Goal: Transaction & Acquisition: Obtain resource

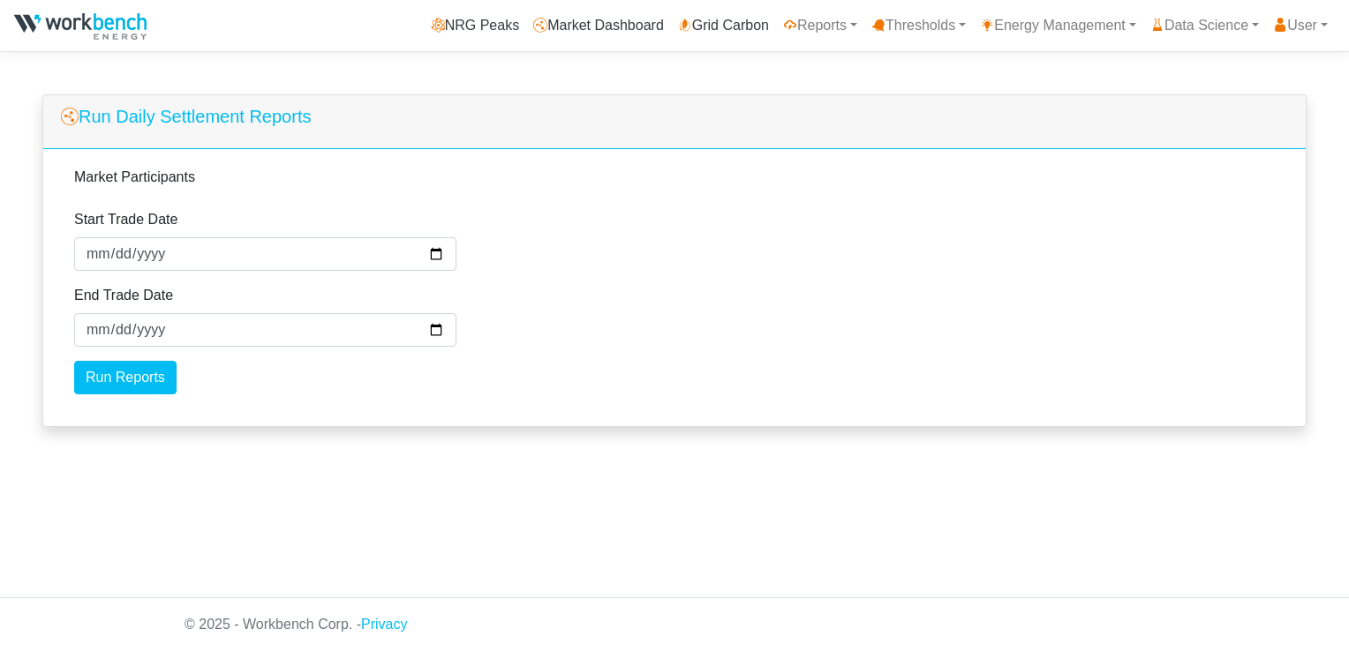
select select
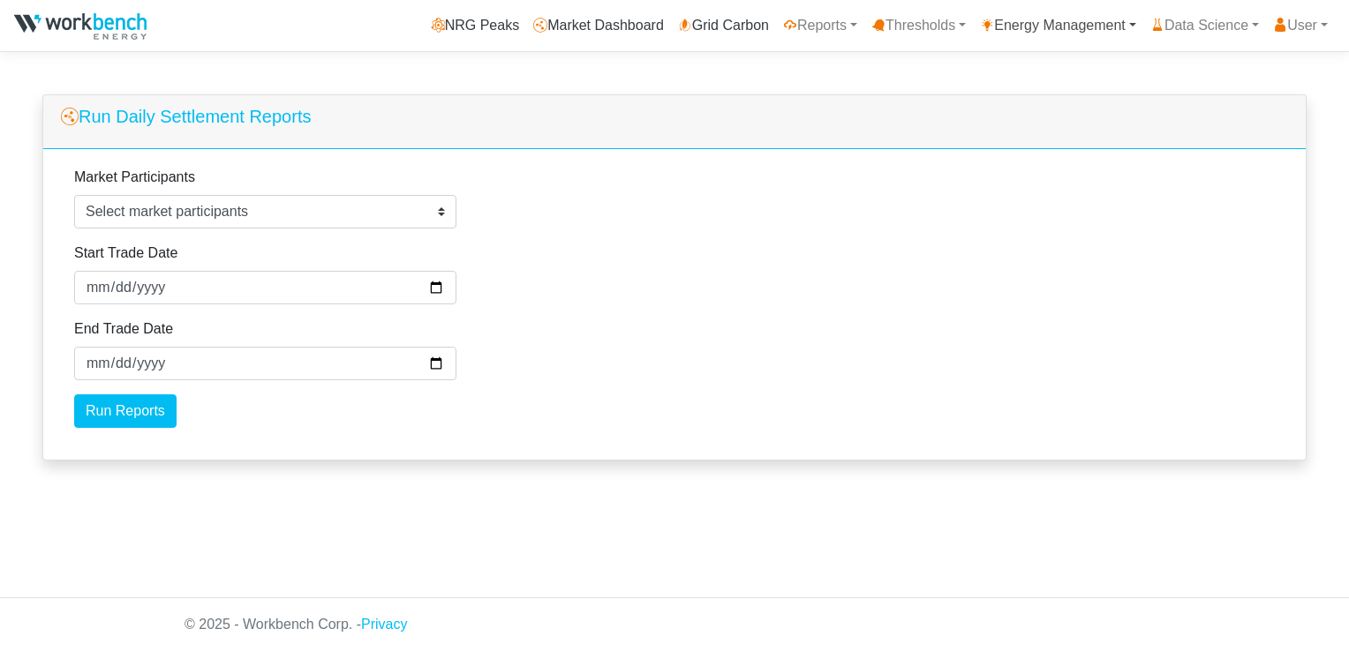
click at [1006, 32] on link "Energy Management" at bounding box center [1058, 25] width 170 height 35
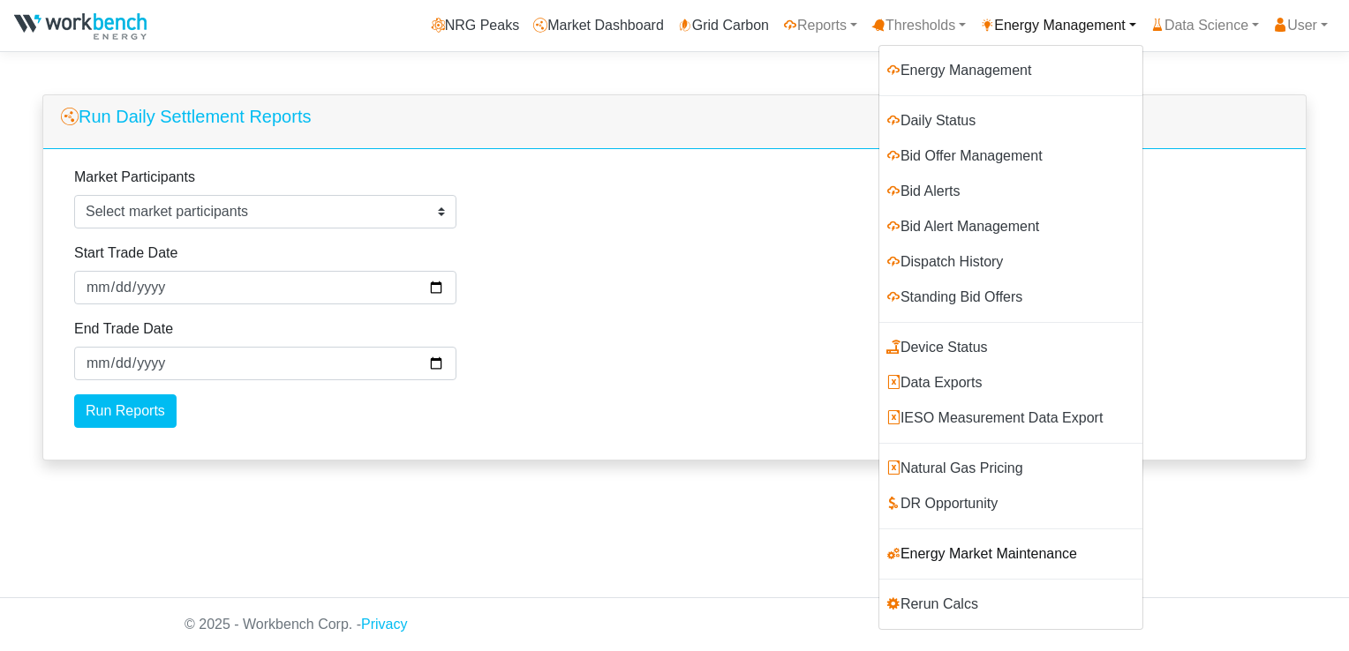
click at [945, 553] on link "Energy Market Maintenance" at bounding box center [1010, 554] width 263 height 35
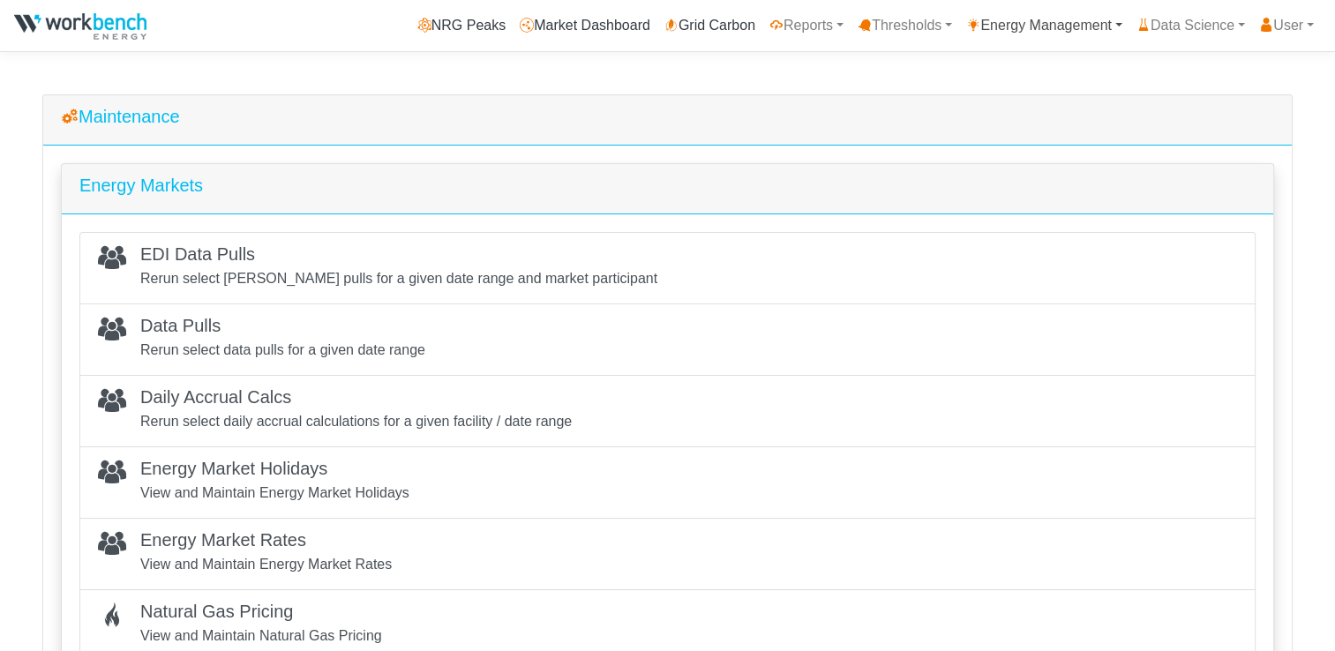
click at [1066, 26] on link "Energy Management" at bounding box center [1044, 25] width 170 height 35
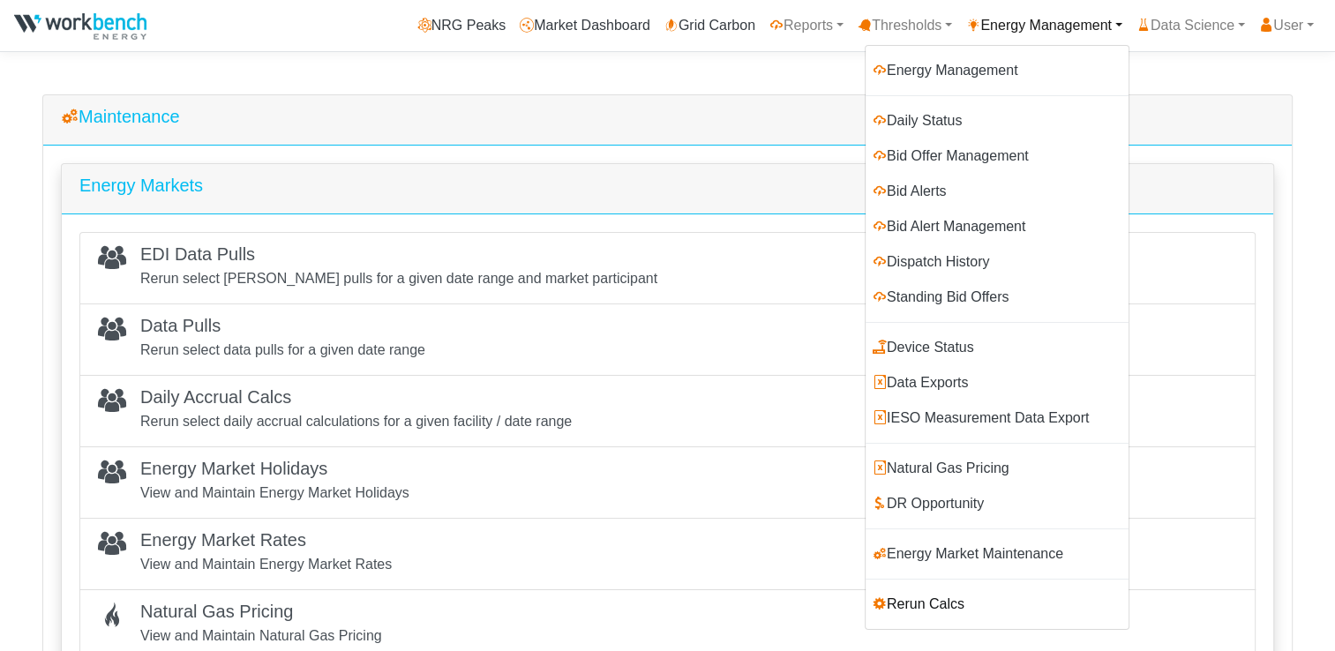
click at [918, 602] on link "Rerun Calcs" at bounding box center [997, 604] width 263 height 35
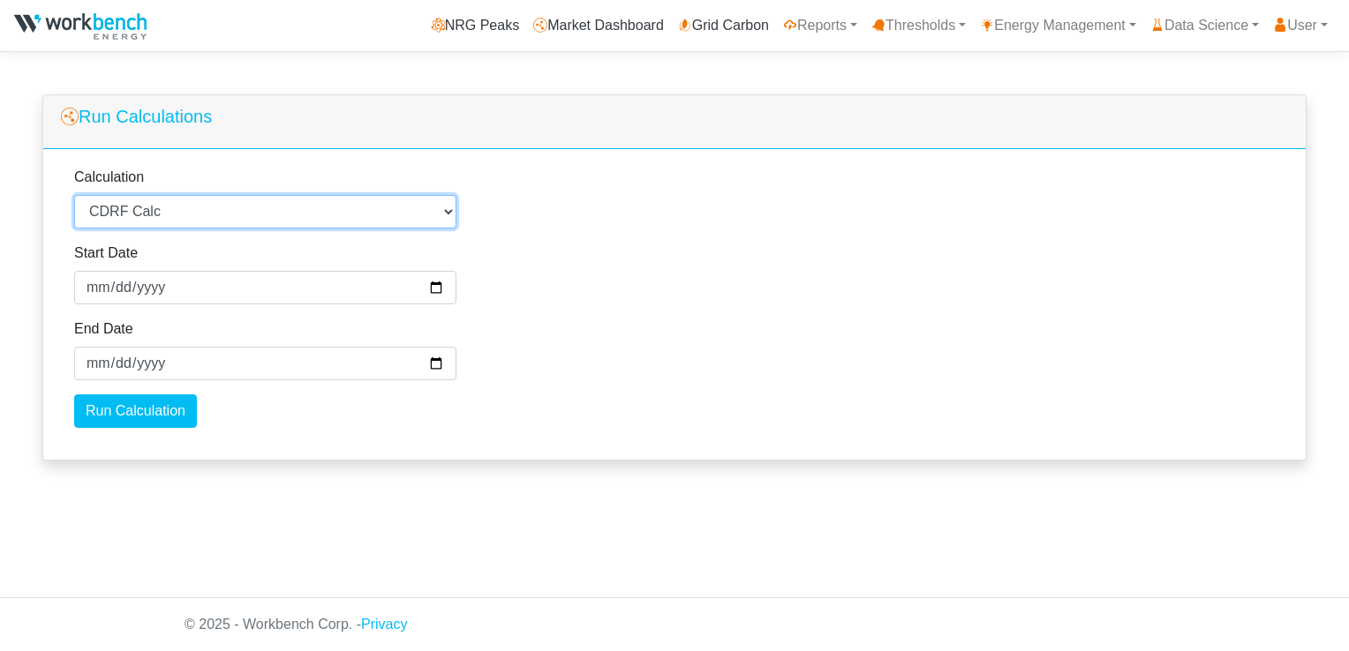
click at [355, 210] on select "Select a Calculation CDRF Calc CES Calc VPP Calc" at bounding box center [265, 212] width 382 height 34
click at [1022, 28] on link "Energy Management" at bounding box center [1058, 25] width 170 height 35
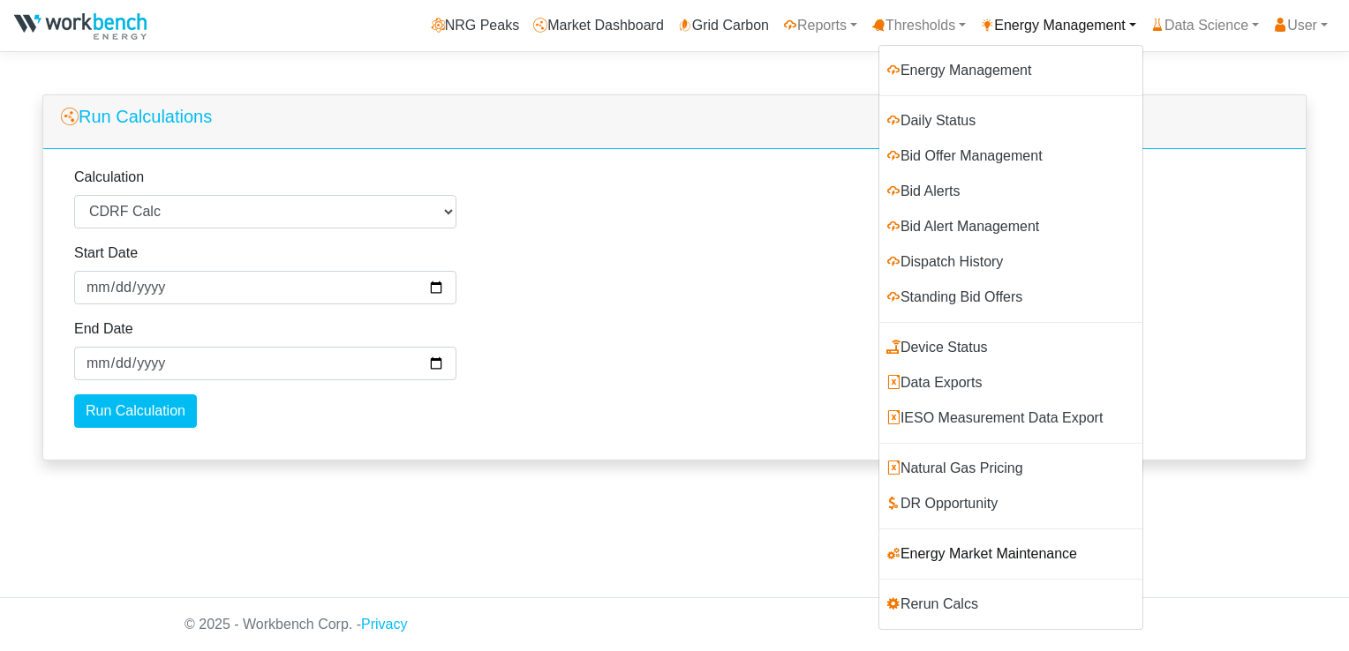
click at [974, 558] on link "Energy Market Maintenance" at bounding box center [1010, 554] width 263 height 35
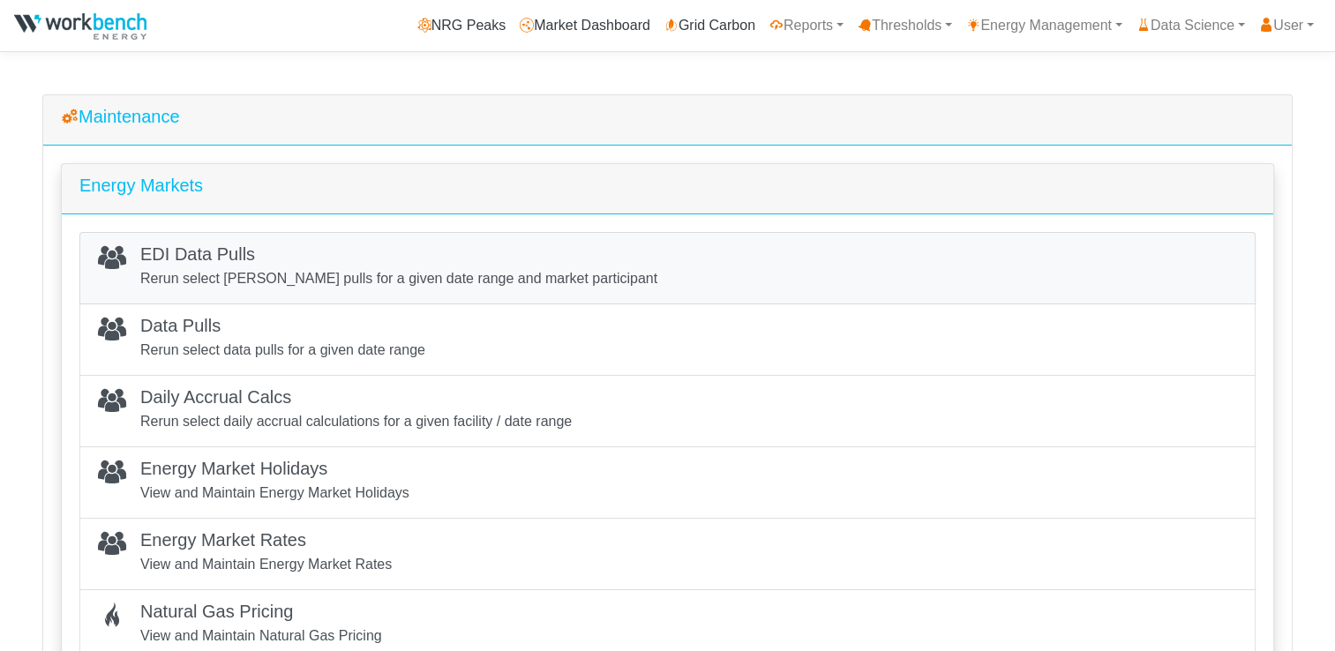
click at [325, 267] on div "EDI Data Pulls Rerun select EDI pulls for a given date range and market partici…" at bounding box center [398, 268] width 517 height 49
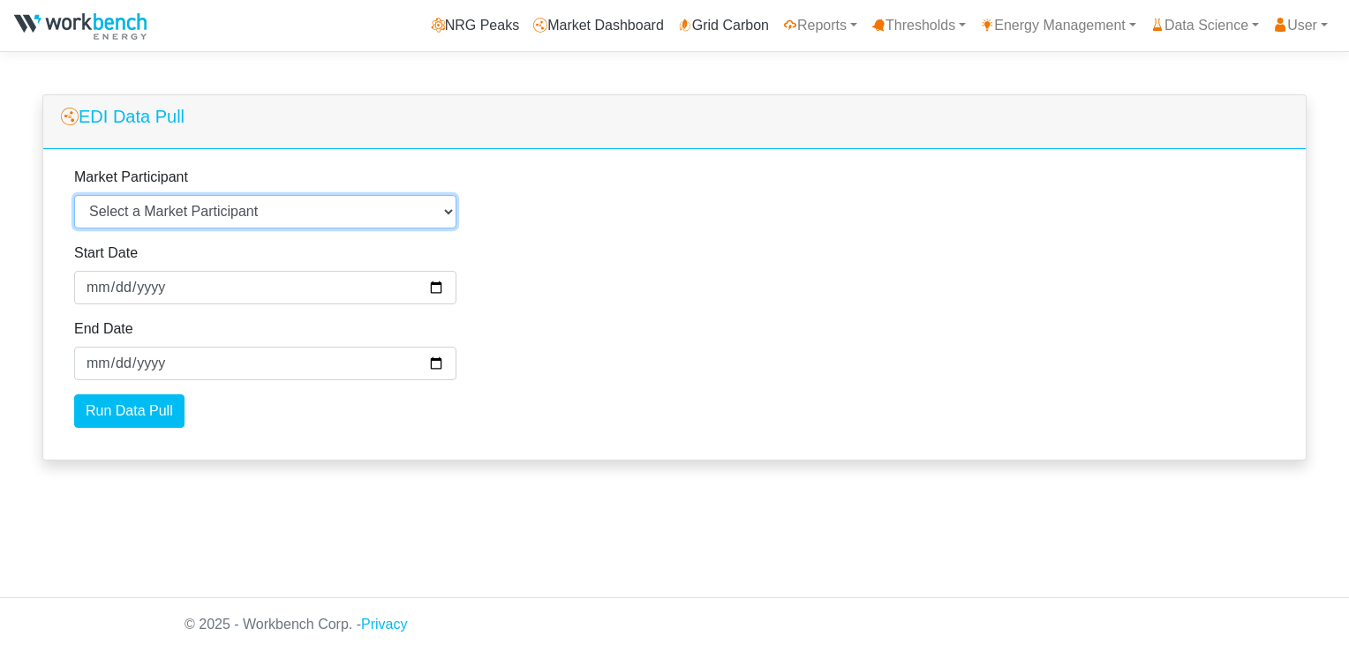
drag, startPoint x: 231, startPoint y: 221, endPoint x: 244, endPoint y: 231, distance: 17.0
click at [232, 221] on select "Select a Market Participant Agnico Eagle - Macassa Alectra Microgrid Services L…" at bounding box center [265, 212] width 382 height 34
select select "LAFCANCEM"
click at [74, 195] on select "Select a Market Participant Agnico Eagle - Macassa Alectra Microgrid Services L…" at bounding box center [265, 212] width 382 height 34
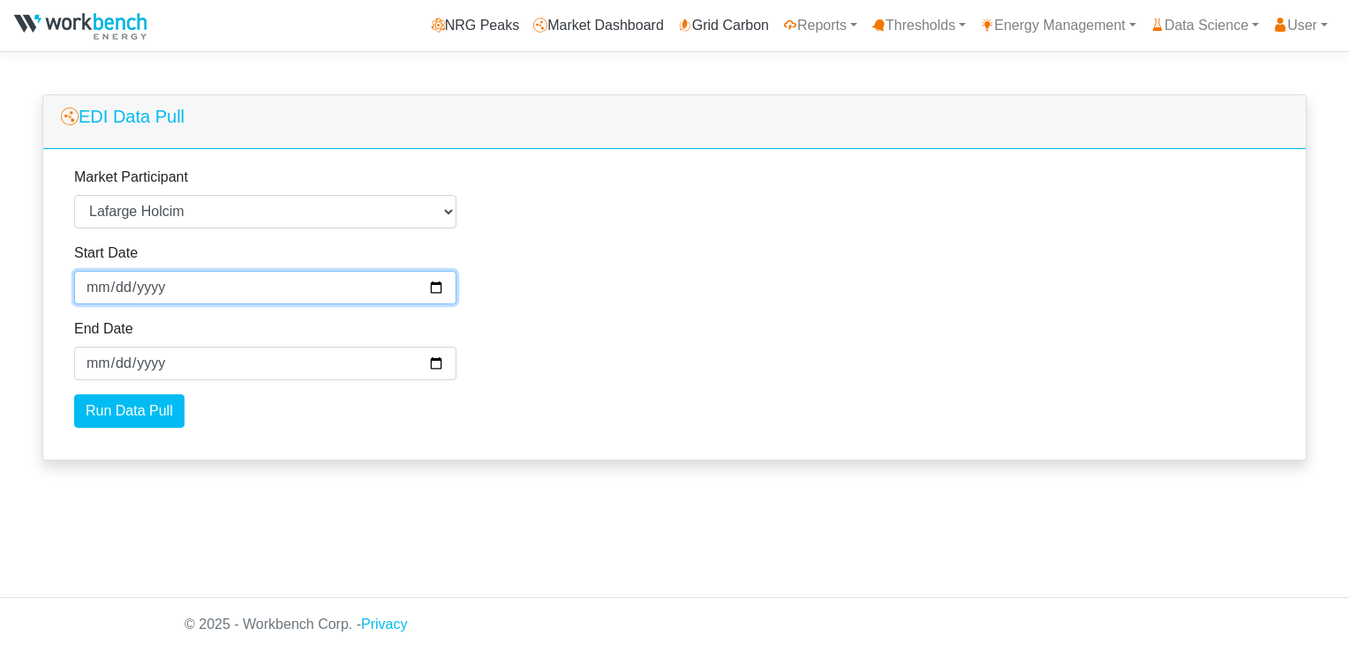
click at [431, 286] on input "2025-09-28" at bounding box center [265, 288] width 382 height 34
type input "2025-08-23"
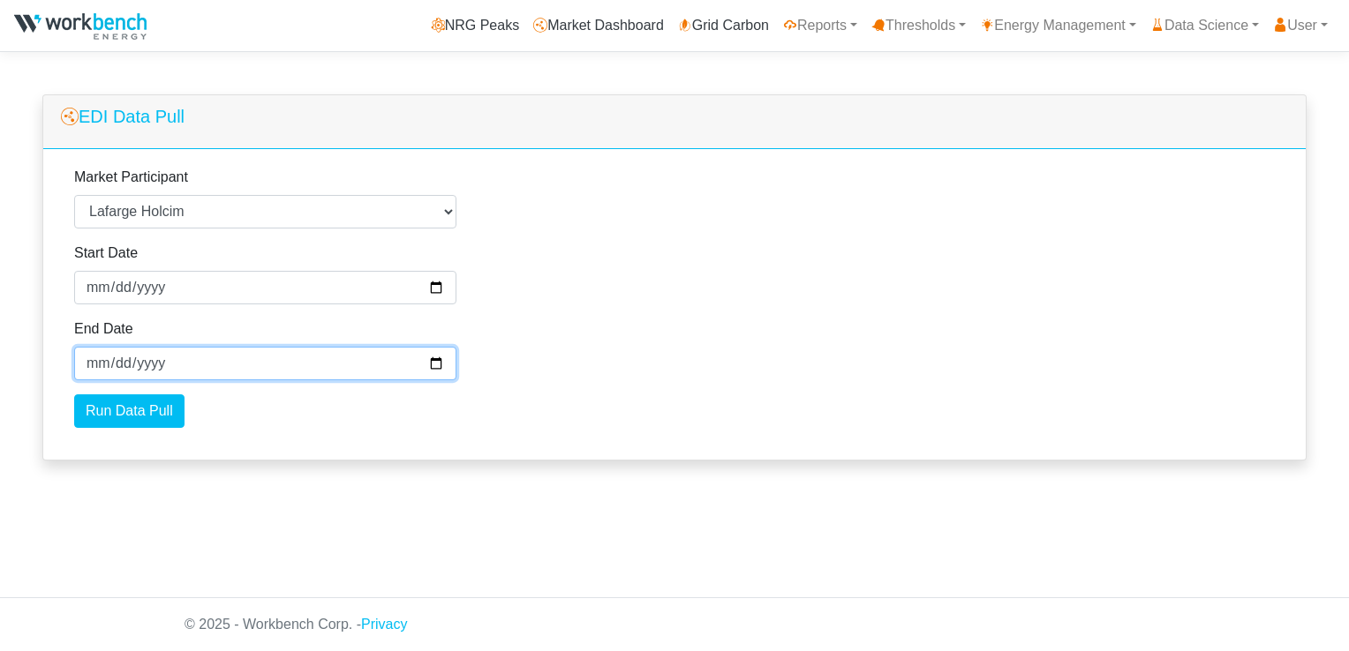
click at [434, 365] on input "2025-09-29" at bounding box center [265, 364] width 382 height 34
click at [533, 408] on div "Market Participant Select a Market Participant Agnico Eagle - Macassa Alectra M…" at bounding box center [674, 304] width 1262 height 311
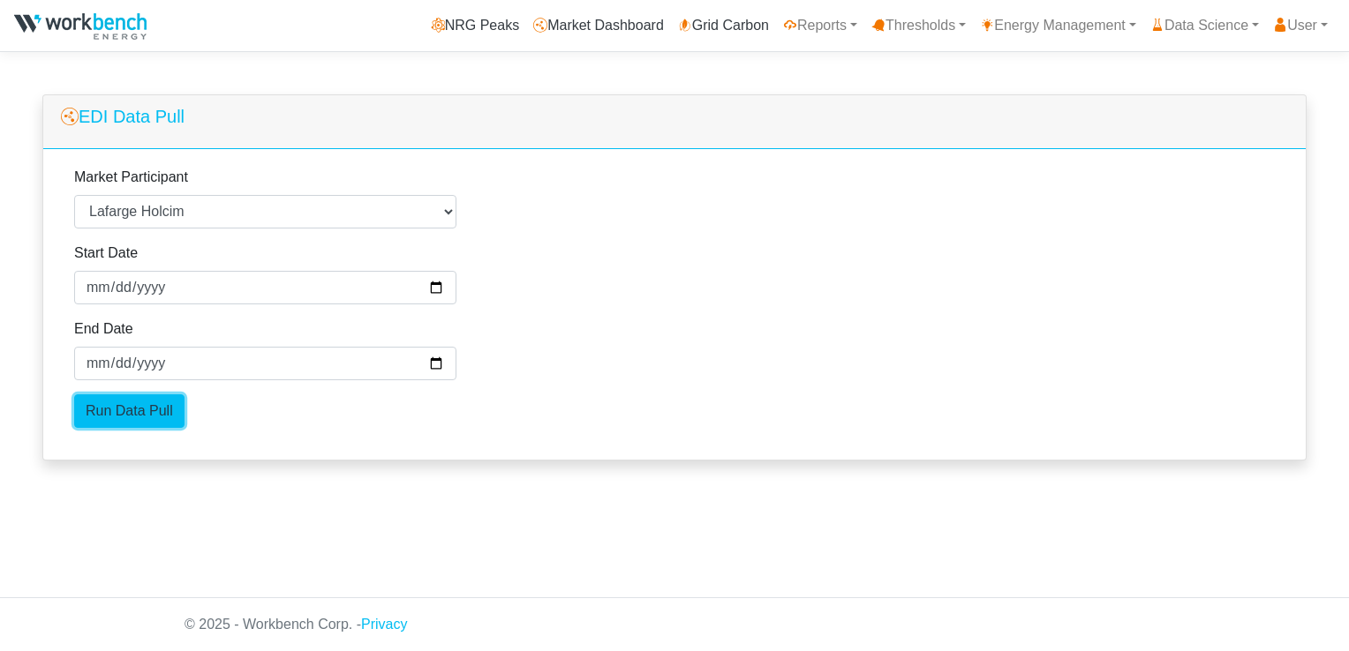
click at [139, 421] on input "Run Data Pull" at bounding box center [129, 412] width 110 height 34
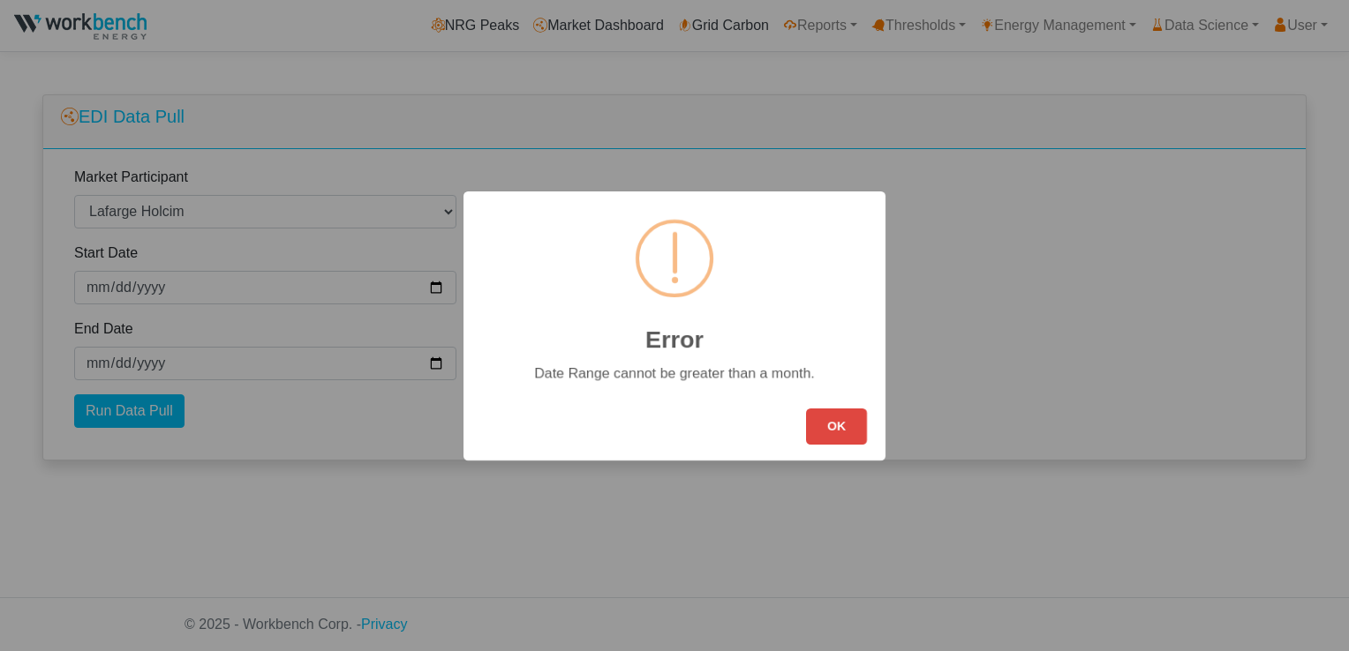
click at [832, 433] on button "OK" at bounding box center [836, 427] width 61 height 36
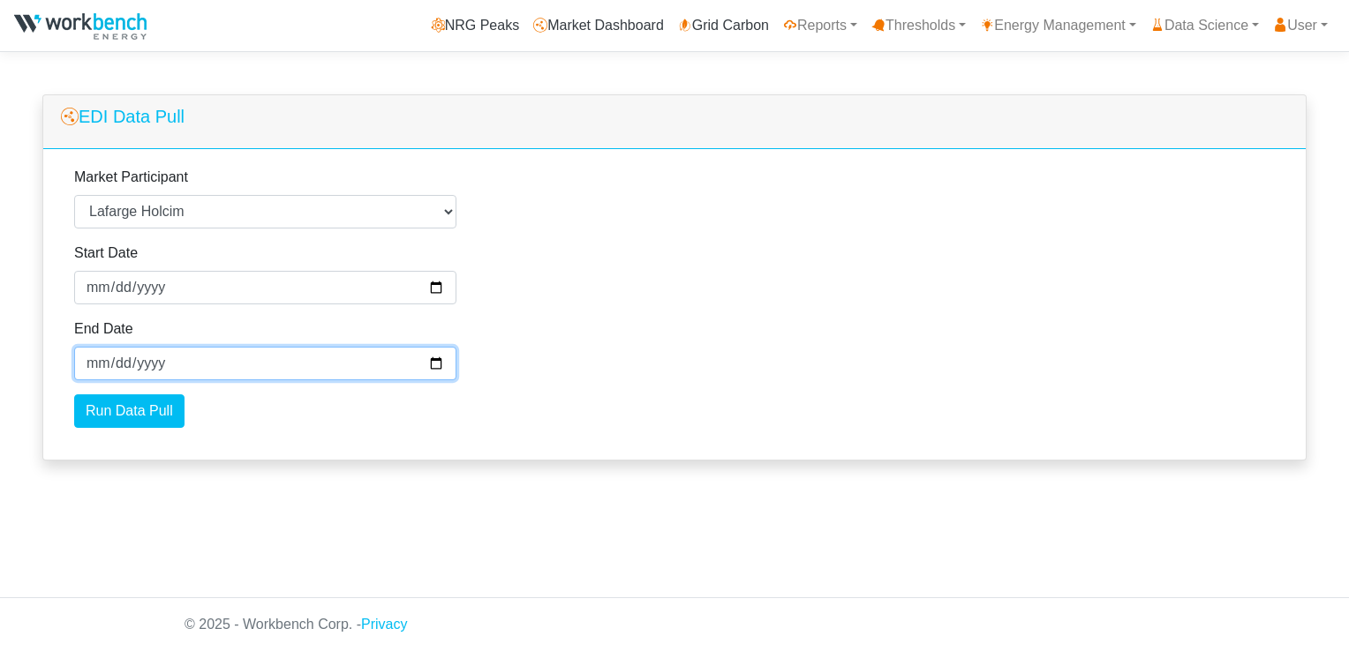
click at [434, 363] on input "2025-09-28" at bounding box center [265, 364] width 382 height 34
type input "2025-09-20"
click at [658, 380] on div "Market Participant Select a Market Participant Agnico Eagle - Macassa Alectra M…" at bounding box center [674, 304] width 1262 height 311
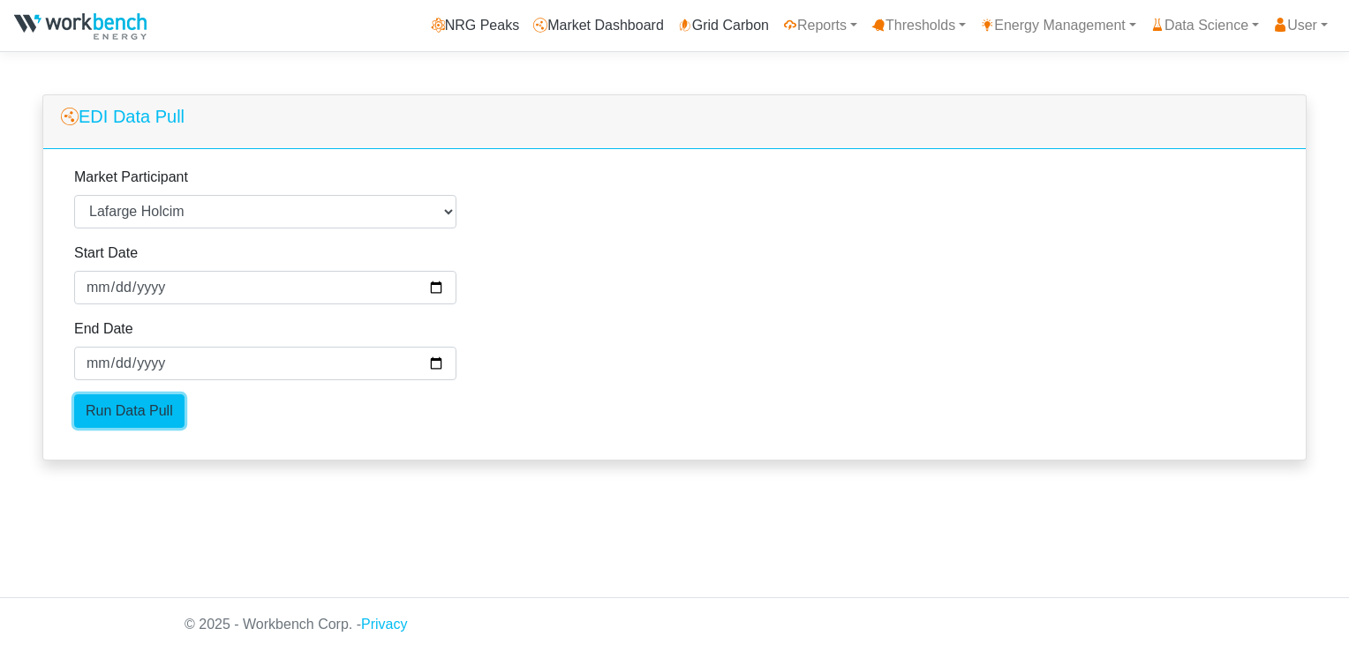
click at [142, 413] on input "Run Data Pull" at bounding box center [129, 412] width 110 height 34
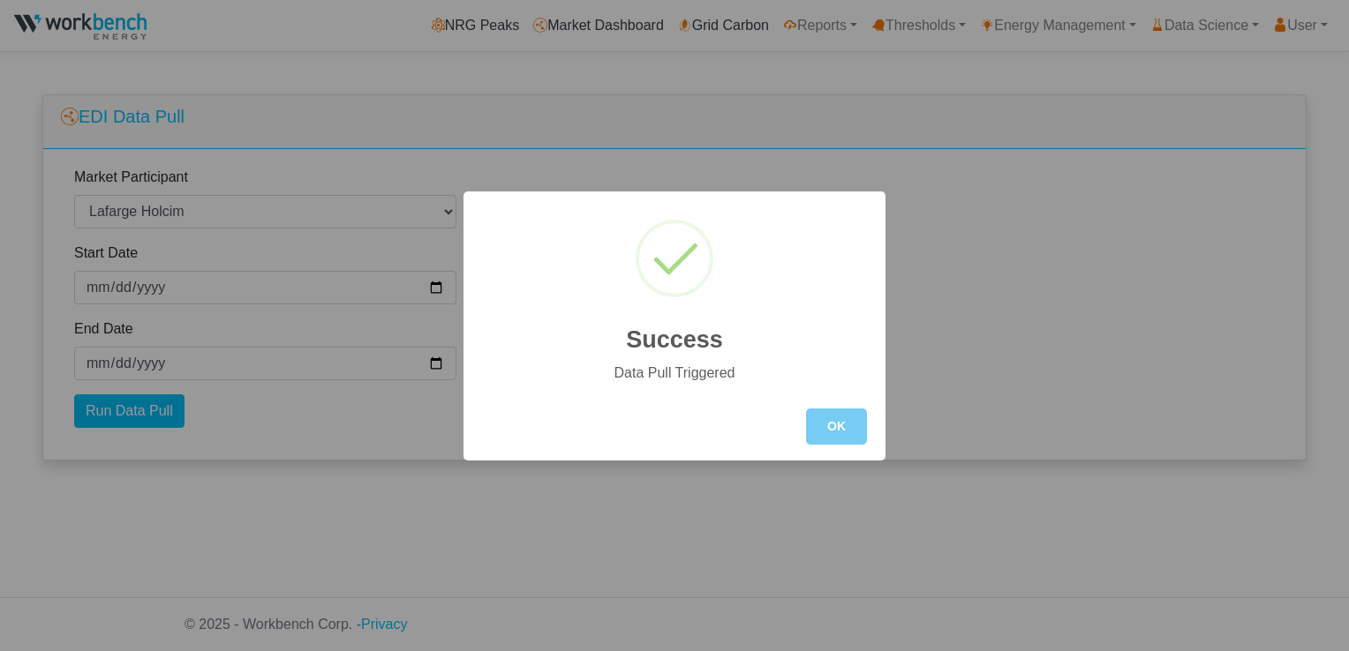
click at [826, 428] on button "OK" at bounding box center [836, 427] width 61 height 36
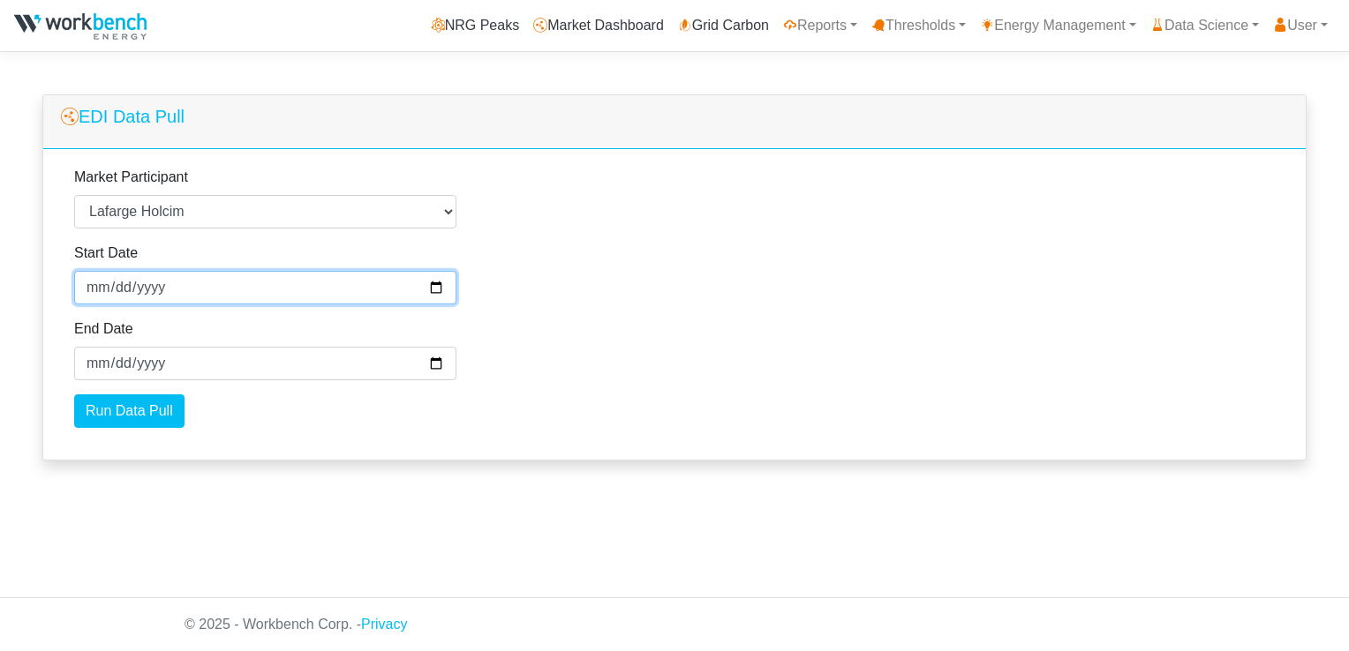
click at [431, 286] on input "2025-08-23" at bounding box center [265, 288] width 382 height 34
type input "2025-09-21"
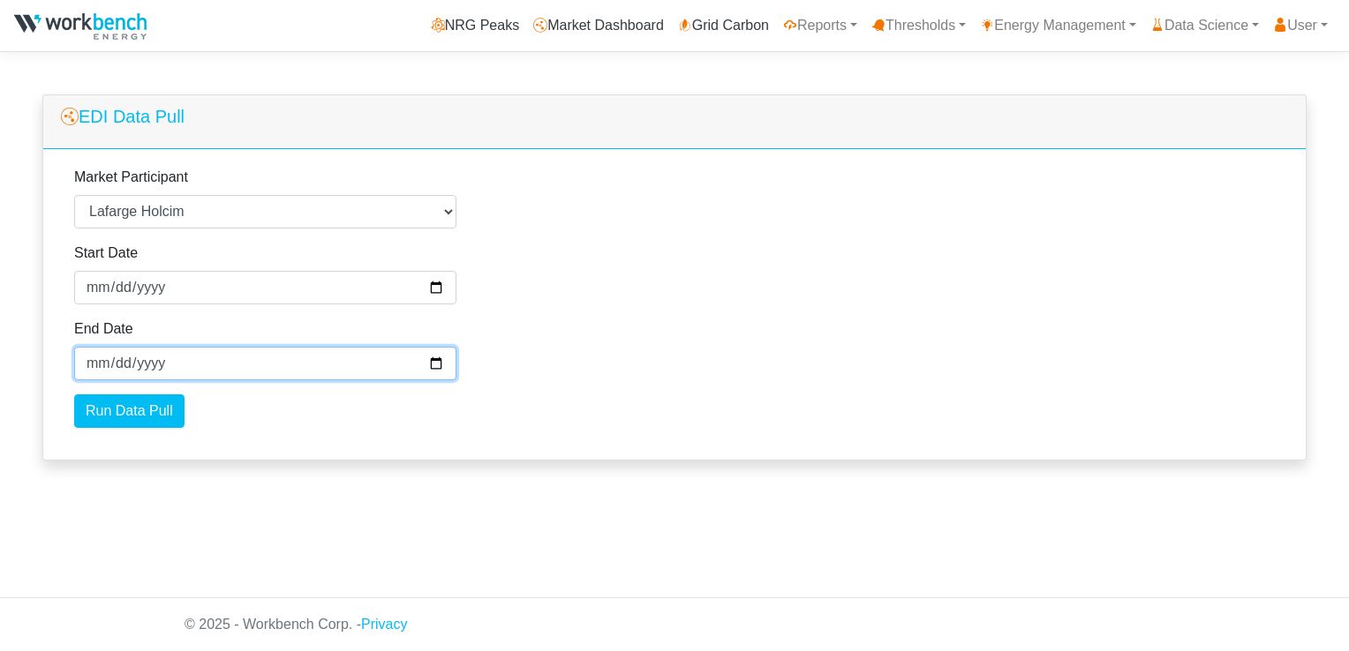
click at [432, 365] on input "2025-09-20" at bounding box center [265, 364] width 382 height 34
type input "2025-09-28"
click at [554, 395] on div "Market Participant Select a Market Participant Agnico Eagle - Macassa Alectra M…" at bounding box center [674, 304] width 1262 height 311
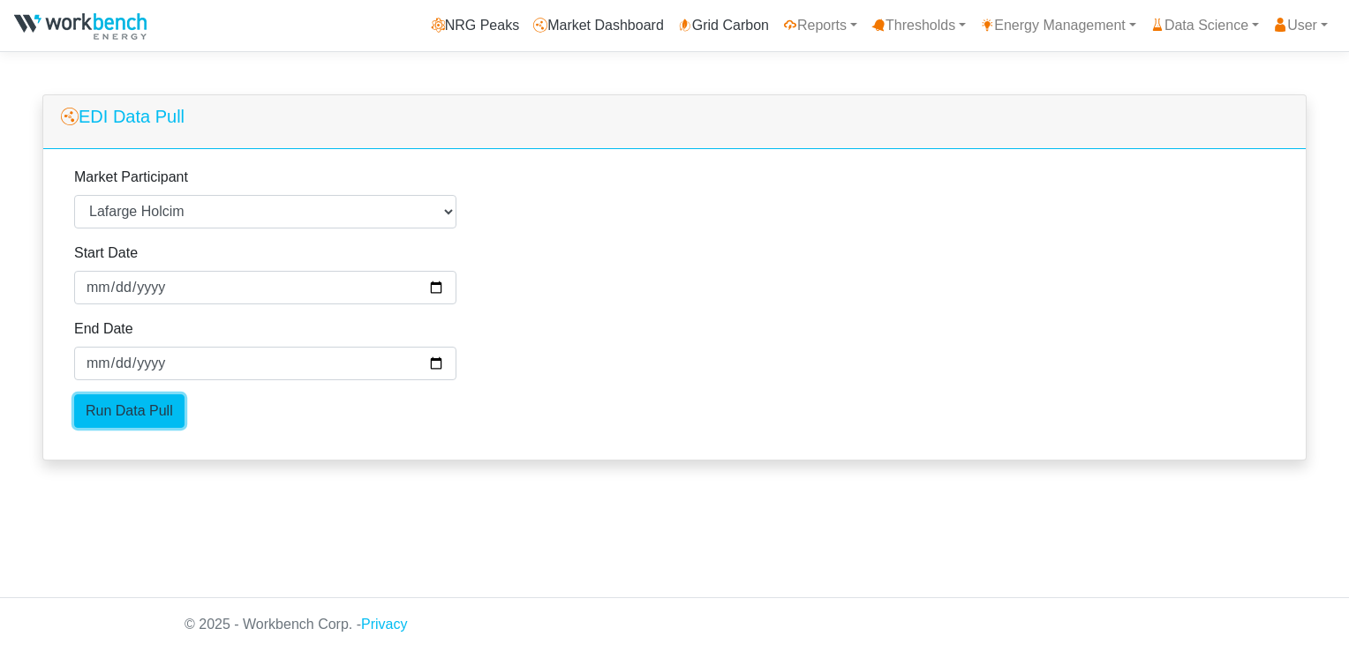
click at [144, 411] on input "Run Data Pull" at bounding box center [129, 412] width 110 height 34
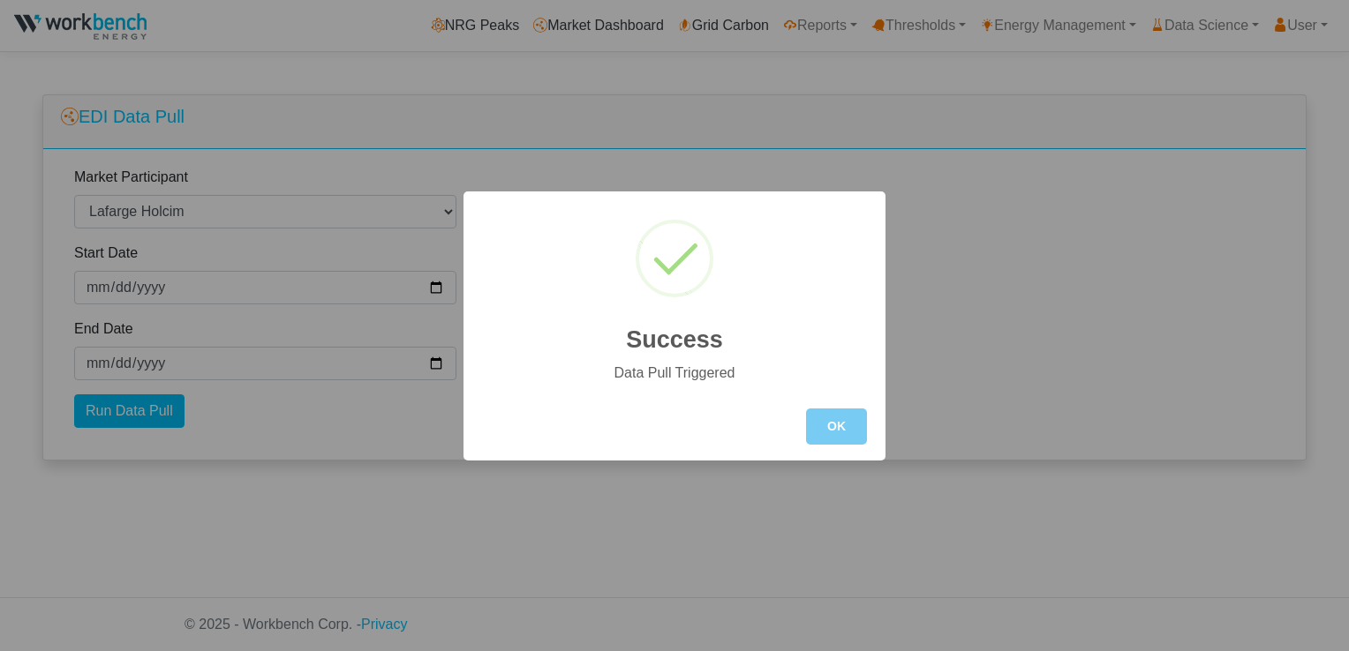
click at [847, 433] on button "OK" at bounding box center [836, 427] width 61 height 36
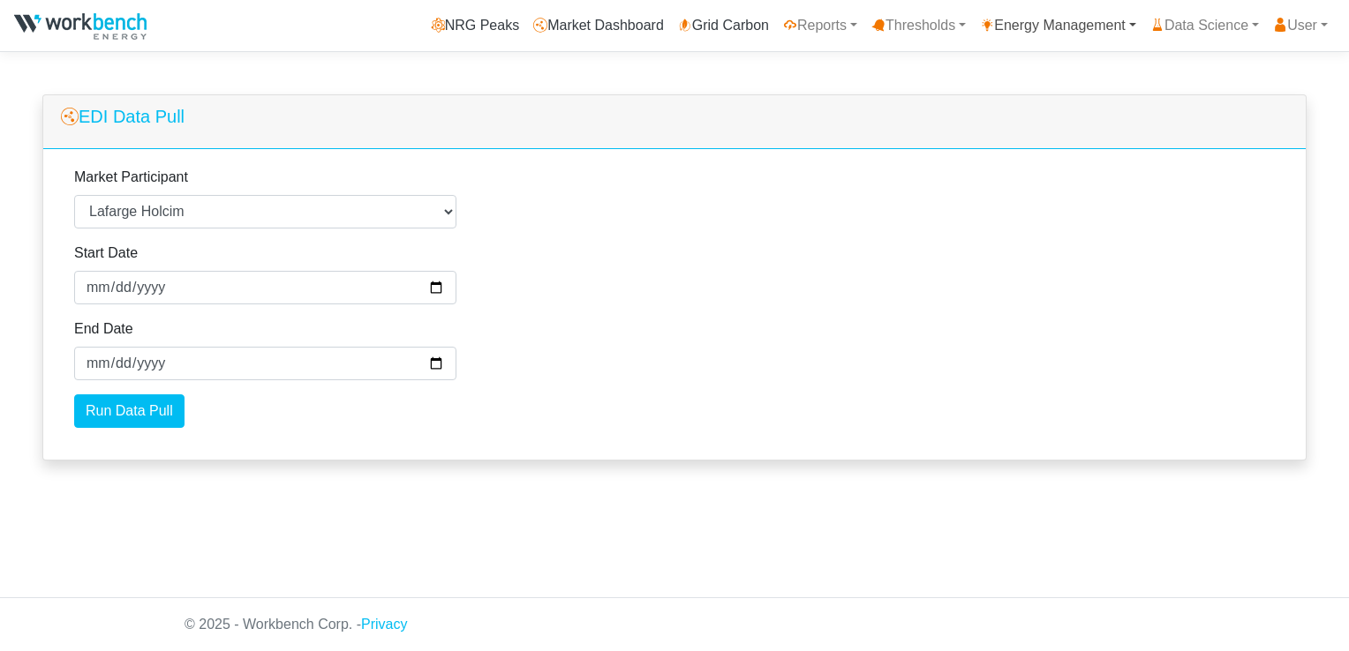
click at [1066, 30] on link "Energy Management" at bounding box center [1058, 25] width 170 height 35
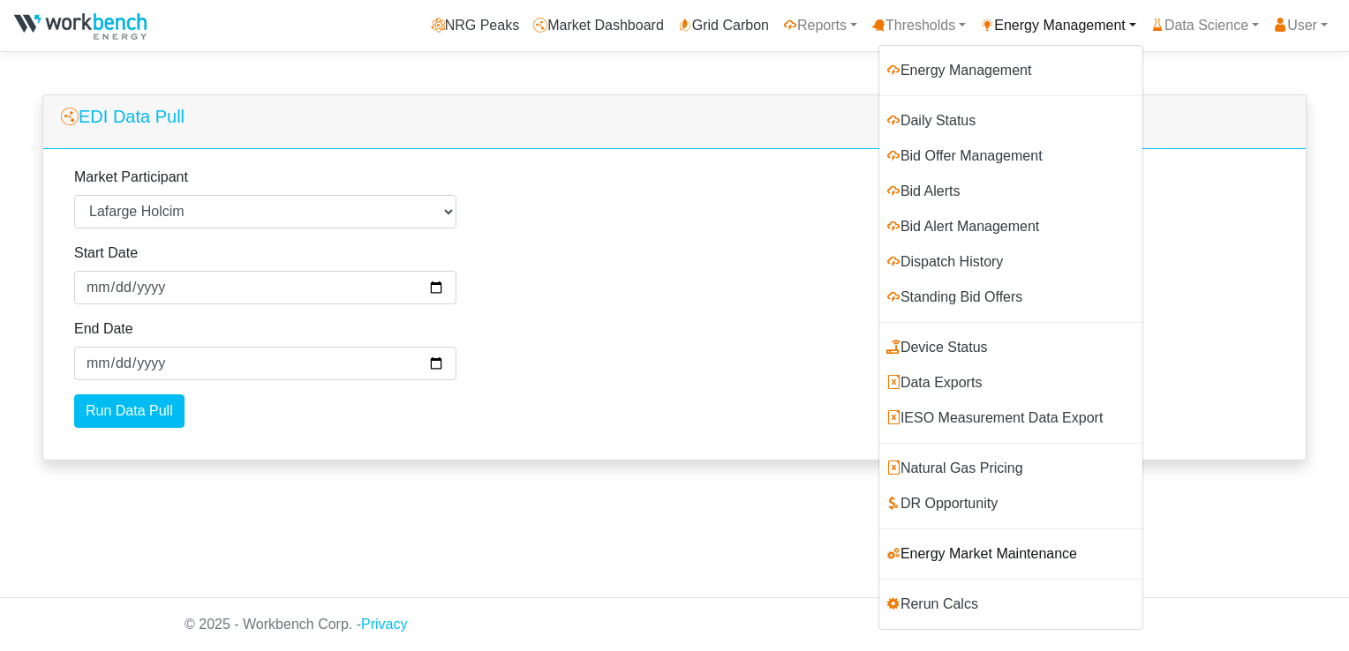
click at [1019, 557] on link "Energy Market Maintenance" at bounding box center [1010, 554] width 263 height 35
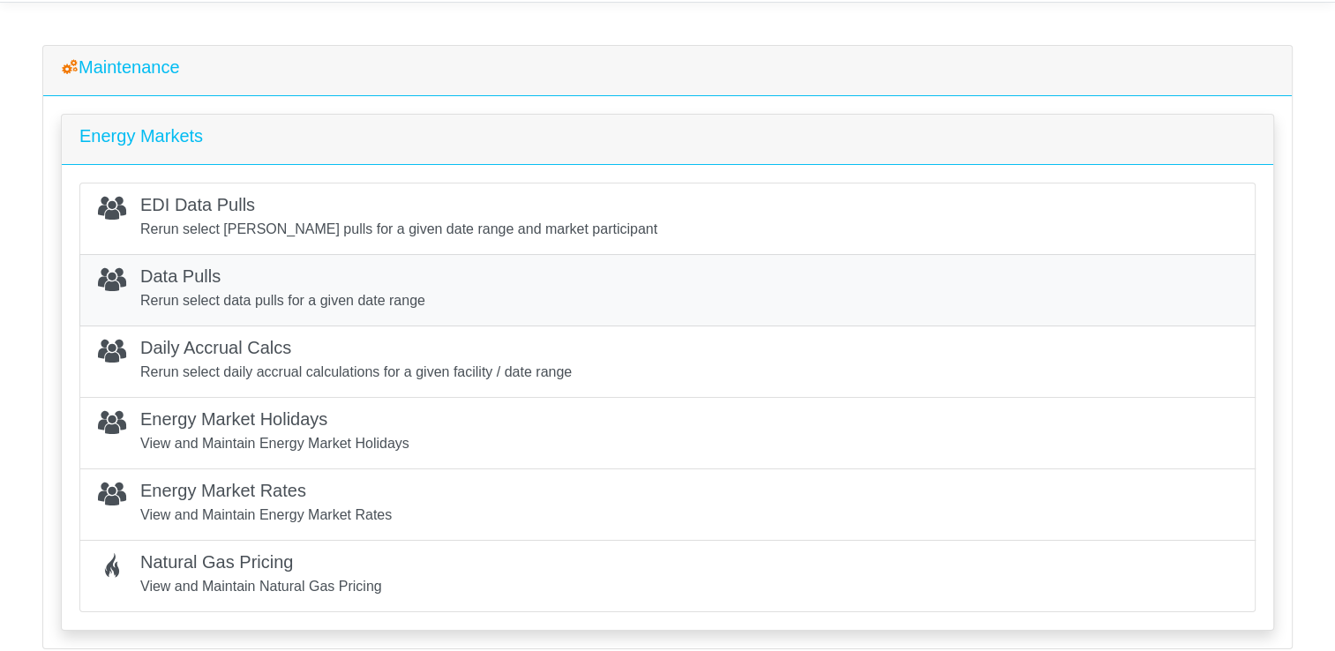
scroll to position [88, 0]
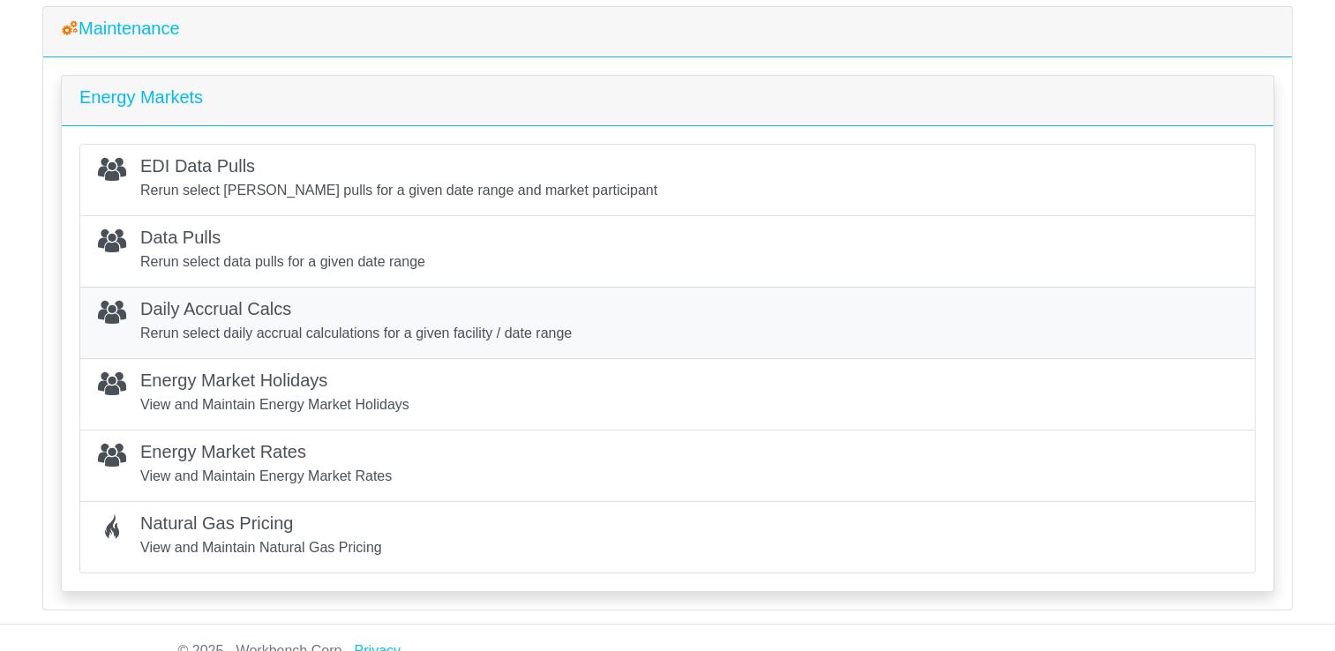
click at [595, 323] on div "Daily Accrual Calcs Rerun select daily accrual calculations for a given facilit…" at bounding box center [668, 322] width 1140 height 49
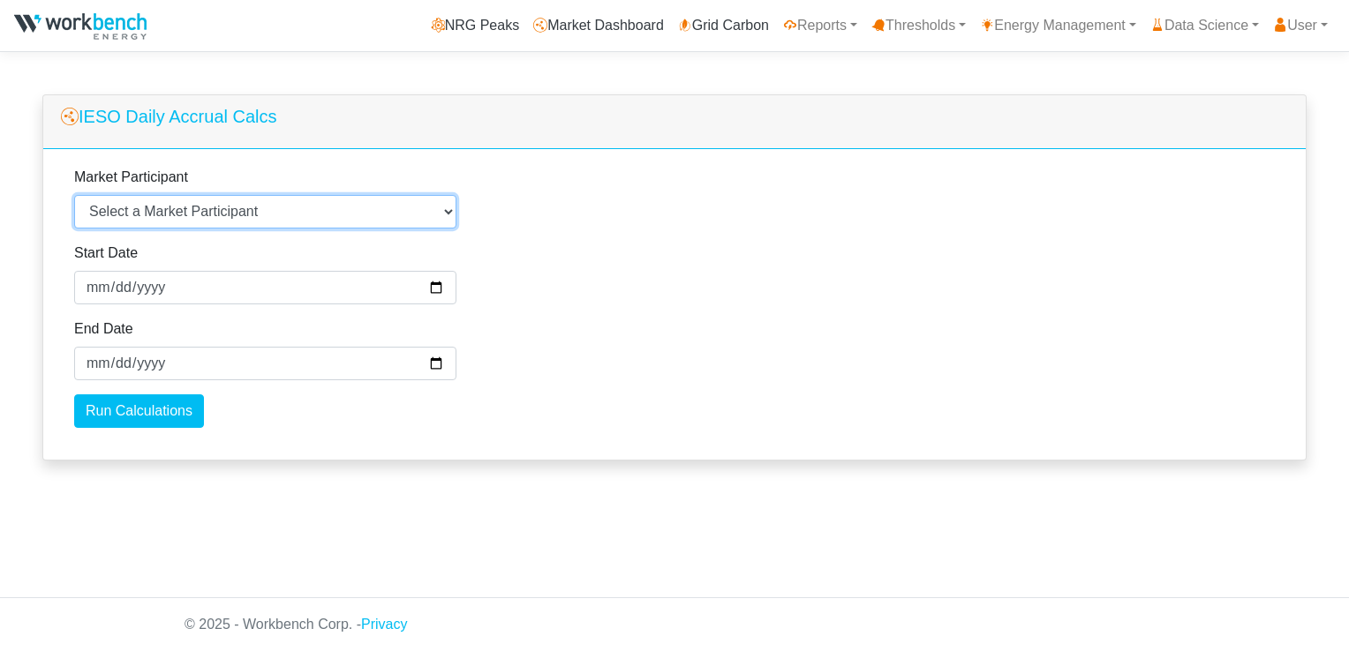
click at [380, 219] on select "Select a Market Participant Agnico Eagle - [GEOGRAPHIC_DATA] - Macassa Arauco L…" at bounding box center [265, 212] width 382 height 34
select select "16"
click at [74, 195] on select "Select a Market Participant Agnico Eagle - [GEOGRAPHIC_DATA] - Macassa Arauco L…" at bounding box center [265, 212] width 382 height 34
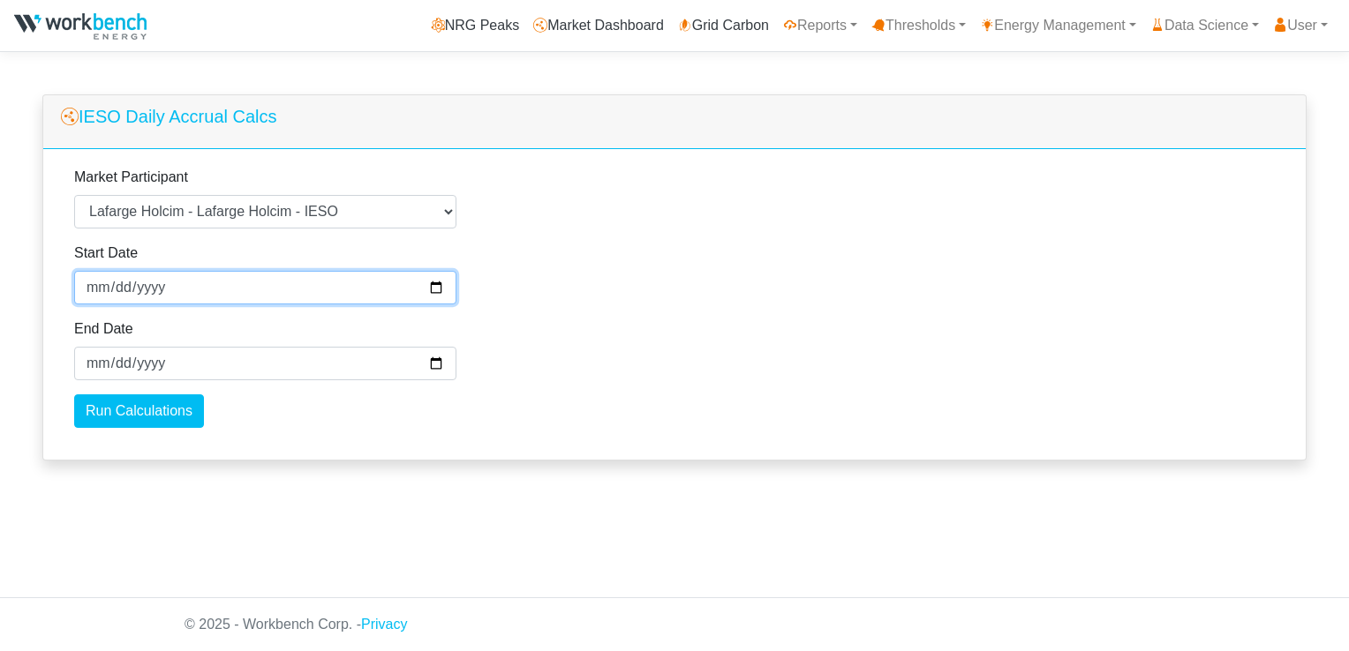
click at [431, 290] on input "[DATE]" at bounding box center [265, 288] width 382 height 34
type input "[DATE]"
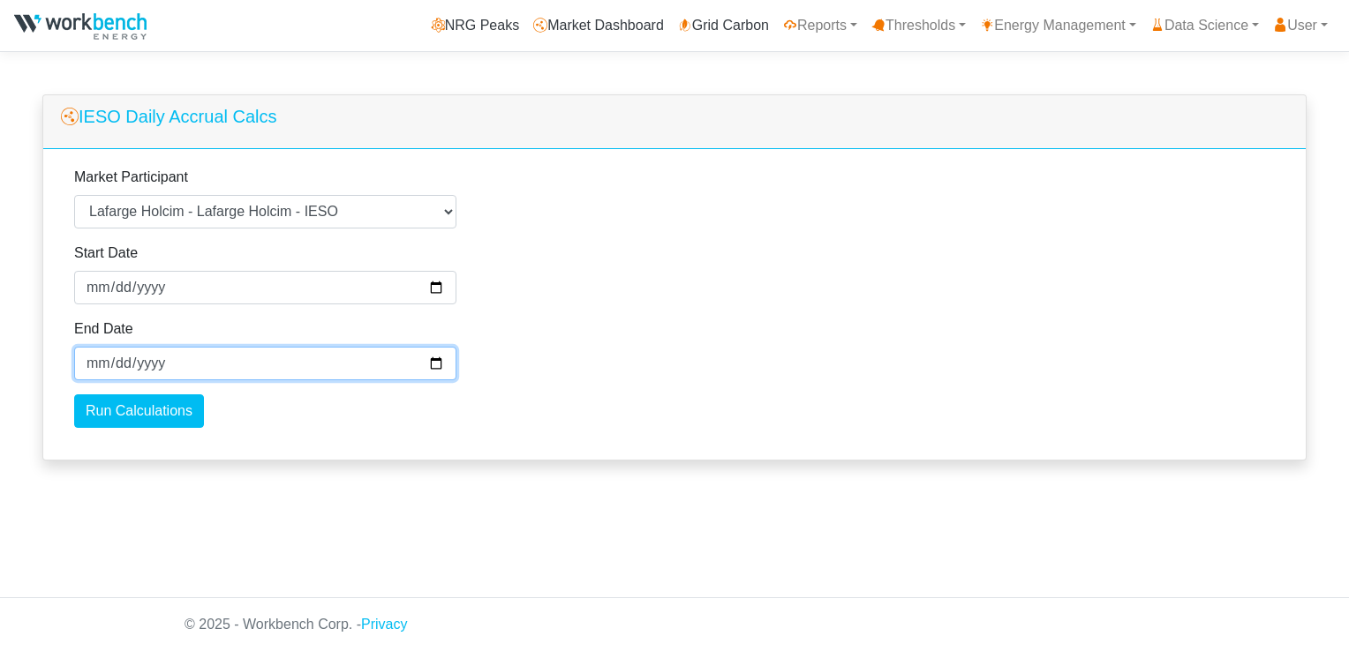
click at [434, 365] on input "[DATE]" at bounding box center [265, 364] width 382 height 34
type input "[DATE]"
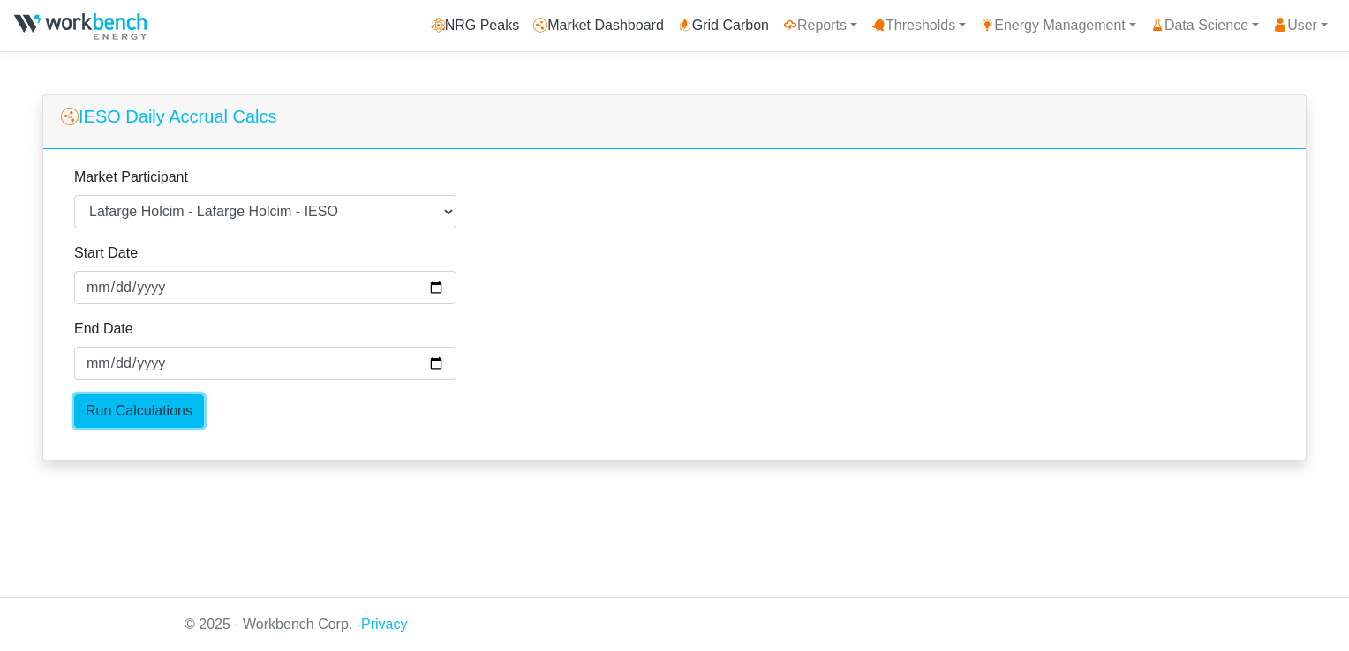
click at [141, 412] on input "Run Calculations" at bounding box center [139, 412] width 130 height 34
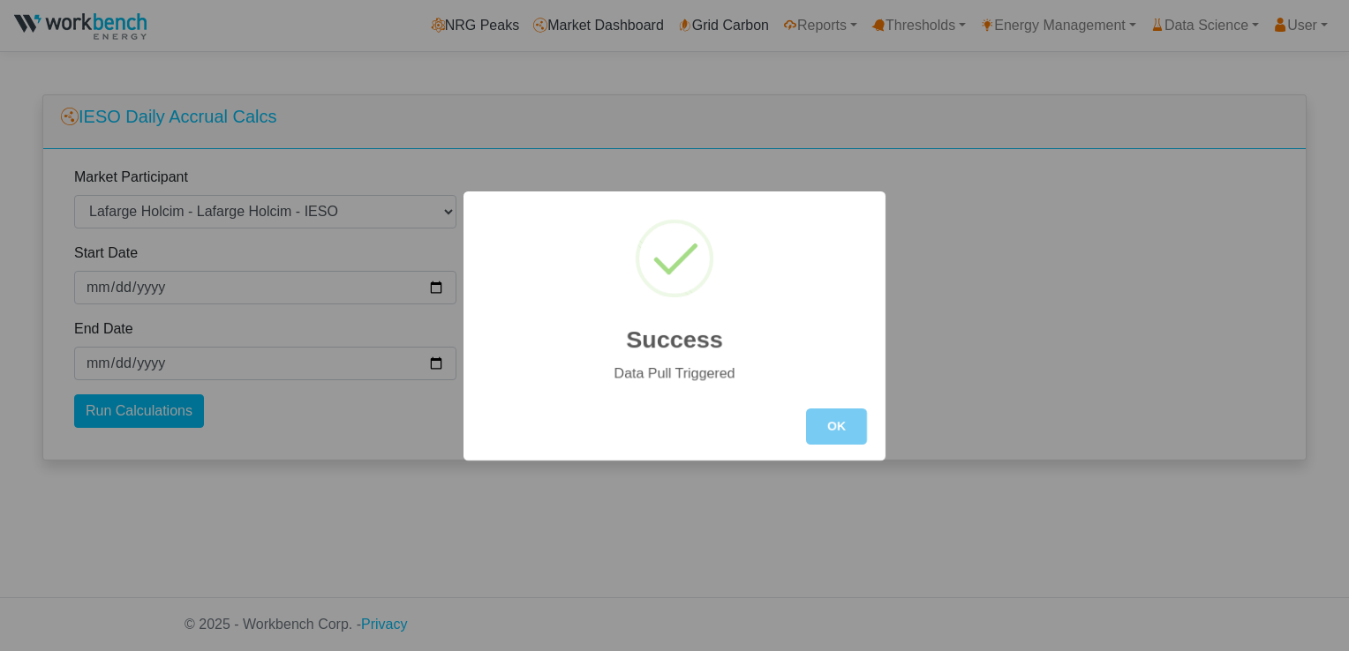
click at [830, 434] on button "OK" at bounding box center [836, 427] width 61 height 36
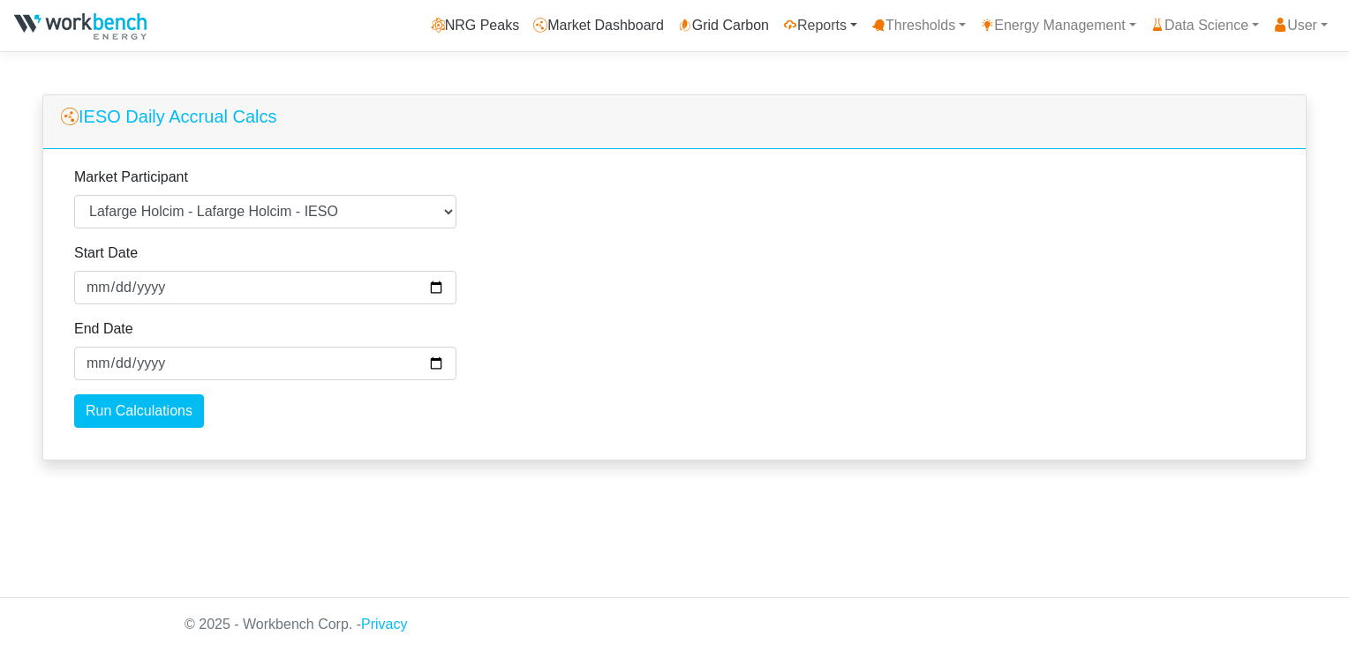
click at [807, 34] on link "Reports" at bounding box center [820, 25] width 88 height 35
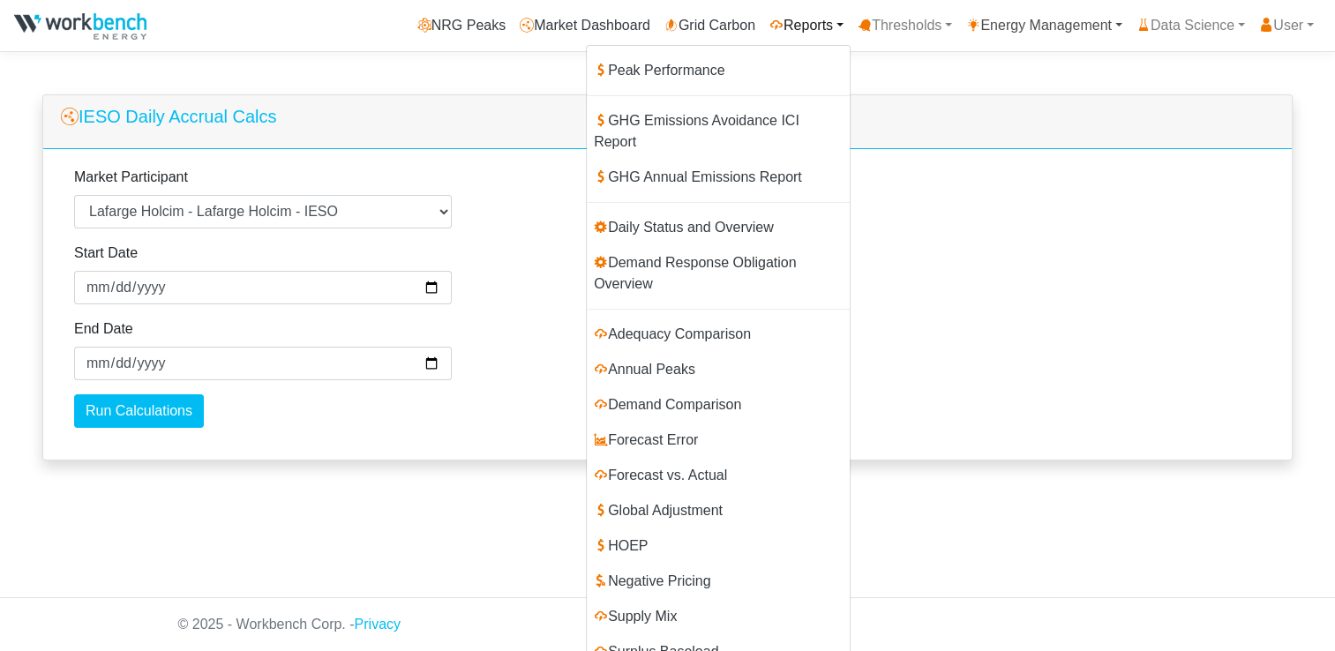
click at [1011, 20] on link "Energy Management" at bounding box center [1044, 25] width 170 height 35
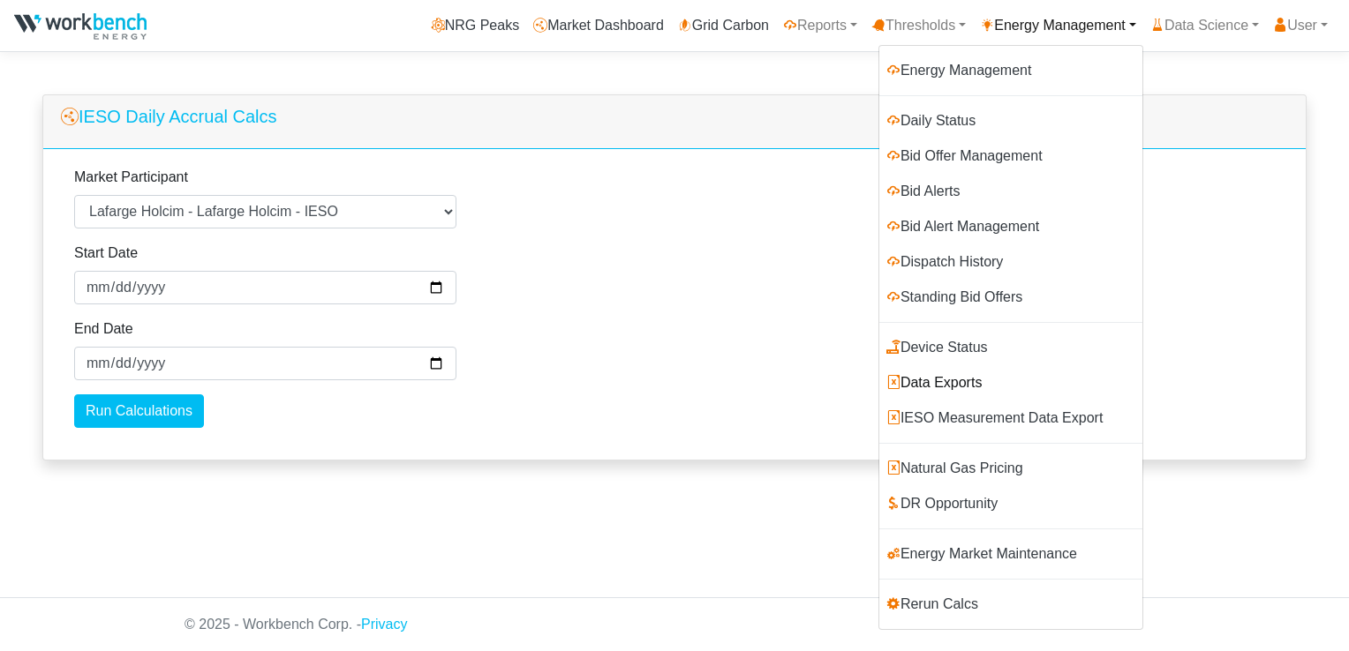
click at [936, 380] on link "Data Exports" at bounding box center [1010, 382] width 263 height 35
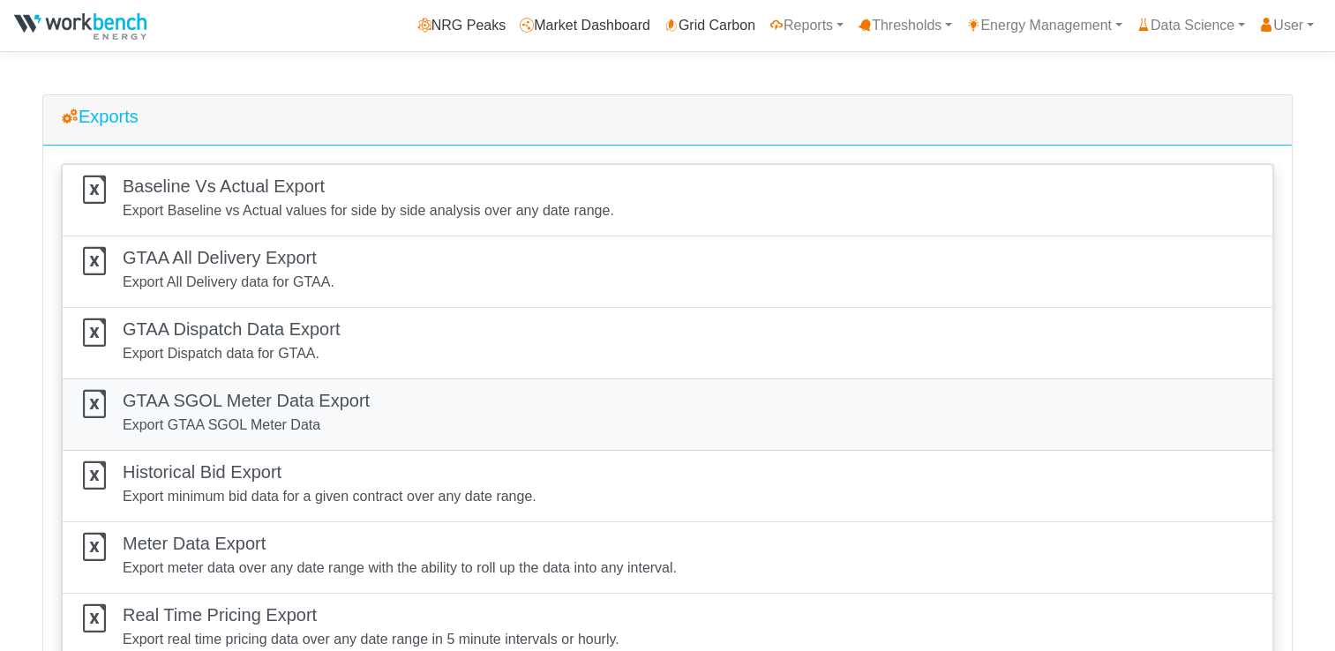
scroll to position [177, 0]
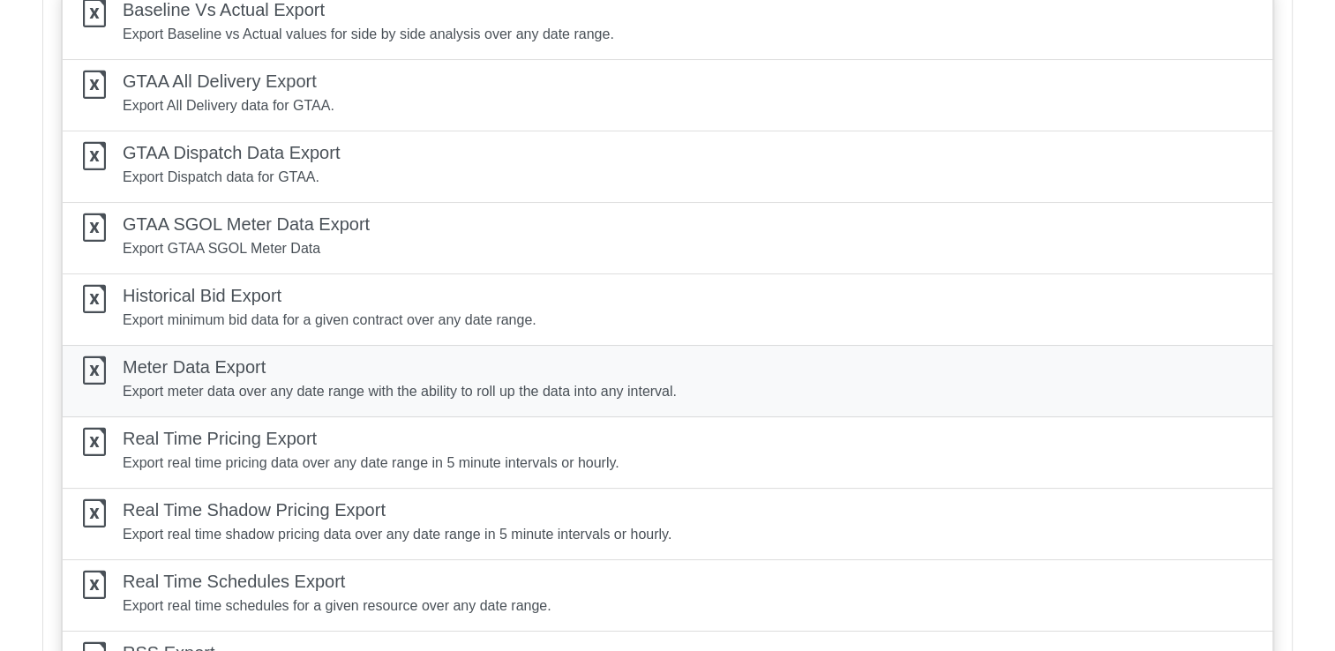
click at [268, 384] on p "Export meter data over any date range with the ability to roll up the data into…" at bounding box center [400, 391] width 554 height 21
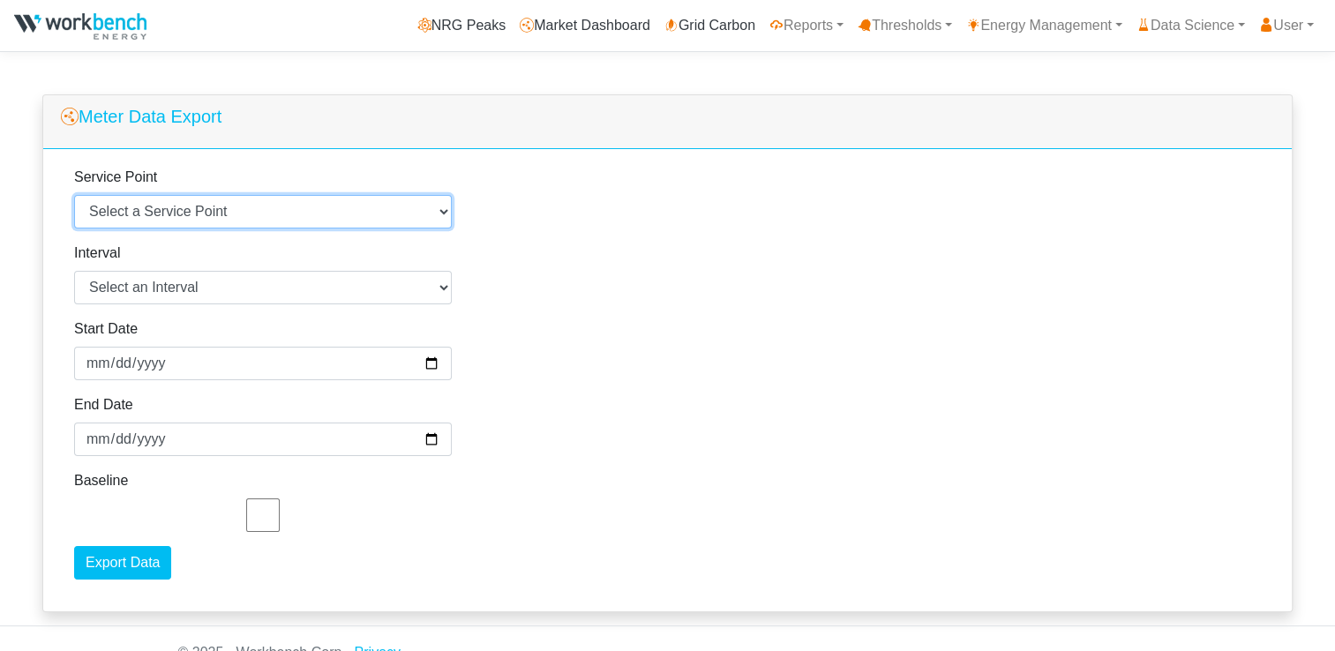
click at [323, 211] on select "Select a Service Point Agnico Eagle - [GEOGRAPHIC_DATA] - [GEOGRAPHIC_DATA] - 1…" at bounding box center [263, 212] width 378 height 34
select select "220"
click at [74, 195] on select "Select a Service Point Agnico Eagle - [GEOGRAPHIC_DATA] - [GEOGRAPHIC_DATA] - 1…" at bounding box center [263, 212] width 378 height 34
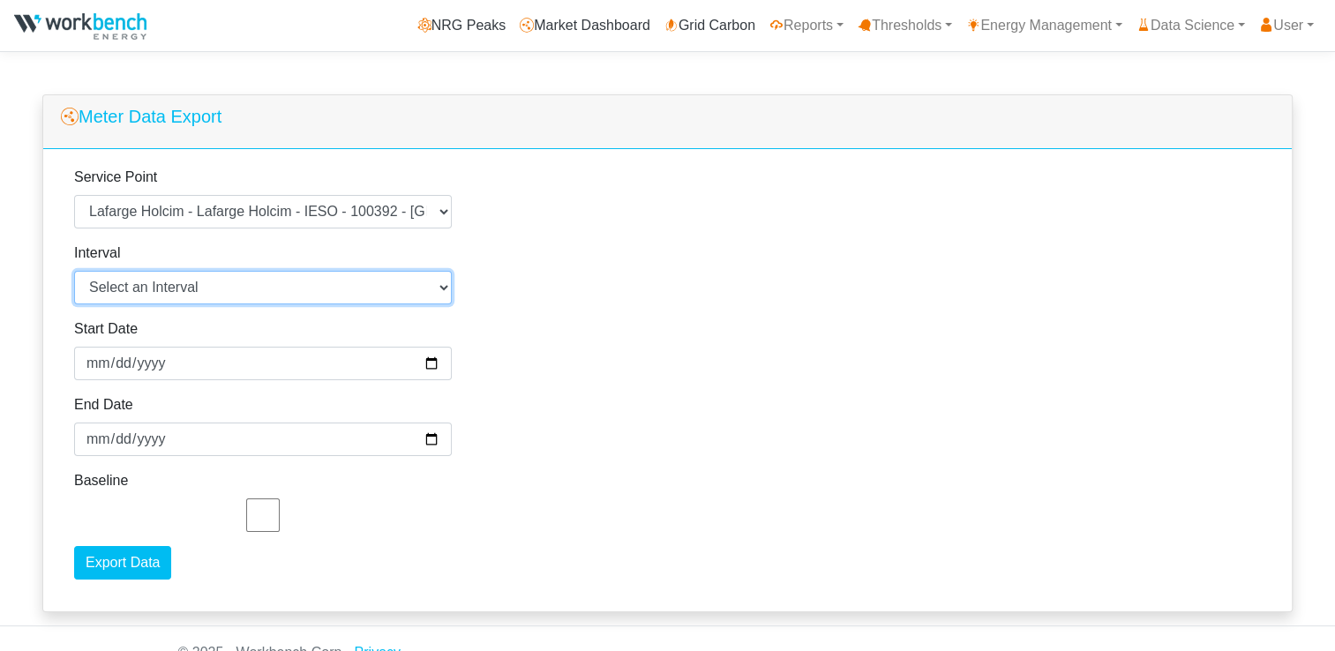
click at [300, 290] on select "Select an Interval 1 Minute 5 Minutes 15 Minutes 30 Minutes Hourly Daily" at bounding box center [263, 288] width 378 height 34
select select "5"
click at [74, 271] on select "Select an Interval 1 Minute 5 Minutes 15 Minutes 30 Minutes Hourly Daily" at bounding box center [263, 288] width 378 height 34
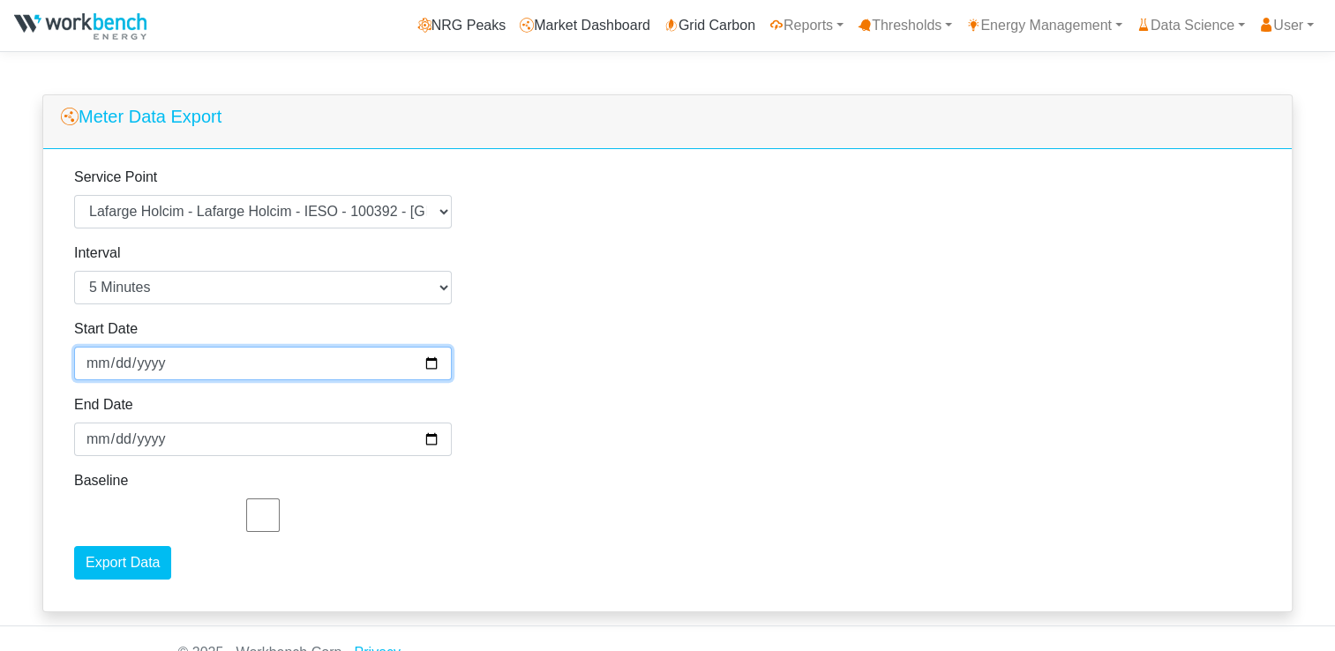
click at [430, 365] on input "2025-09-26" at bounding box center [263, 364] width 378 height 34
type input "2025-08-23"
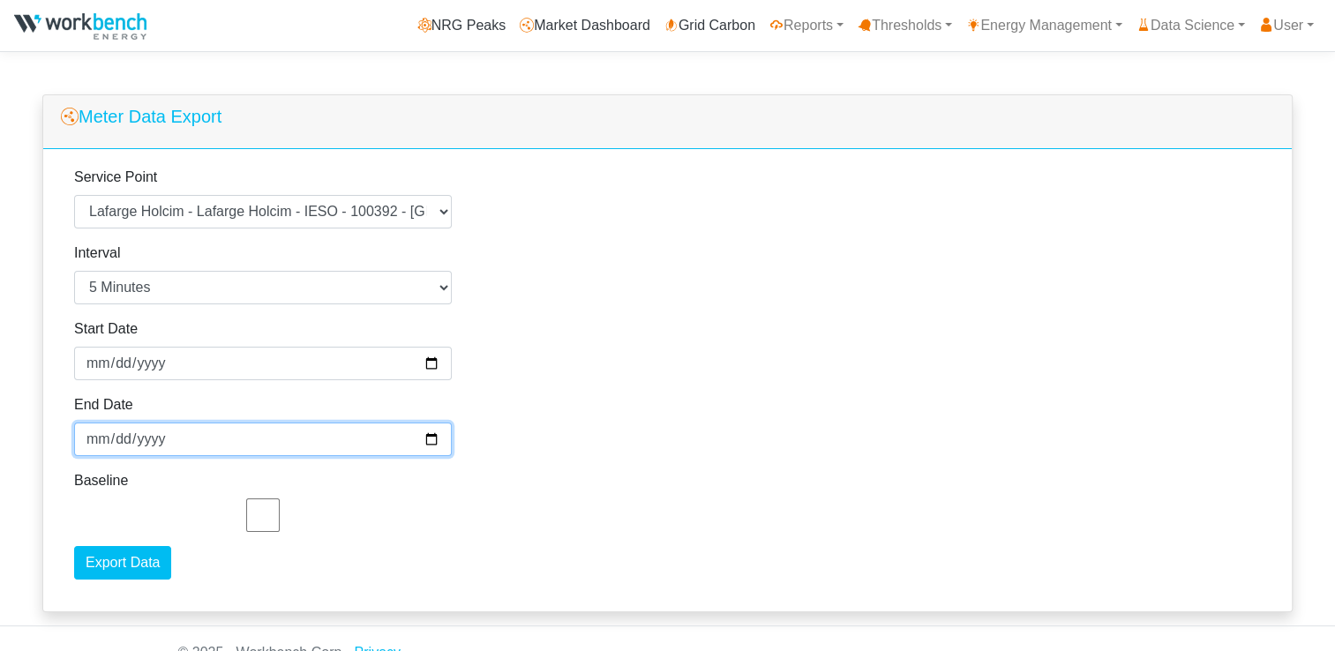
click at [425, 442] on input "2025-09-27" at bounding box center [263, 440] width 378 height 34
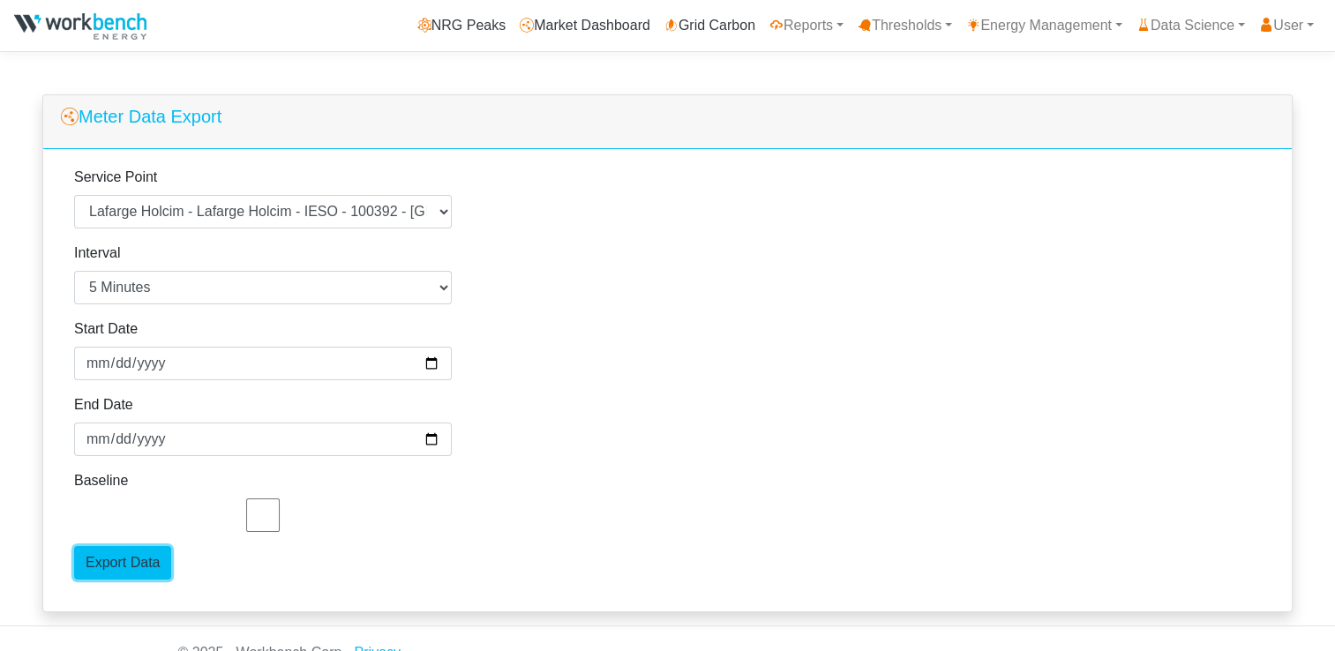
click at [134, 563] on input "Export Data" at bounding box center [122, 563] width 97 height 34
click at [668, 366] on div "Service Point Select a Service Point Agnico Eagle - Macassa - Macassa - 100357 …" at bounding box center [667, 380] width 1249 height 463
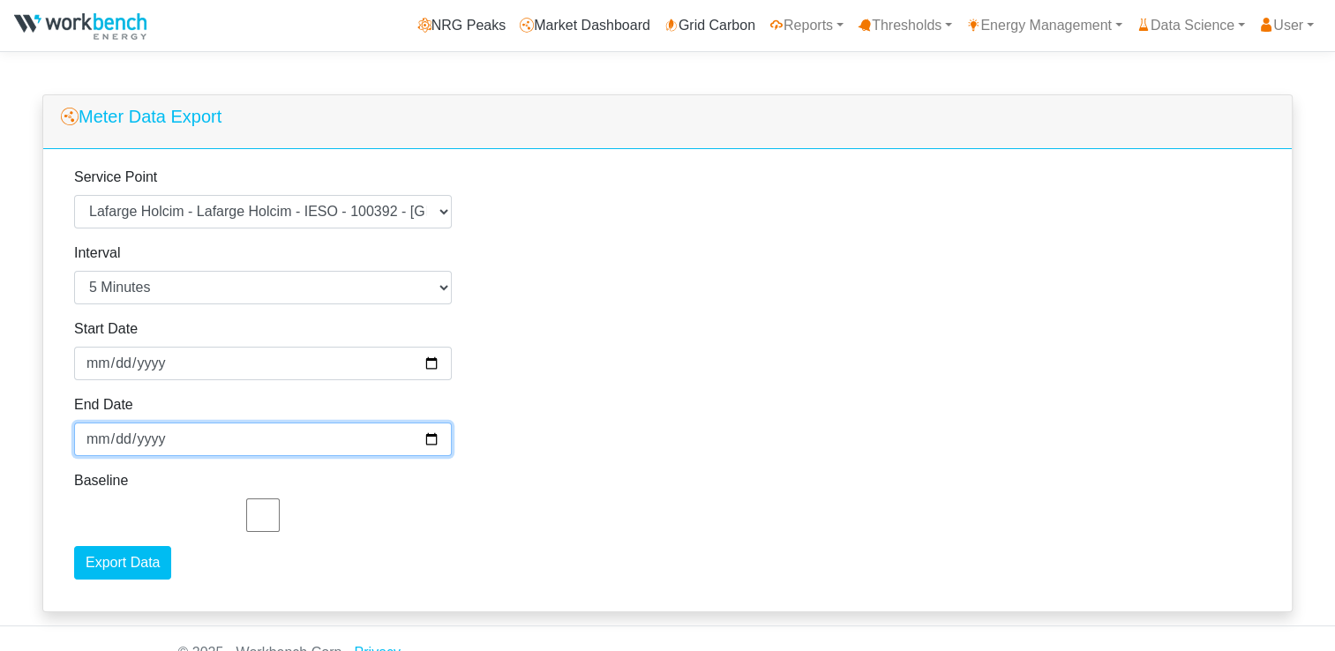
click at [432, 442] on input "2025-09-20" at bounding box center [263, 440] width 378 height 34
type input "2025-08-31"
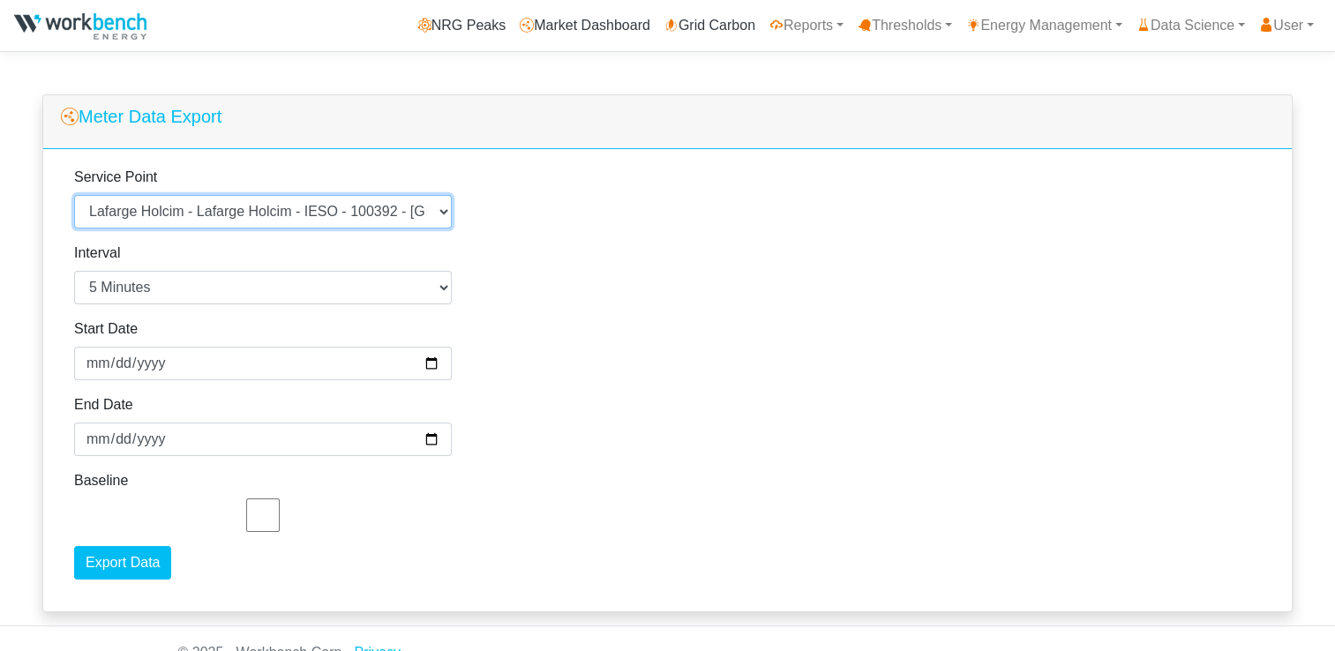
click at [309, 211] on select "Select a Service Point Agnico Eagle - Macassa - Macassa - 100357 - Energy Agnic…" at bounding box center [263, 212] width 378 height 34
click at [74, 195] on select "Select a Service Point Agnico Eagle - Macassa - Macassa - 100357 - Energy Agnic…" at bounding box center [263, 212] width 378 height 34
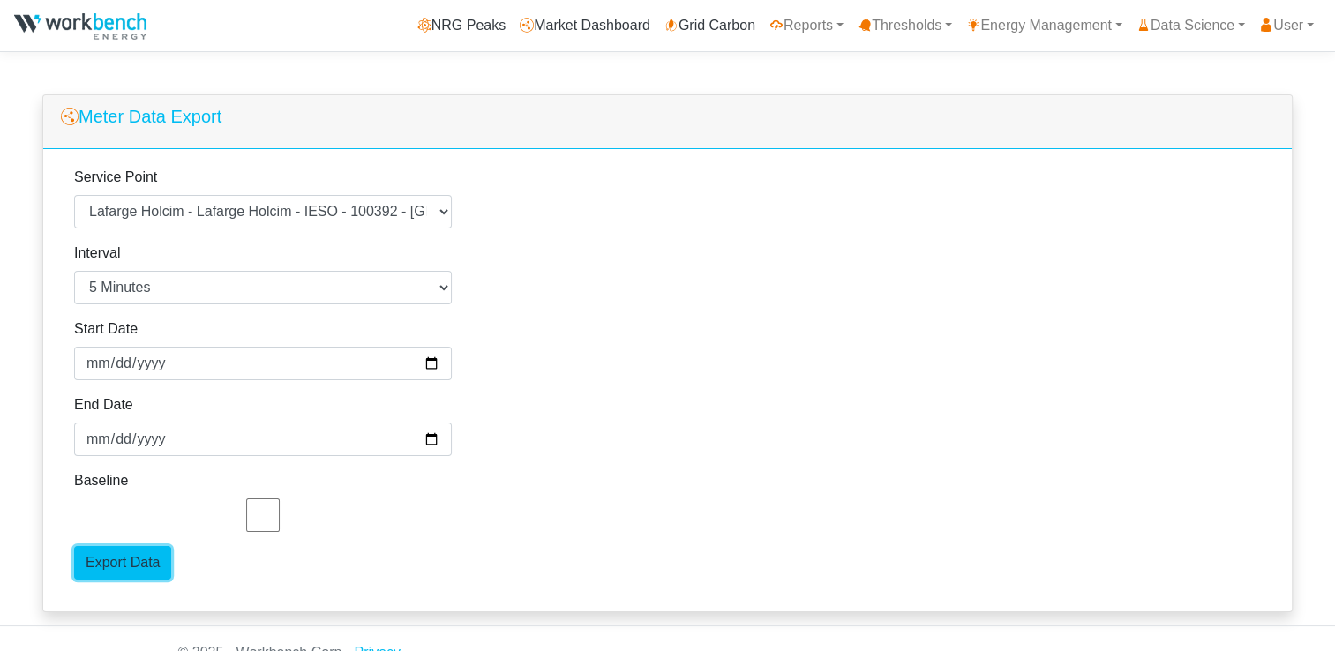
click at [136, 565] on input "Export Data" at bounding box center [122, 563] width 97 height 34
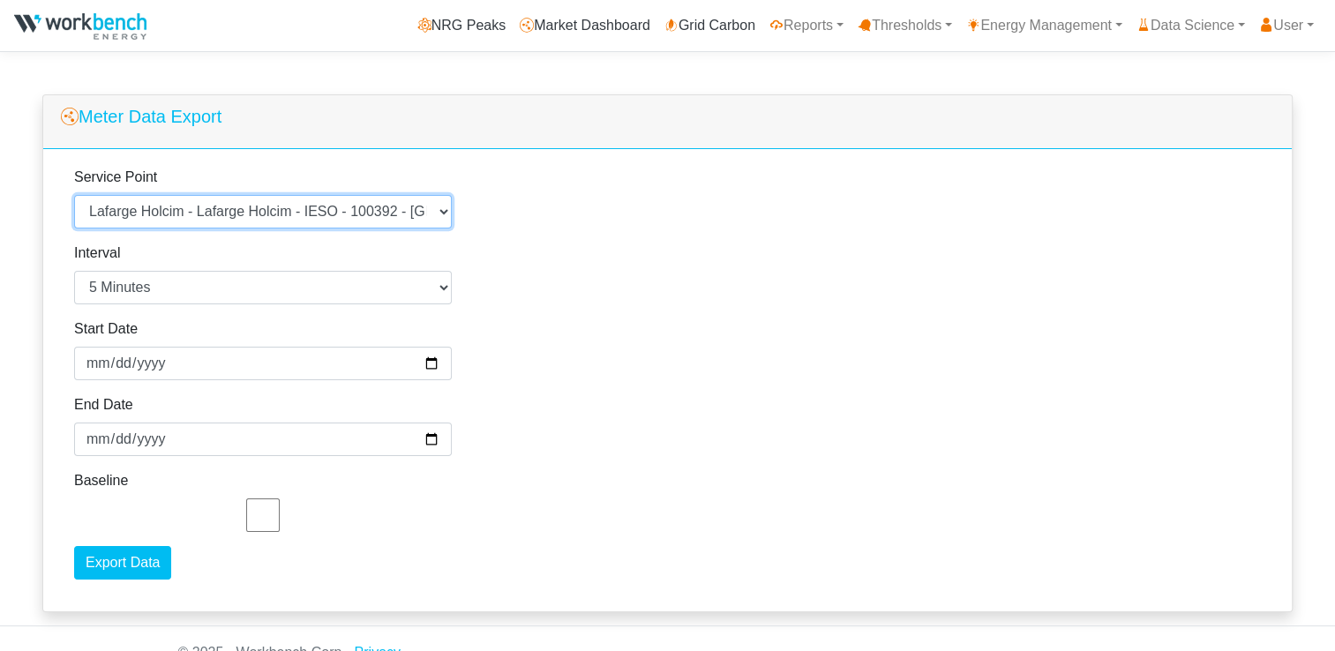
click at [271, 222] on select "Select a Service Point Agnico Eagle - Macassa - Macassa - 100357 - Energy Agnic…" at bounding box center [263, 212] width 378 height 34
click at [74, 195] on select "Select a Service Point Agnico Eagle - Macassa - Macassa - 100357 - Energy Agnic…" at bounding box center [263, 212] width 378 height 34
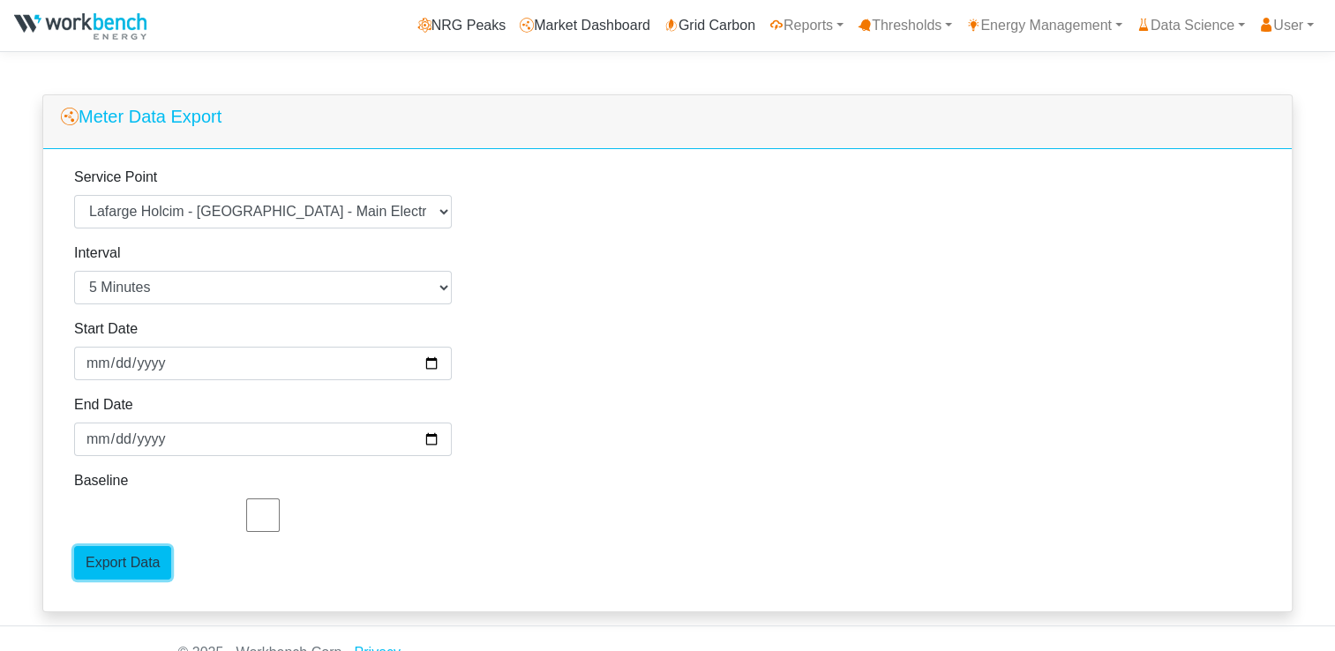
click at [109, 563] on input "Export Data" at bounding box center [122, 563] width 97 height 34
click at [618, 328] on div "Service Point Select a Service Point Agnico Eagle - Macassa - Macassa - 100357 …" at bounding box center [667, 380] width 1249 height 463
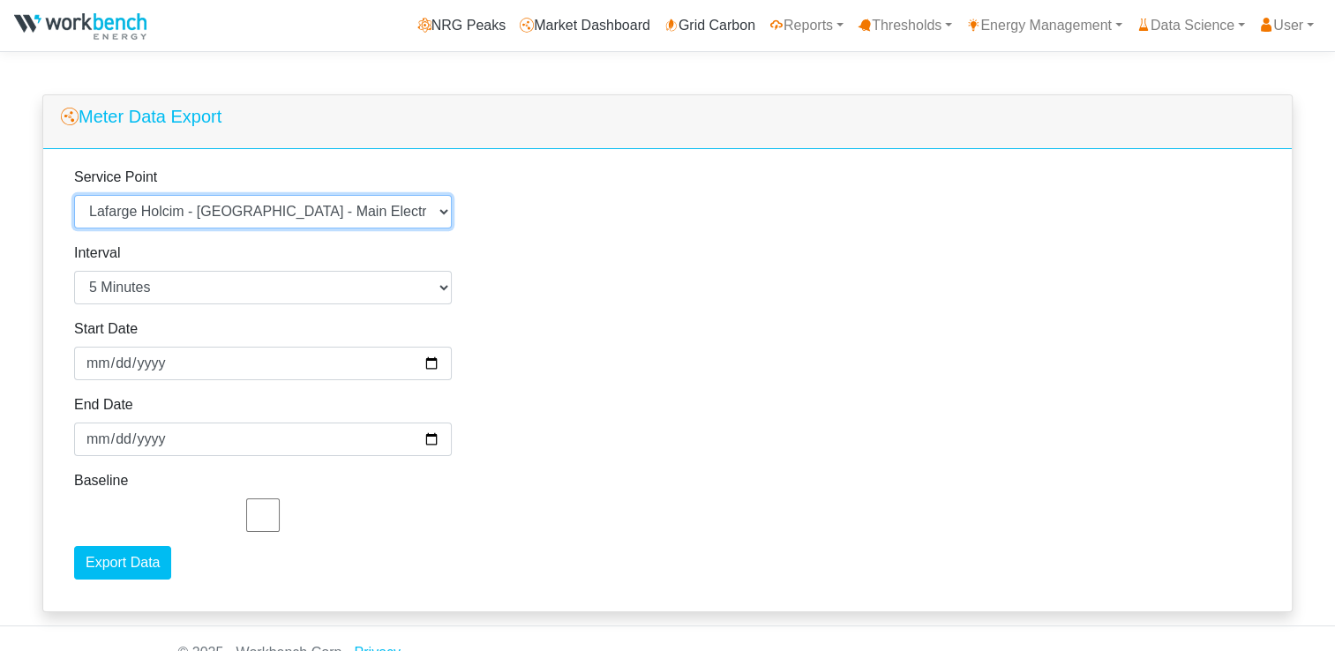
click at [371, 207] on select "Select a Service Point Agnico Eagle - Macassa - Macassa - 100357 - Energy Agnic…" at bounding box center [263, 212] width 378 height 34
select select "220"
click at [74, 195] on select "Select a Service Point Agnico Eagle - Macassa - Macassa - 100357 - Energy Agnic…" at bounding box center [263, 212] width 378 height 34
click at [320, 203] on select "Select a Service Point Agnico Eagle - [GEOGRAPHIC_DATA] - [GEOGRAPHIC_DATA] - 1…" at bounding box center [263, 212] width 378 height 34
select select "220"
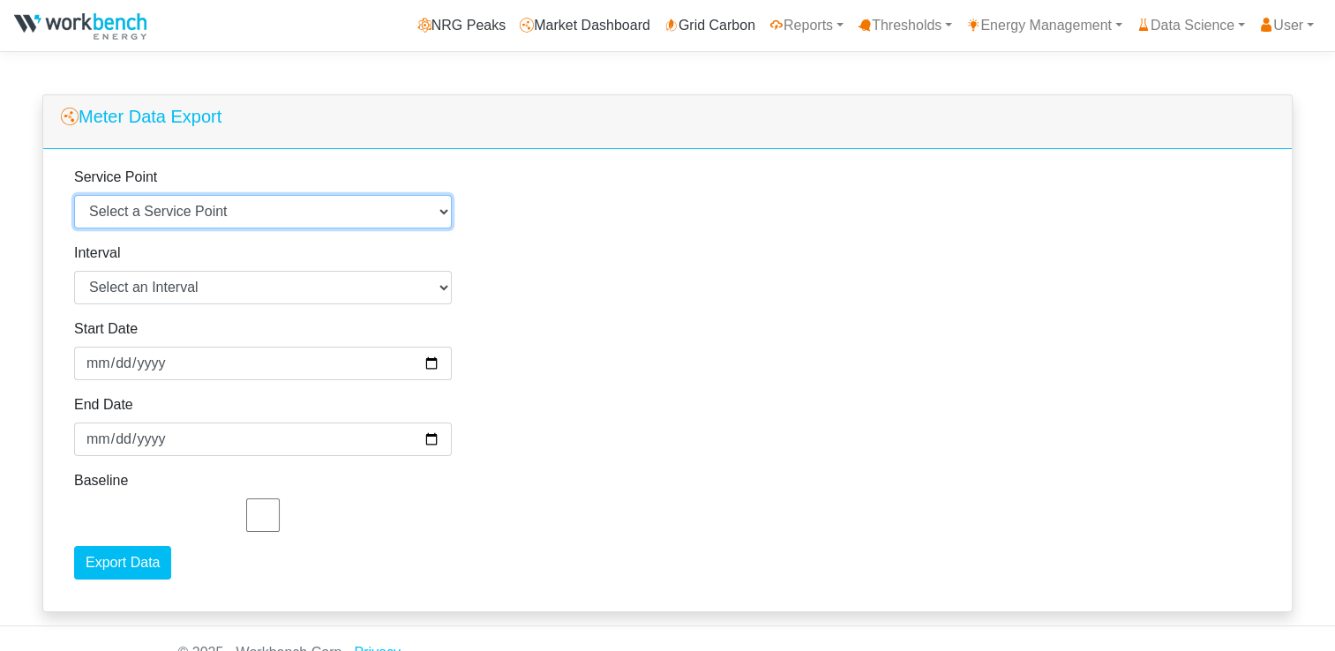
click at [74, 195] on select "Select a Service Point Agnico Eagle - [GEOGRAPHIC_DATA] - [GEOGRAPHIC_DATA] - 1…" at bounding box center [263, 212] width 378 height 34
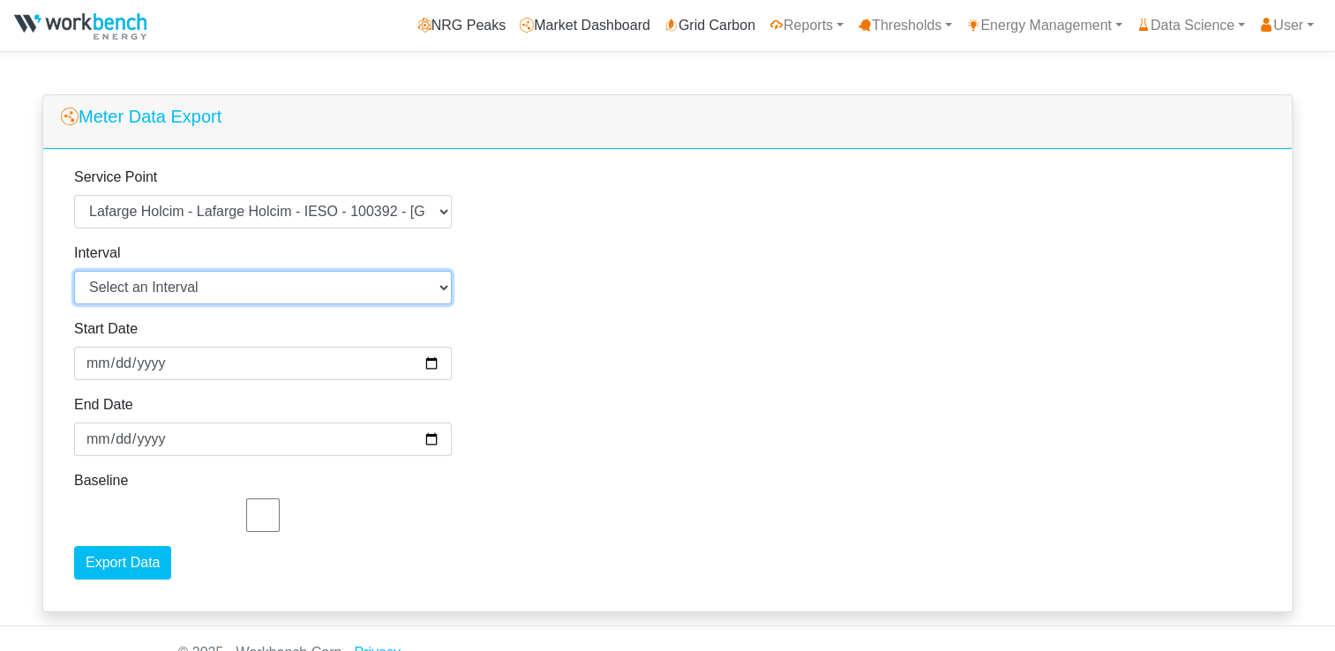
click at [332, 287] on select "Select an Interval 1 Minute 5 Minutes 15 Minutes 30 Minutes Hourly Daily" at bounding box center [263, 288] width 378 height 34
select select "5"
click at [74, 271] on select "Select an Interval 1 Minute 5 Minutes 15 Minutes 30 Minutes Hourly Daily" at bounding box center [263, 288] width 378 height 34
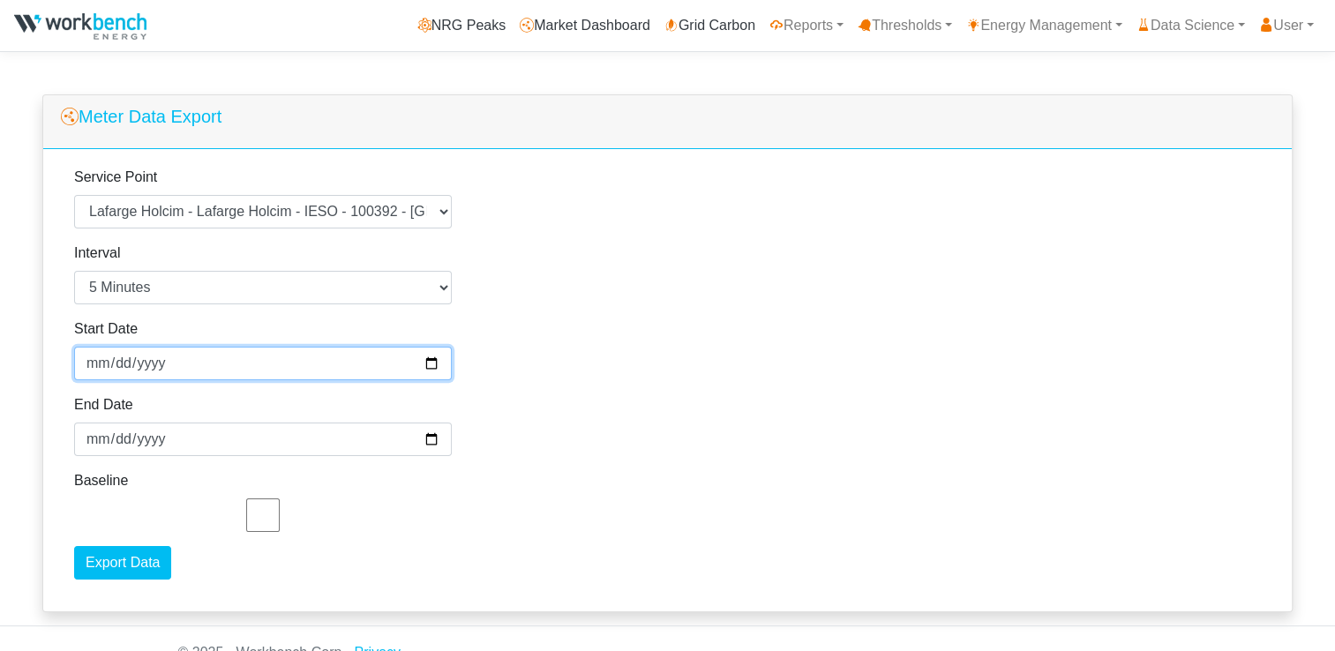
click at [429, 363] on input "[DATE]" at bounding box center [263, 364] width 378 height 34
type input "[DATE]"
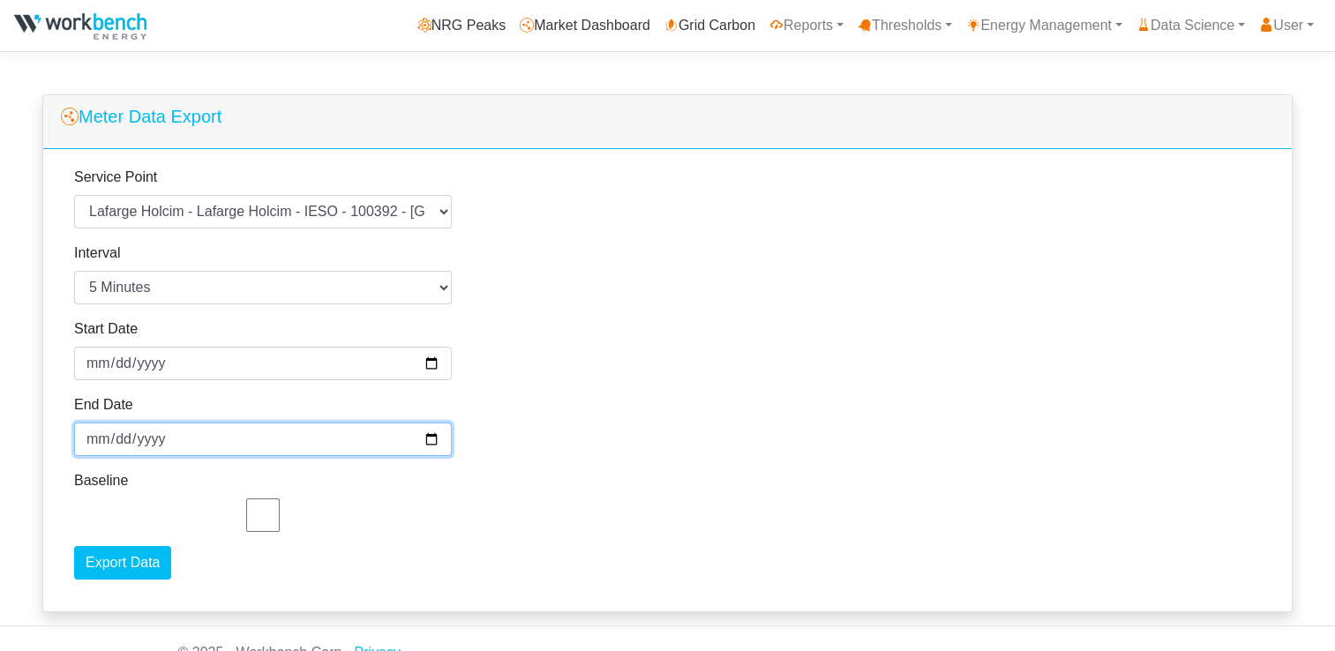
click at [432, 441] on input "2025-09-27" at bounding box center [263, 440] width 378 height 34
type input "2025-09-20"
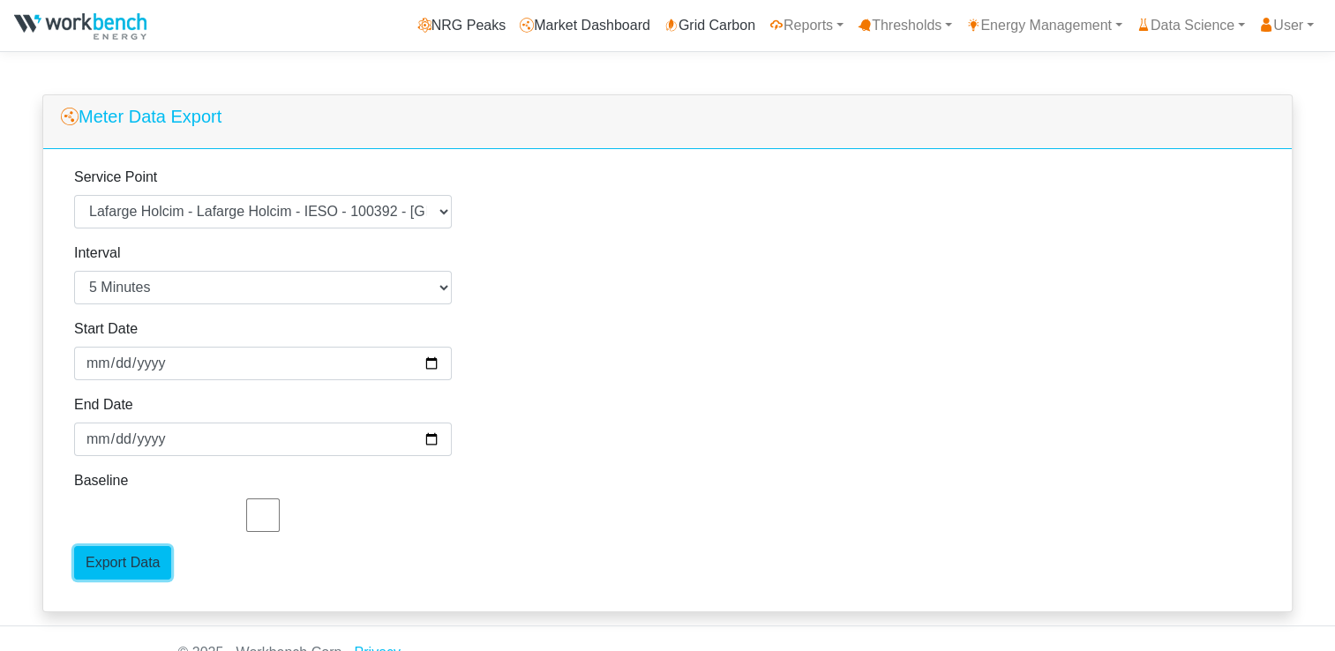
click at [138, 568] on input "Export Data" at bounding box center [122, 563] width 97 height 34
click at [619, 307] on div "Service Point Select a Service Point Agnico Eagle - Macassa - Macassa - 100357 …" at bounding box center [667, 380] width 1249 height 463
click at [906, 26] on link "Thresholds" at bounding box center [905, 25] width 109 height 35
click at [1070, 32] on link "Energy Management" at bounding box center [1044, 25] width 170 height 35
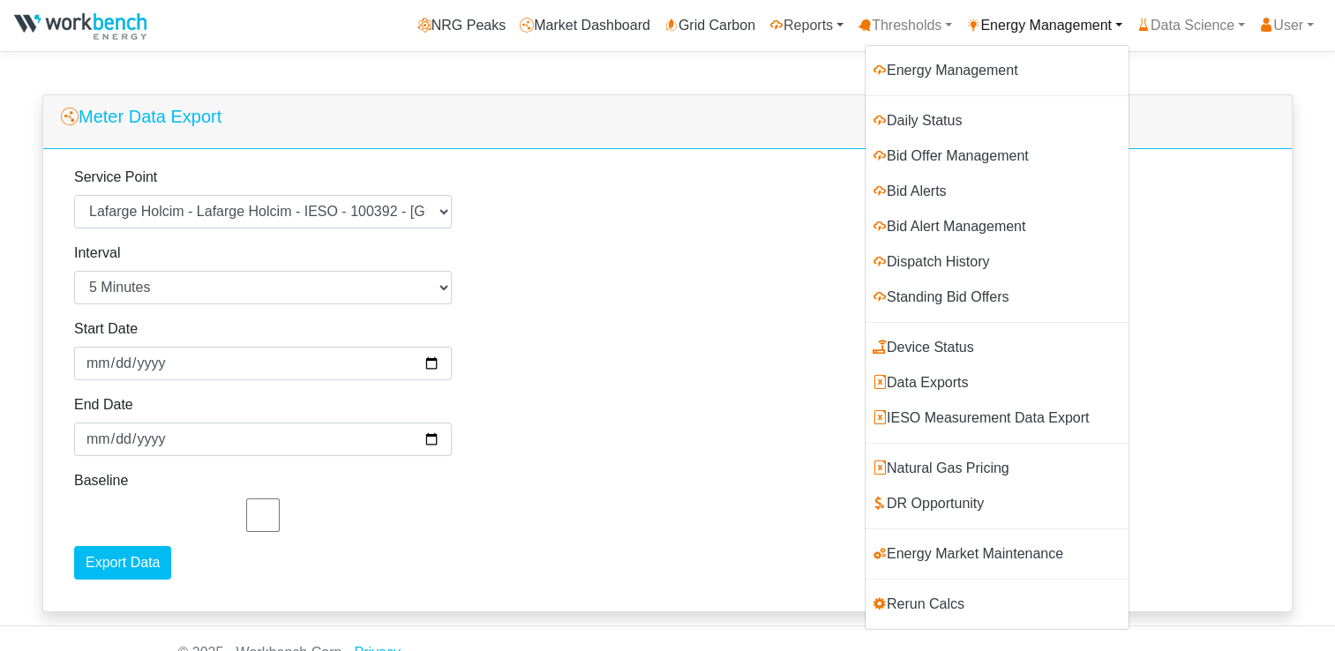
click at [811, 26] on link "Reports" at bounding box center [807, 25] width 88 height 35
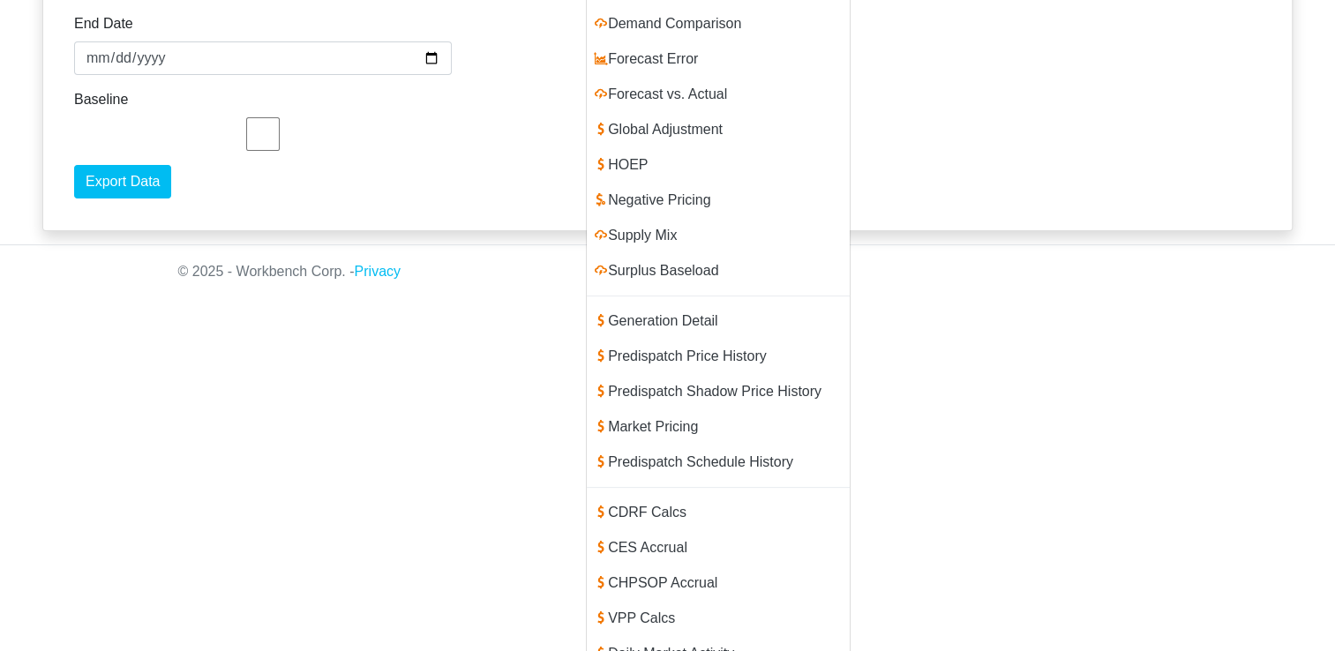
scroll to position [441, 0]
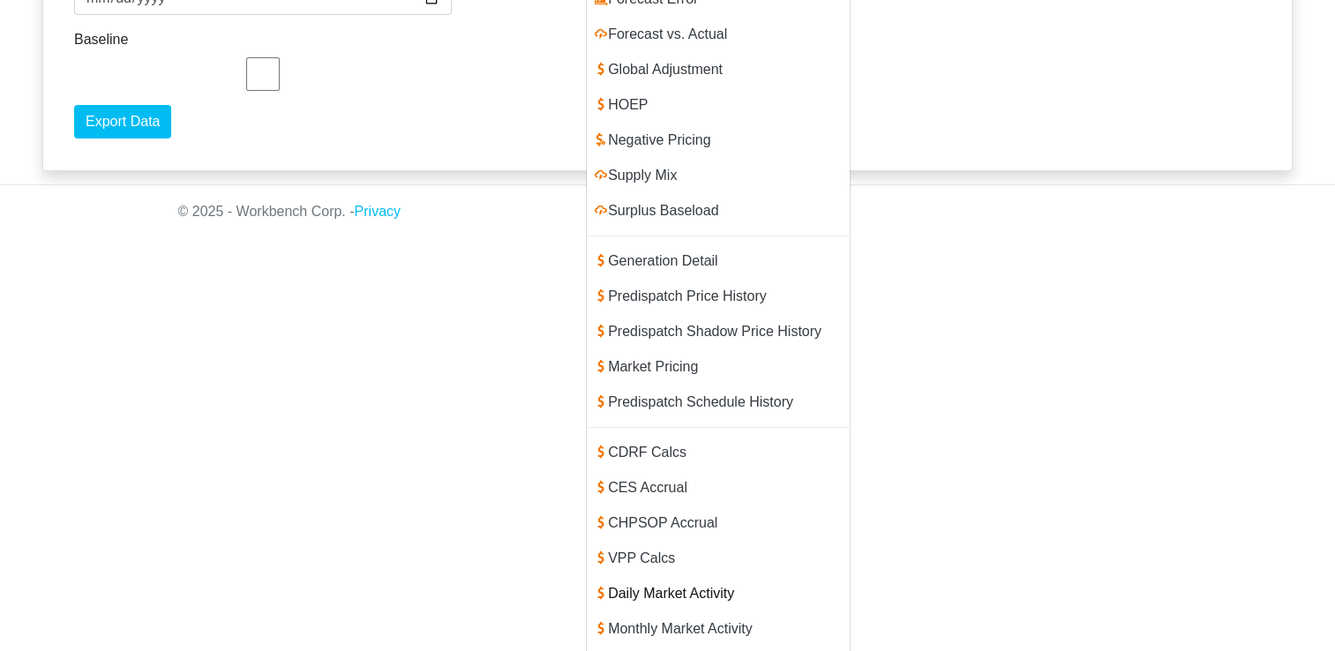
click at [663, 576] on link "Daily Market Activity" at bounding box center [718, 593] width 263 height 35
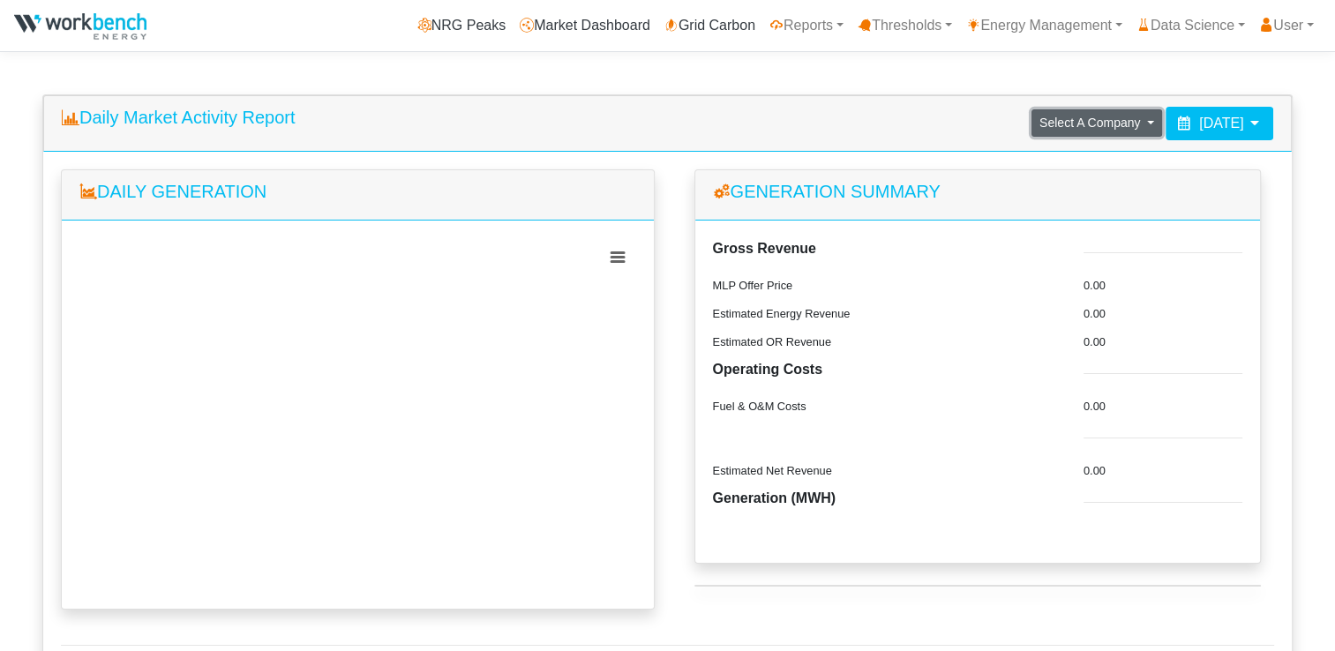
click at [1040, 123] on span "Select A Company" at bounding box center [1090, 123] width 101 height 14
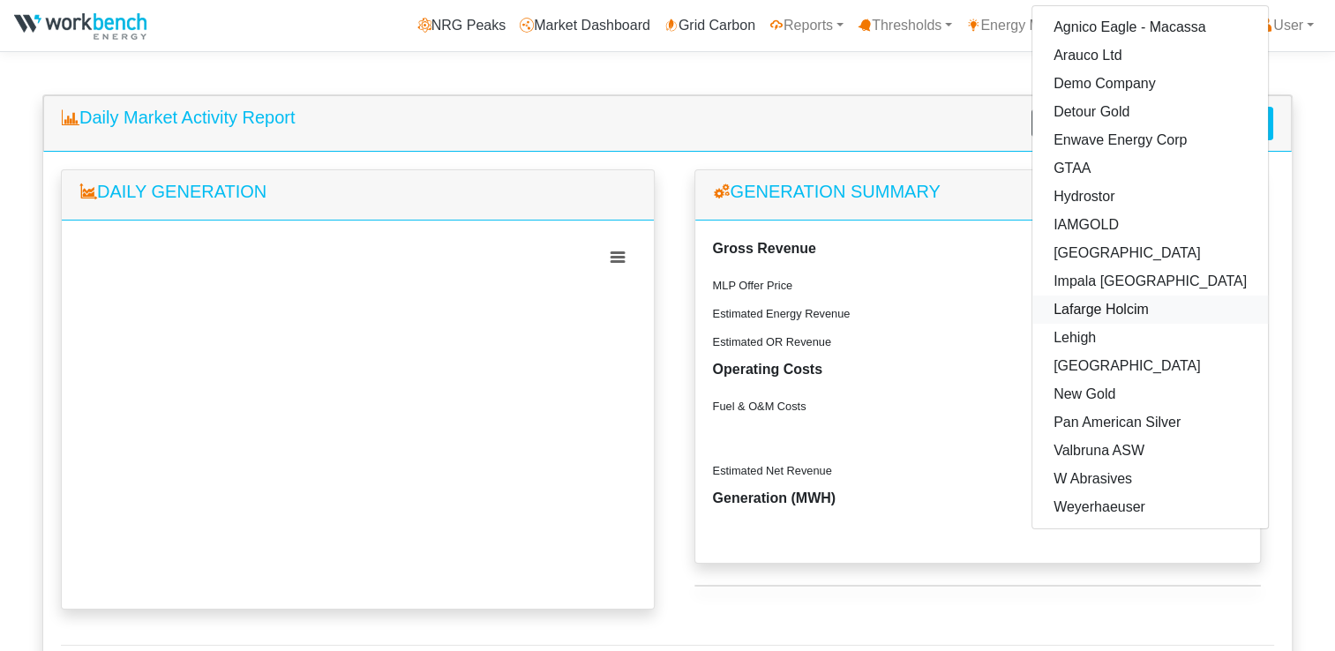
click at [1033, 311] on link "Lafarge Holcim" at bounding box center [1151, 310] width 236 height 28
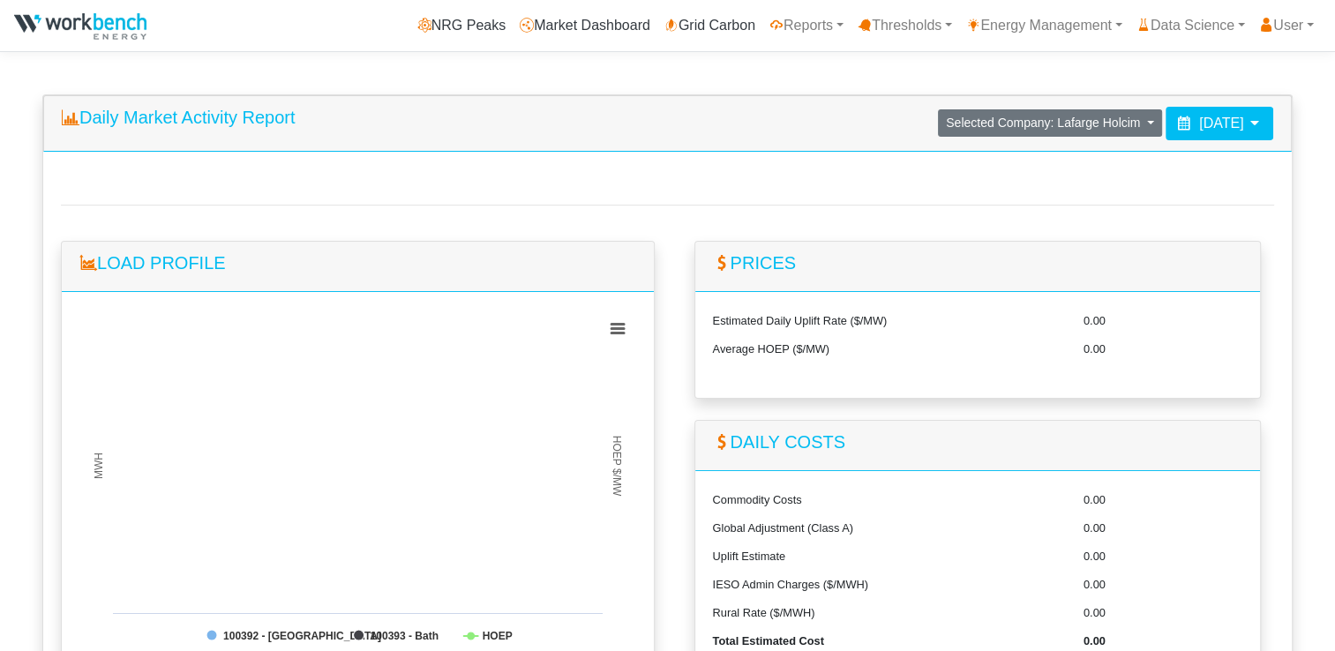
click at [1177, 125] on icon at bounding box center [1184, 123] width 14 height 14
click at [809, 21] on link "Reports" at bounding box center [807, 25] width 88 height 35
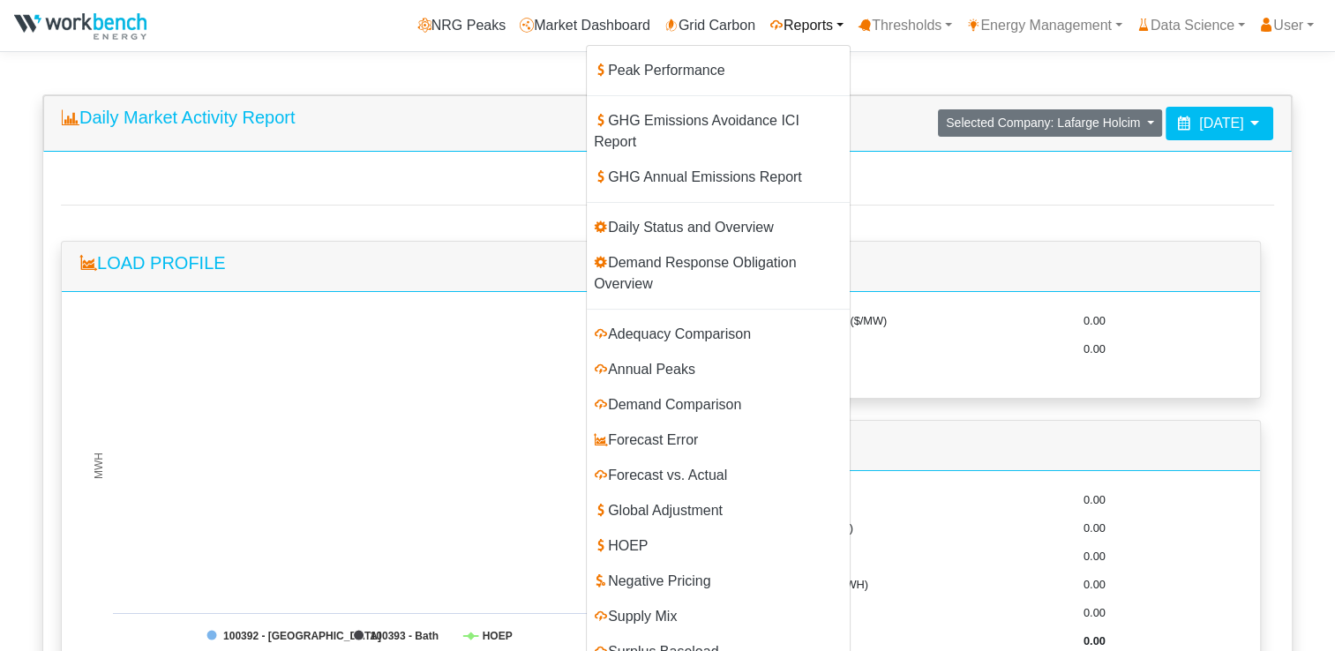
click at [212, 64] on body "220e77a9-73c8-4792-863d-82a7155f6876 wasi.mohammed@workbenchenergy.com wasi.moh…" at bounding box center [667, 483] width 1335 height 967
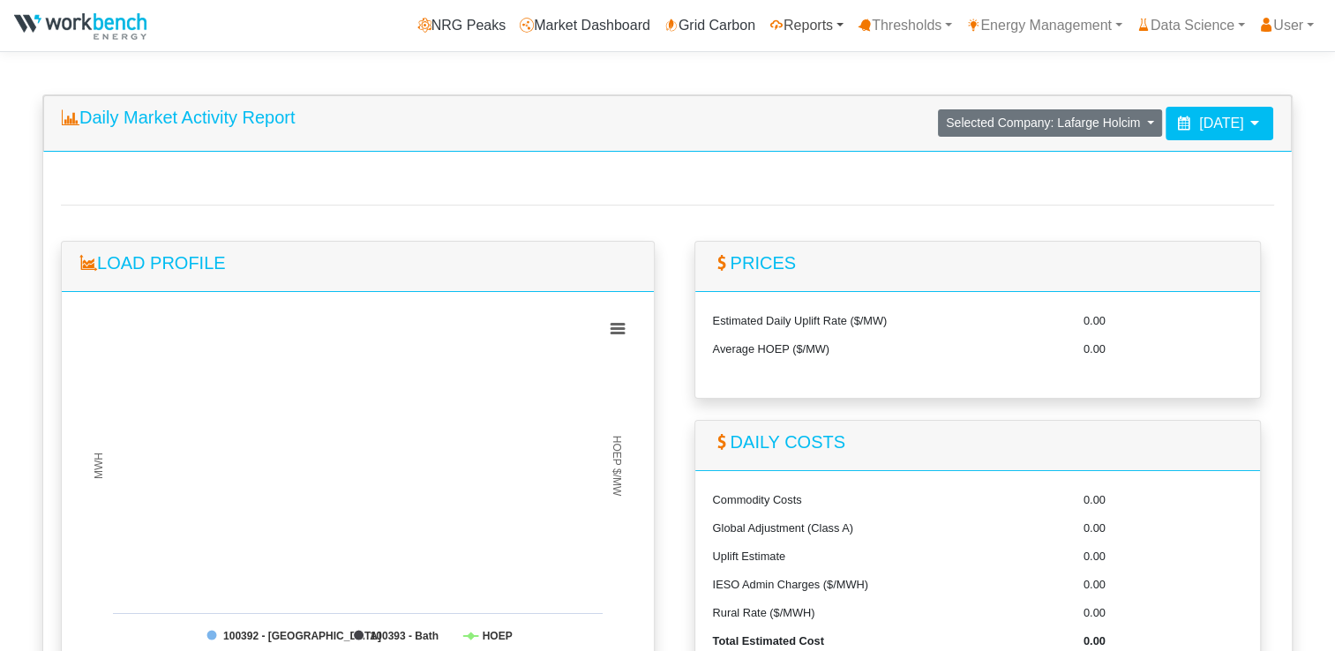
click at [808, 23] on link "Reports" at bounding box center [807, 25] width 88 height 35
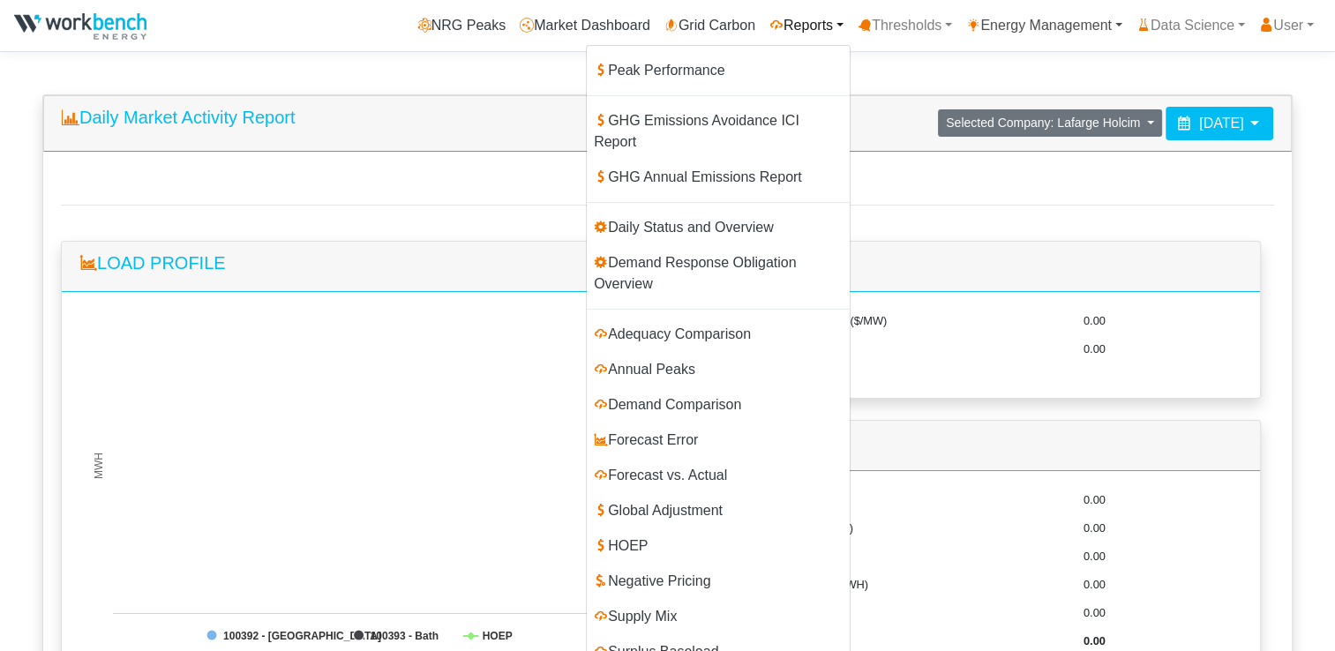
click at [1088, 29] on link "Energy Management" at bounding box center [1044, 25] width 170 height 35
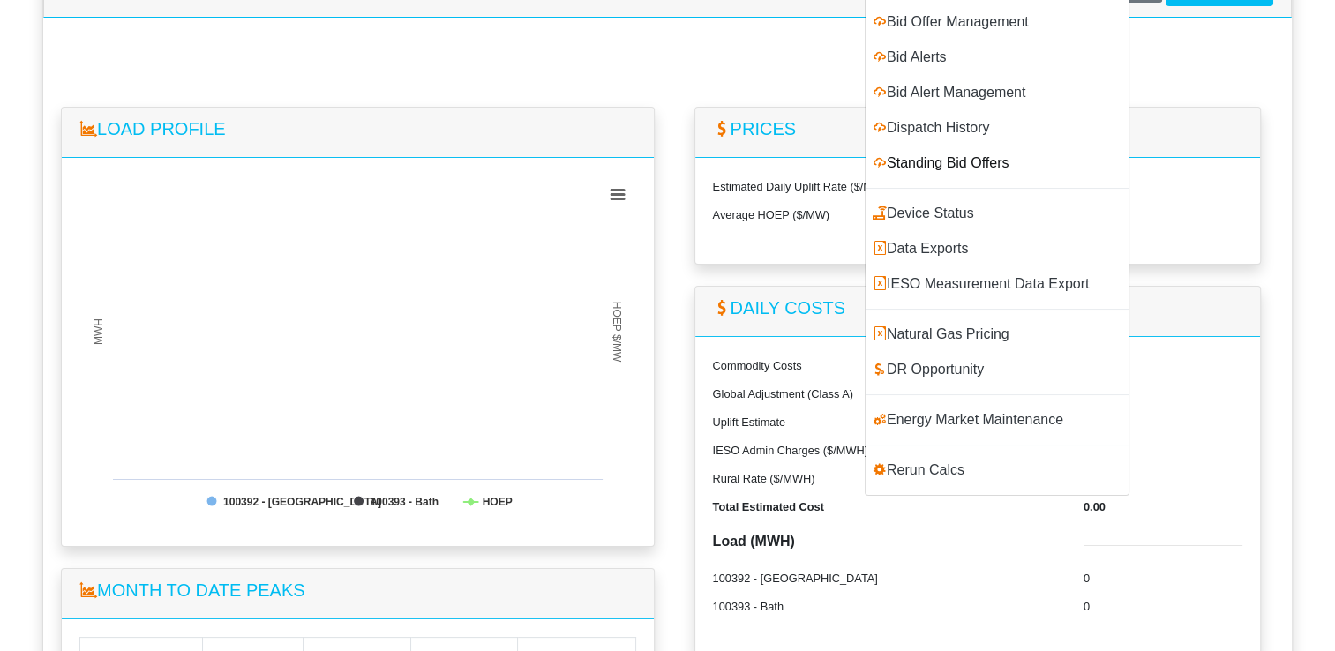
scroll to position [265, 0]
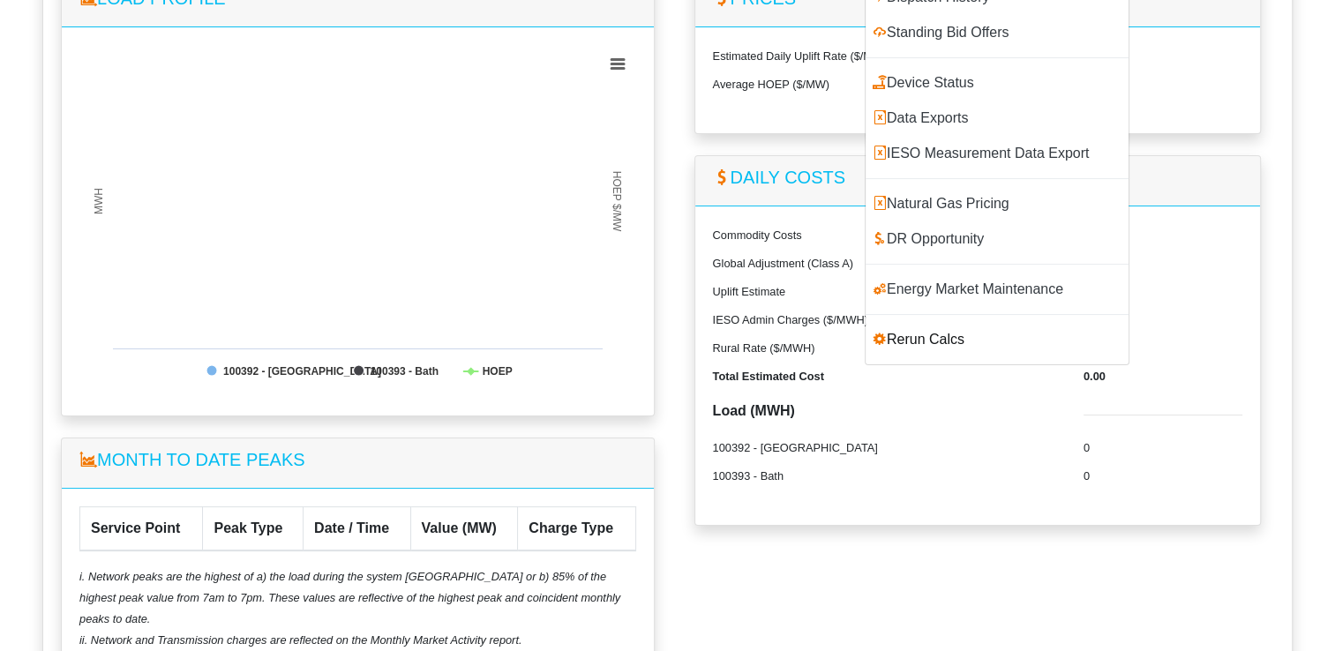
click at [926, 346] on link "Rerun Calcs" at bounding box center [997, 339] width 263 height 35
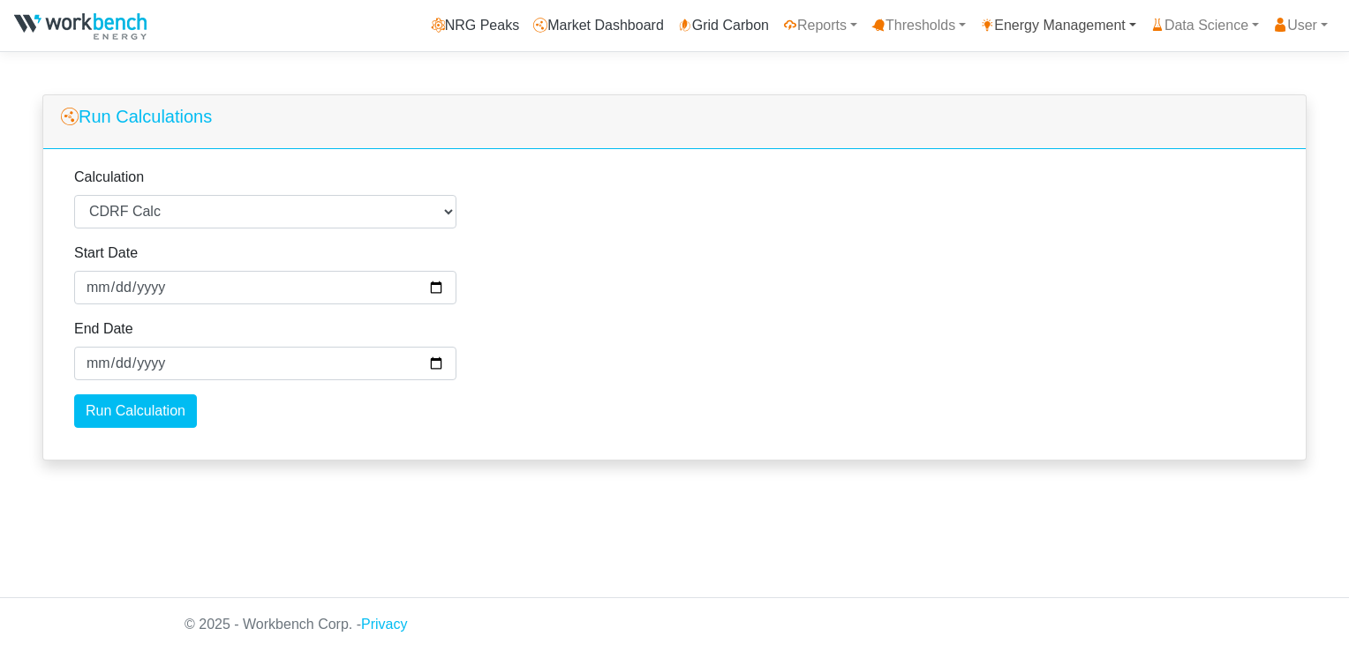
click at [1080, 23] on link "Energy Management" at bounding box center [1058, 25] width 170 height 35
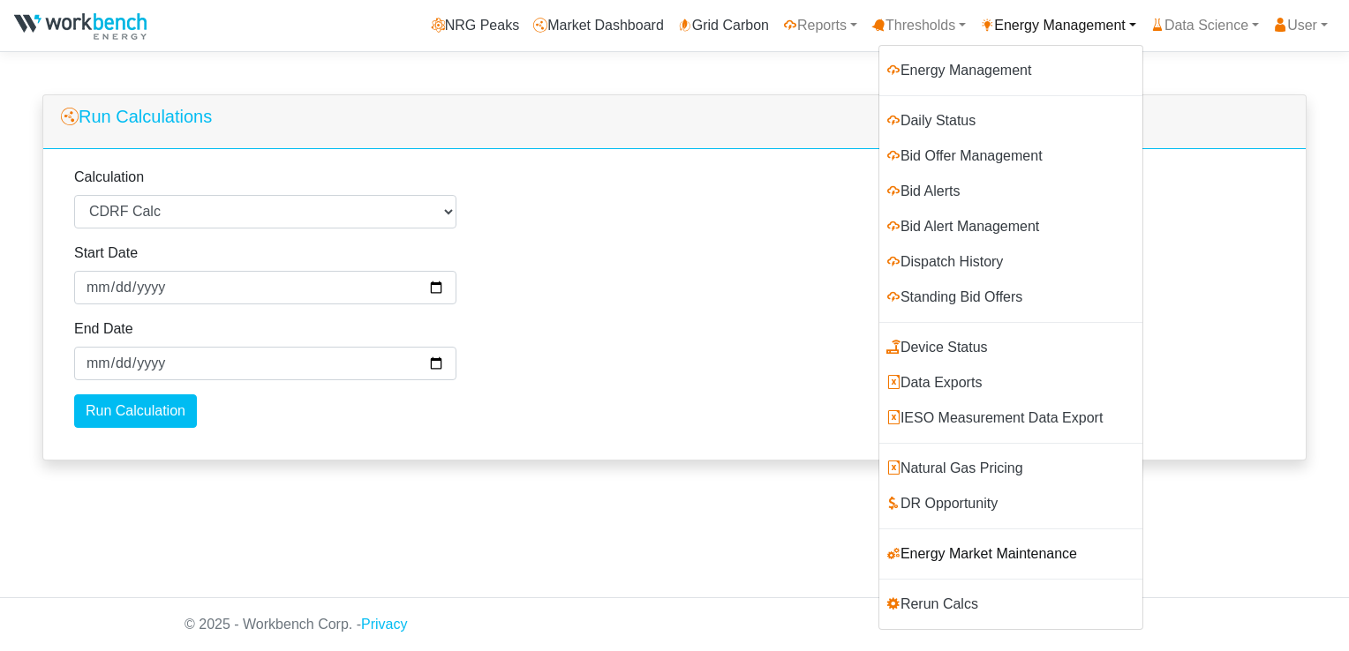
click at [993, 550] on link "Energy Market Maintenance" at bounding box center [1010, 554] width 263 height 35
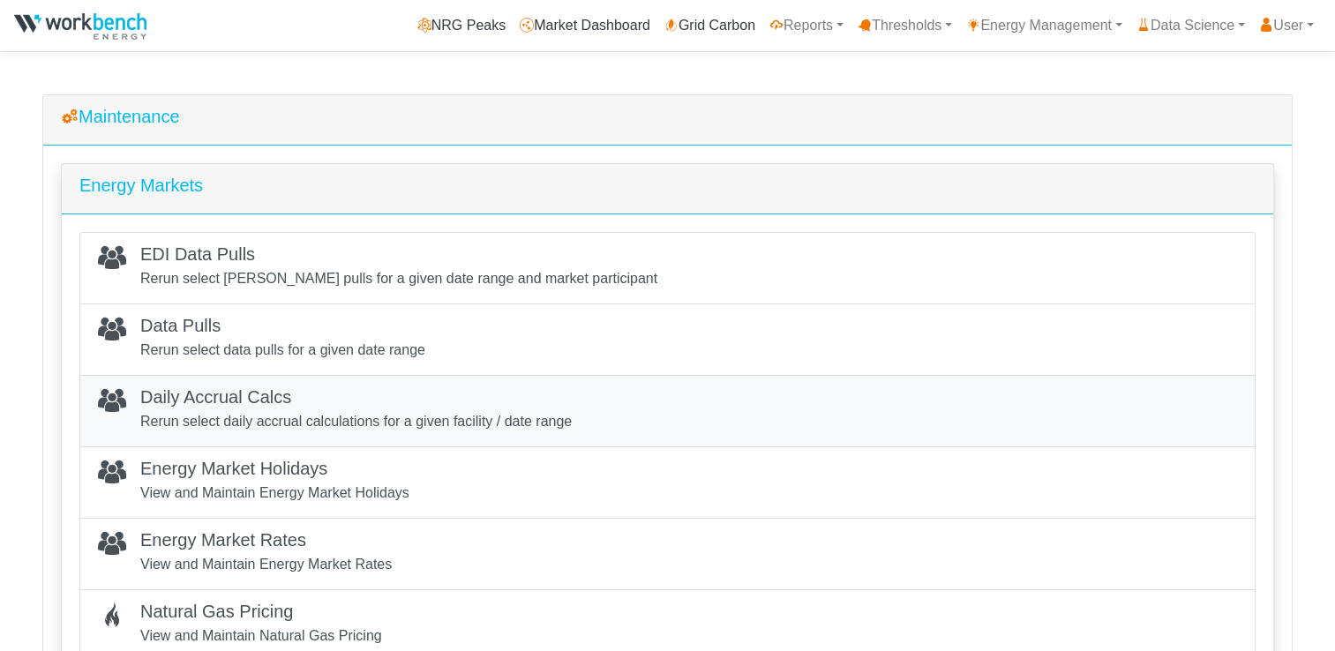
click at [341, 420] on p "Rerun select daily accrual calculations for a given facility / date range" at bounding box center [356, 421] width 432 height 21
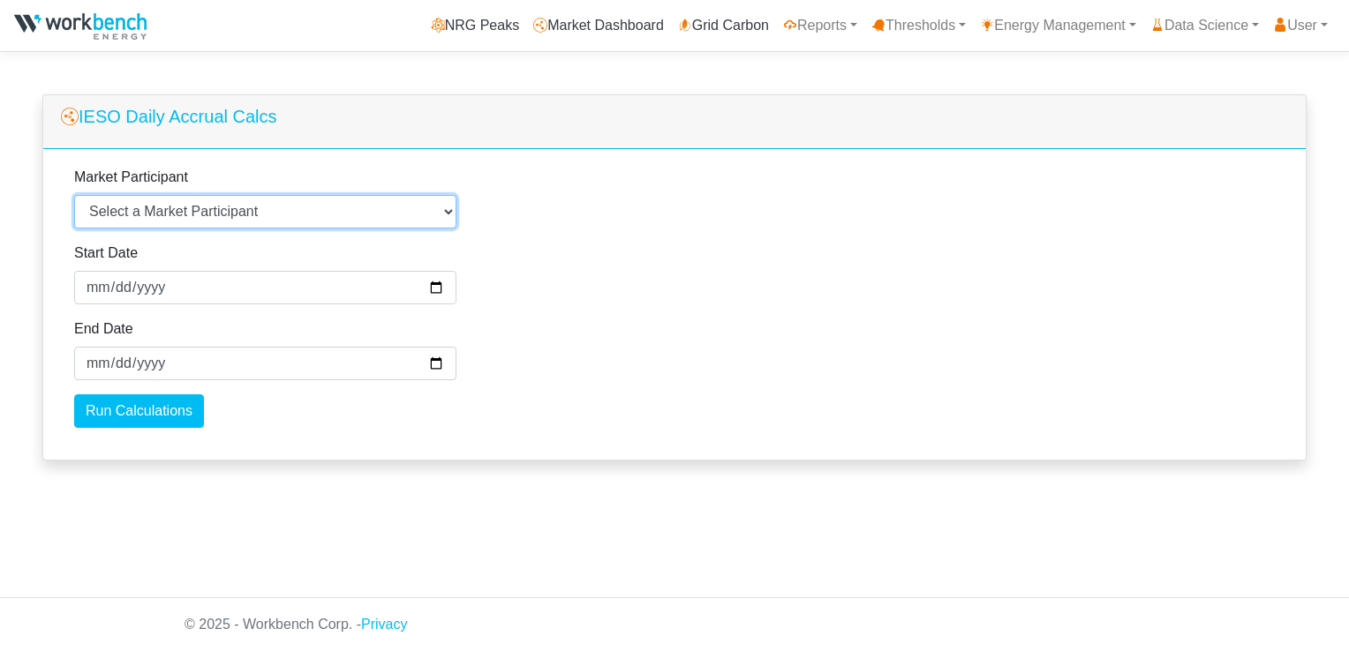
click at [371, 213] on select "Select a Market Participant Agnico Eagle - [GEOGRAPHIC_DATA] - Macassa Arauco L…" at bounding box center [265, 212] width 382 height 34
select select "16"
click at [74, 195] on select "Select a Market Participant Agnico Eagle - [GEOGRAPHIC_DATA] - Macassa Arauco L…" at bounding box center [265, 212] width 382 height 34
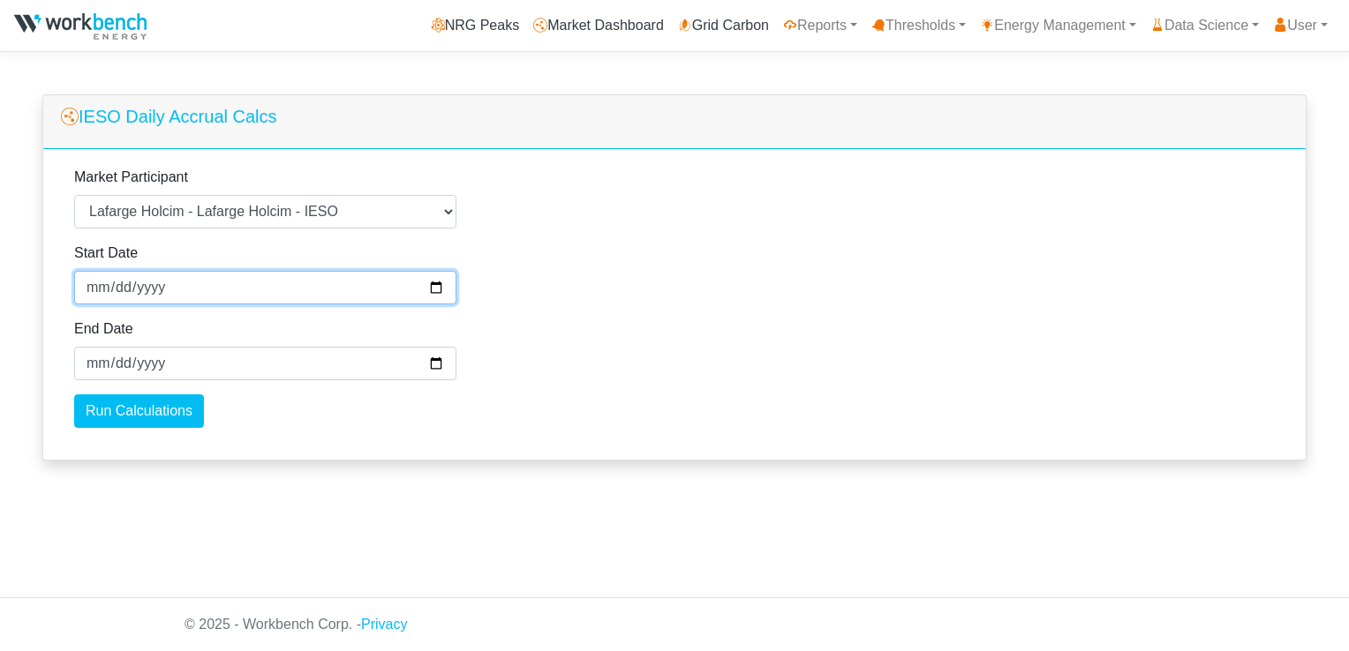
click at [434, 289] on input "[DATE]" at bounding box center [265, 288] width 382 height 34
type input "[DATE]"
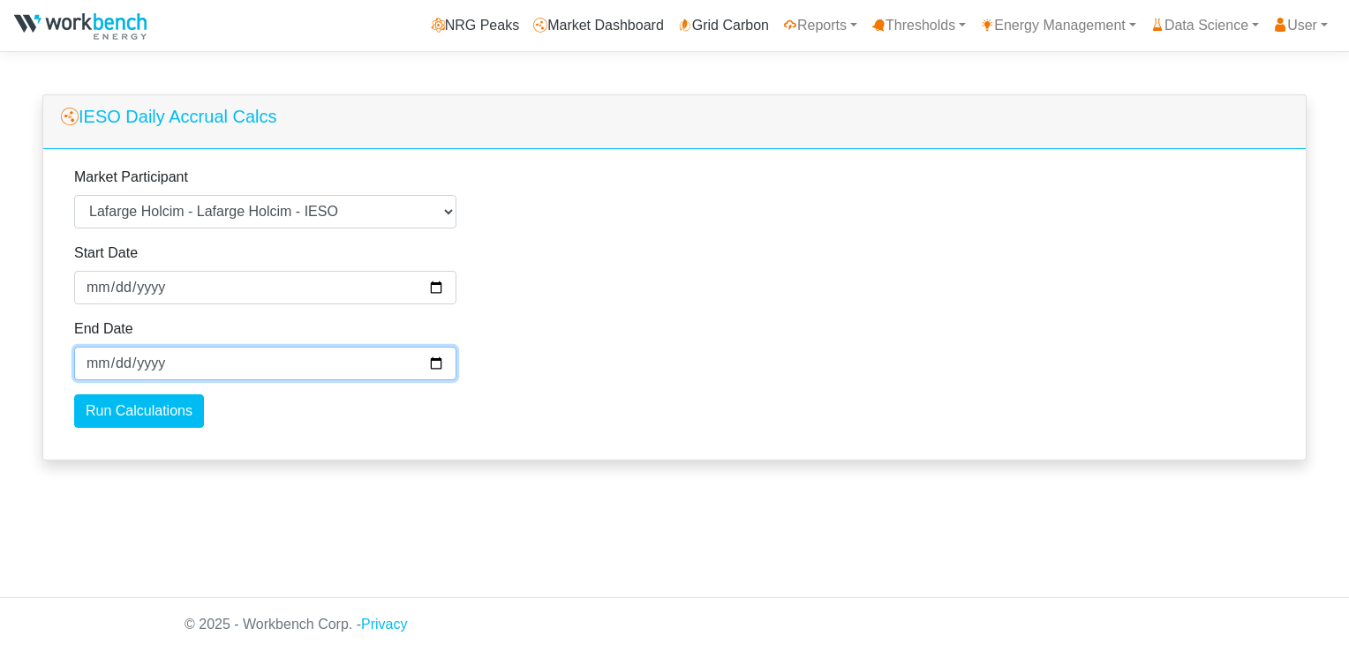
click at [435, 364] on input "2025-09-27" at bounding box center [265, 364] width 382 height 34
click at [334, 424] on div "Run Calculations" at bounding box center [265, 412] width 382 height 34
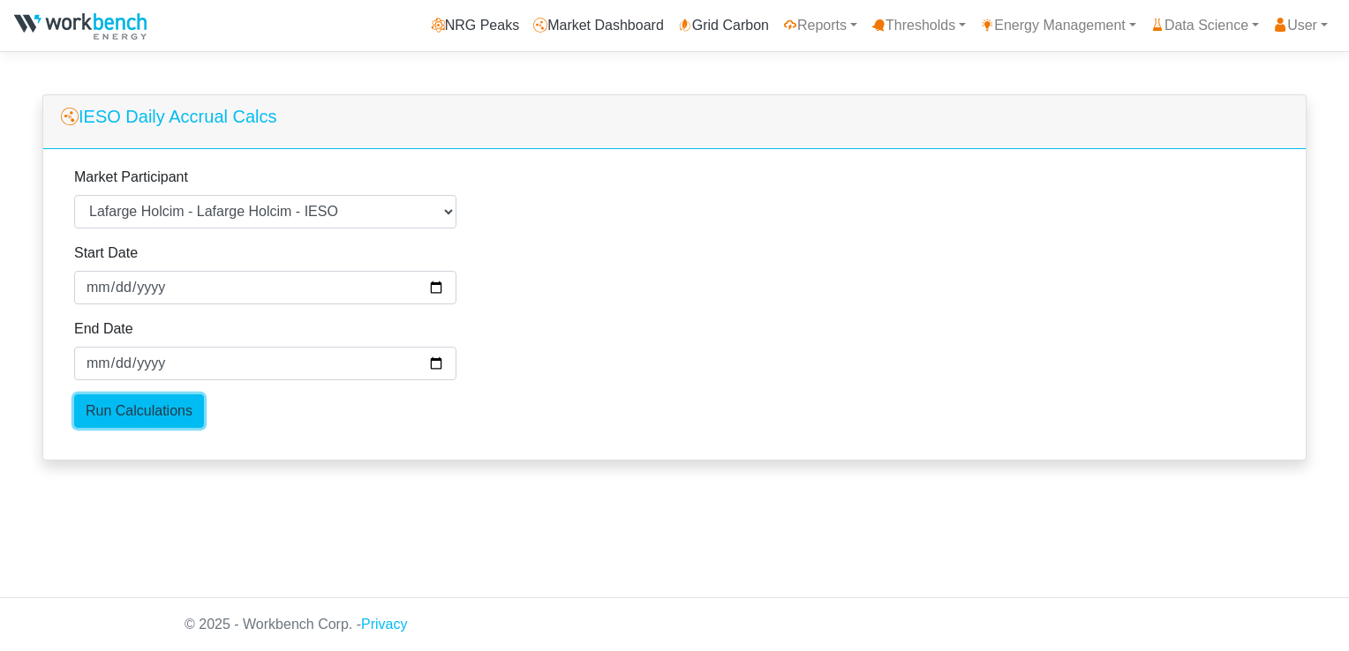
click at [172, 410] on input "Run Calculations" at bounding box center [139, 412] width 130 height 34
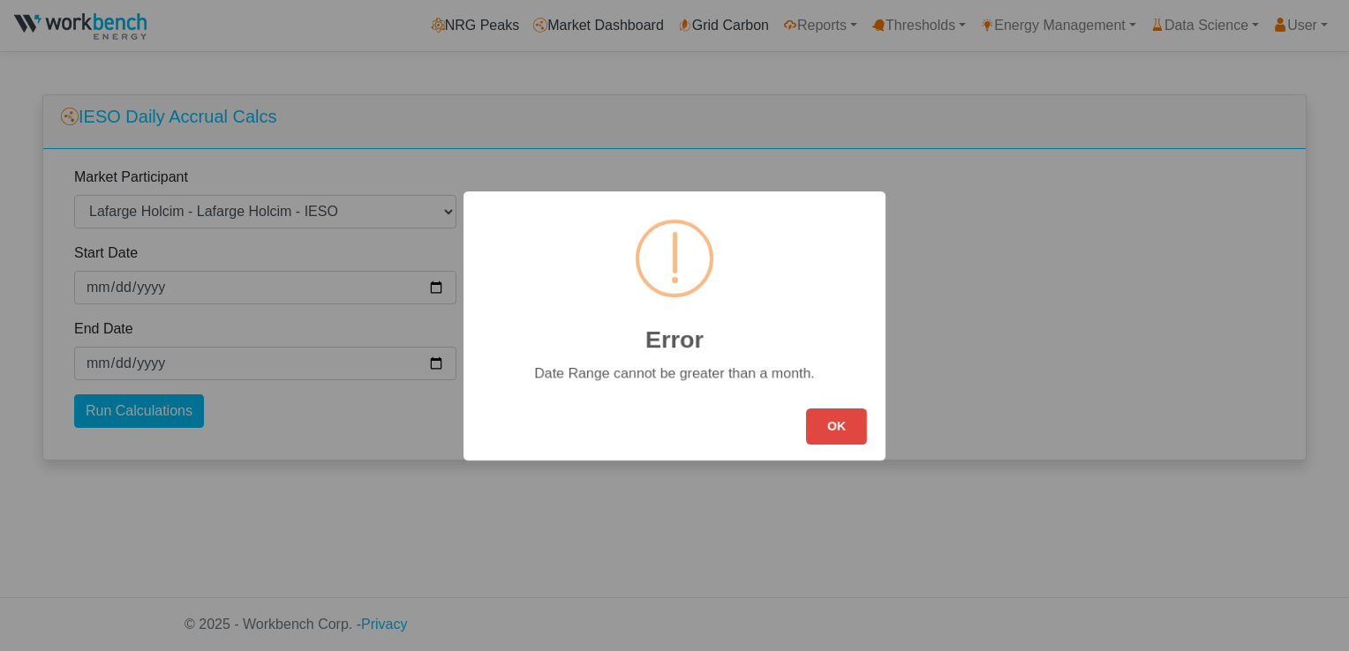
click at [839, 434] on button "OK" at bounding box center [836, 427] width 61 height 36
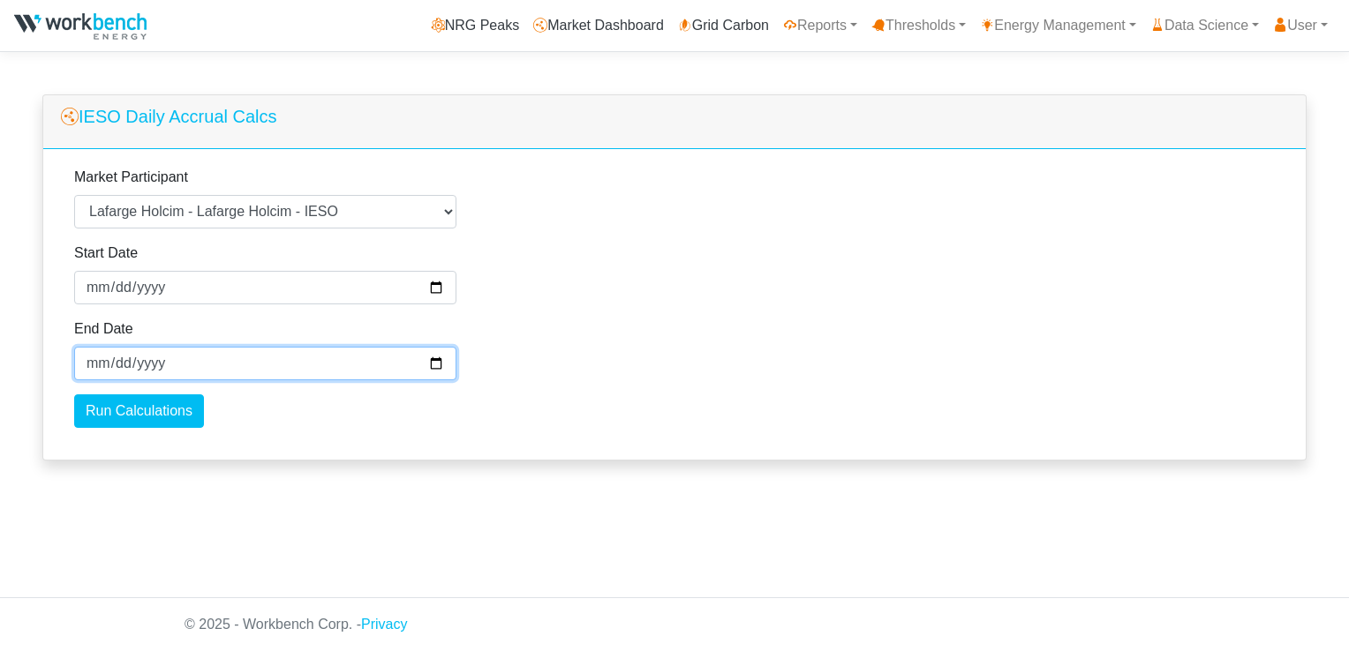
click at [431, 365] on input "2025-09-30" at bounding box center [265, 364] width 382 height 34
type input "2025-08-31"
click at [327, 416] on div "Run Calculations" at bounding box center [265, 412] width 382 height 34
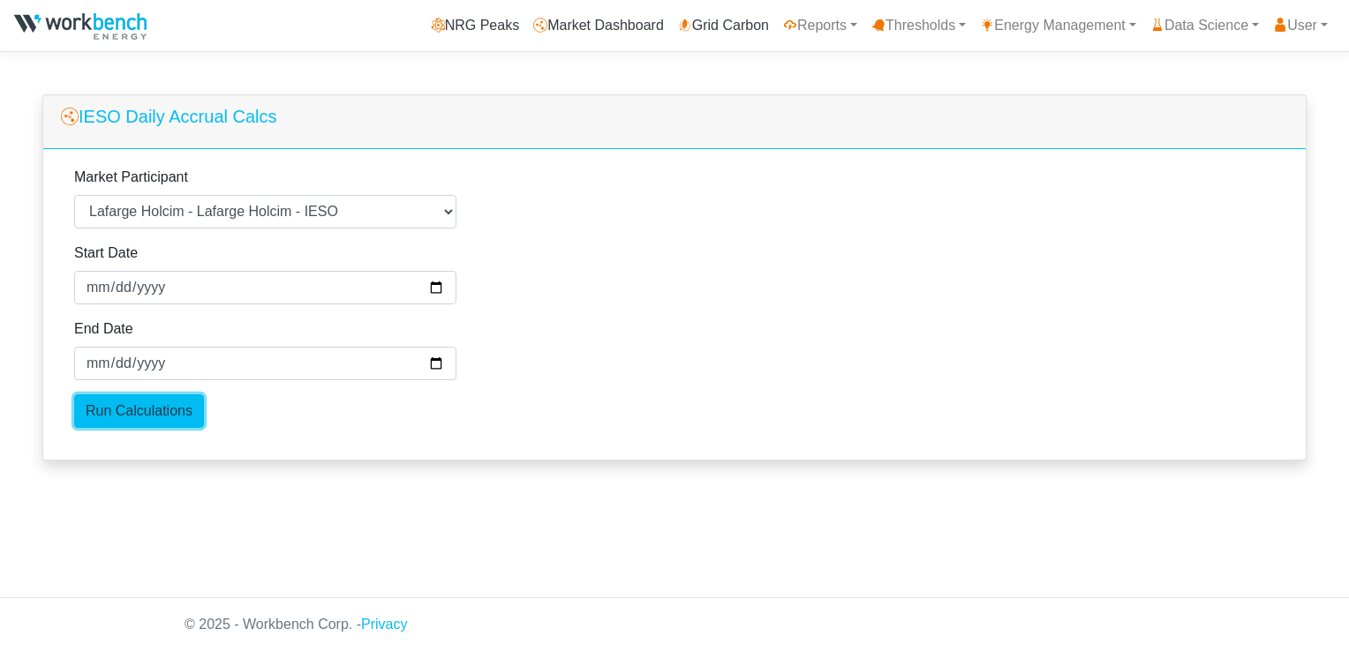
click at [177, 417] on input "Run Calculations" at bounding box center [139, 412] width 130 height 34
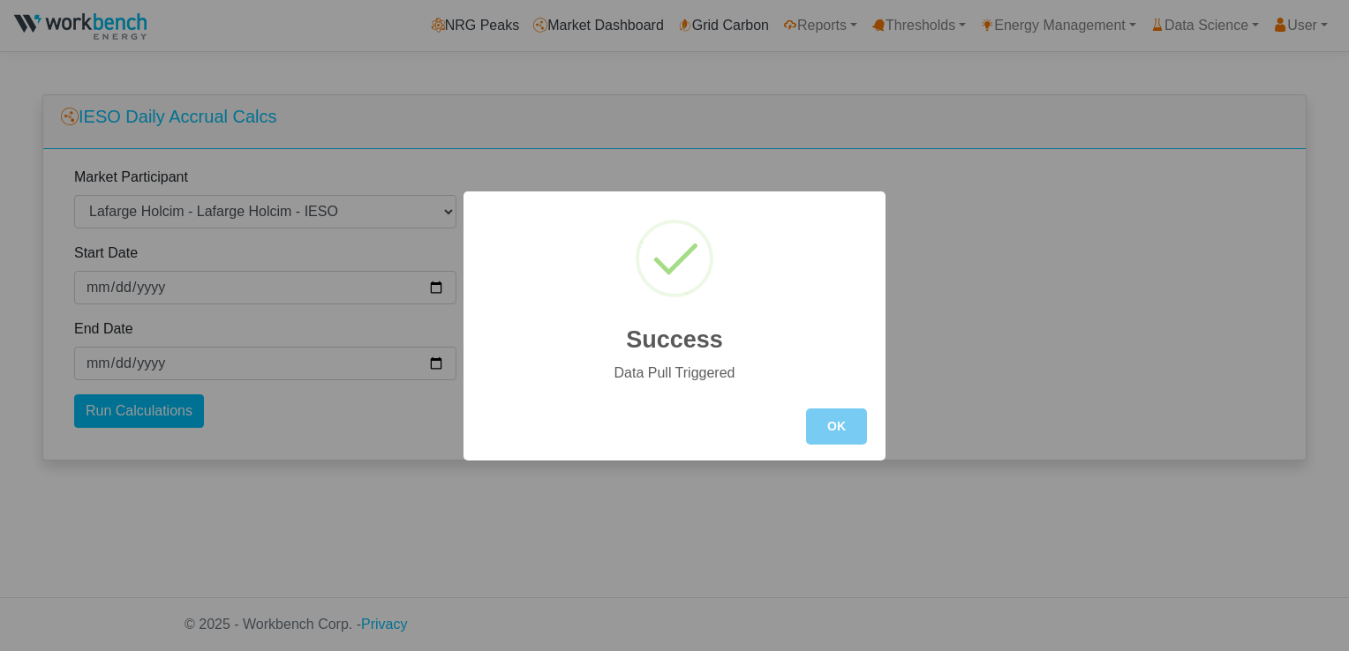
click at [826, 434] on button "OK" at bounding box center [836, 427] width 61 height 36
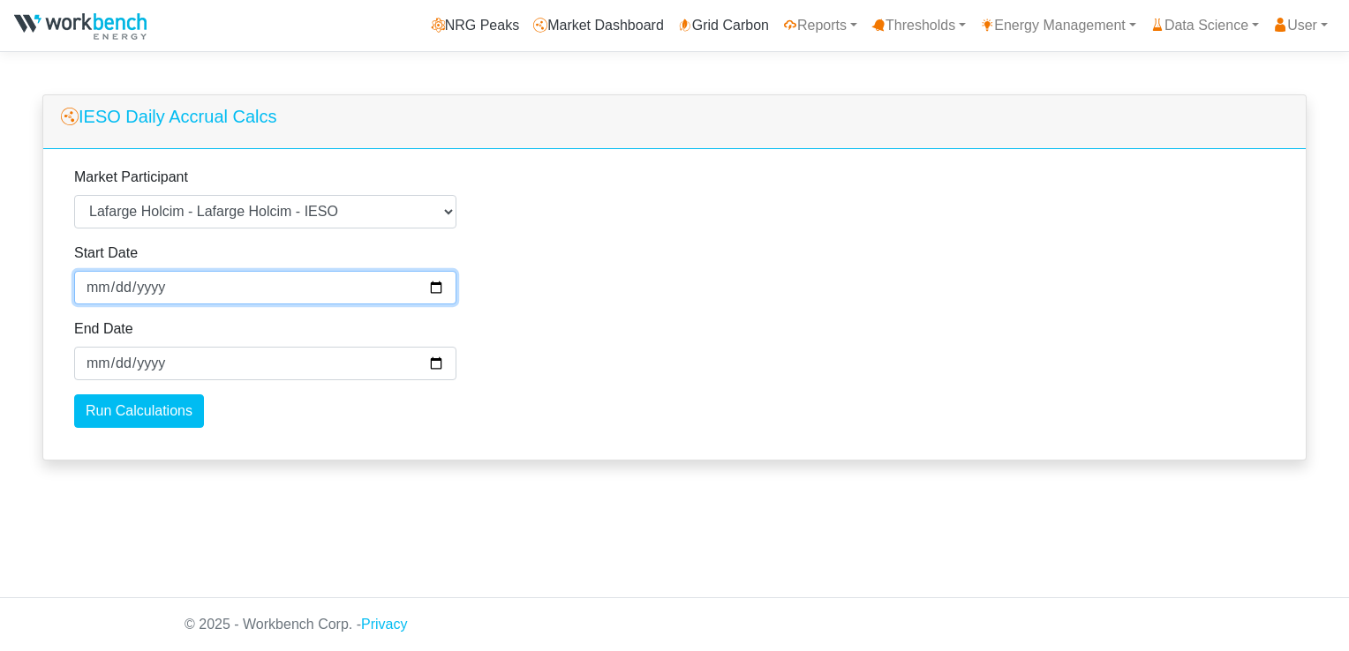
click at [434, 284] on input "[DATE]" at bounding box center [265, 288] width 382 height 34
click at [717, 380] on div "Market Participant Select a Market Participant Agnico Eagle - Macassa - Macassa…" at bounding box center [674, 304] width 1262 height 311
click at [434, 285] on input "[DATE]" at bounding box center [265, 288] width 382 height 34
type input "2025-09-01"
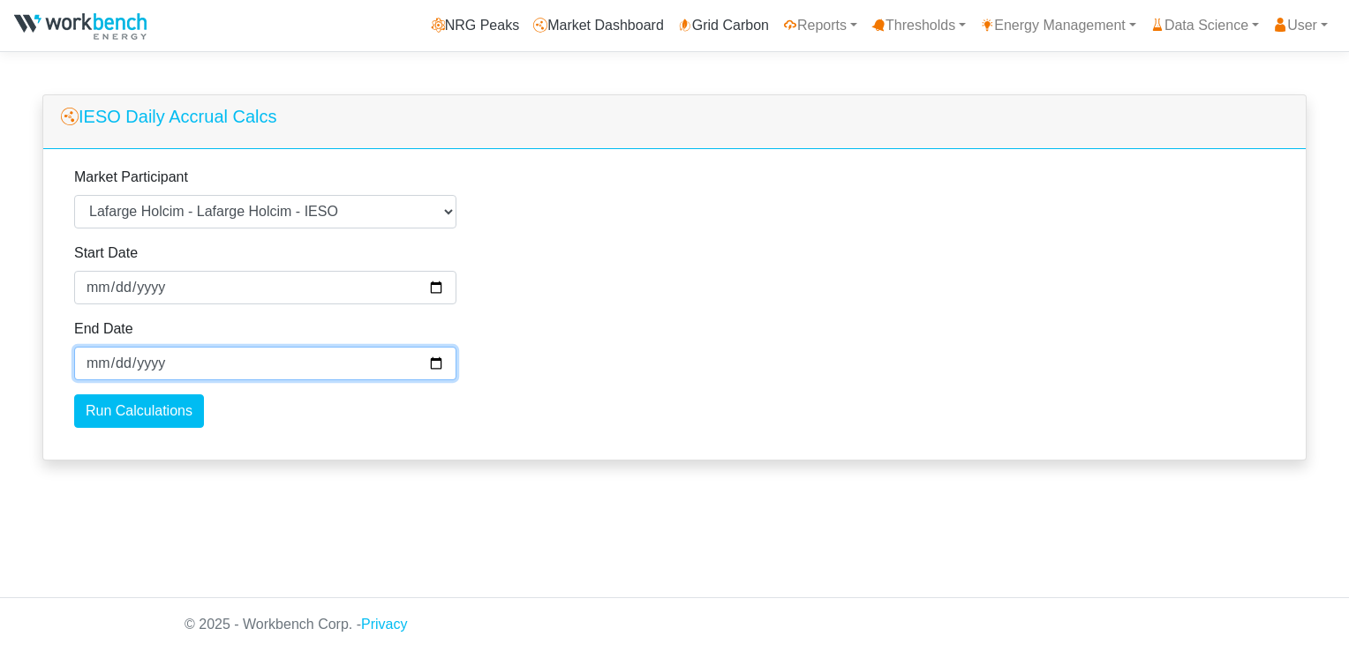
click at [432, 367] on input "2025-08-31" at bounding box center [265, 364] width 382 height 34
type input "2025-09-28"
click at [577, 355] on div "Market Participant Select a Market Participant Agnico Eagle - Macassa - Macassa…" at bounding box center [674, 304] width 1262 height 311
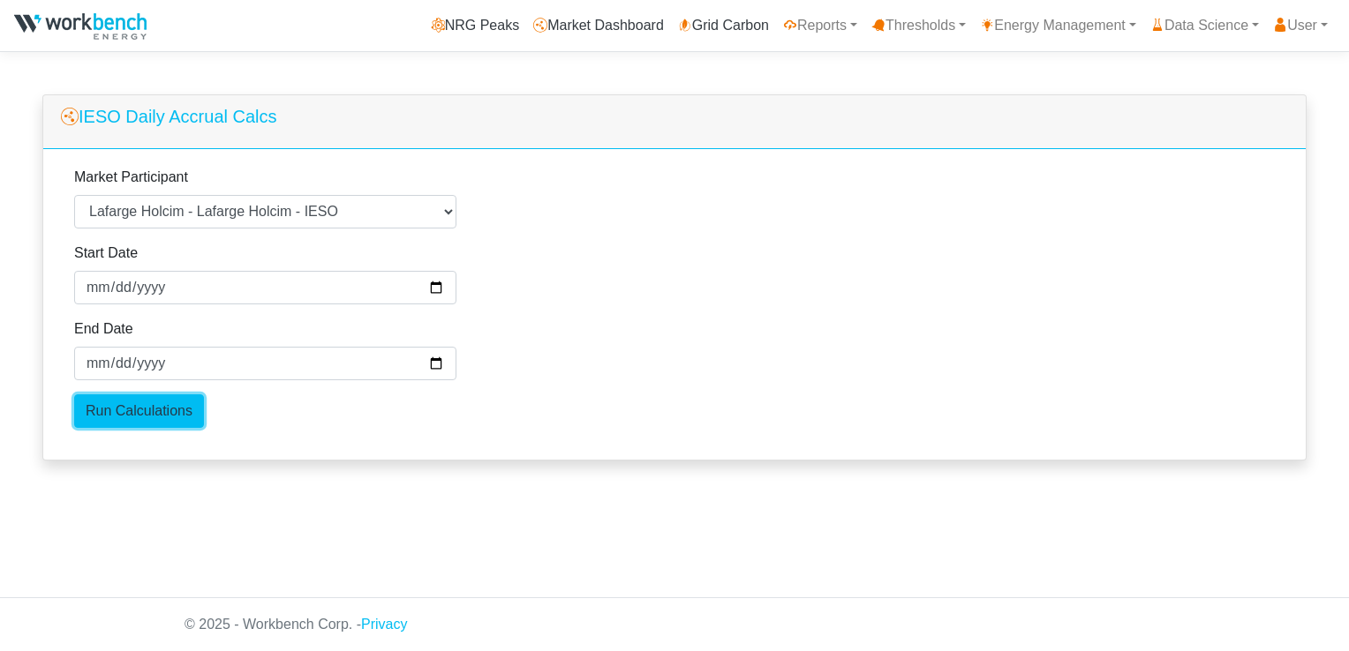
click at [154, 410] on input "Run Calculations" at bounding box center [139, 412] width 130 height 34
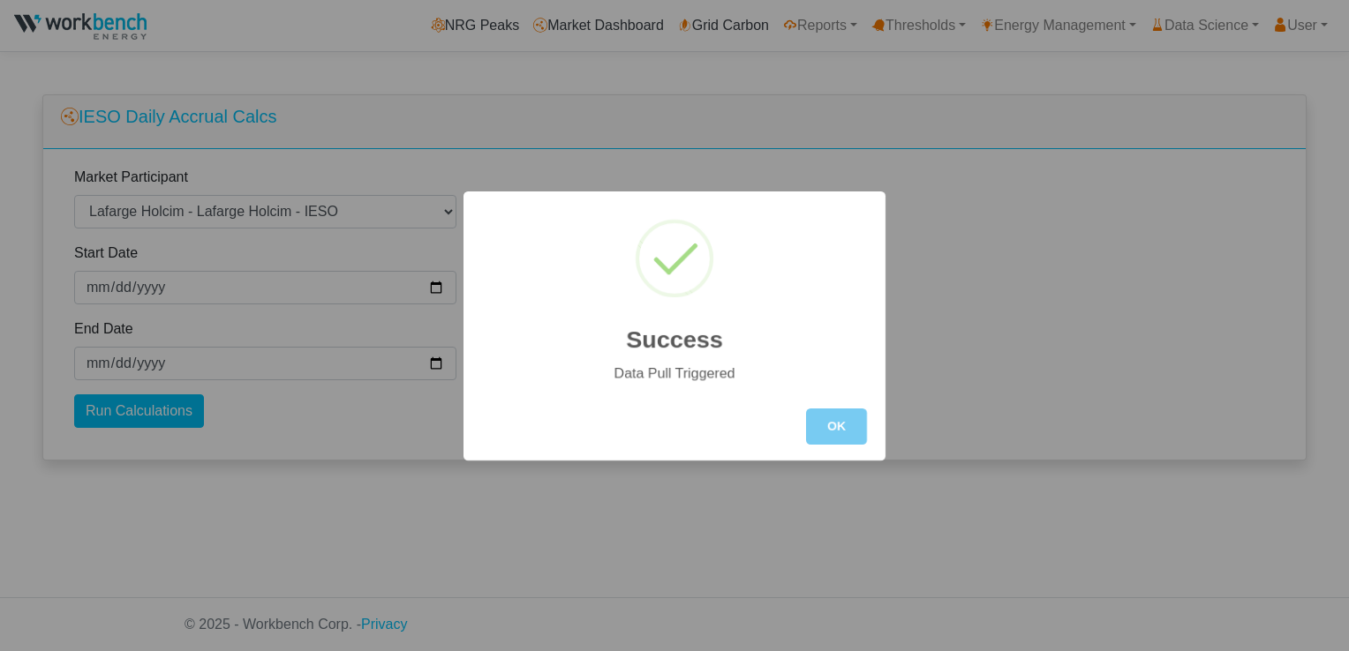
click at [833, 441] on button "OK" at bounding box center [836, 427] width 61 height 36
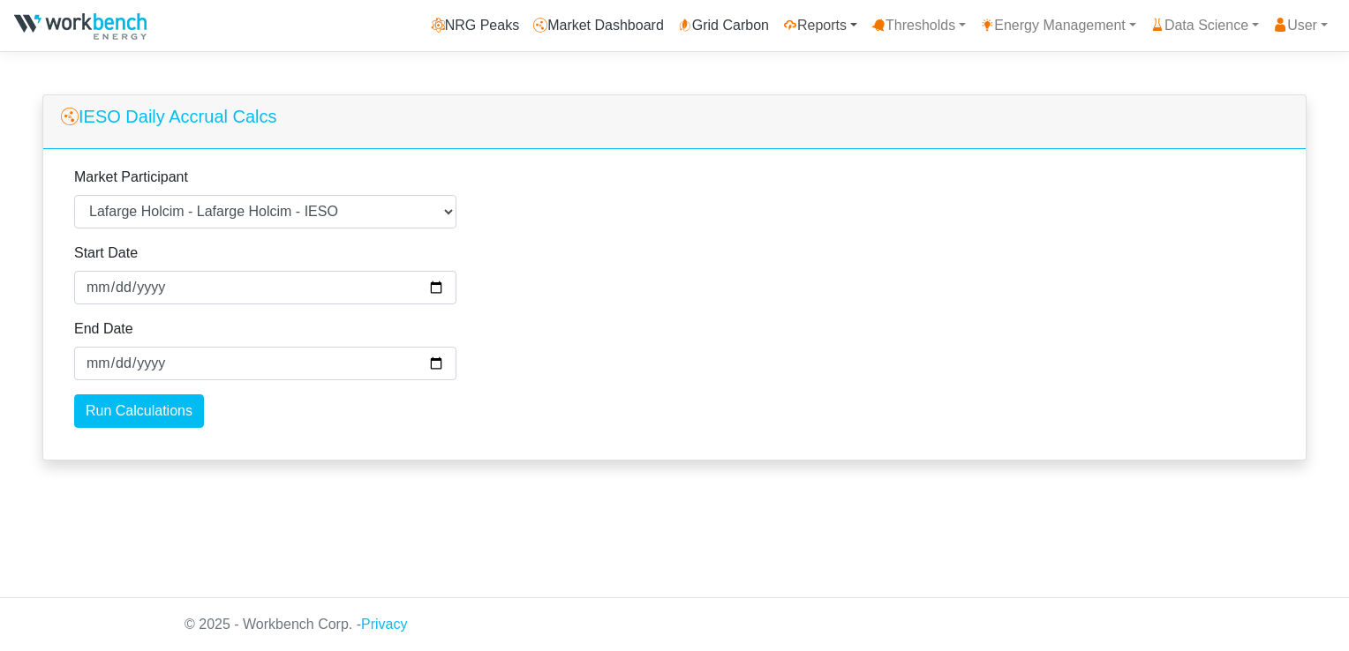
click at [820, 23] on link "Reports" at bounding box center [820, 25] width 88 height 35
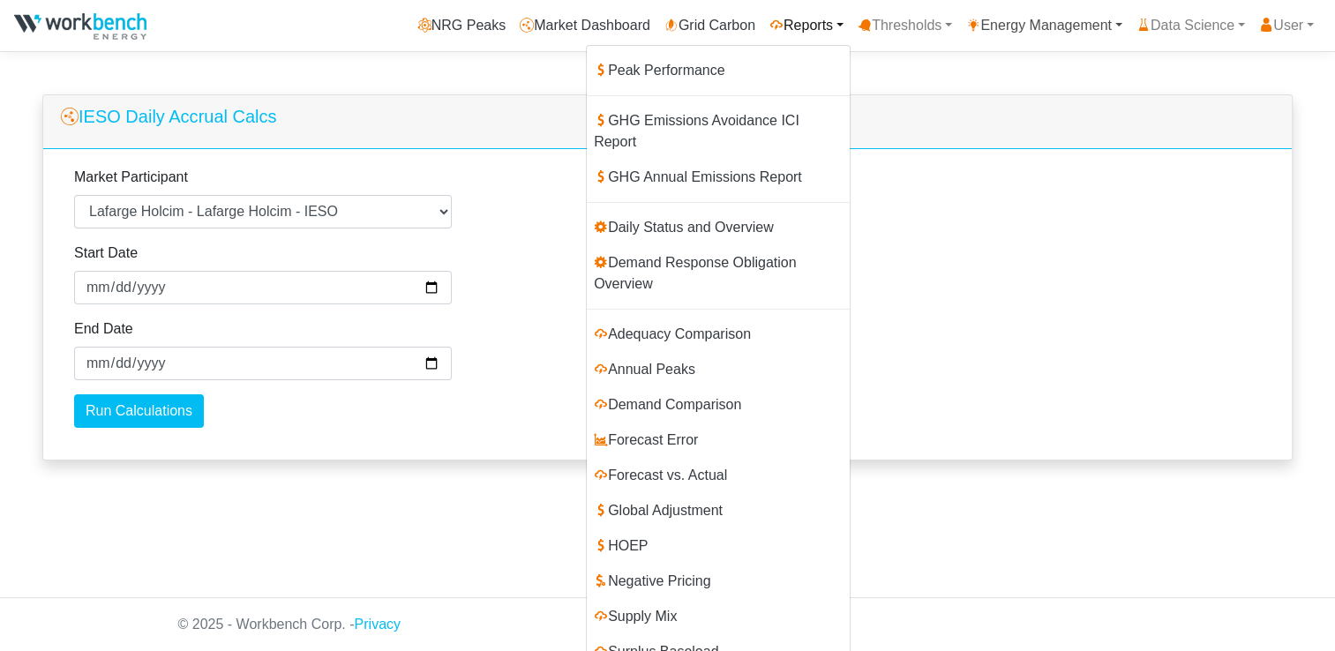
click at [1098, 32] on link "Energy Management" at bounding box center [1044, 25] width 170 height 35
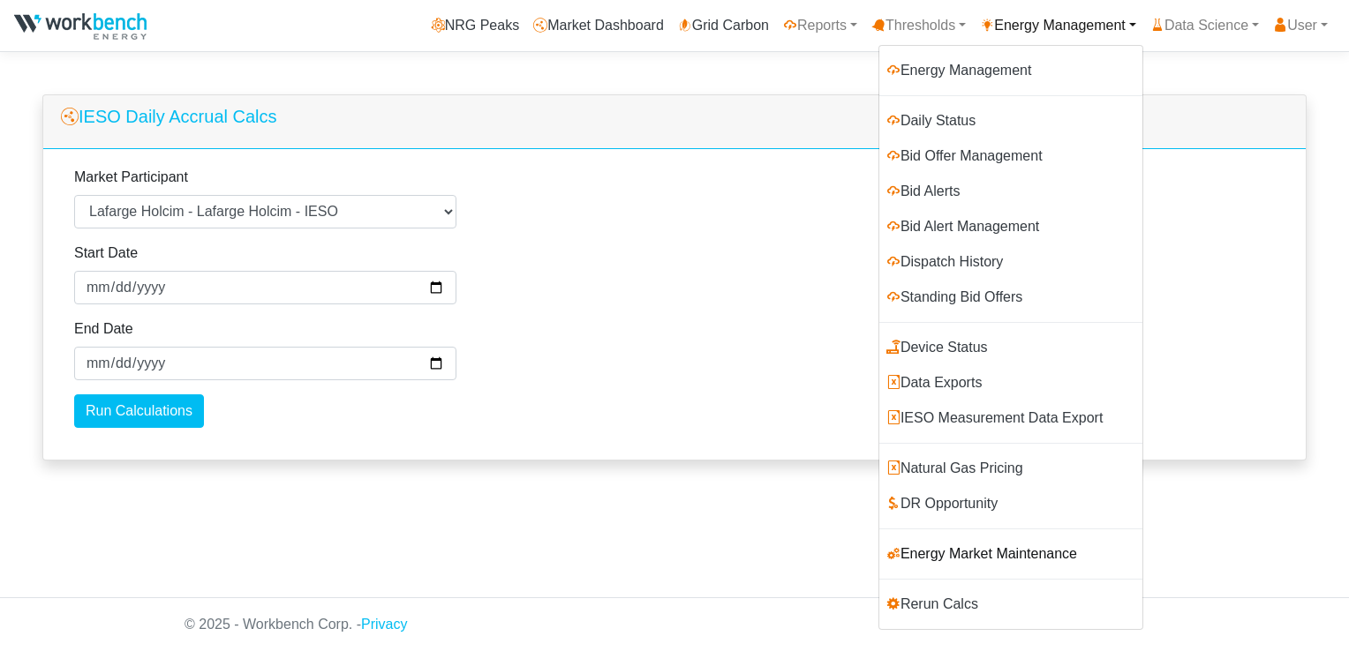
click at [979, 557] on link "Energy Market Maintenance" at bounding box center [1010, 554] width 263 height 35
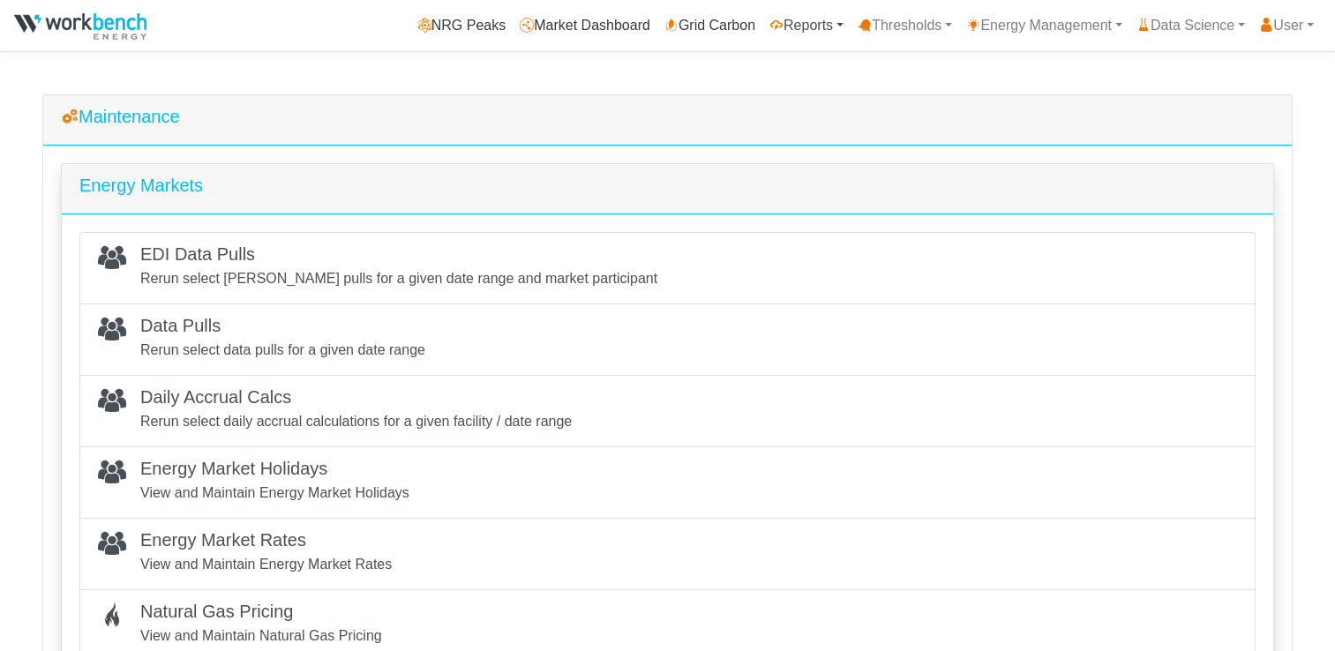
click at [803, 25] on link "Reports" at bounding box center [807, 25] width 88 height 35
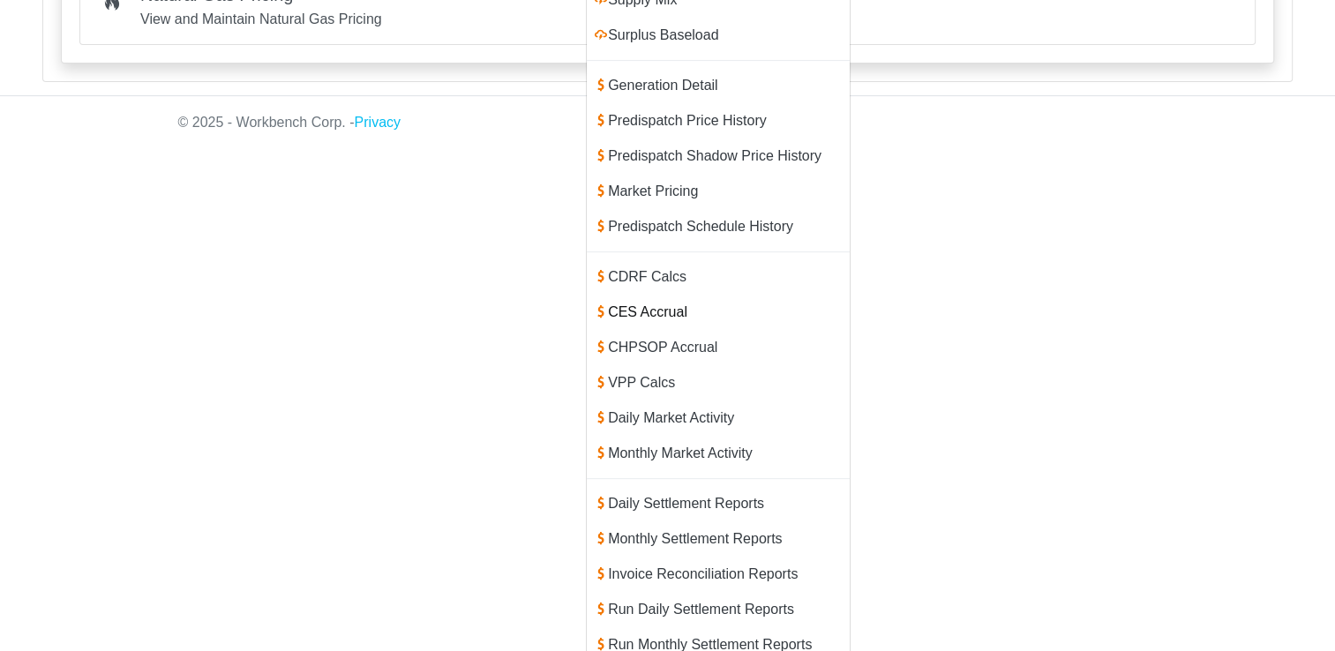
scroll to position [650, 0]
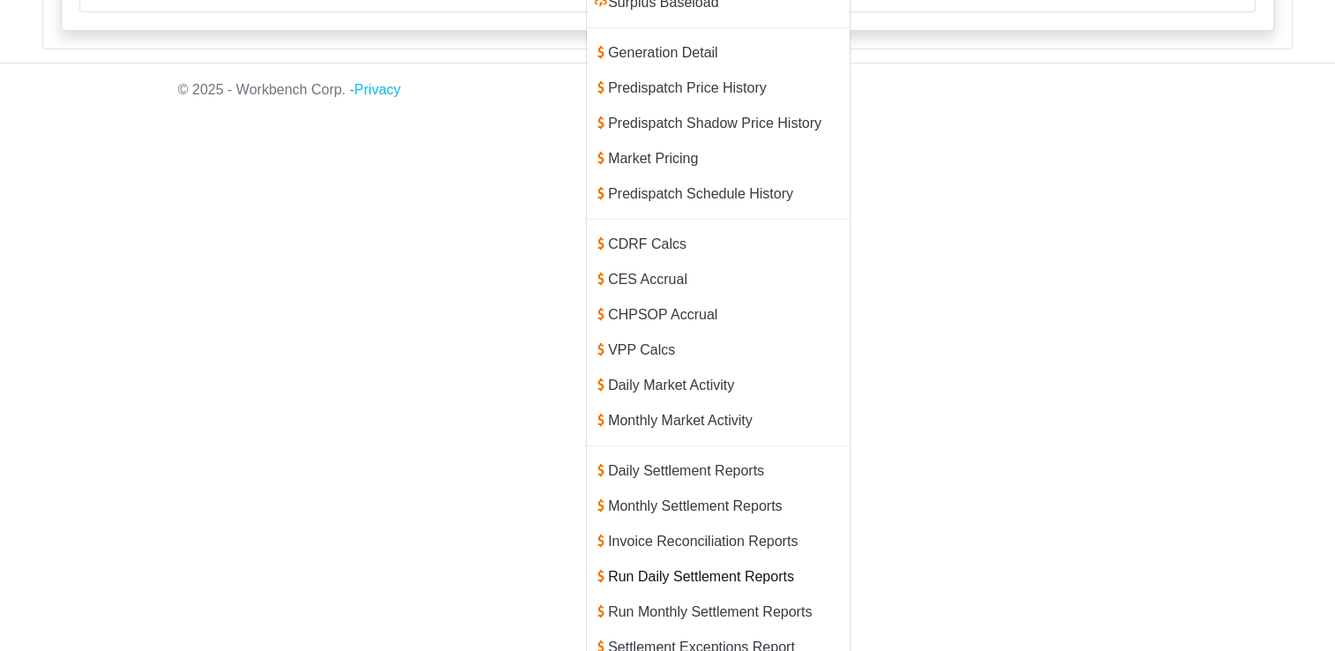
click at [713, 561] on link "Run Daily Settlement Reports" at bounding box center [718, 577] width 263 height 35
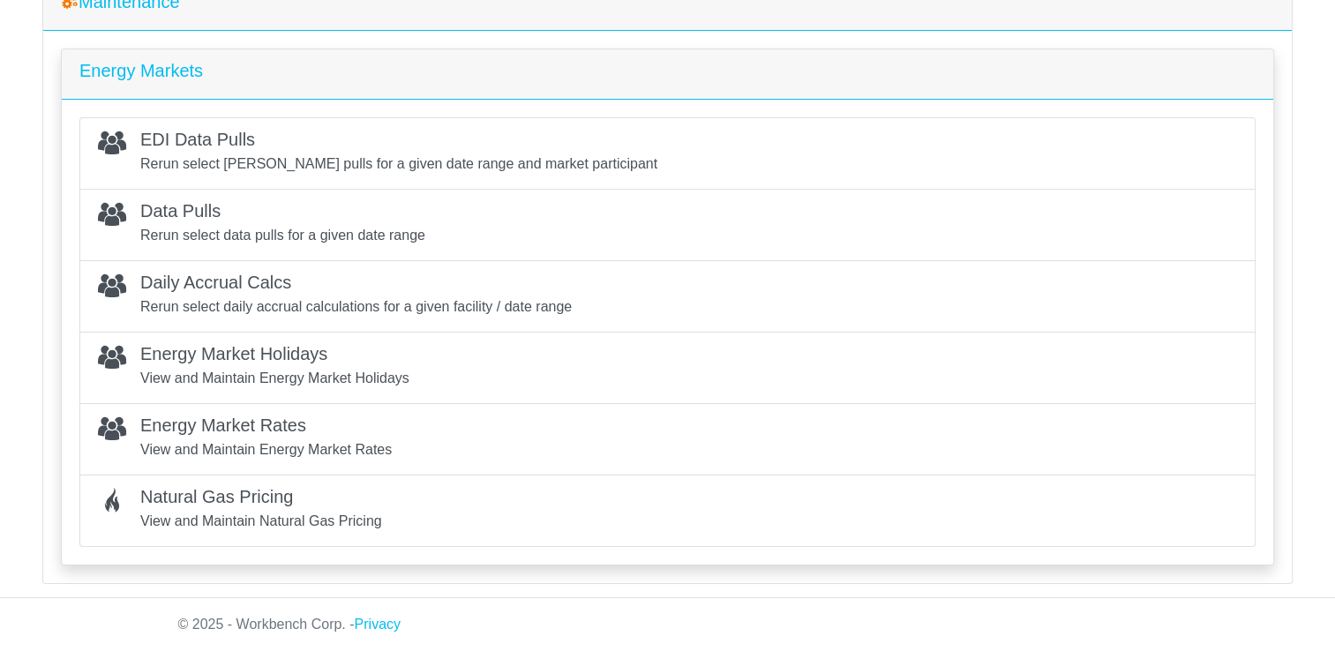
scroll to position [112, 0]
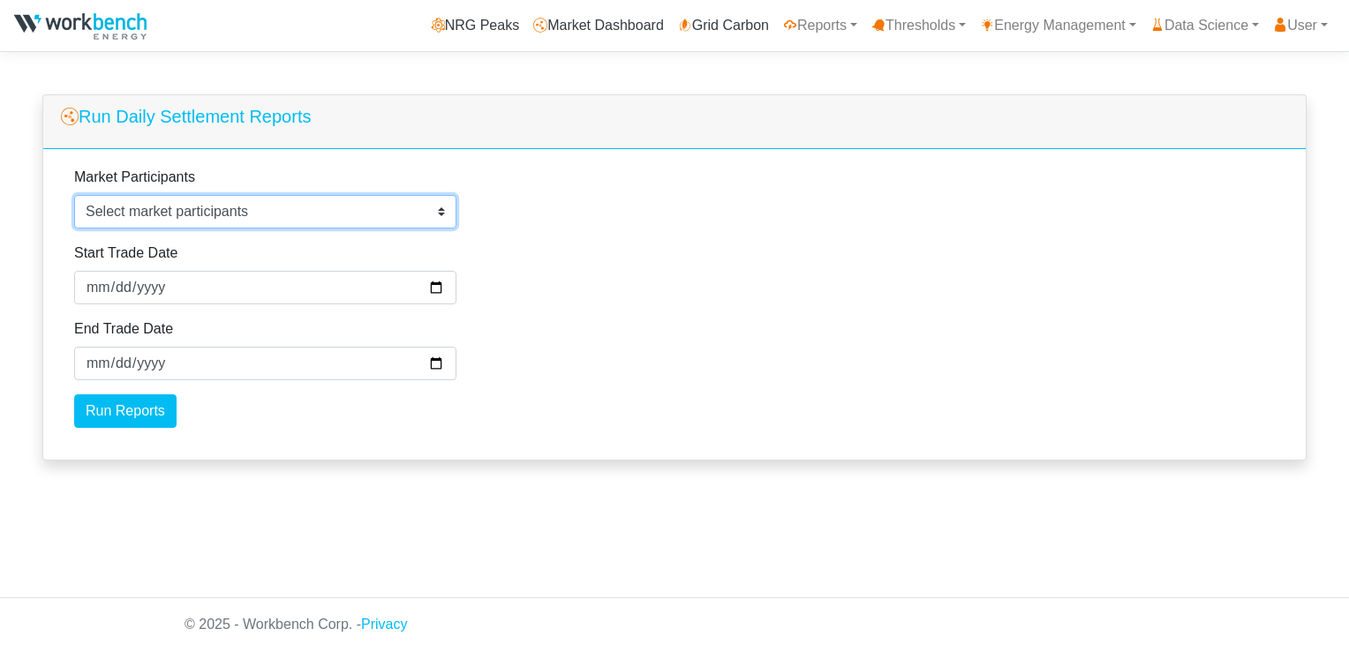
click at [244, 214] on span "Select market participants" at bounding box center [167, 211] width 162 height 15
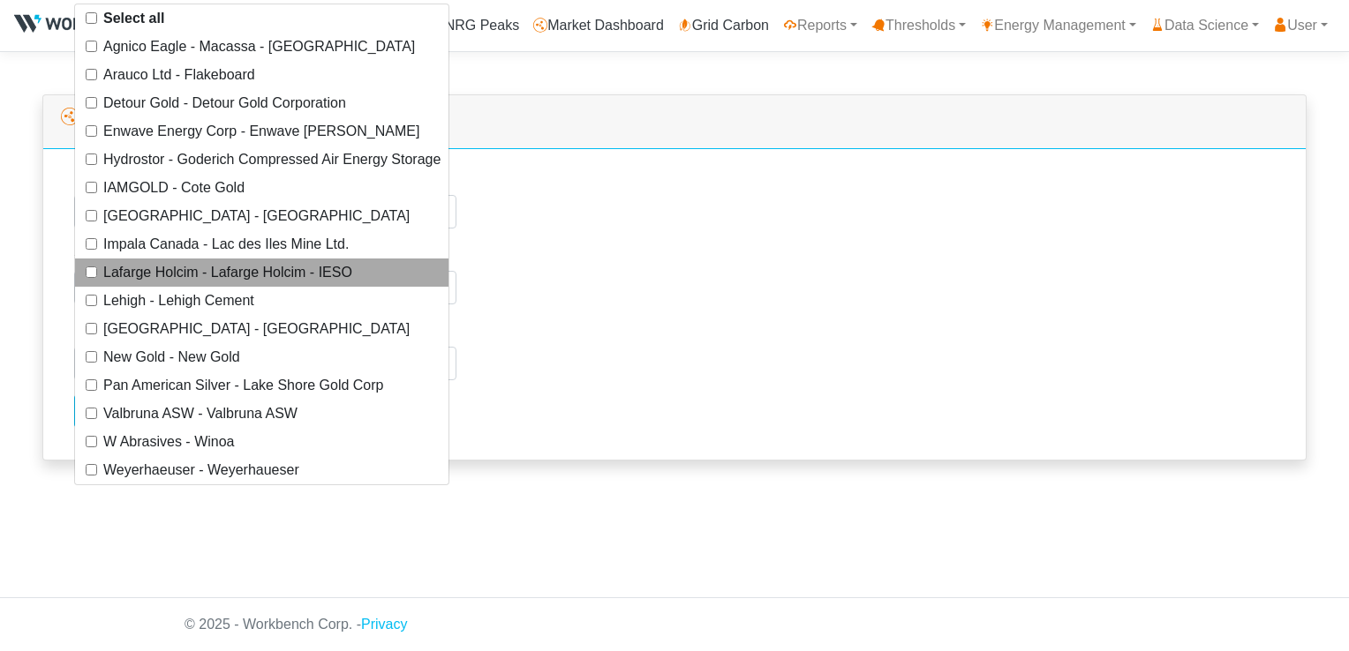
click at [265, 275] on label "Lafarge Holcim - Lafarge Holcim - IESO" at bounding box center [227, 272] width 249 height 21
select select "258"
checkbox input "true"
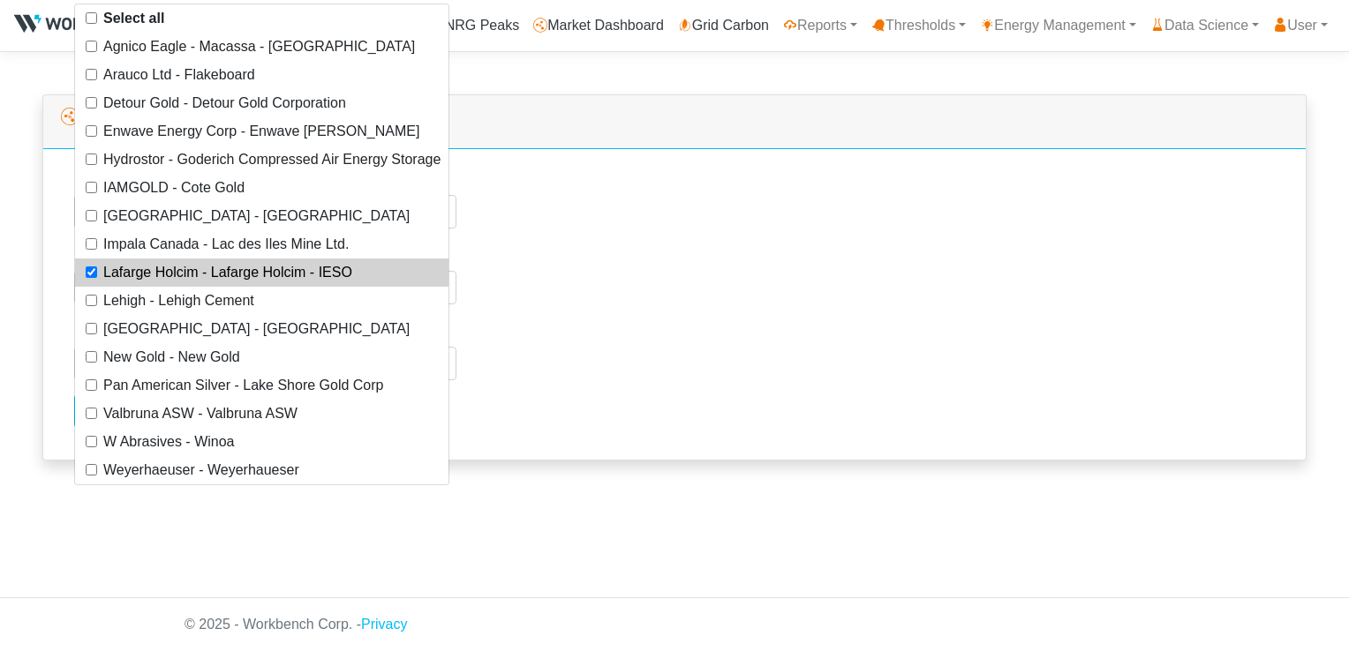
click at [592, 285] on div "Market Participants Agnico Eagle - Macassa - Macassa Arauco Ltd - Flakeboard De…" at bounding box center [674, 304] width 1262 height 311
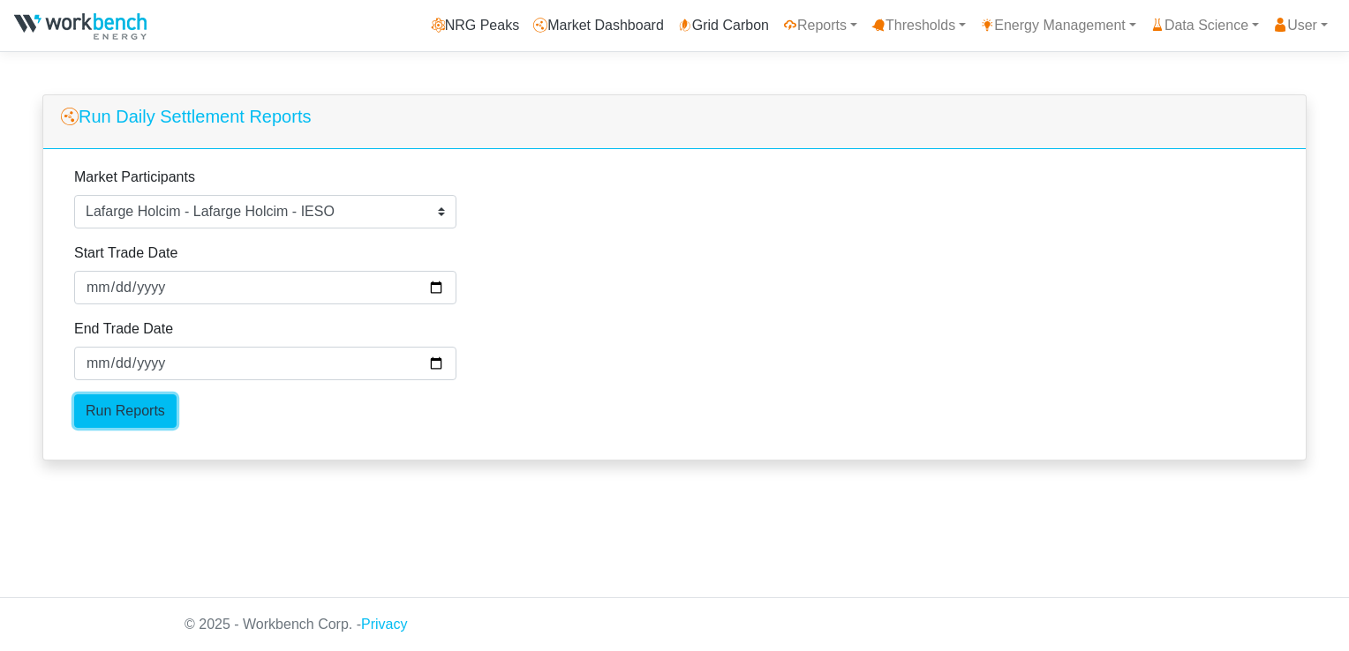
click at [124, 415] on input "Run Reports" at bounding box center [125, 412] width 102 height 34
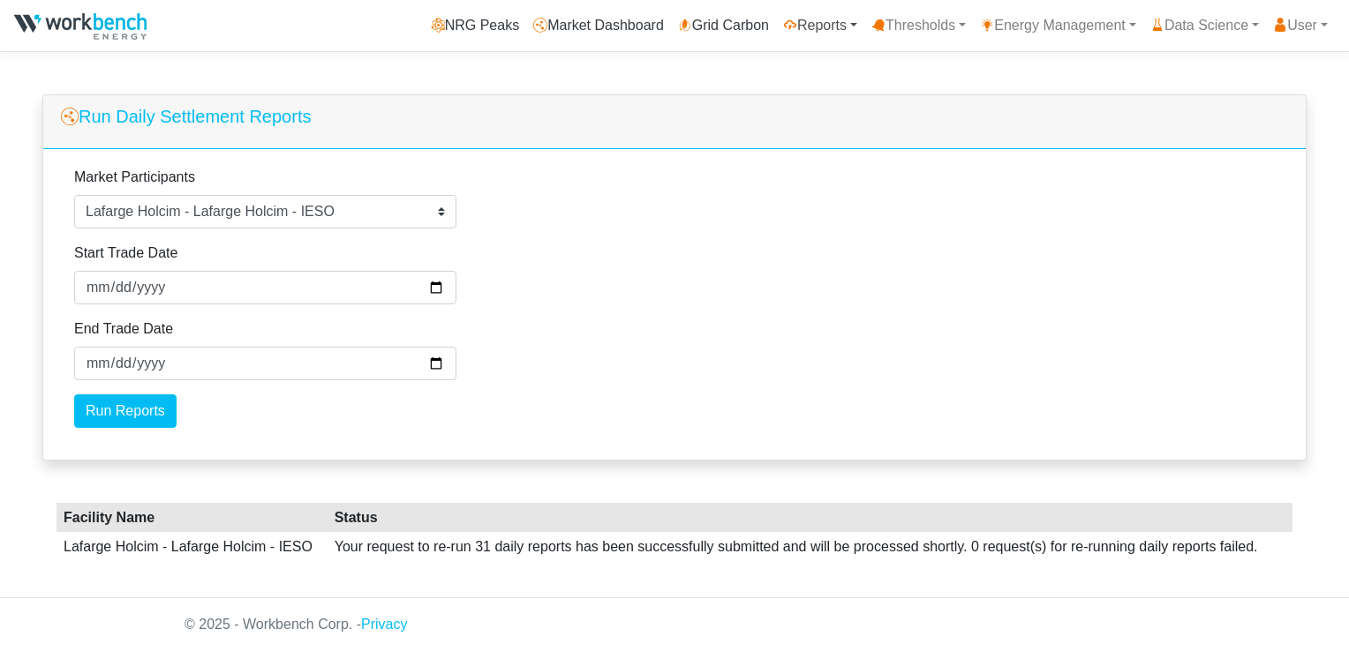
click at [823, 31] on link "Reports" at bounding box center [820, 25] width 88 height 35
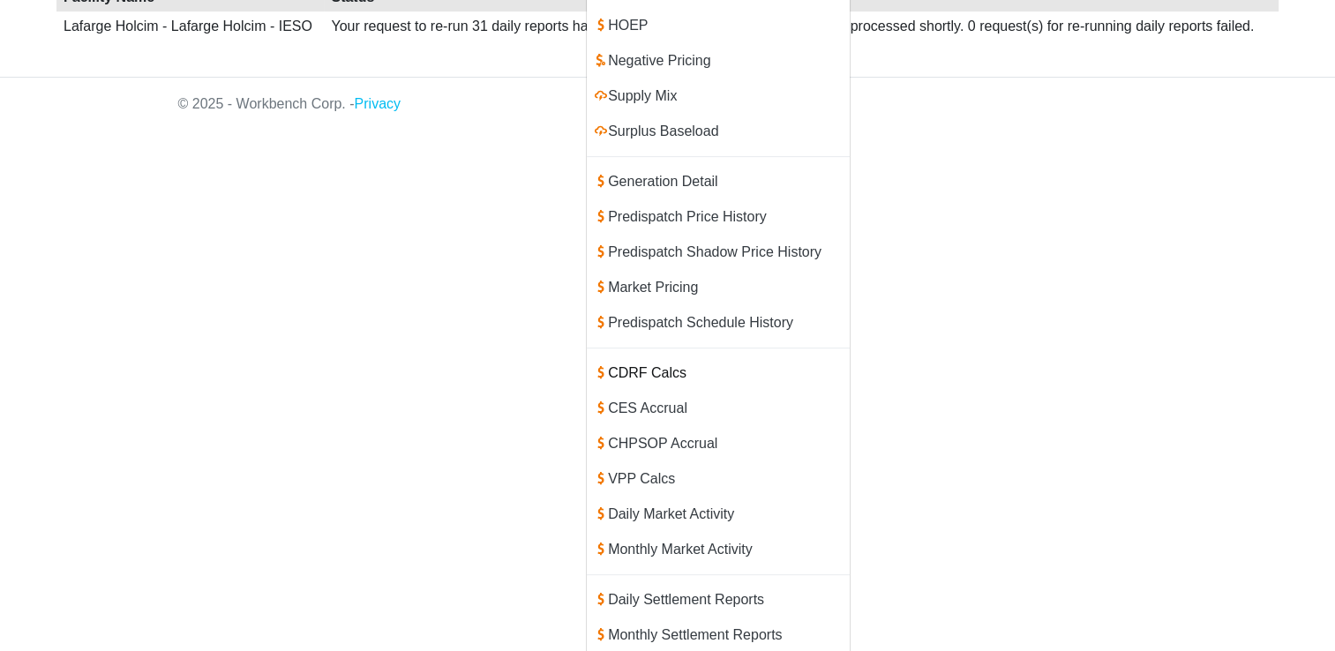
scroll to position [618, 0]
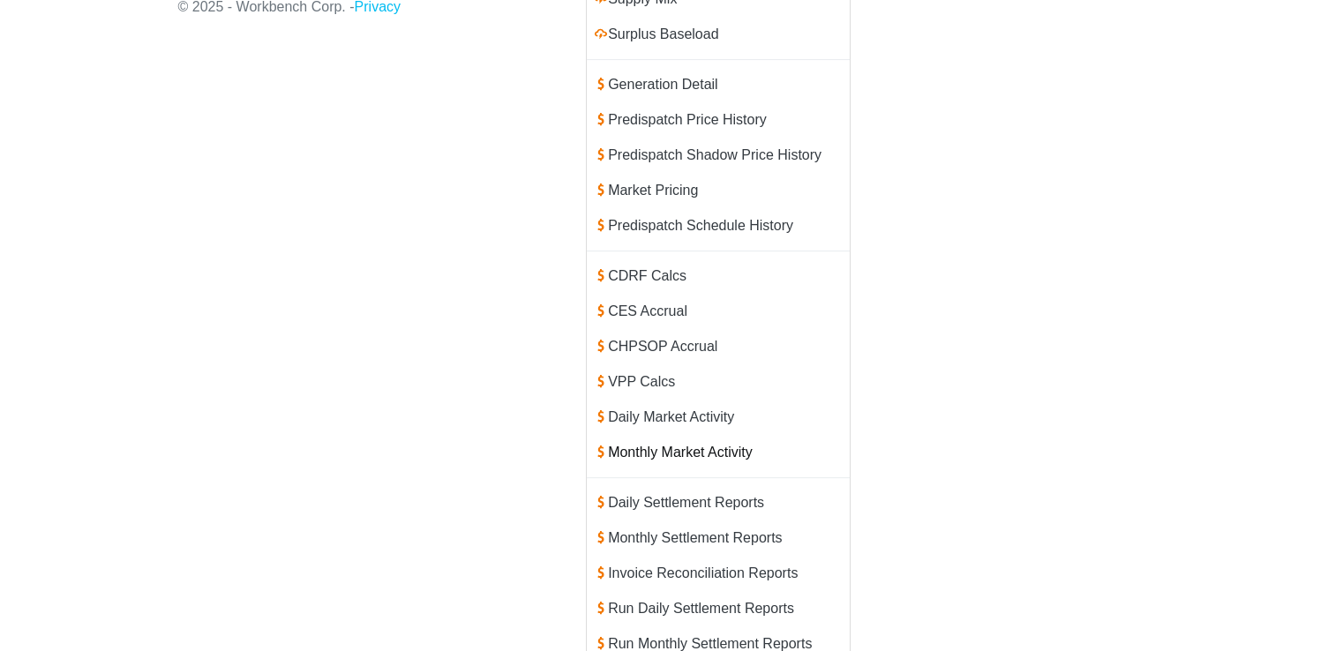
click at [648, 435] on link "Monthly Market Activity" at bounding box center [718, 452] width 263 height 35
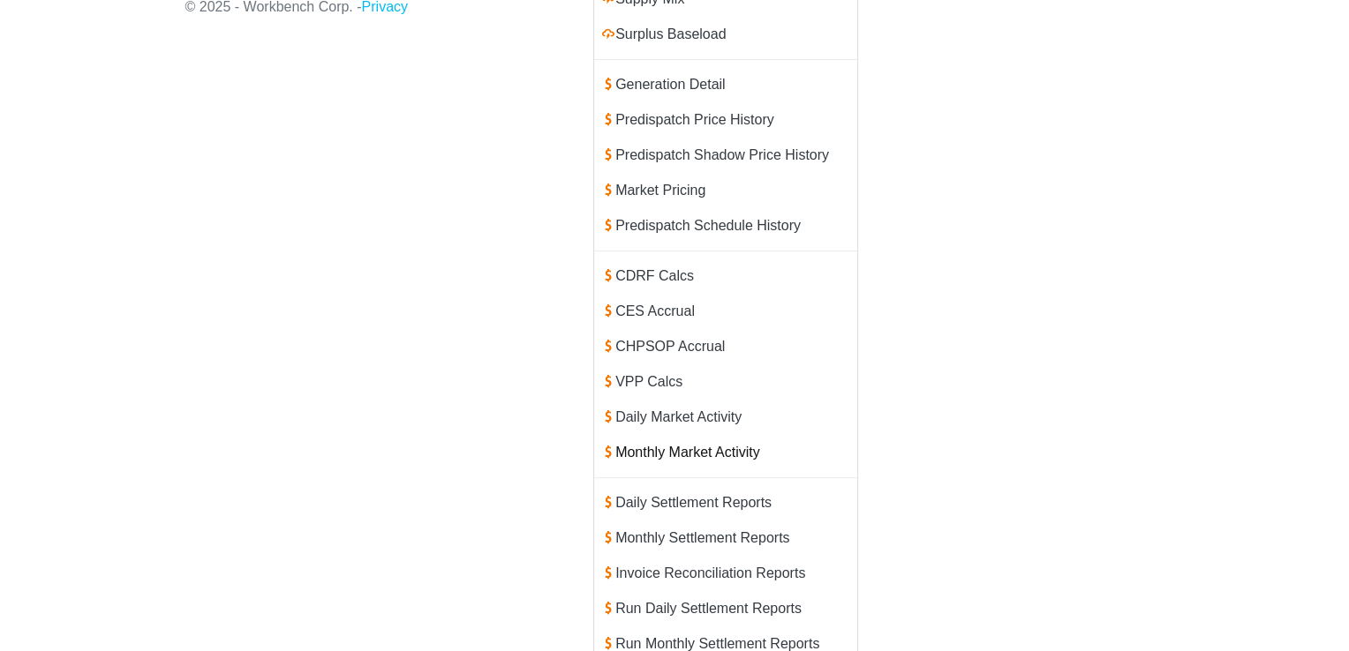
scroll to position [0, 0]
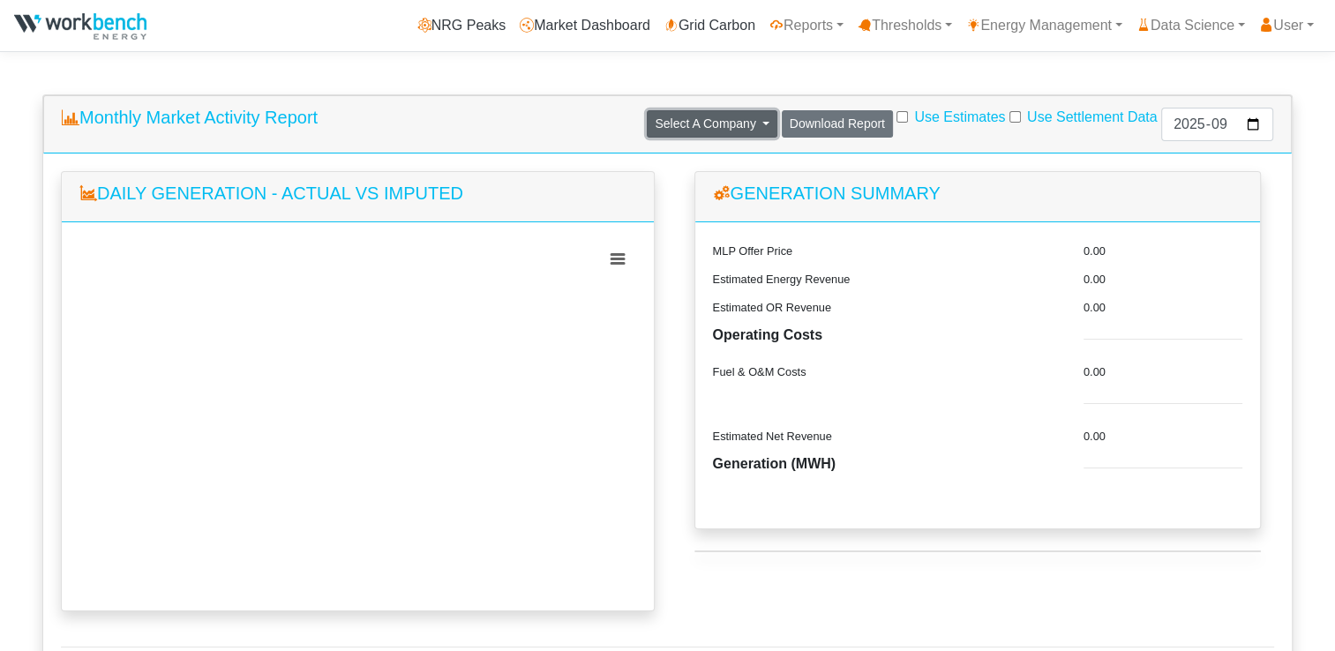
click at [706, 128] on span "Select A Company" at bounding box center [705, 124] width 101 height 14
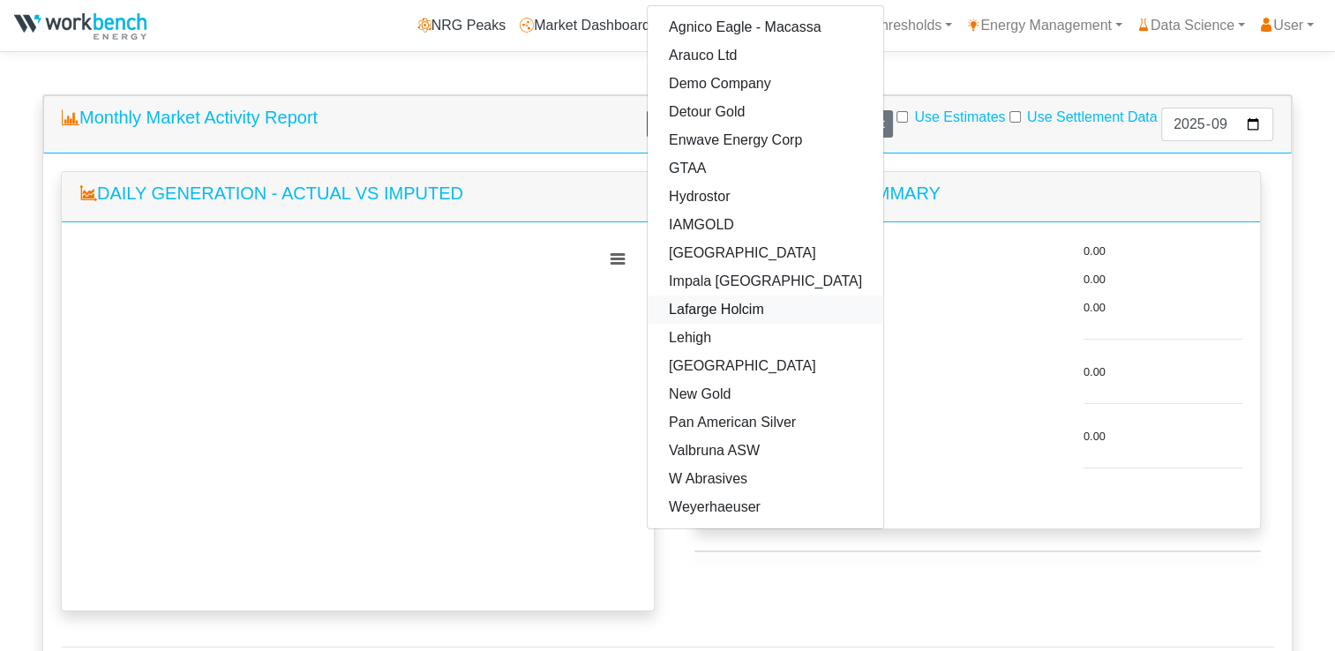
click at [648, 314] on link "Lafarge Holcim" at bounding box center [766, 310] width 236 height 28
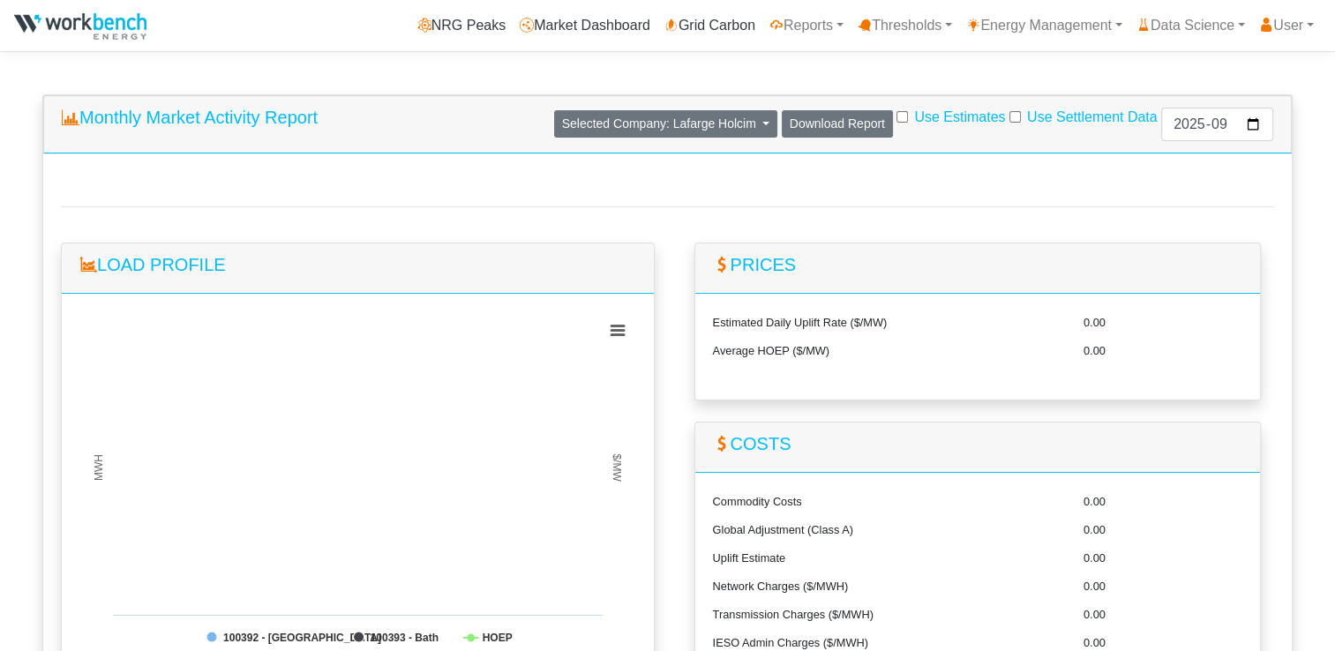
click at [897, 117] on input "Use Estimates" at bounding box center [902, 116] width 11 height 11
click at [897, 118] on input "Use Estimates" at bounding box center [902, 116] width 11 height 11
checkbox input "false"
click at [1010, 116] on input "Use Settlement Data" at bounding box center [1015, 116] width 11 height 11
checkbox input "true"
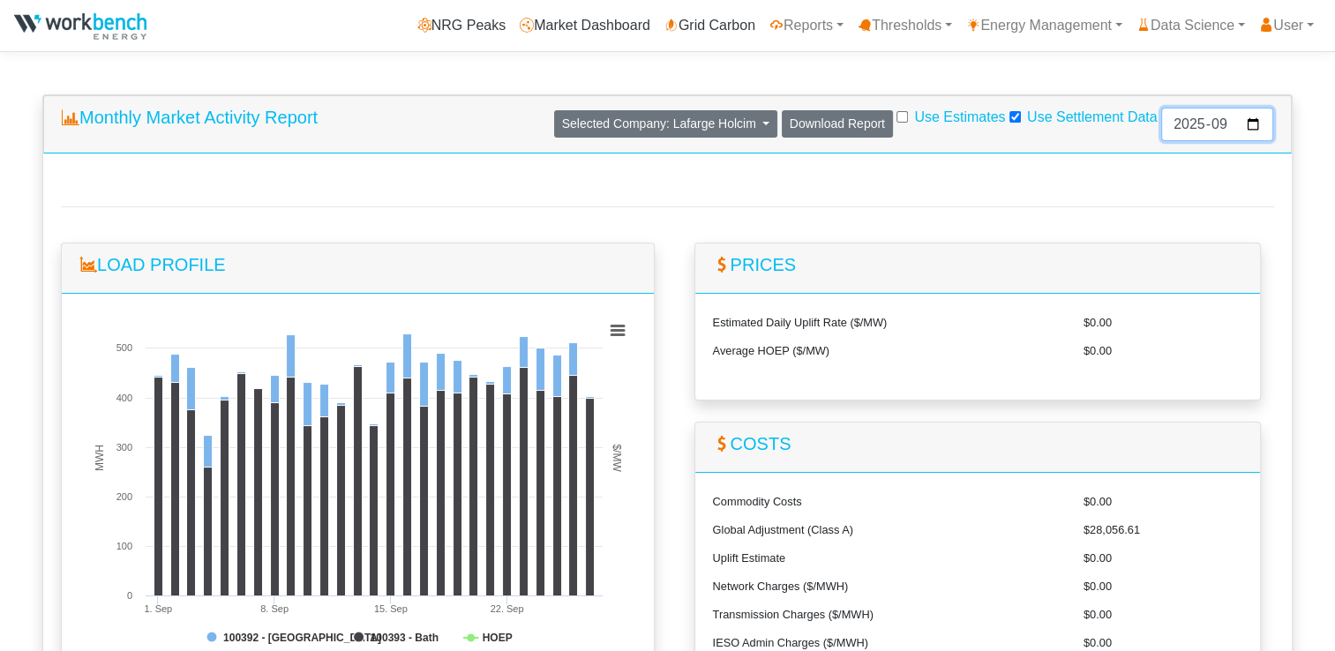
click at [1250, 124] on input "2025-09" at bounding box center [1218, 125] width 112 height 34
type input "2025-08"
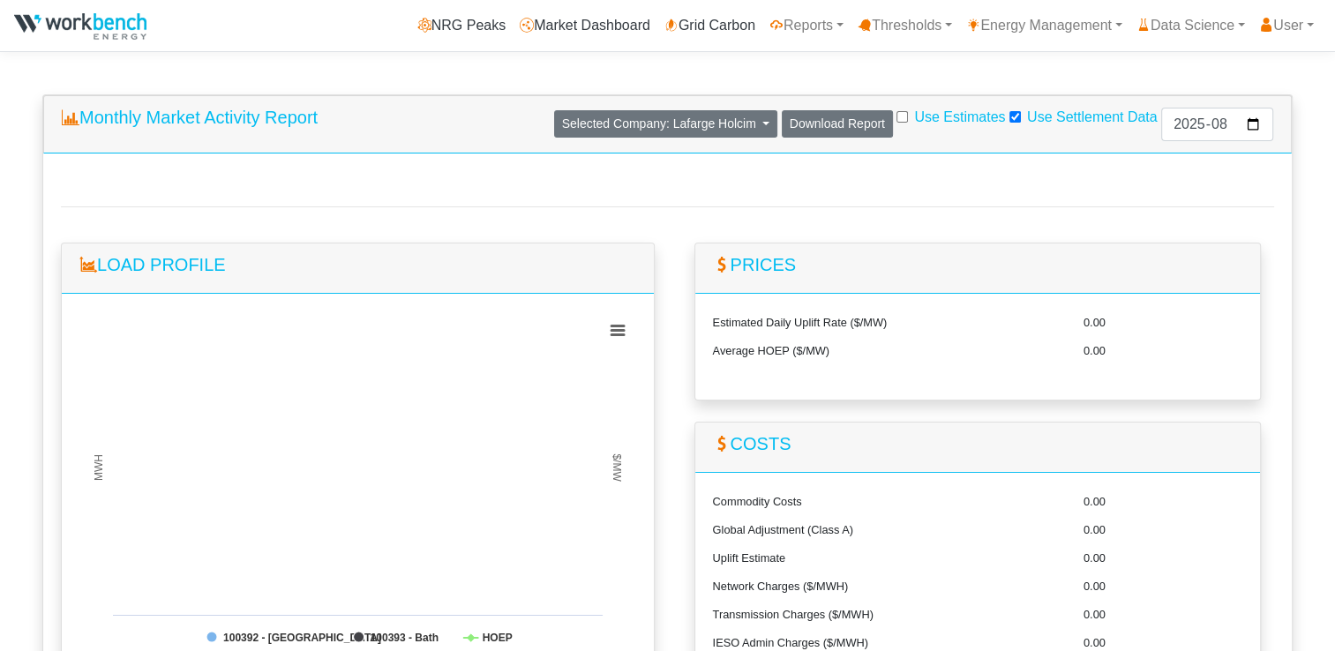
click at [980, 206] on div "Daily Generation - Actual vs Imputed Created with Highcharts 8.2.2 MWH $/MW Cha…" at bounding box center [667, 554] width 1249 height 800
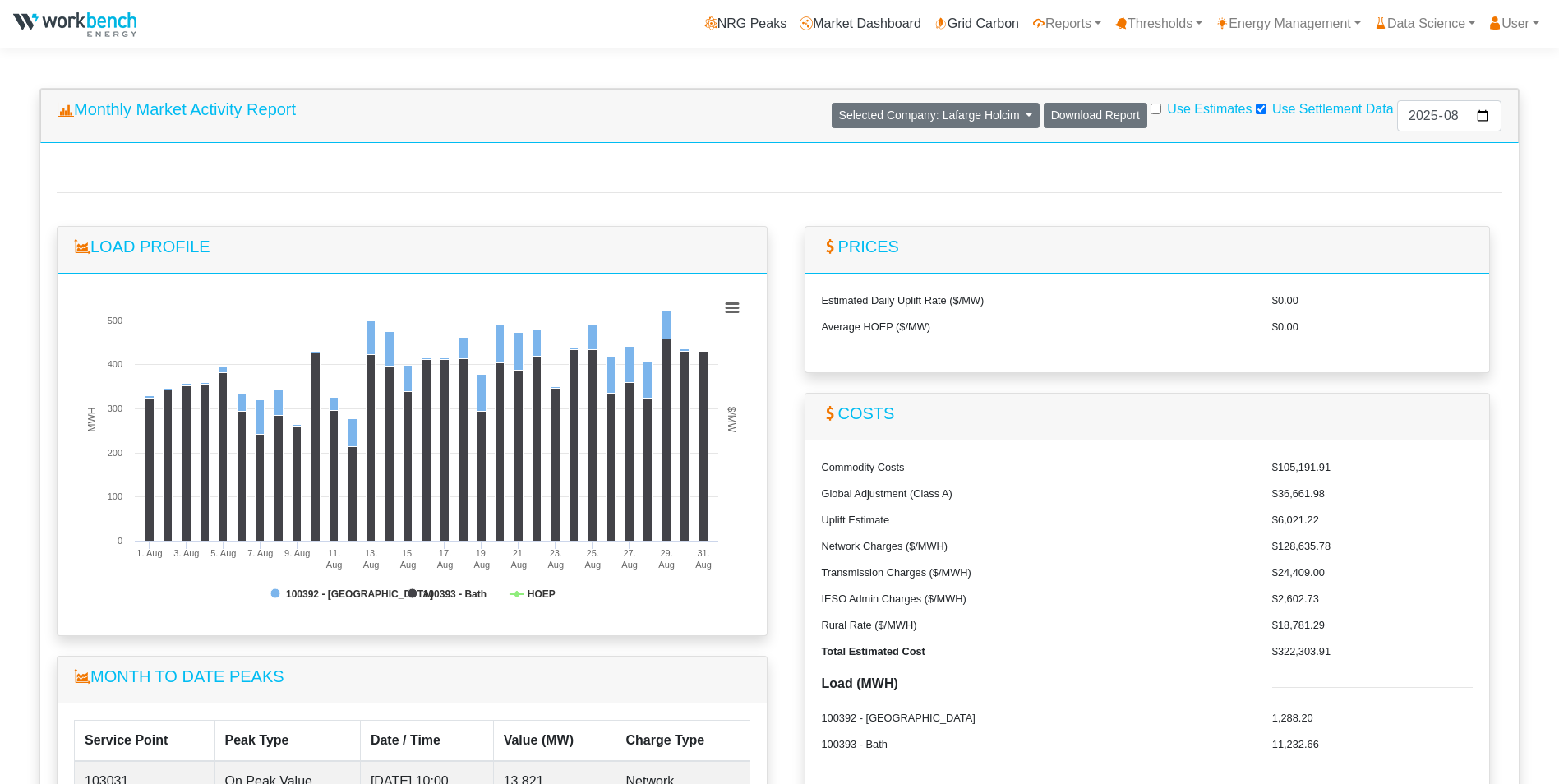
click at [1092, 551] on dt "Network Charges ($/MWH)" at bounding box center [1035, 548] width 451 height 26
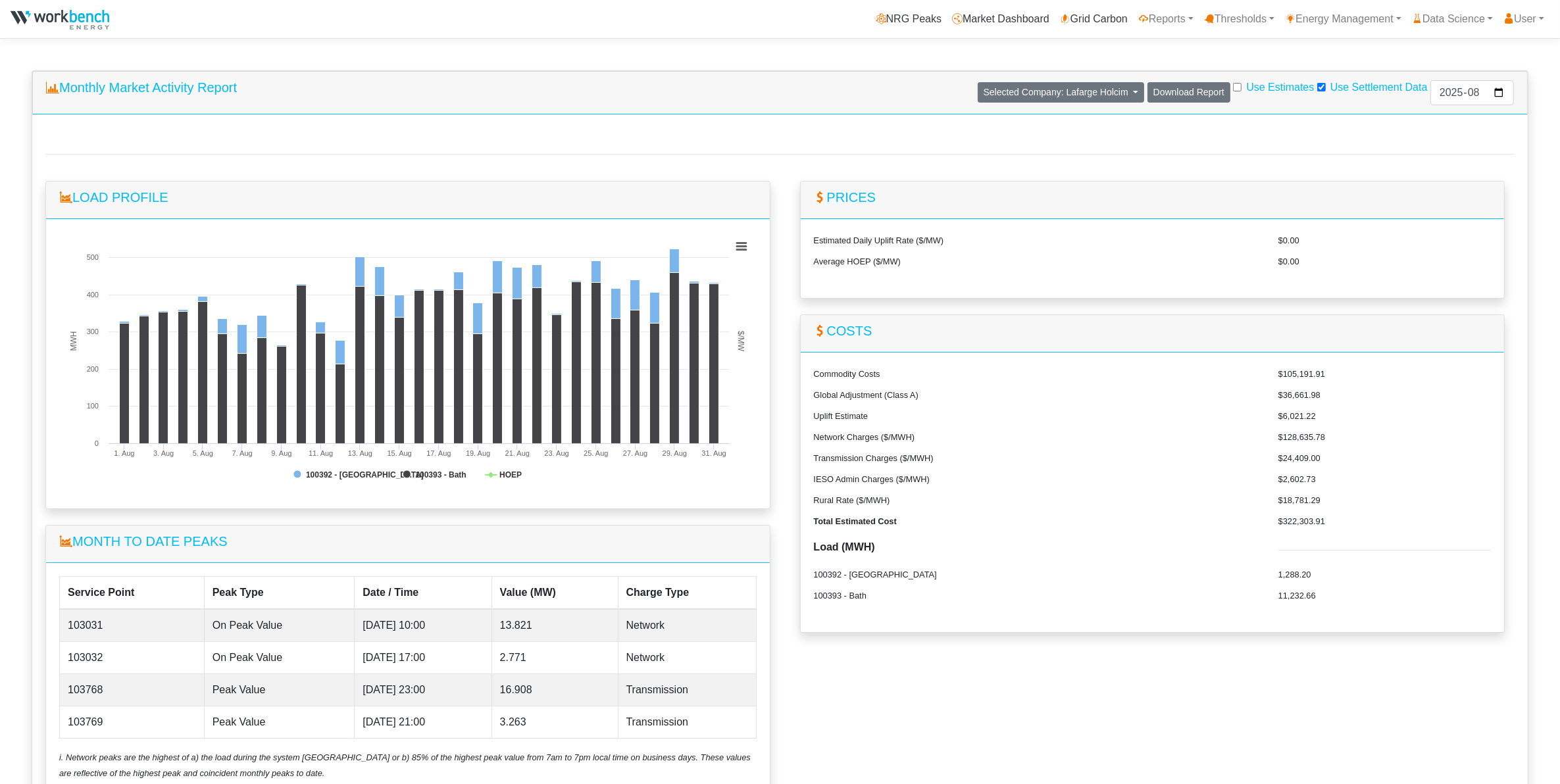
click at [995, 485] on div "Prices Estimated Daily Uplift Rate ($/MW) $0.00 Average HOEP ($/MW) $0.00 Costs…" at bounding box center [1152, 496] width 745 height 630
click at [995, 86] on input "Use Estimates" at bounding box center [1237, 86] width 8 height 8
checkbox input "true"
click at [995, 87] on input "Use Settlement Data" at bounding box center [1321, 86] width 8 height 8
checkbox input "false"
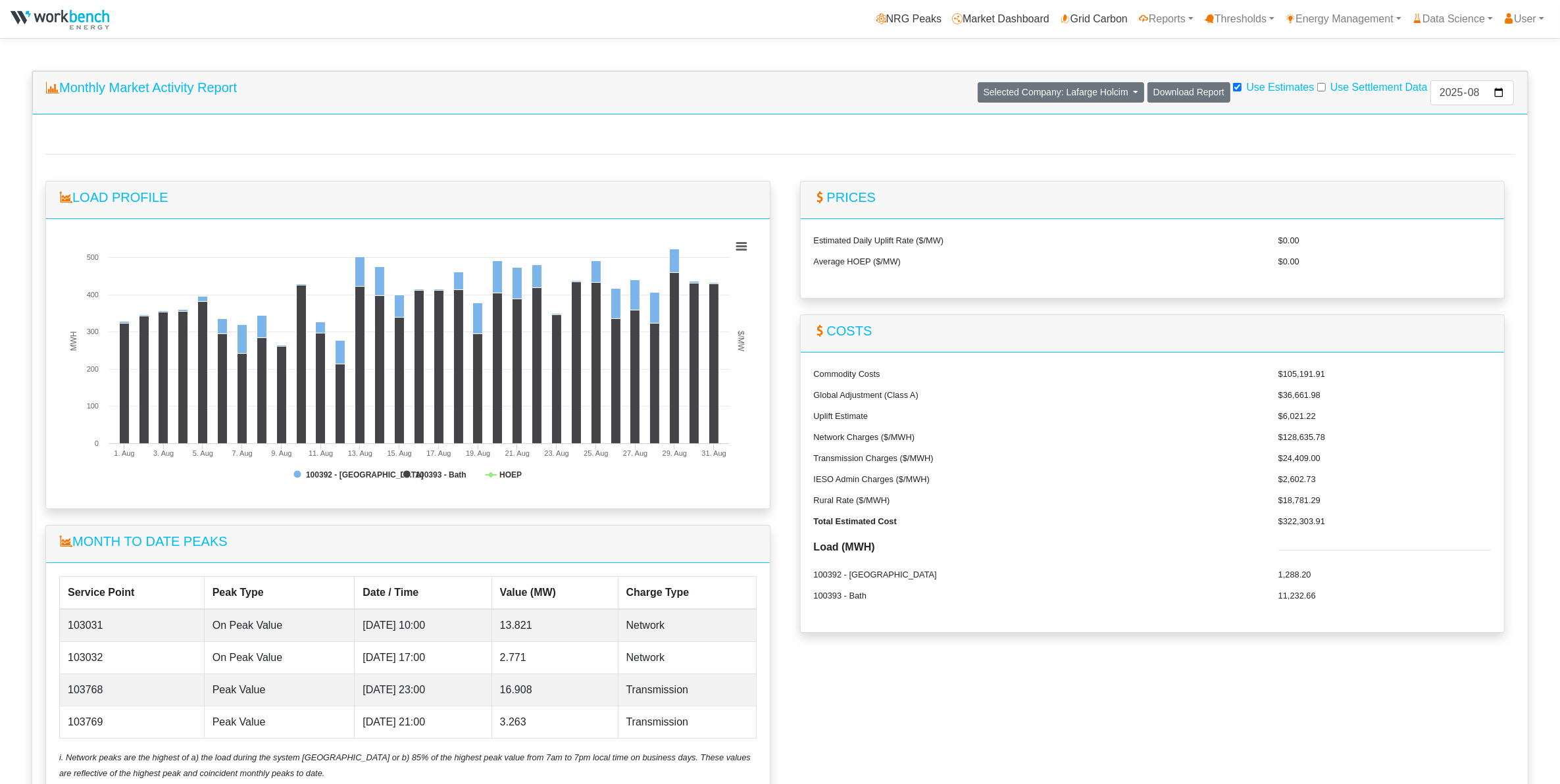
click at [995, 153] on div "Daily Generation - Actual vs Imputed Created with Highcharts 8.2.2 MWH $/MW Cha…" at bounding box center [780, 470] width 1495 height 709
click at [995, 90] on span "Selected Company: Lafarge Holcim" at bounding box center [1056, 92] width 145 height 10
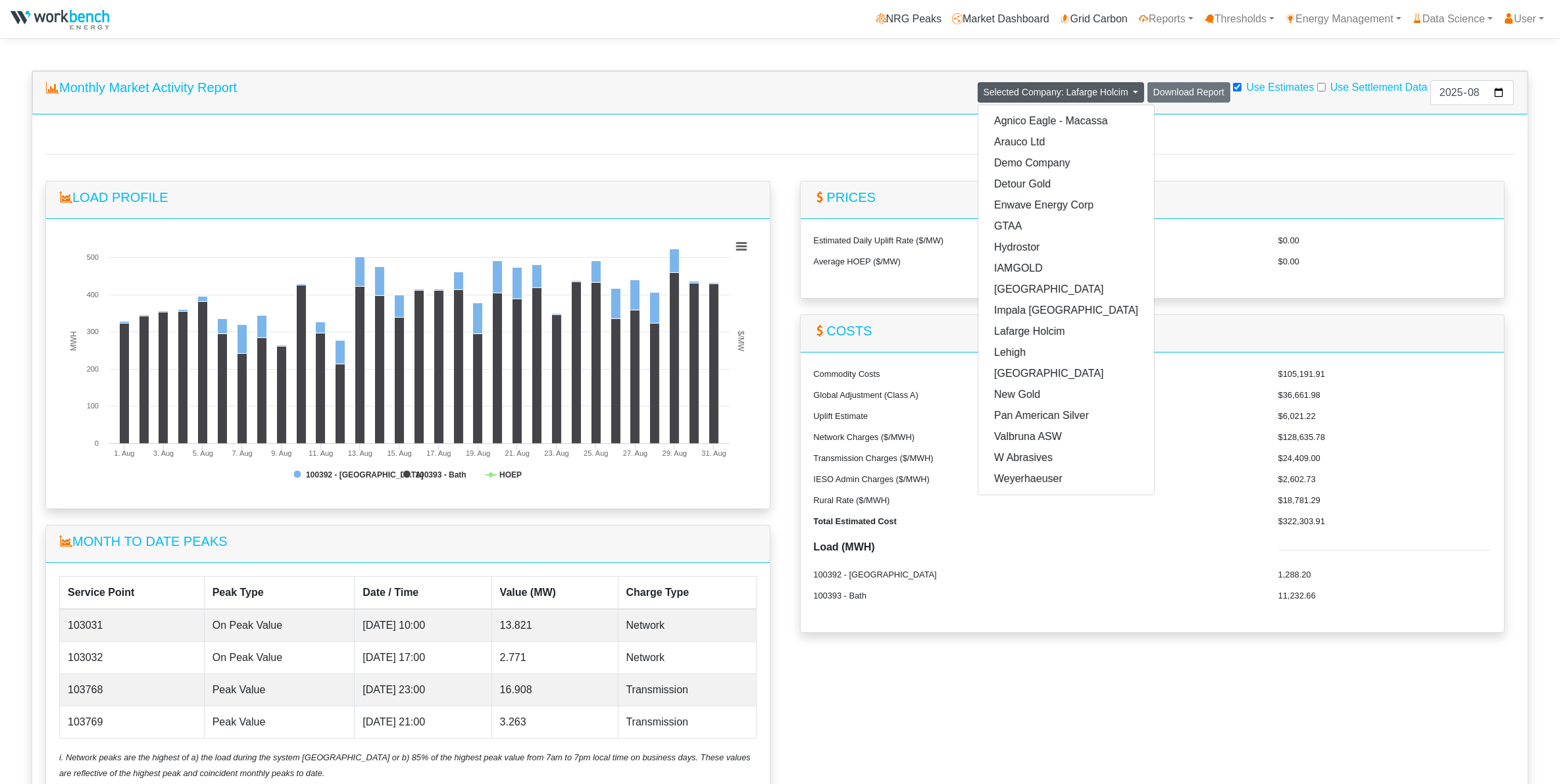
click at [995, 157] on div "Daily Generation - Actual vs Imputed Created with Highcharts 8.2.2 MWH $/MW Cha…" at bounding box center [780, 470] width 1495 height 709
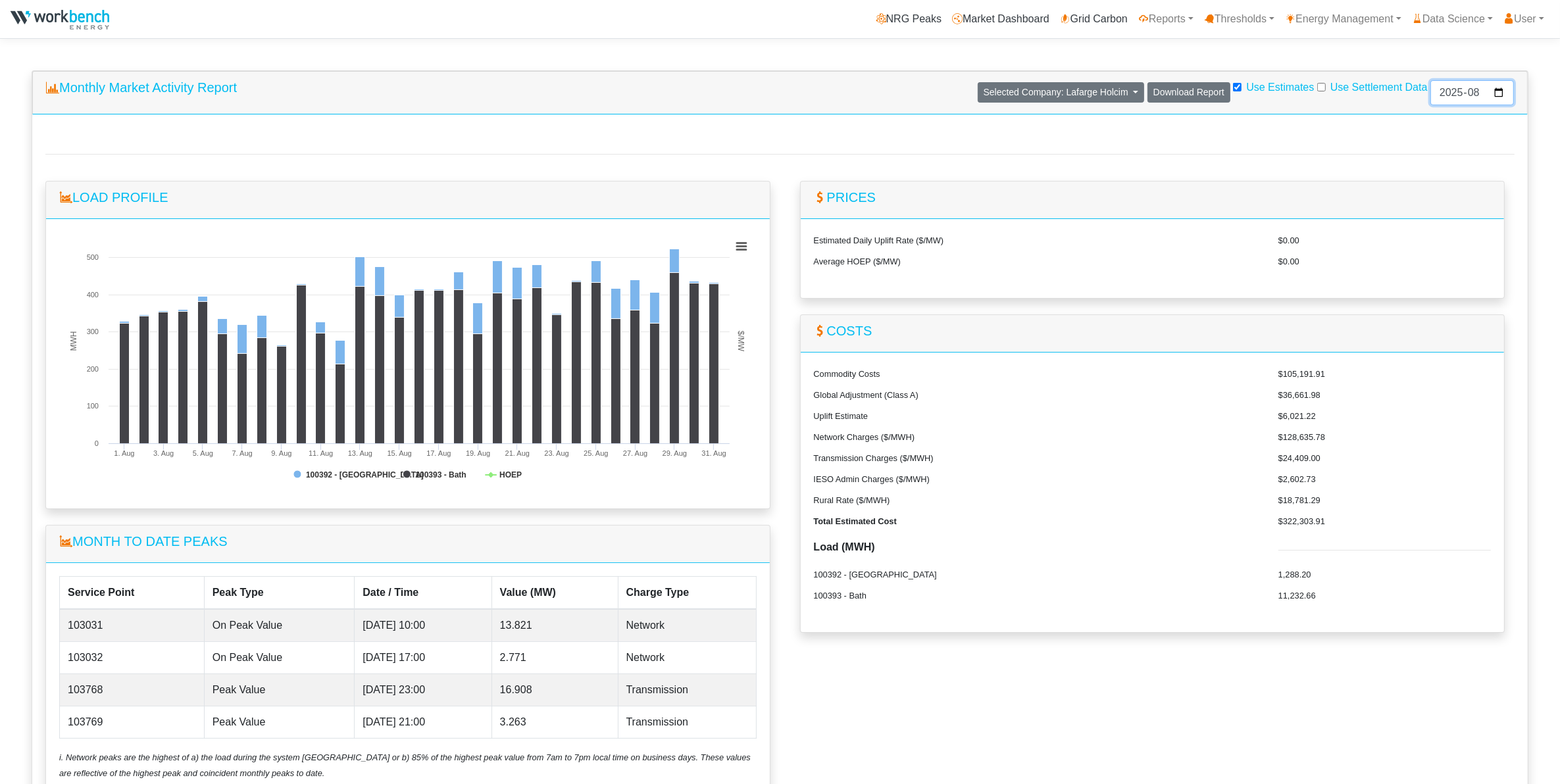
click at [995, 92] on input "2025-08" at bounding box center [1472, 93] width 83 height 25
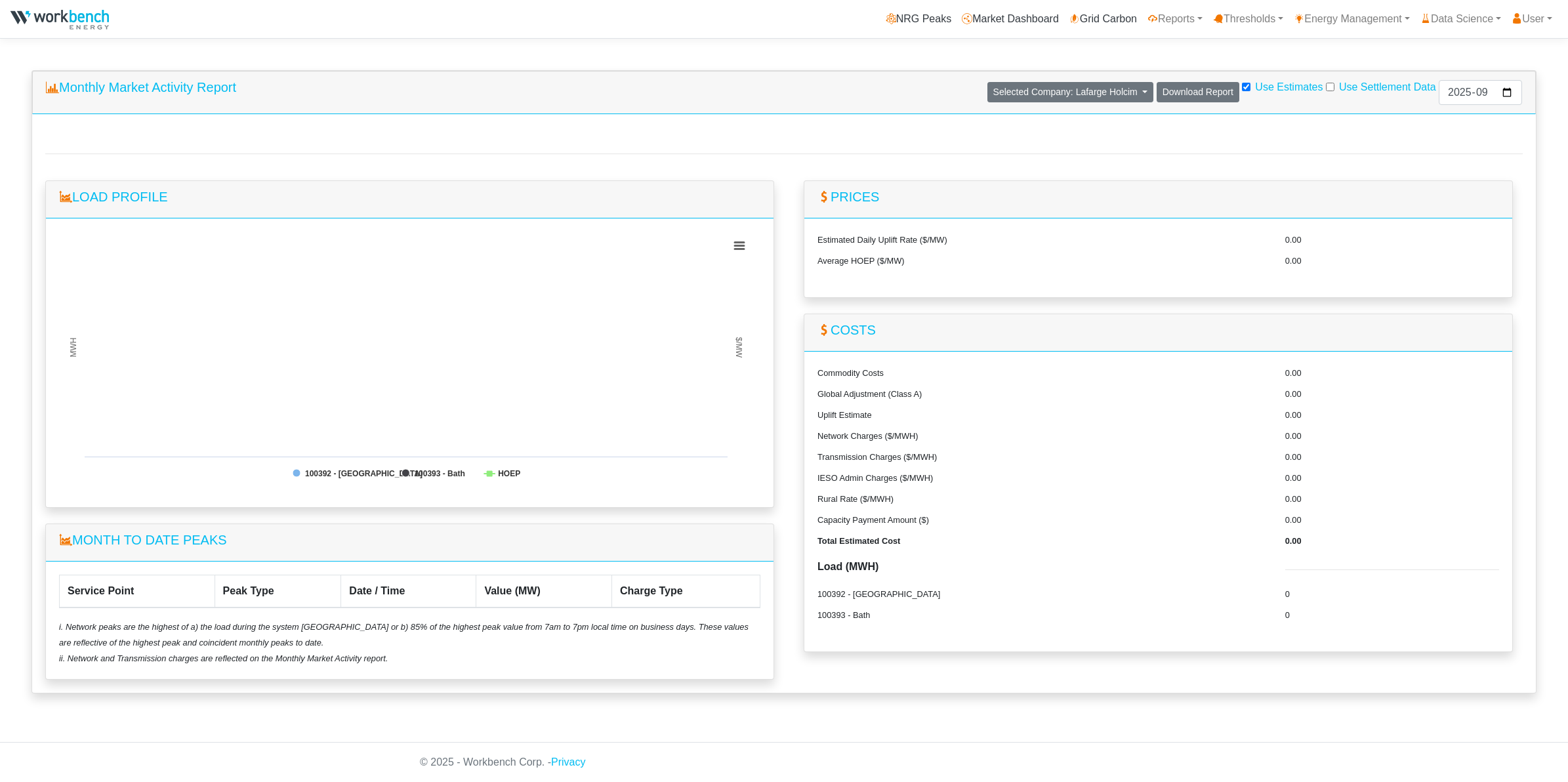
click at [992, 148] on div "Daily Generation - Actual vs Imputed Created with Highcharts 8.2.2 MWH $/MW Cha…" at bounding box center [783, 404] width 1503 height 579
click at [992, 92] on input "2025-09" at bounding box center [1480, 93] width 83 height 25
type input "2025-08"
click at [992, 92] on span "Selected Company: Lafarge Holcim" at bounding box center [1065, 92] width 144 height 10
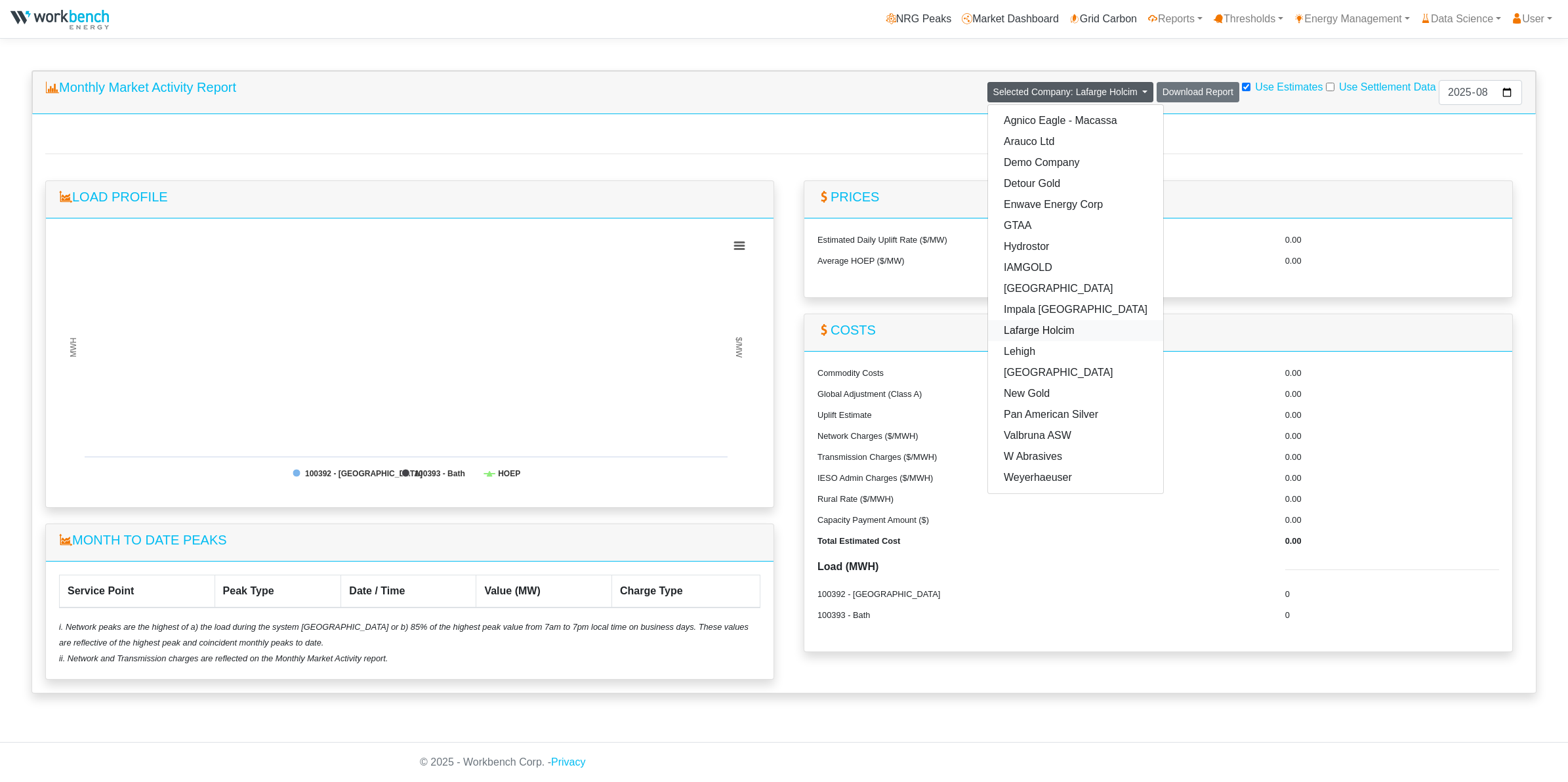
drag, startPoint x: 1033, startPoint y: 335, endPoint x: 1271, endPoint y: 218, distance: 265.2
click at [992, 335] on link "Lafarge Holcim" at bounding box center [1075, 331] width 175 height 21
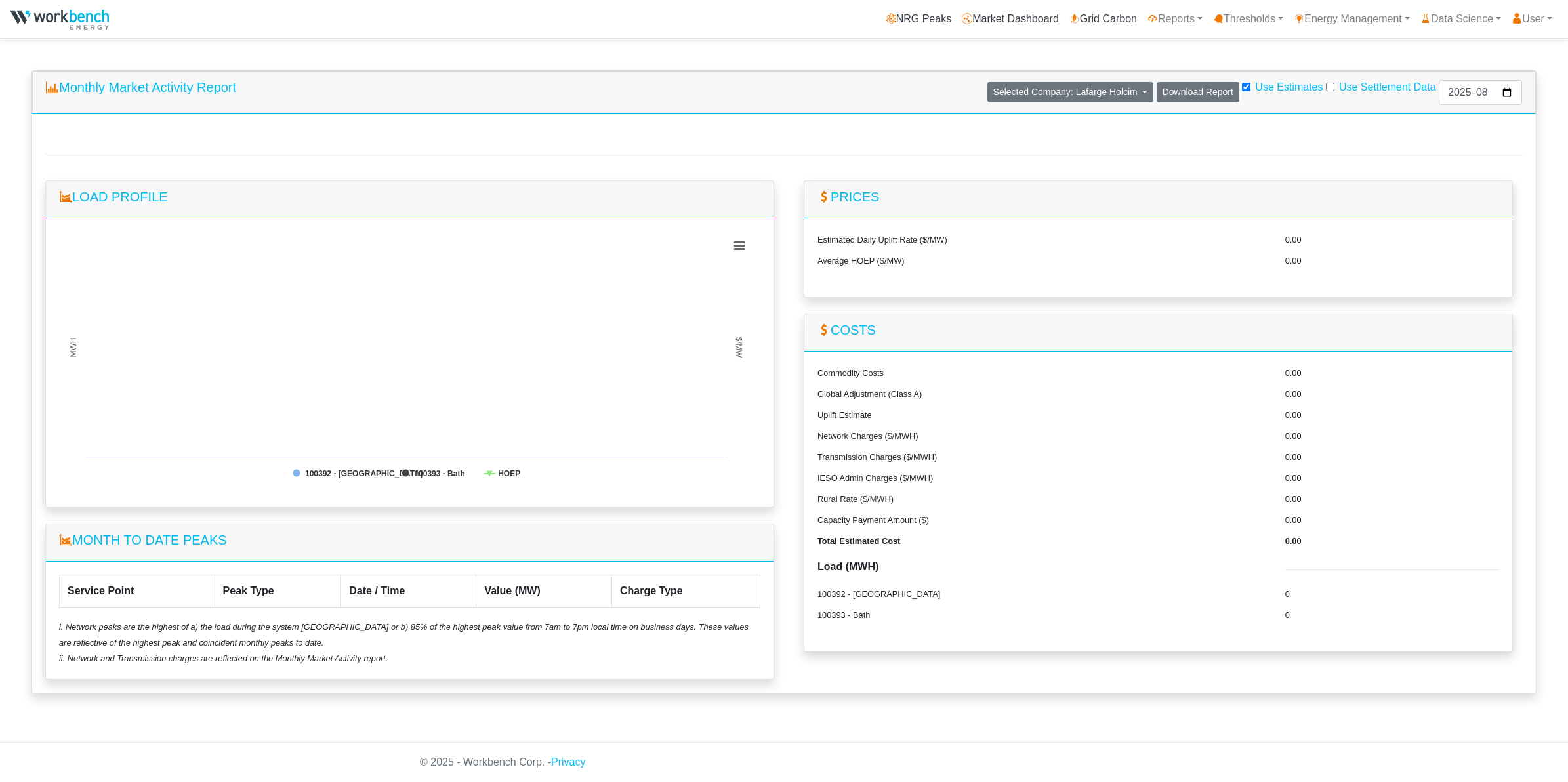
click at [992, 85] on input "Use Settlement Data" at bounding box center [1329, 86] width 8 height 8
checkbox input "true"
click at [992, 87] on input "Use Estimates" at bounding box center [1245, 86] width 8 height 8
click at [992, 141] on div "Daily Generation - Actual vs Imputed Created with Highcharts 8.2.2 MWH $/MW Cha…" at bounding box center [783, 404] width 1503 height 579
click at [992, 92] on span "Selected Company: Lafarge Holcim" at bounding box center [1065, 92] width 144 height 10
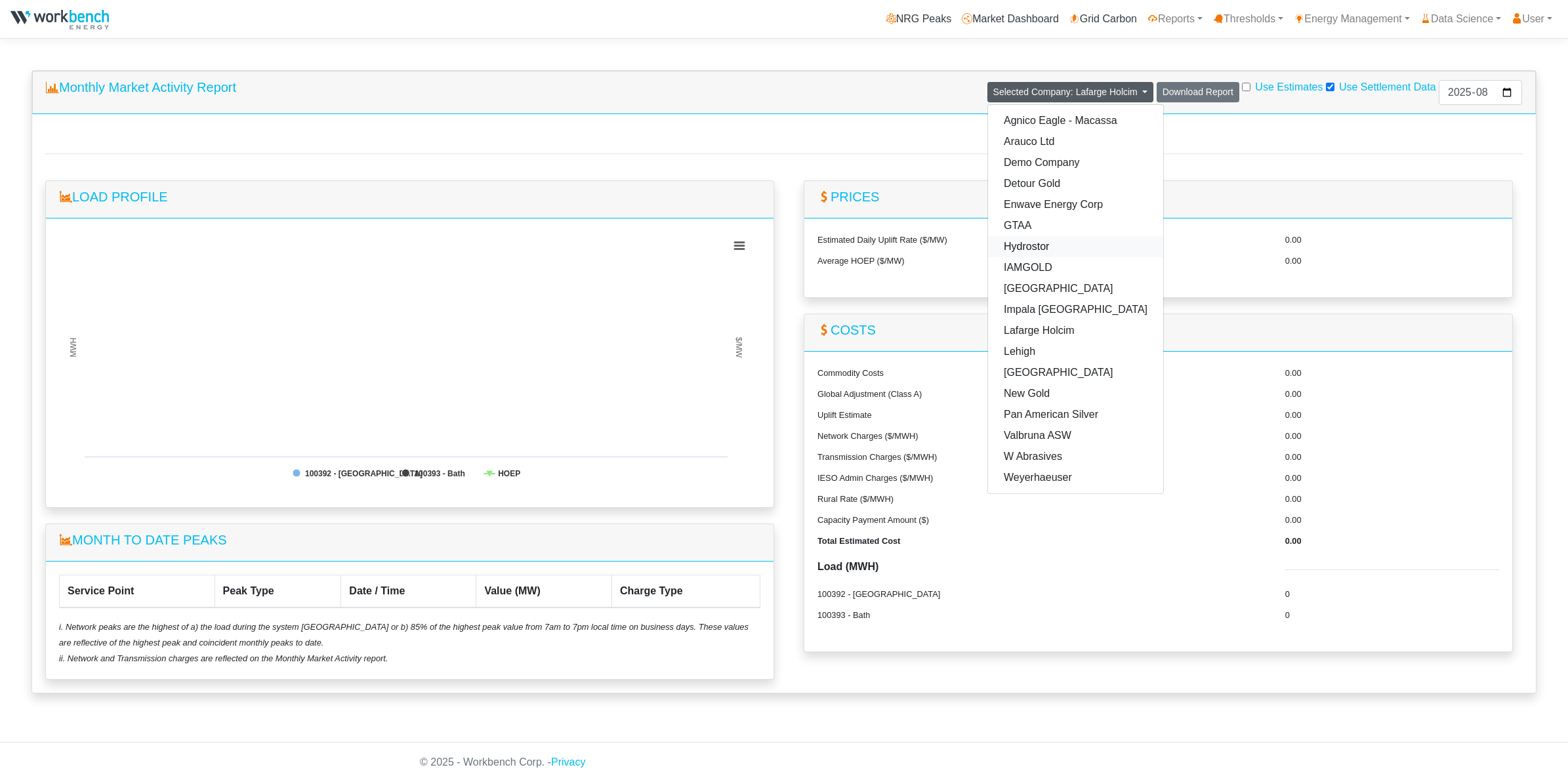
click at [992, 243] on link "Hydrostor" at bounding box center [1075, 247] width 175 height 21
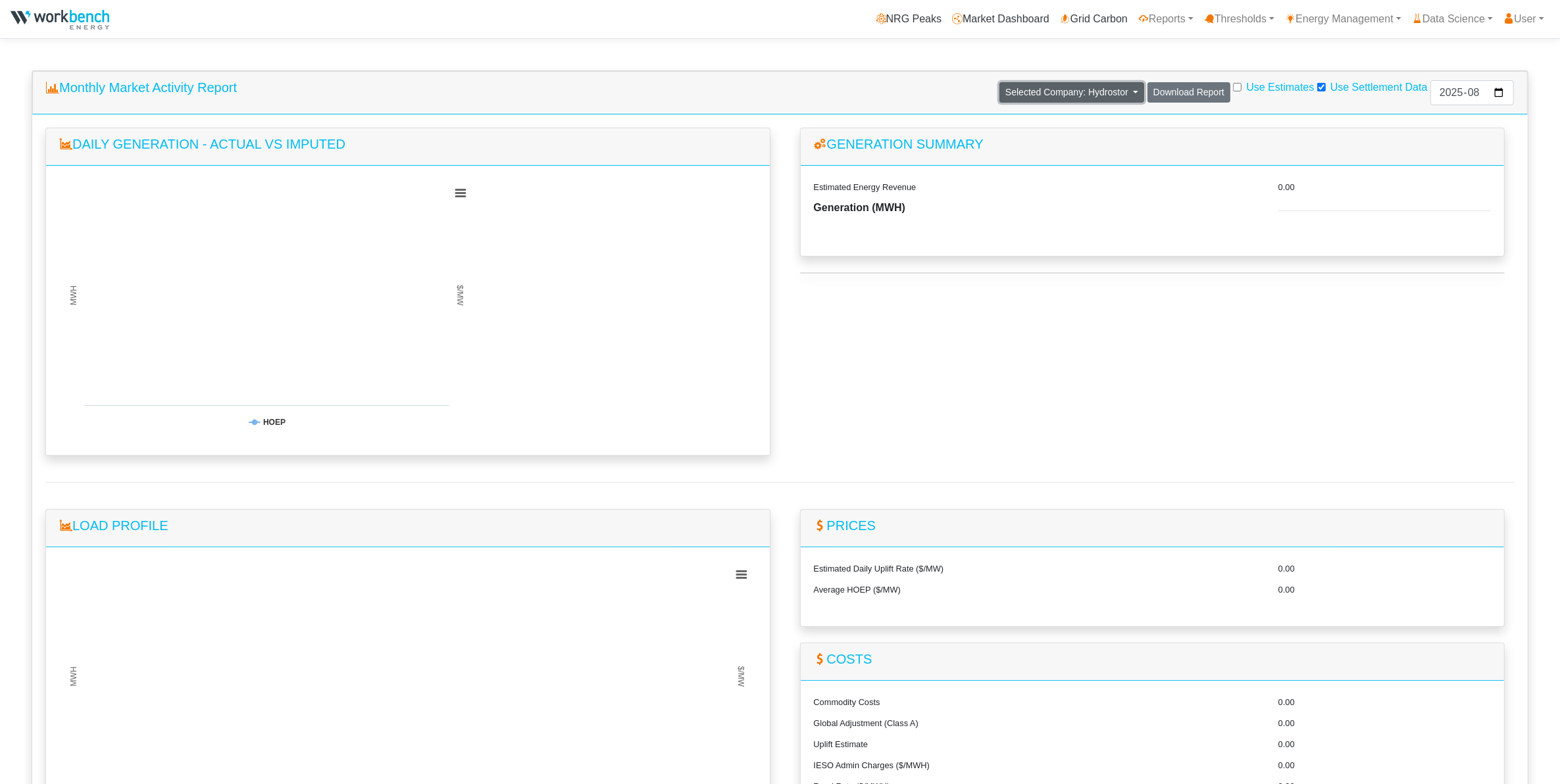
click at [995, 92] on span "Selected Company: Hydrostor" at bounding box center [1067, 92] width 123 height 10
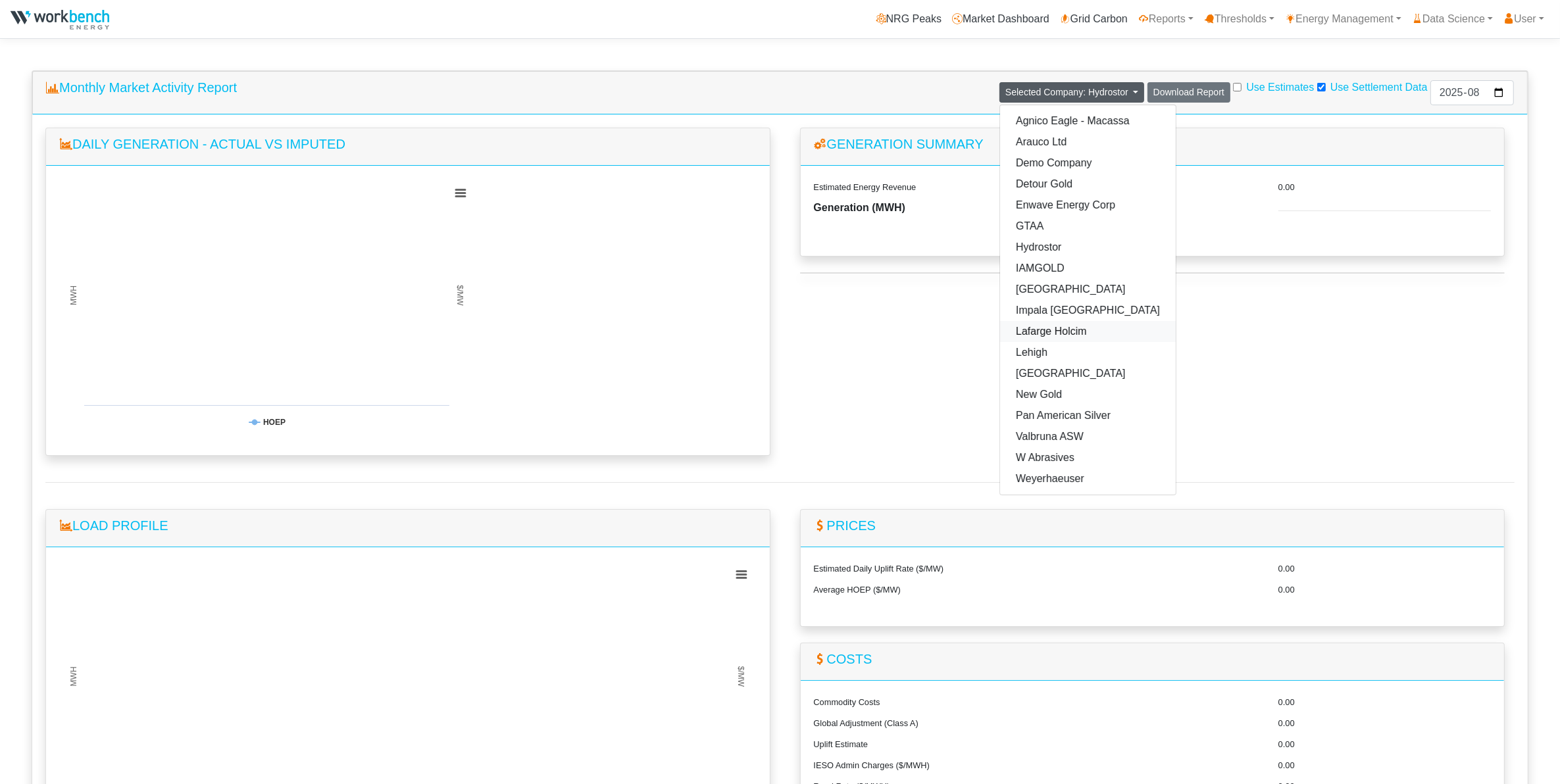
click at [995, 331] on link "Lafarge Holcim" at bounding box center [1088, 332] width 176 height 21
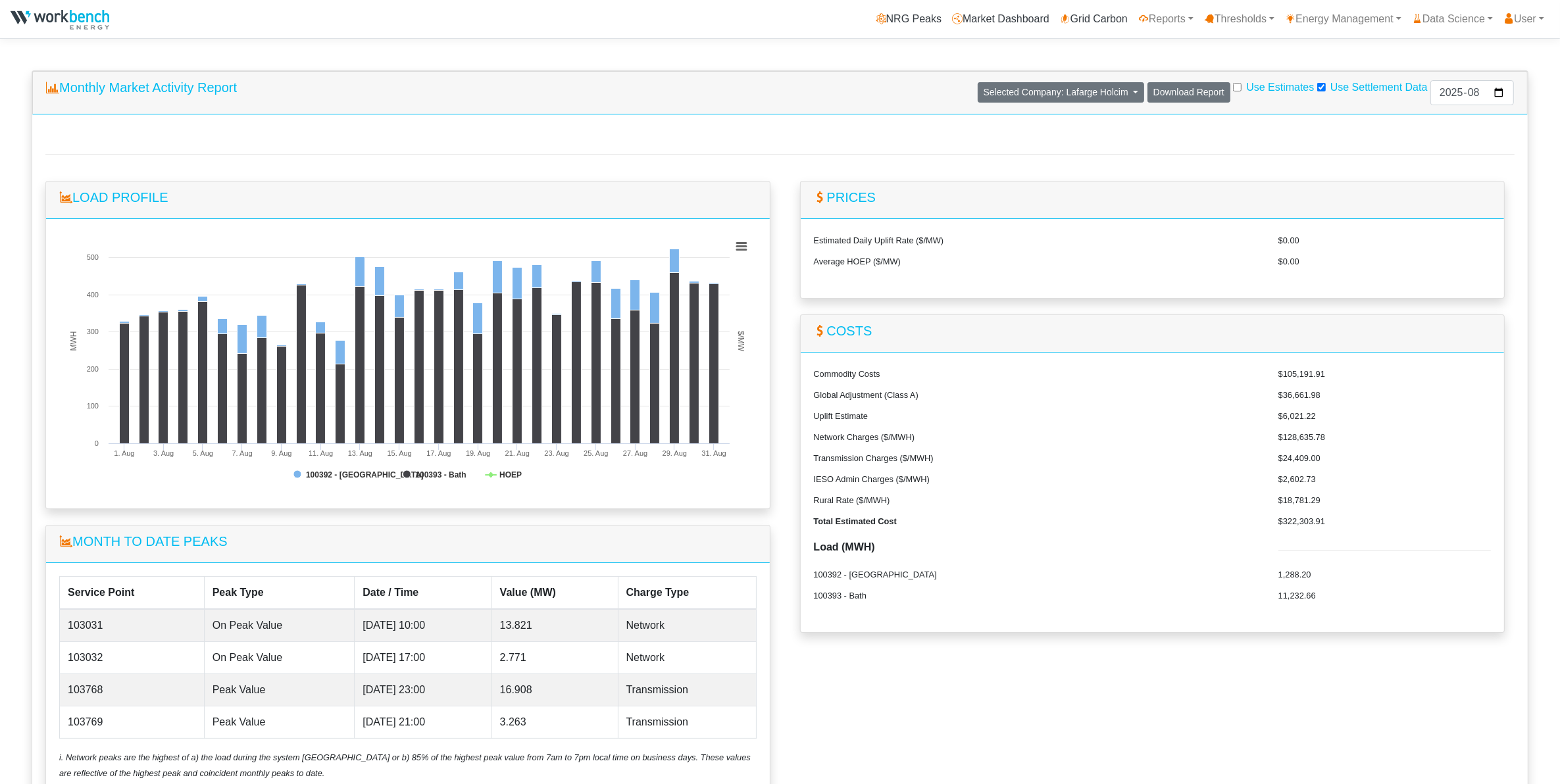
click at [995, 87] on input "Use Estimates" at bounding box center [1237, 86] width 8 height 8
checkbox input "true"
click at [995, 87] on input "Use Settlement Data" at bounding box center [1321, 86] width 8 height 8
checkbox input "false"
click at [995, 93] on span "Selected Company: Lafarge Holcim" at bounding box center [1056, 92] width 145 height 10
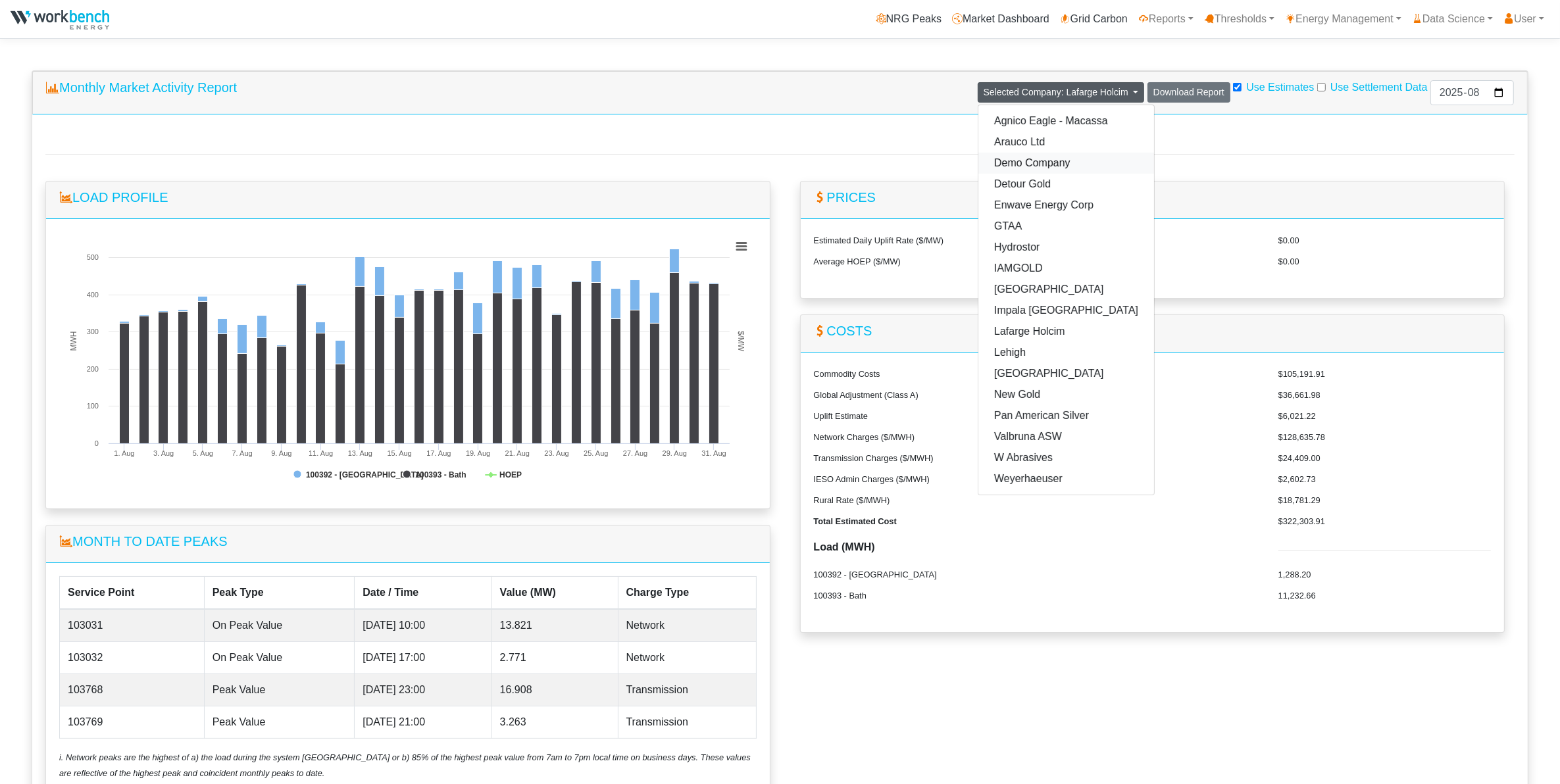
click at [995, 158] on link "Demo Company" at bounding box center [1067, 163] width 176 height 21
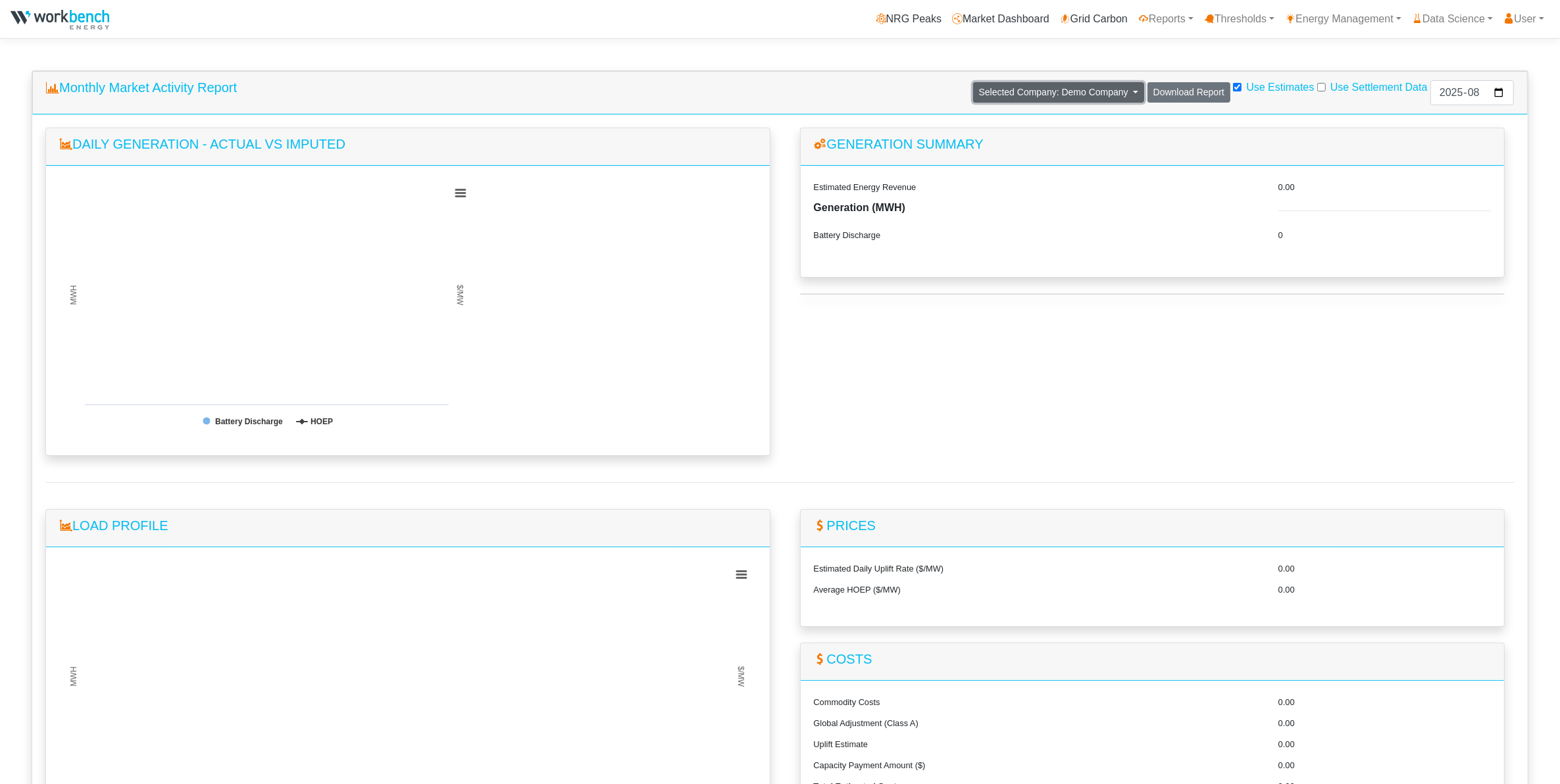
click at [995, 90] on span "Selected Company: Demo Company" at bounding box center [1053, 92] width 149 height 10
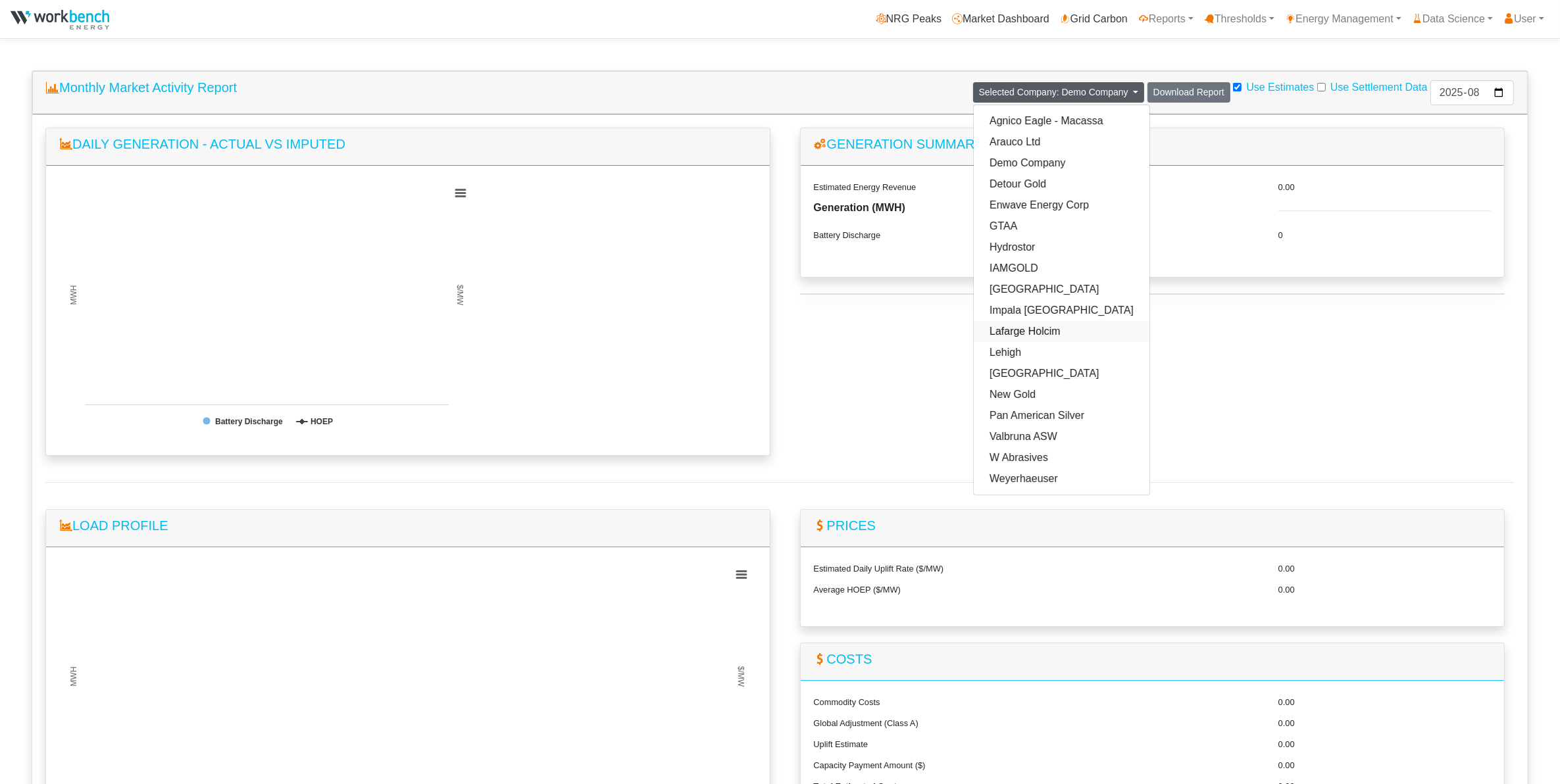
click at [995, 334] on link "Lafarge Holcim" at bounding box center [1061, 332] width 176 height 21
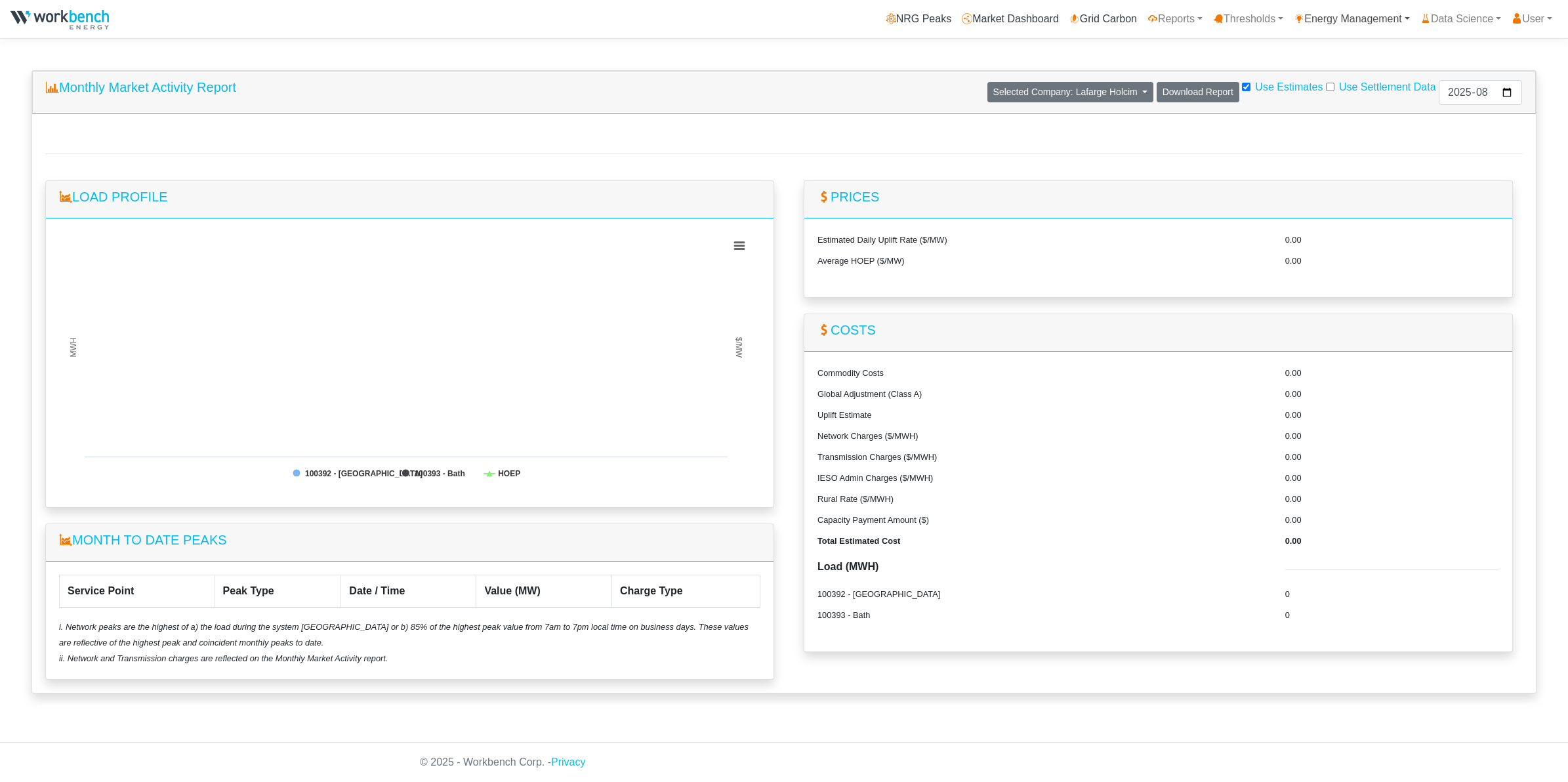
click at [992, 20] on link "Energy Management" at bounding box center [1352, 19] width 126 height 26
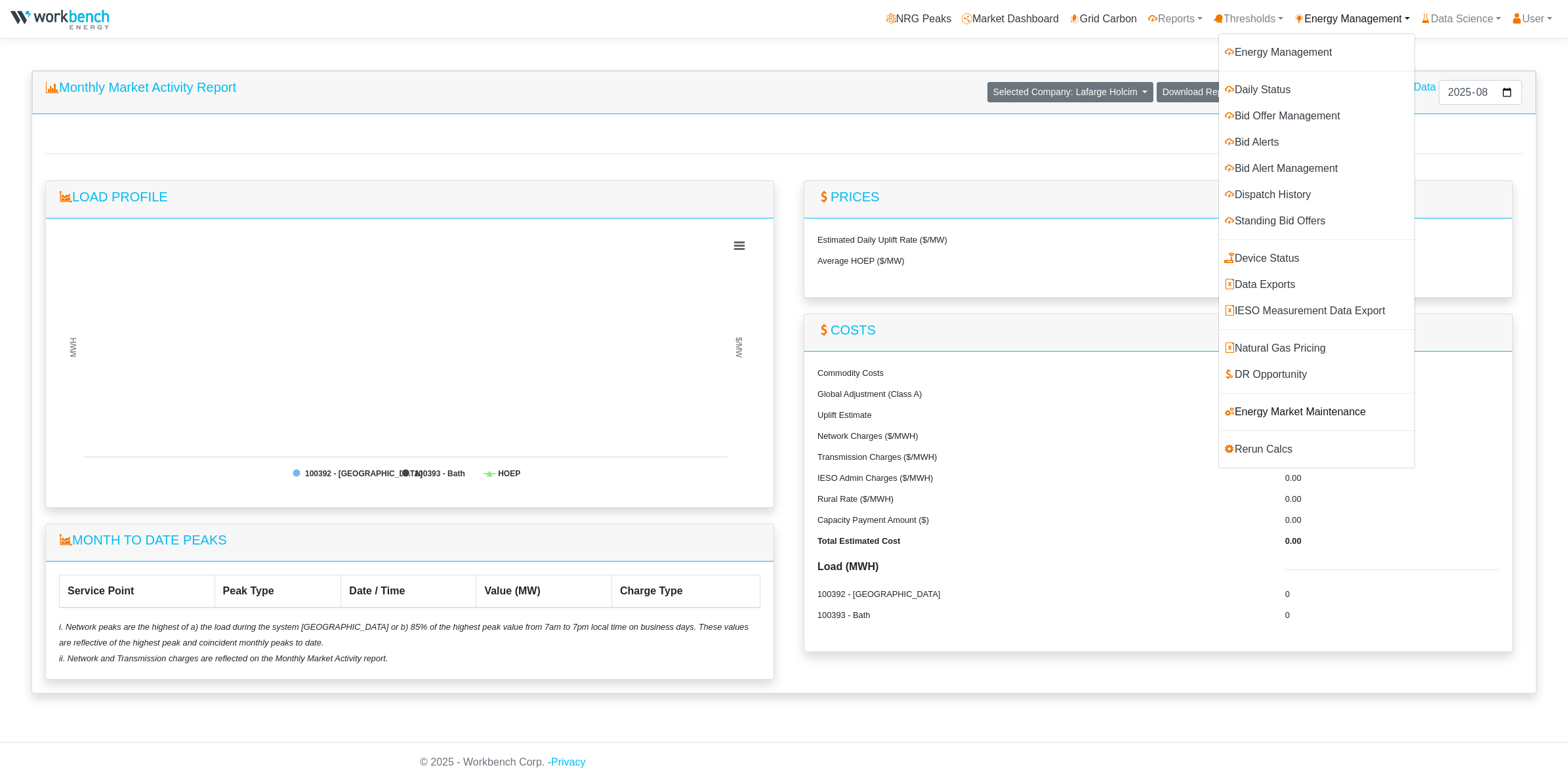
click at [992, 411] on link "Energy Market Maintenance" at bounding box center [1316, 412] width 195 height 26
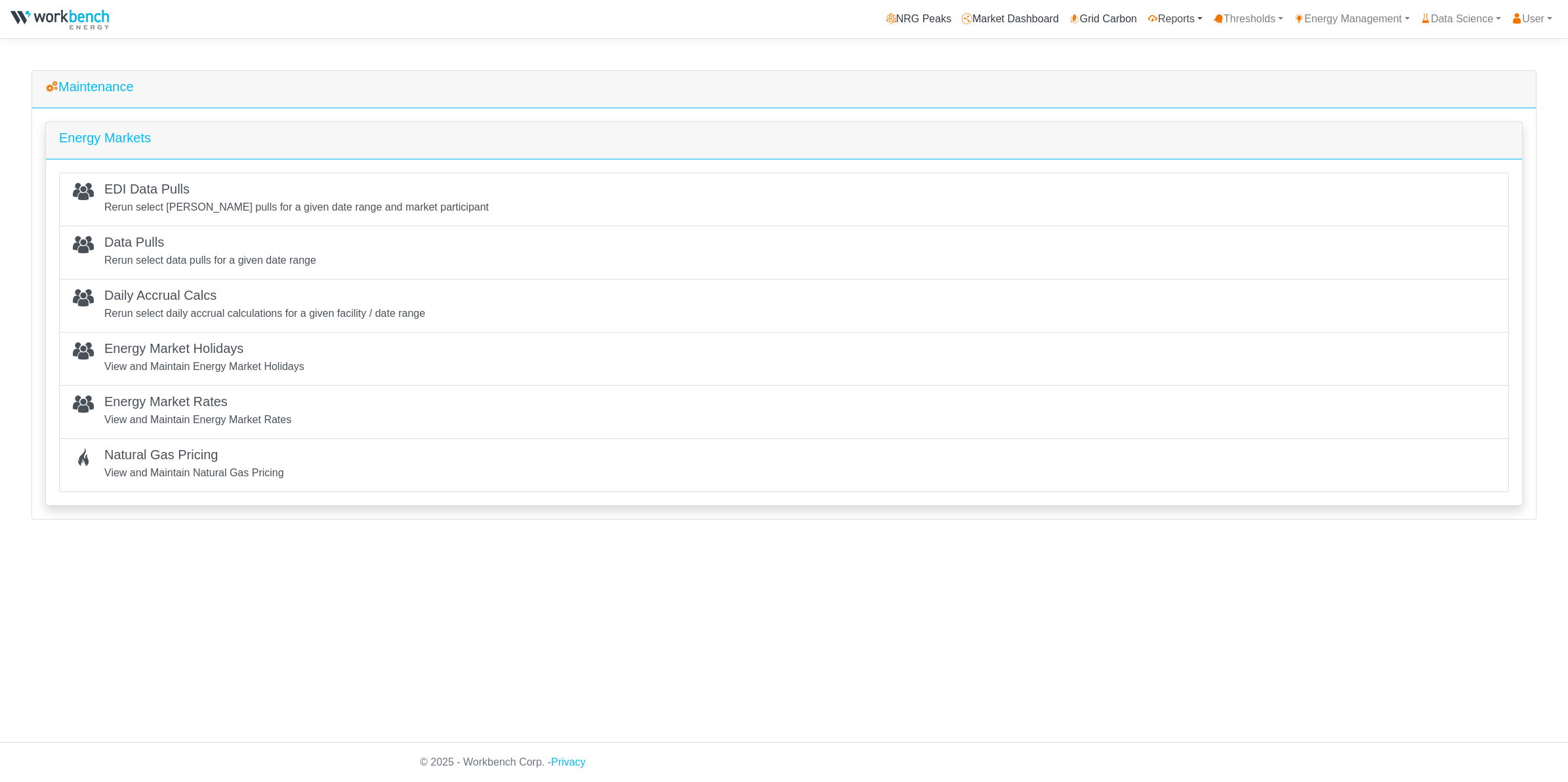
click at [1171, 19] on link "Reports" at bounding box center [1175, 19] width 65 height 26
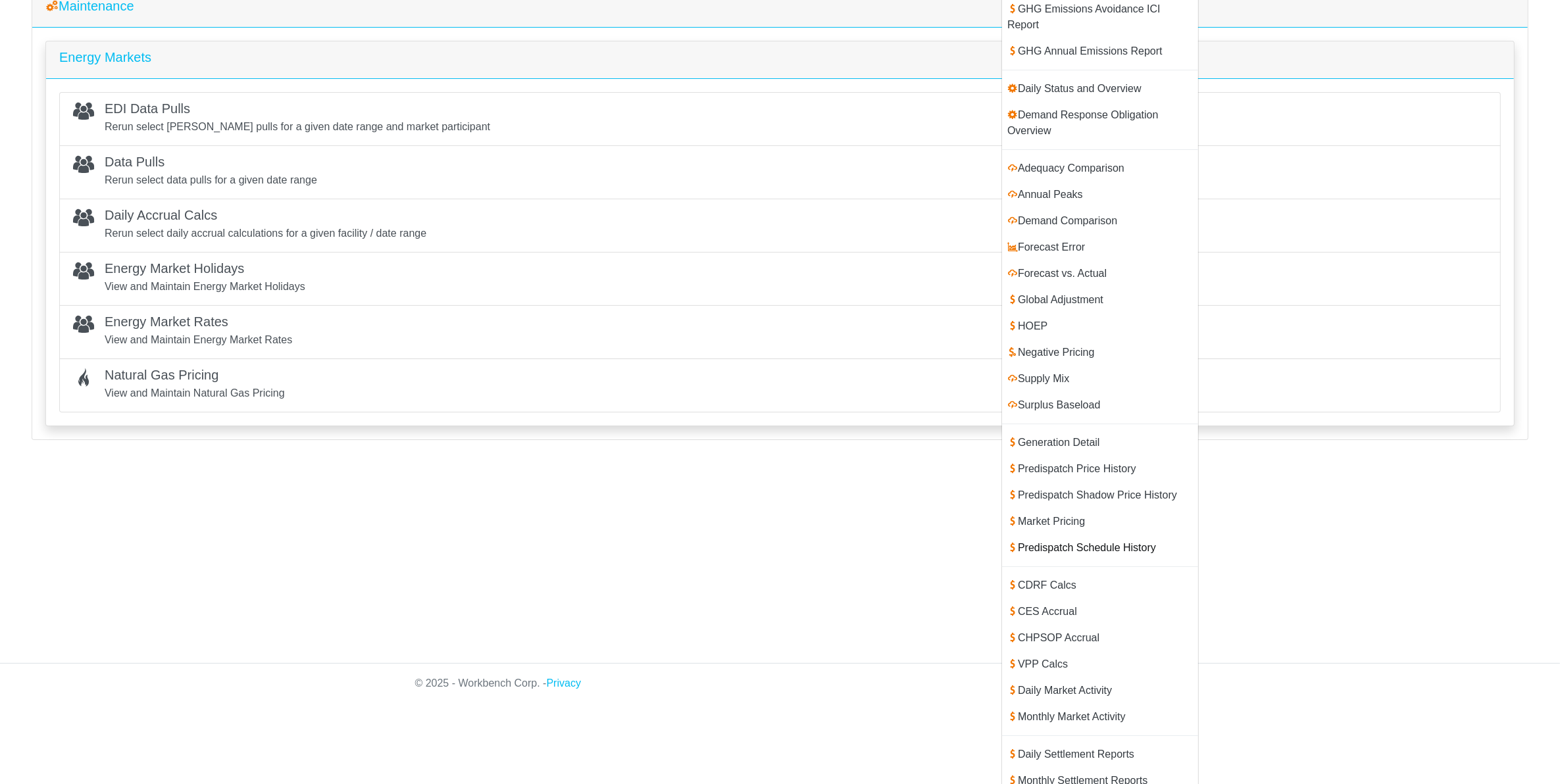
scroll to position [186, 0]
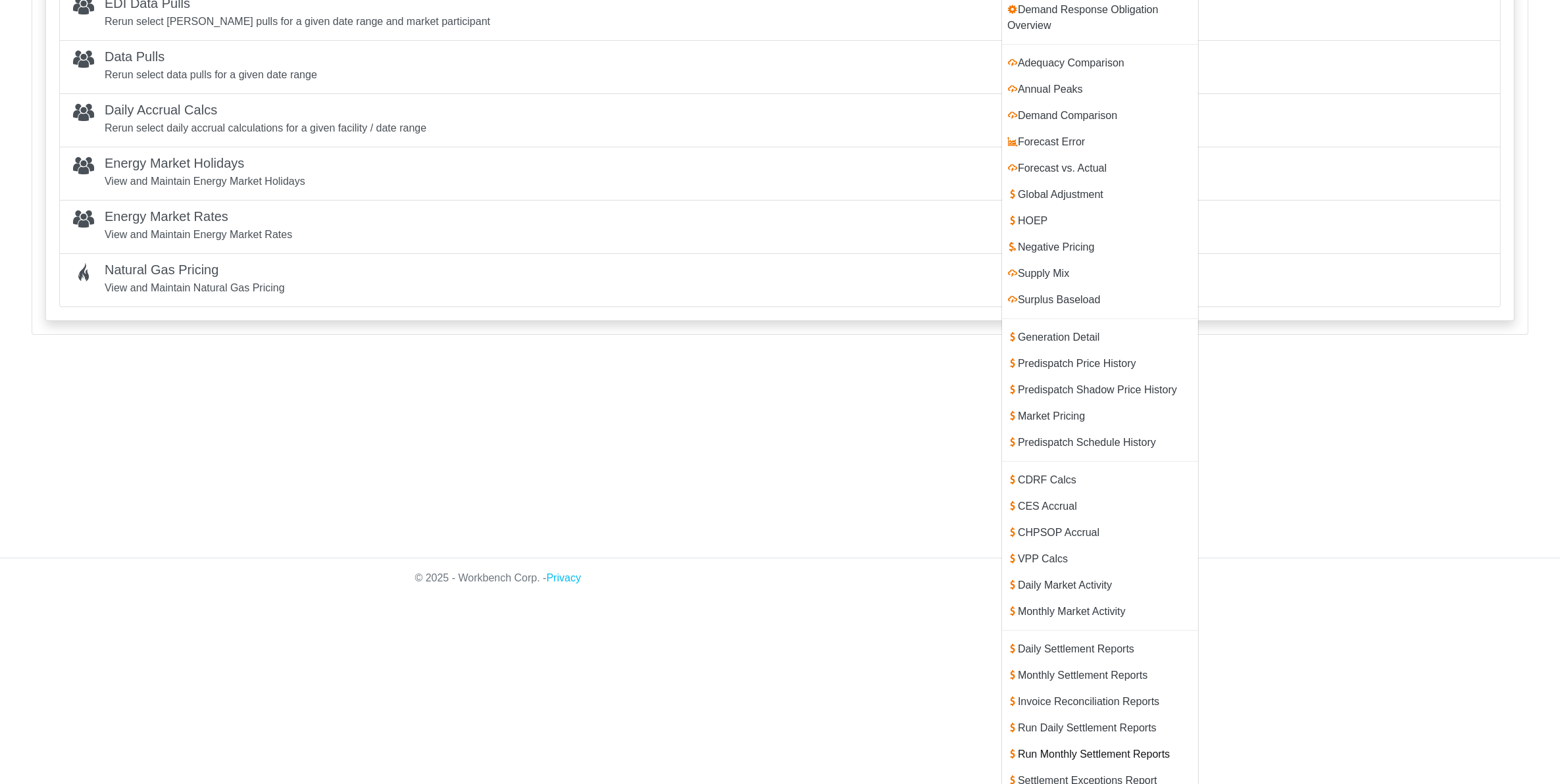
click at [1063, 742] on link "Run Monthly Settlement Reports" at bounding box center [1099, 754] width 196 height 26
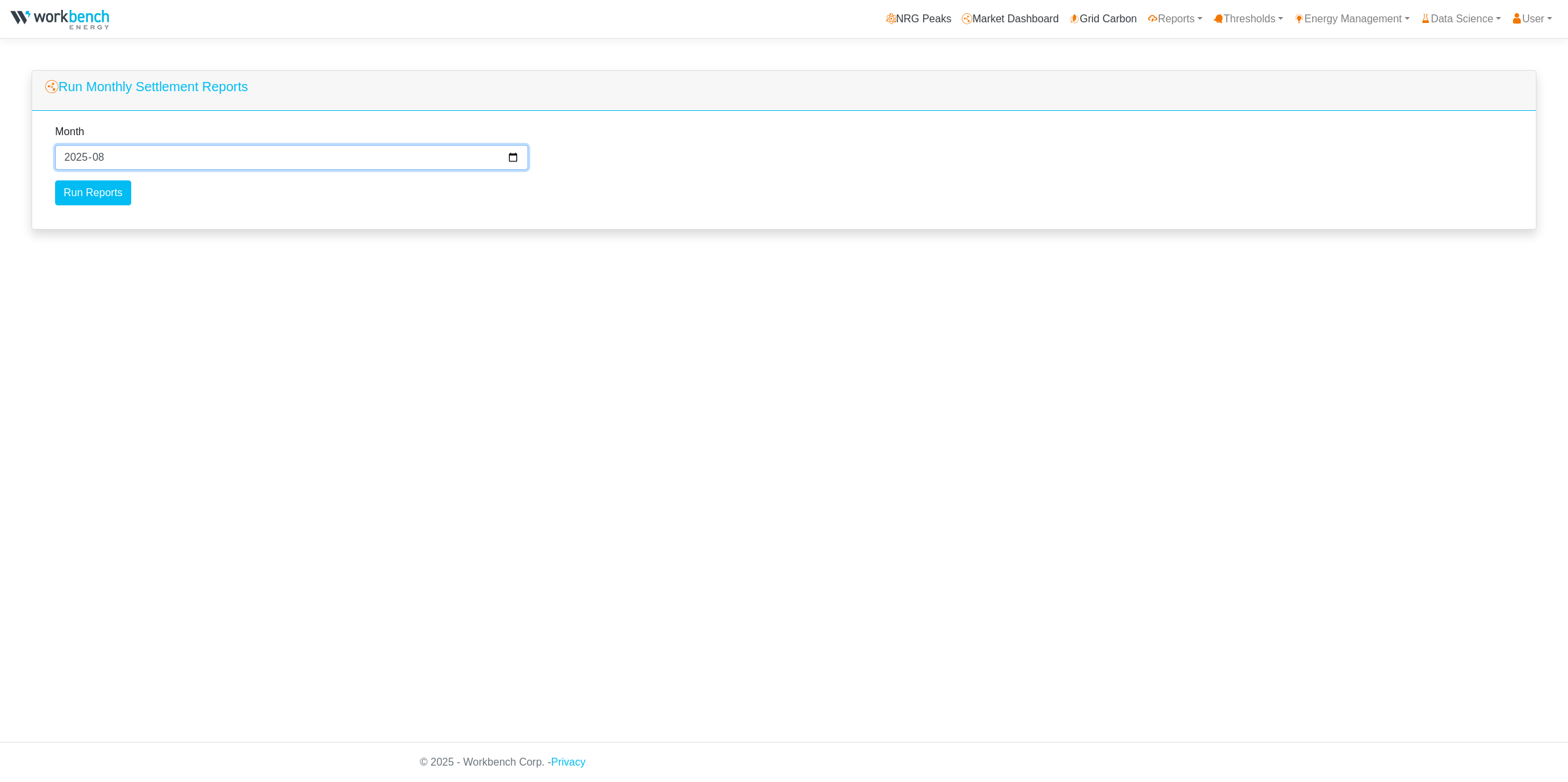
click at [242, 163] on input "2025-08" at bounding box center [291, 158] width 473 height 25
click at [77, 192] on input "Run Reports" at bounding box center [93, 193] width 76 height 25
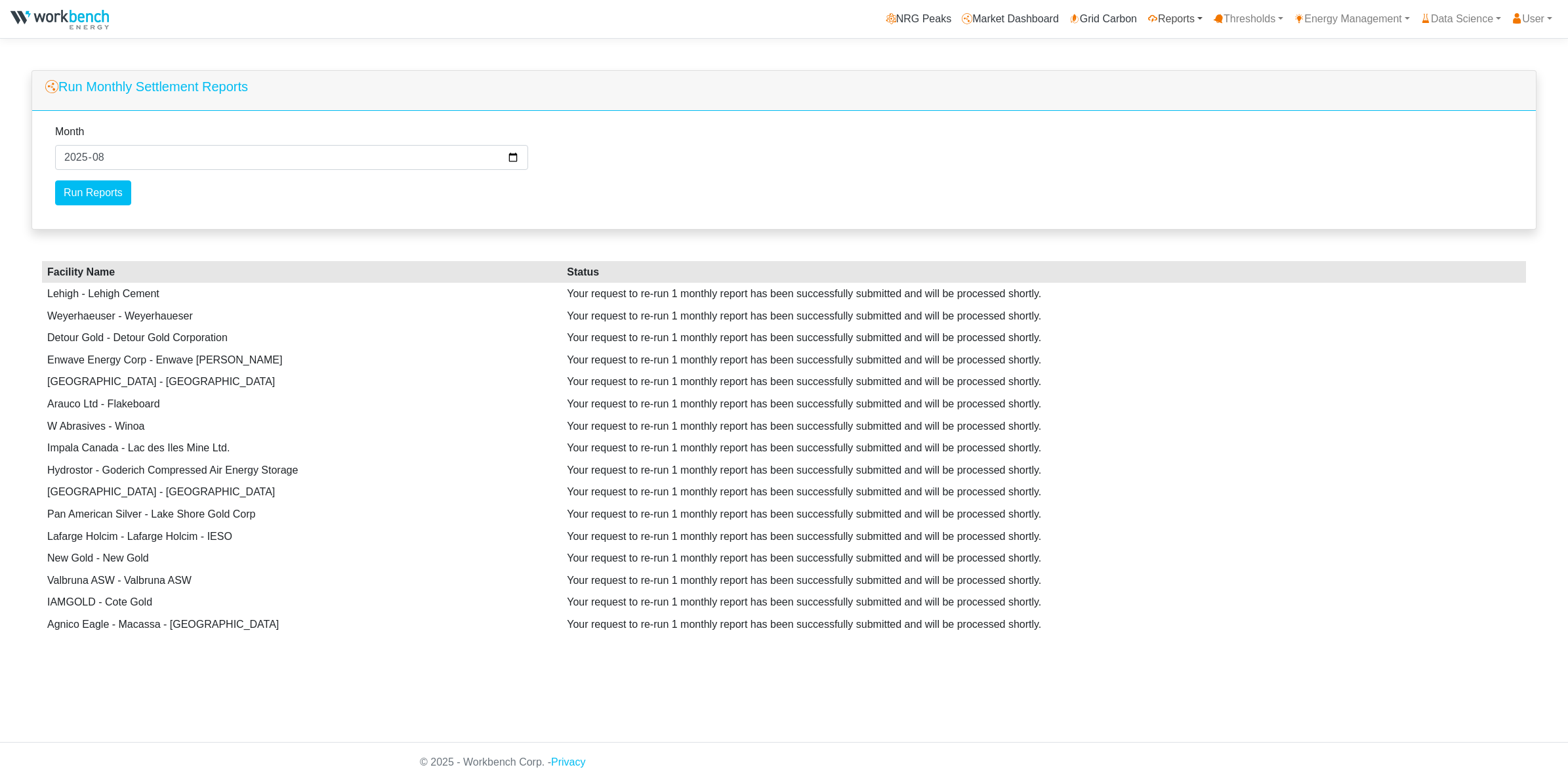
click at [1191, 19] on link "Reports" at bounding box center [1175, 19] width 65 height 26
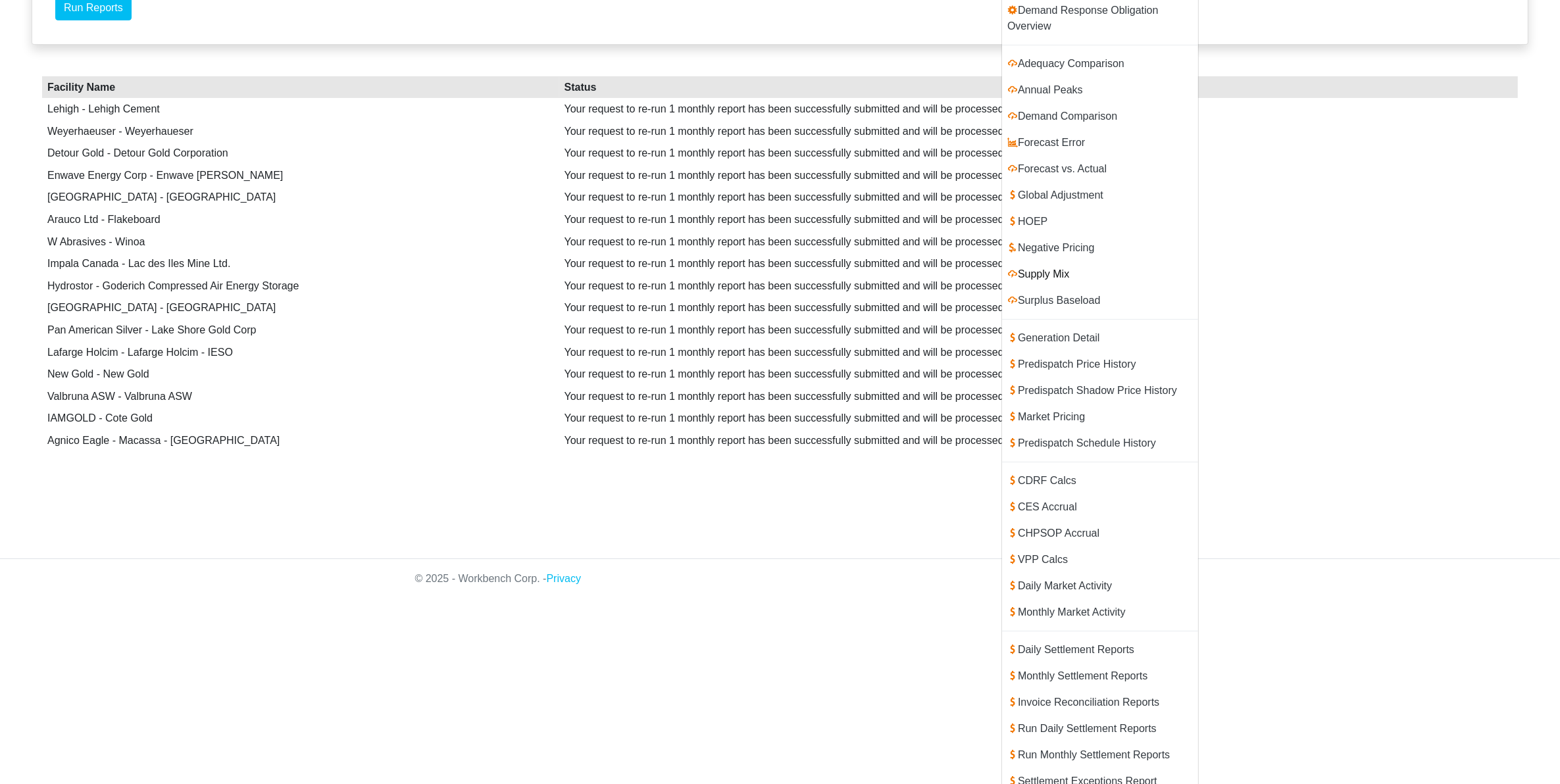
scroll to position [186, 0]
click at [1067, 742] on link "Run Monthly Settlement Reports" at bounding box center [1099, 754] width 196 height 26
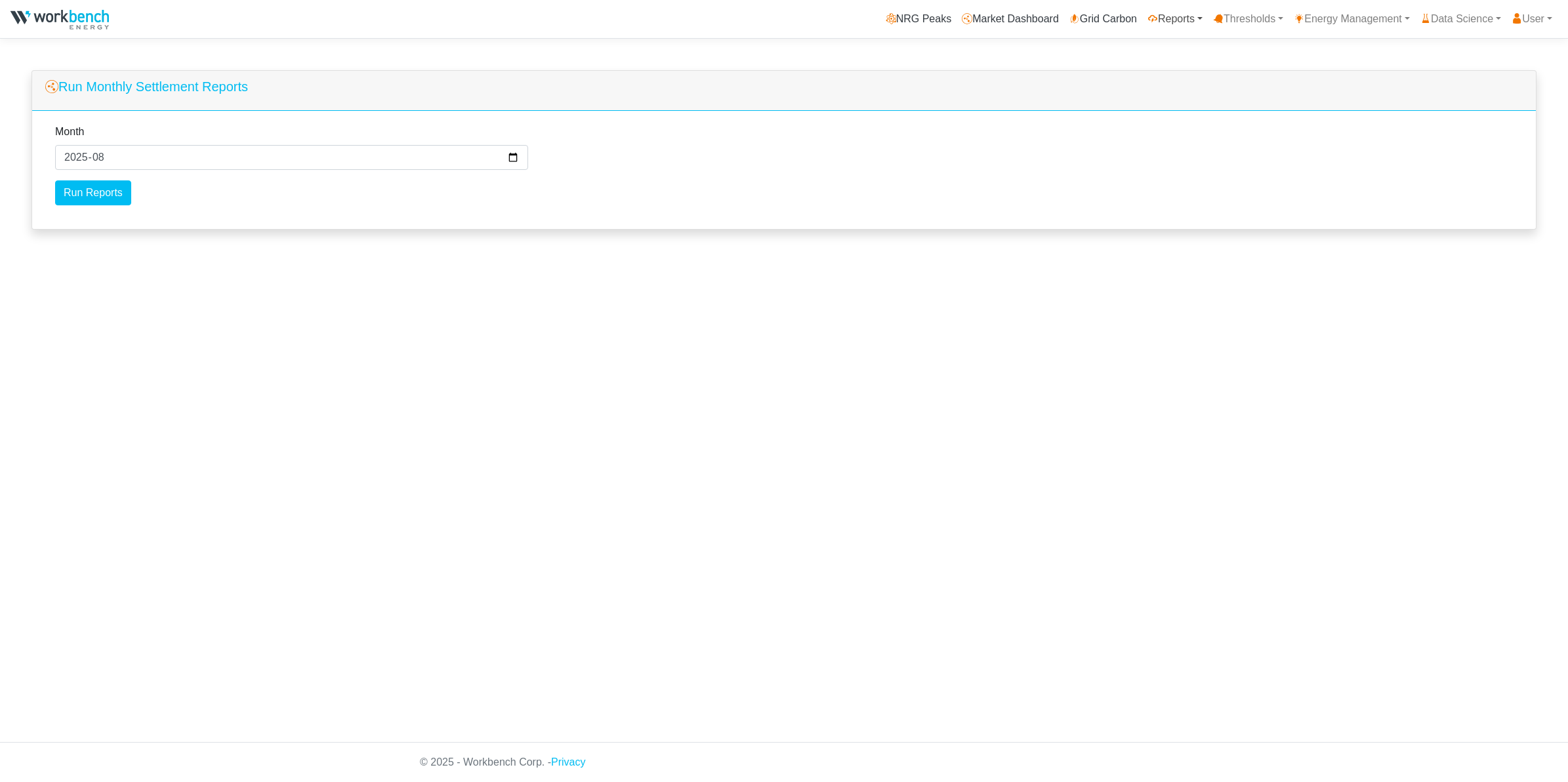
click at [1190, 17] on link "Reports" at bounding box center [1175, 19] width 65 height 26
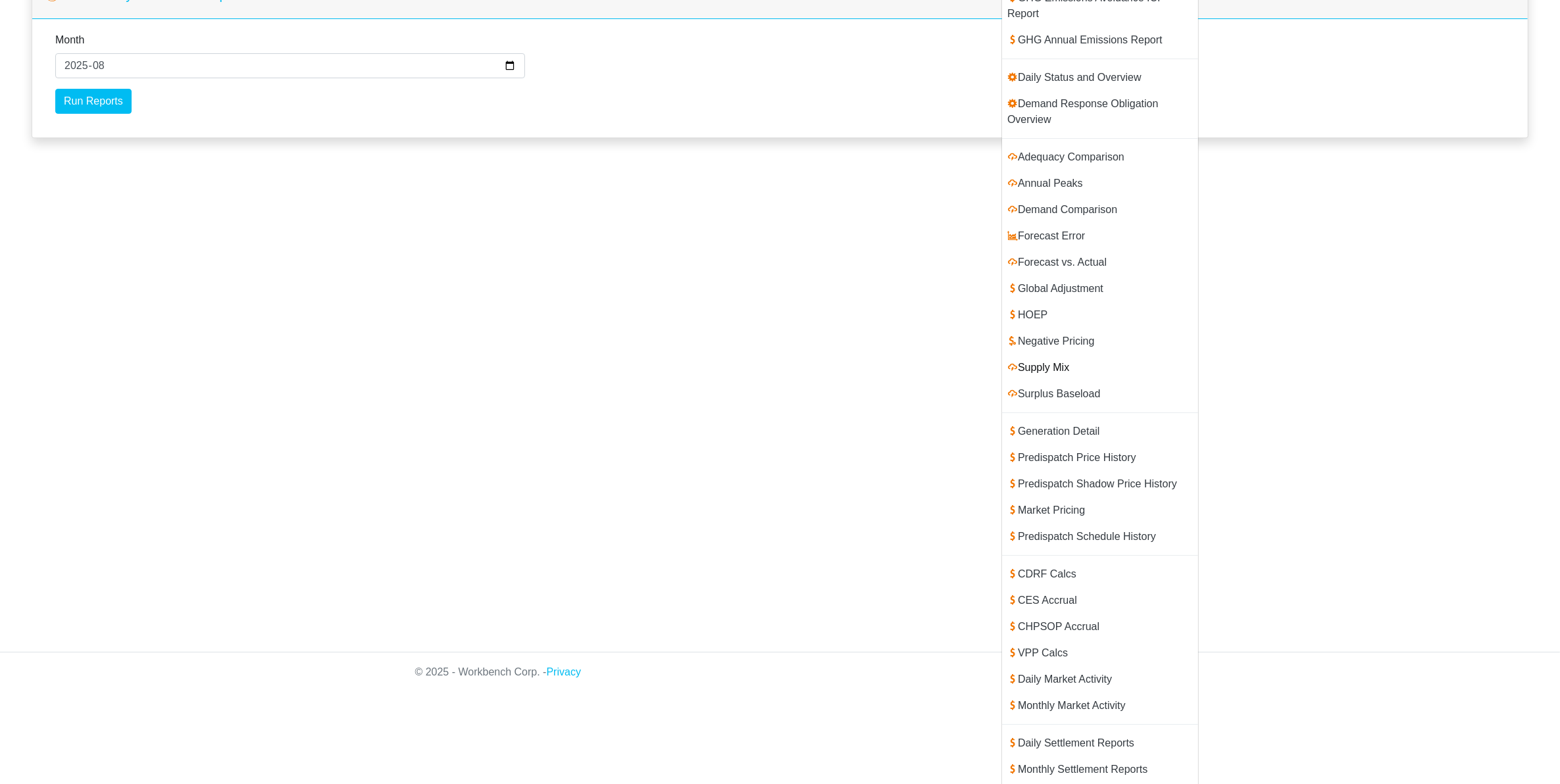
scroll to position [186, 0]
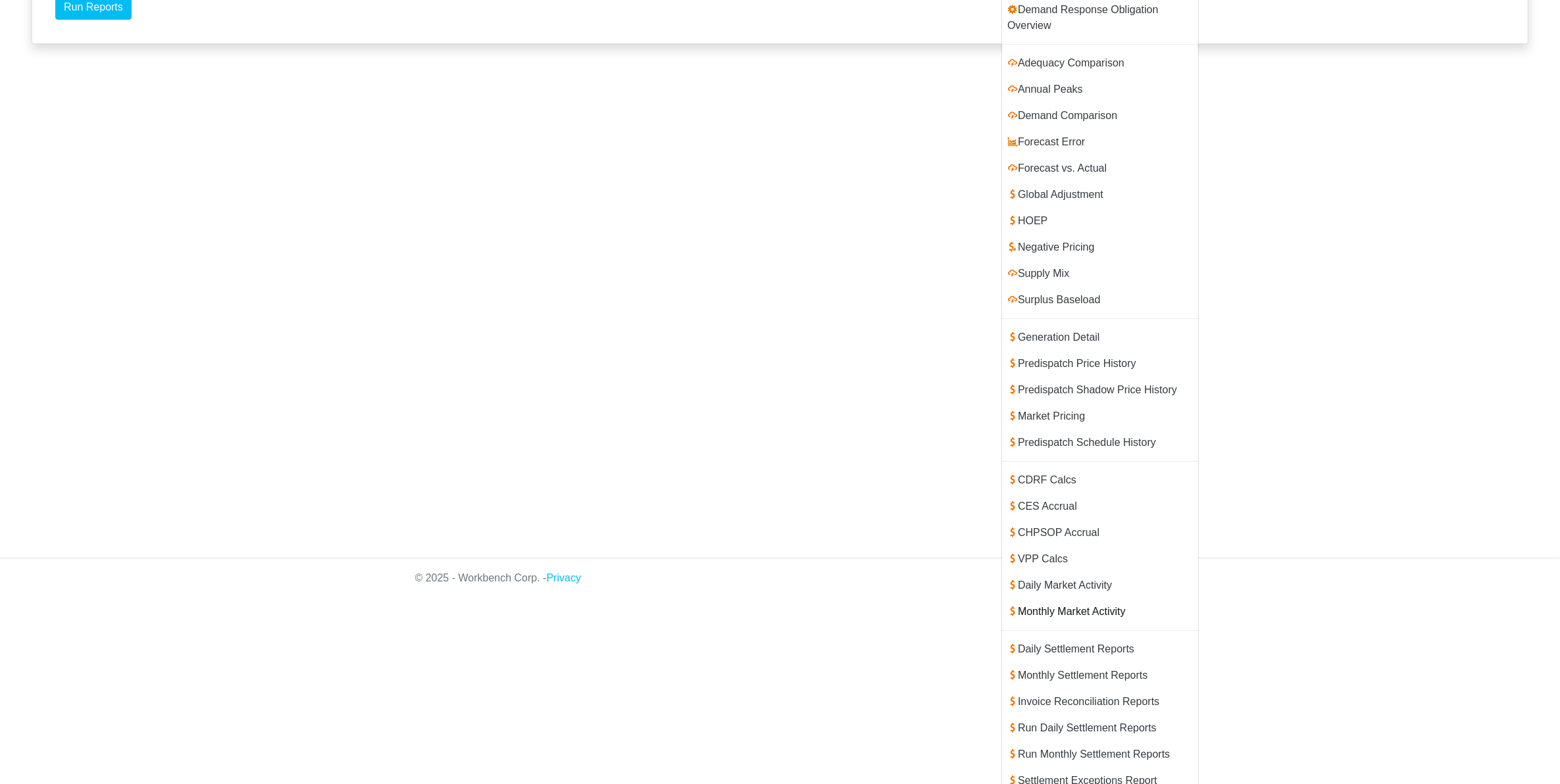
click at [1068, 598] on link "Monthly Market Activity" at bounding box center [1099, 611] width 196 height 26
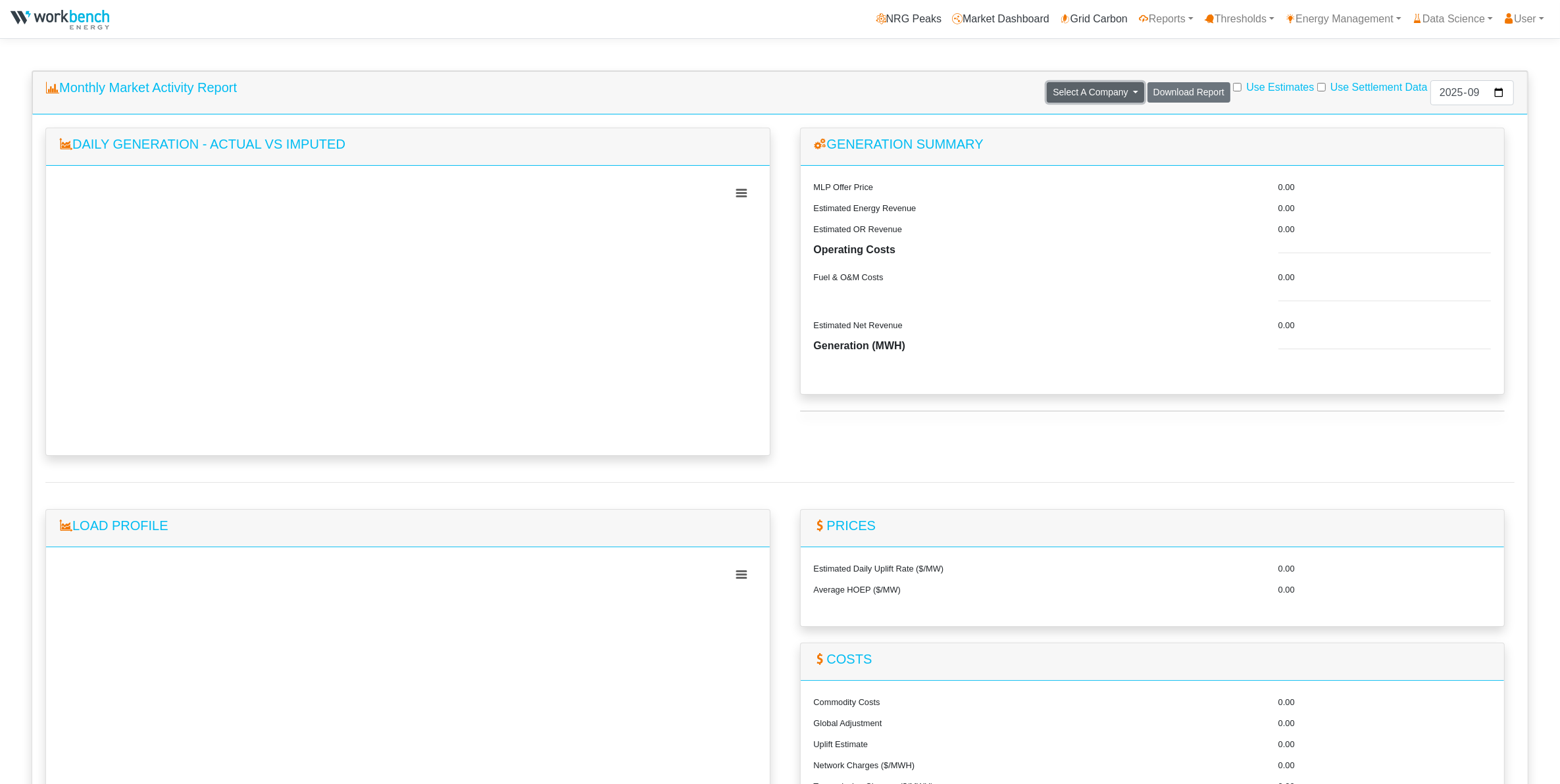
click at [1087, 90] on span "Select A Company" at bounding box center [1090, 92] width 75 height 10
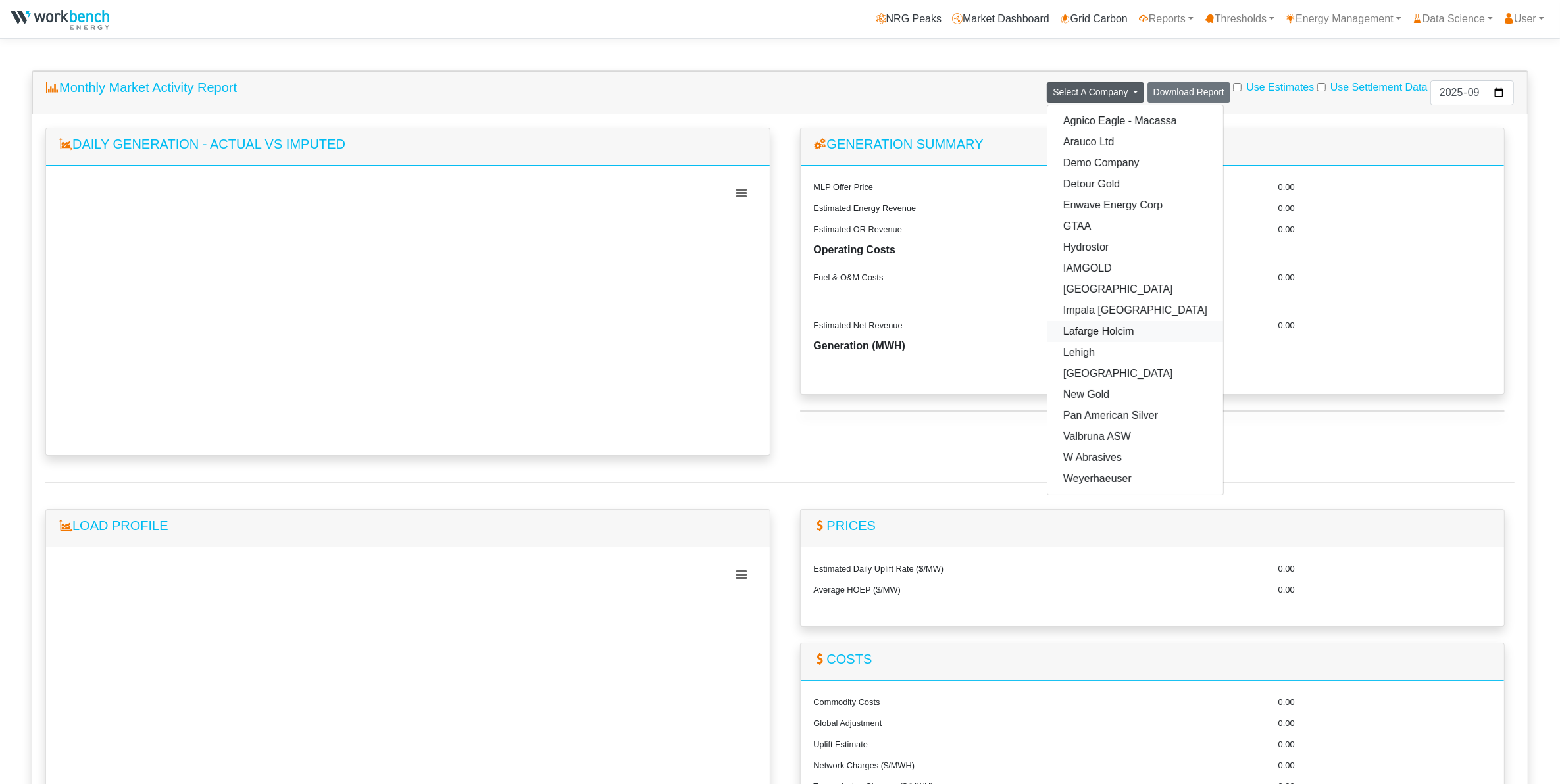
drag, startPoint x: 1079, startPoint y: 334, endPoint x: 1158, endPoint y: 229, distance: 131.4
click at [1079, 333] on link "Lafarge Holcim" at bounding box center [1135, 332] width 176 height 21
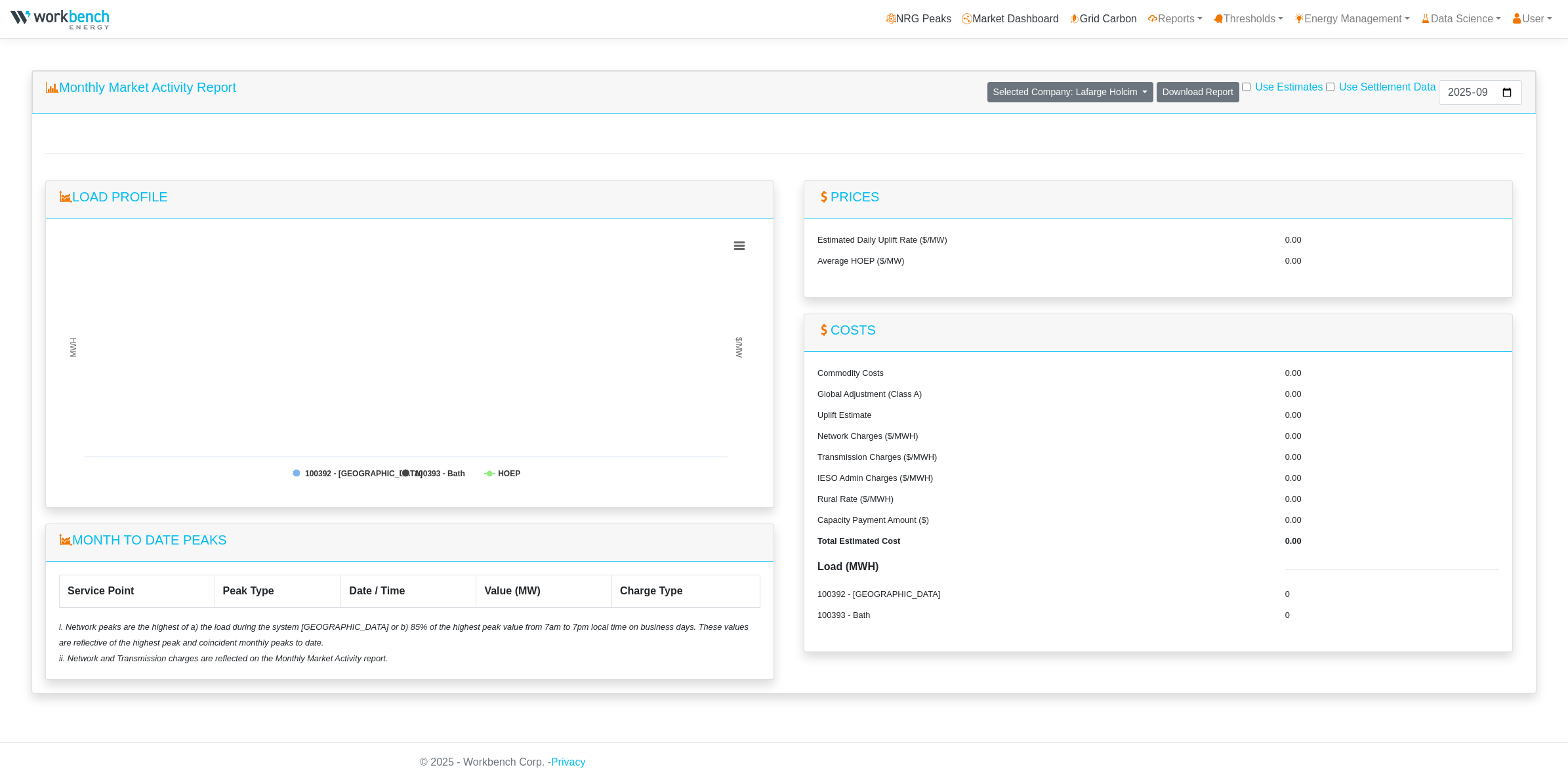
click at [1242, 87] on input "Use Estimates" at bounding box center [1245, 86] width 8 height 8
checkbox input "true"
click at [1502, 93] on input "2025-09" at bounding box center [1480, 93] width 83 height 25
type input "2025-08"
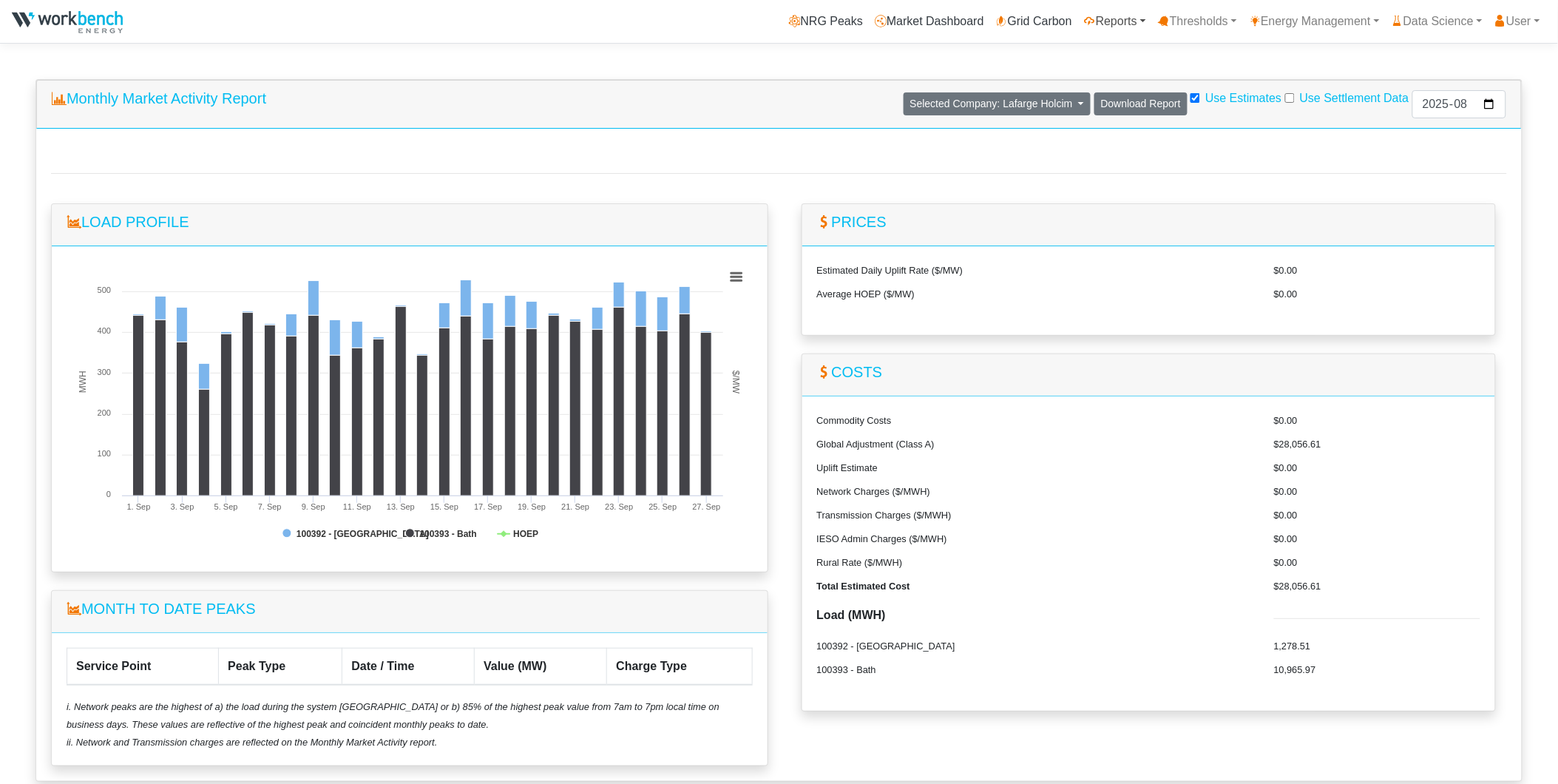
click at [1118, 23] on link "Reports" at bounding box center [1115, 21] width 74 height 29
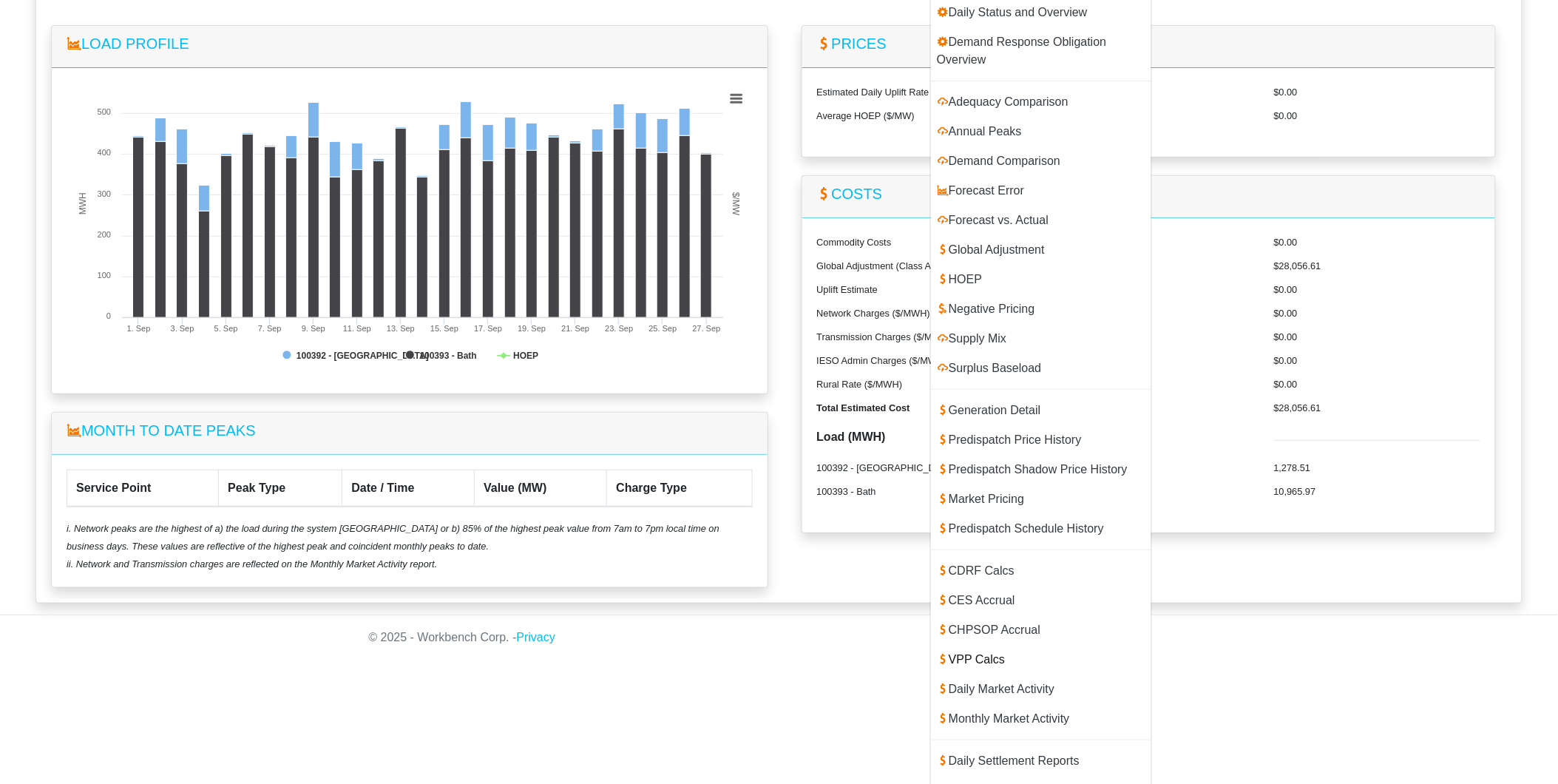
scroll to position [307, 0]
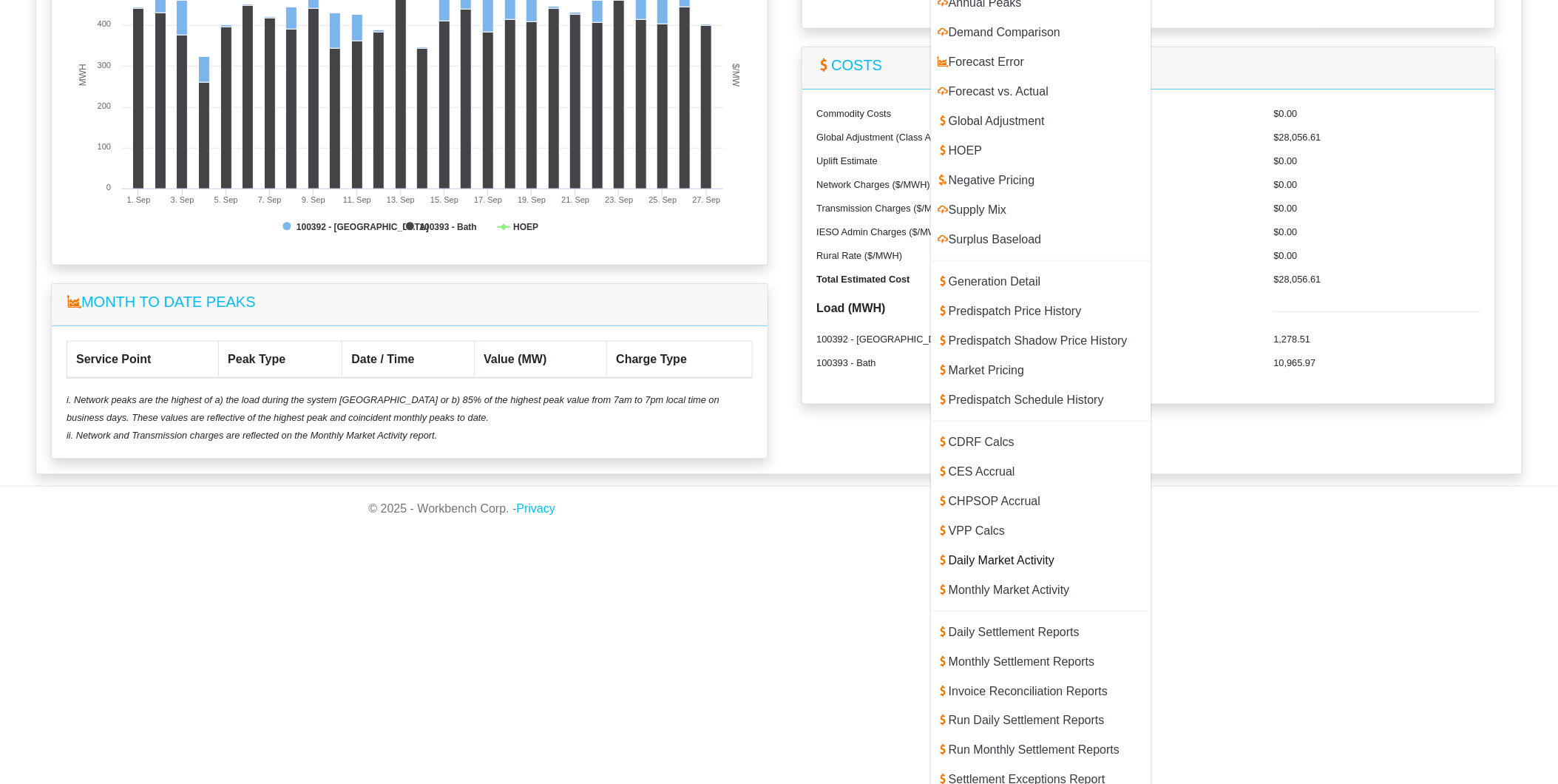
click at [981, 545] on link "Daily Market Activity" at bounding box center [1040, 560] width 220 height 29
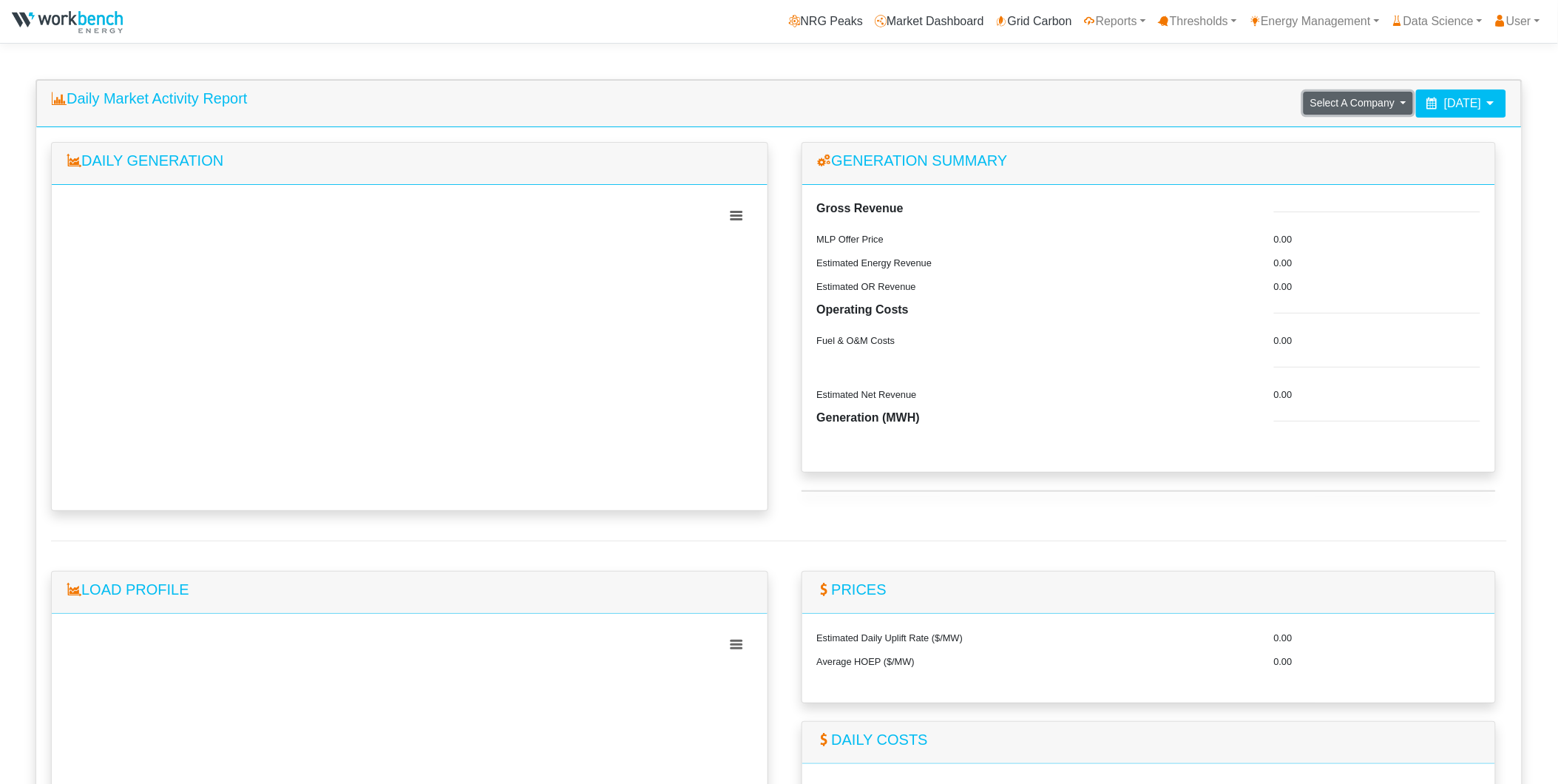
click at [1310, 104] on span "Select A Company" at bounding box center [1352, 103] width 85 height 12
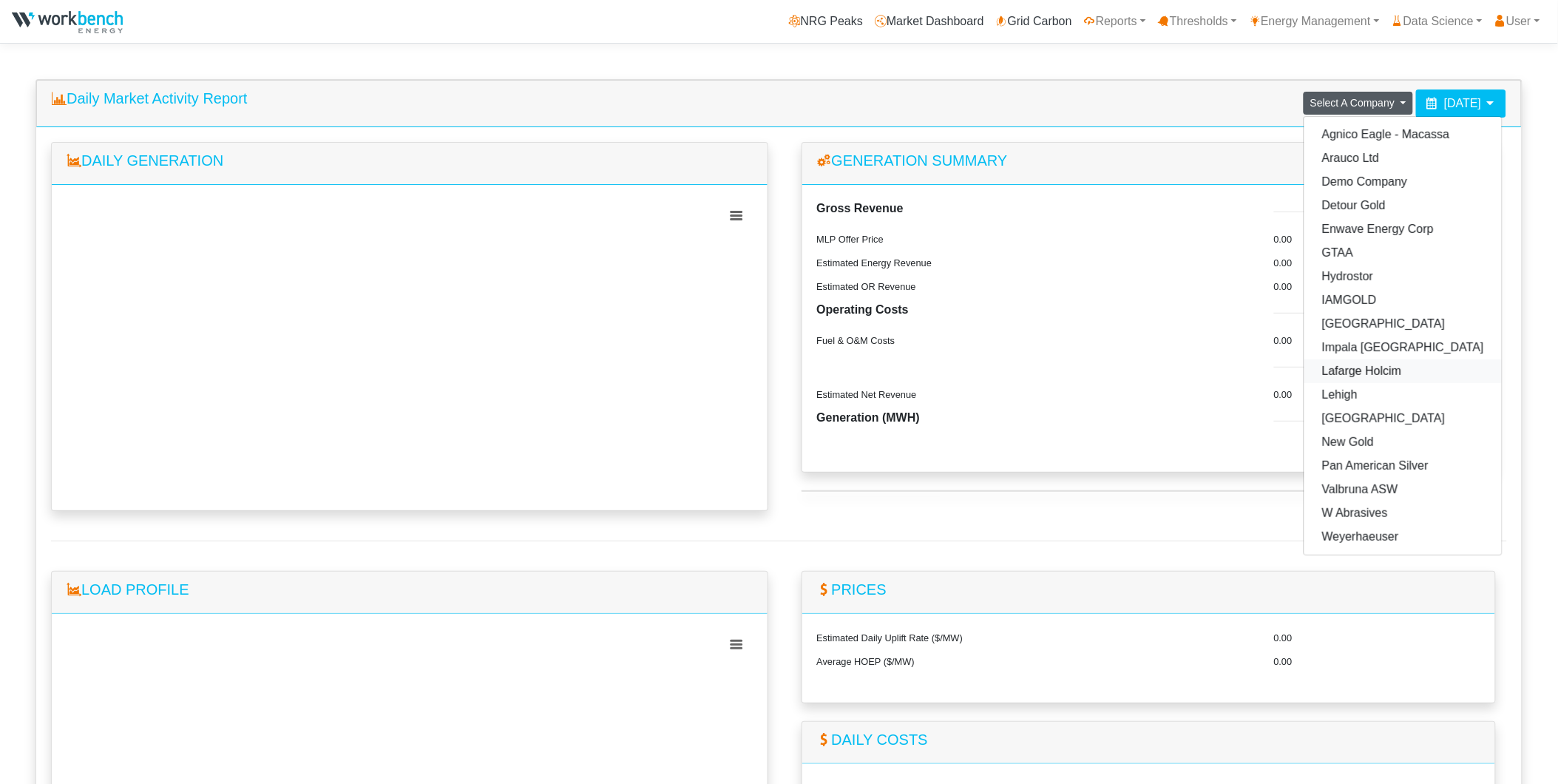
drag, startPoint x: 1302, startPoint y: 372, endPoint x: 1370, endPoint y: 316, distance: 88.1
click at [1304, 372] on link "Lafarge Holcim" at bounding box center [1403, 371] width 198 height 23
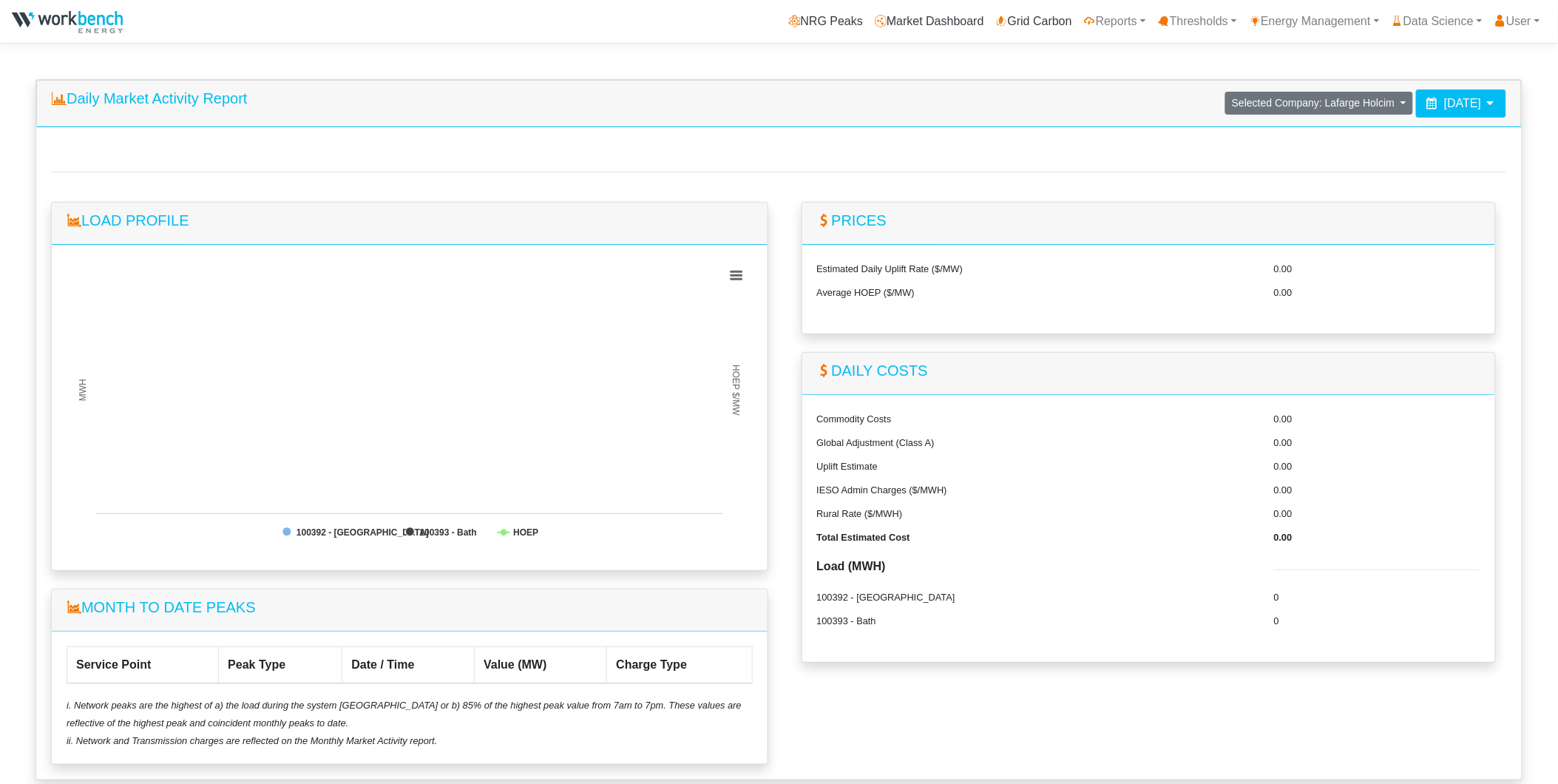
click at [1426, 105] on icon at bounding box center [1432, 103] width 12 height 12
click at [1342, 144] on th at bounding box center [1345, 140] width 23 height 20
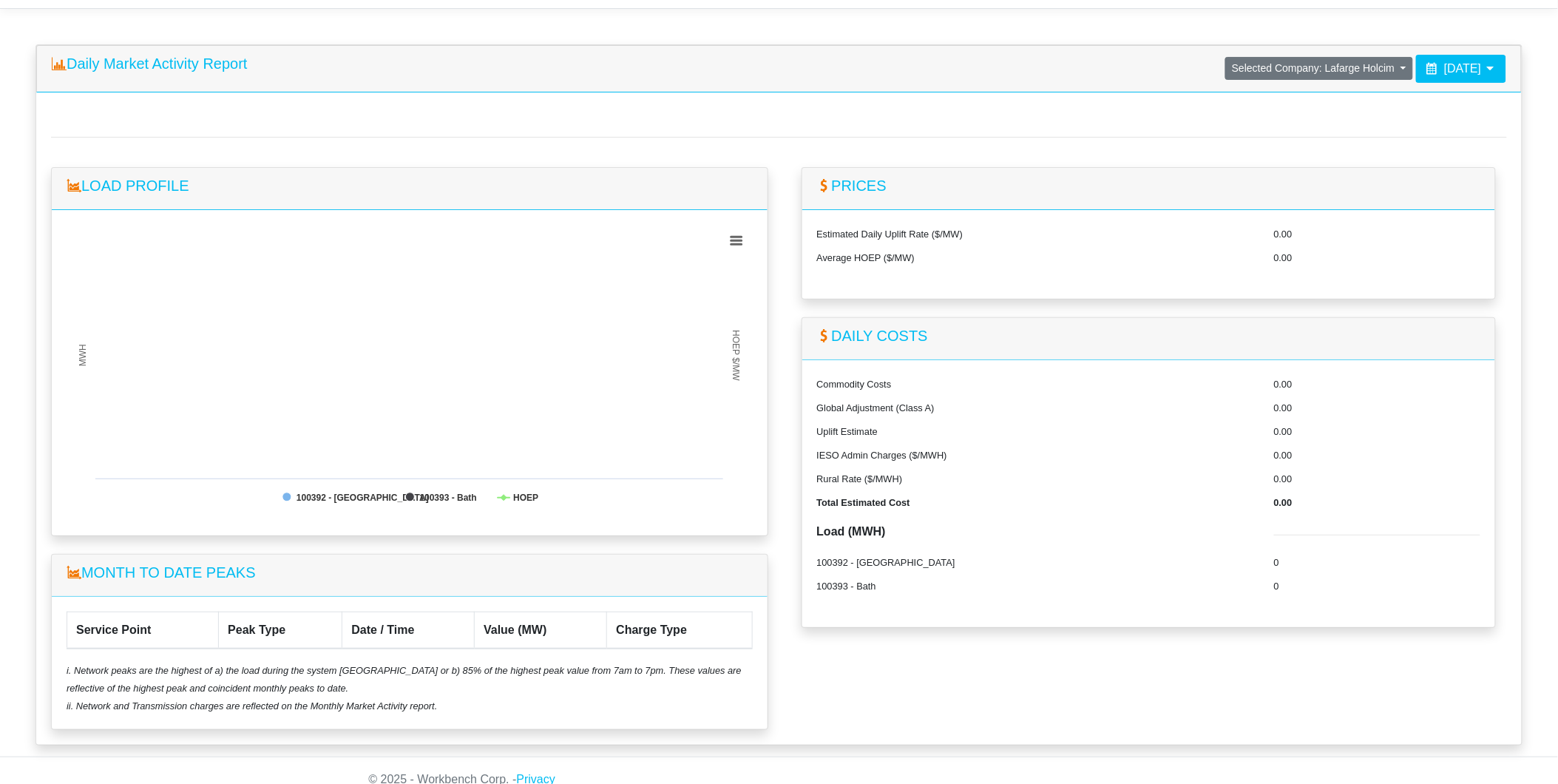
scroll to position [54, 0]
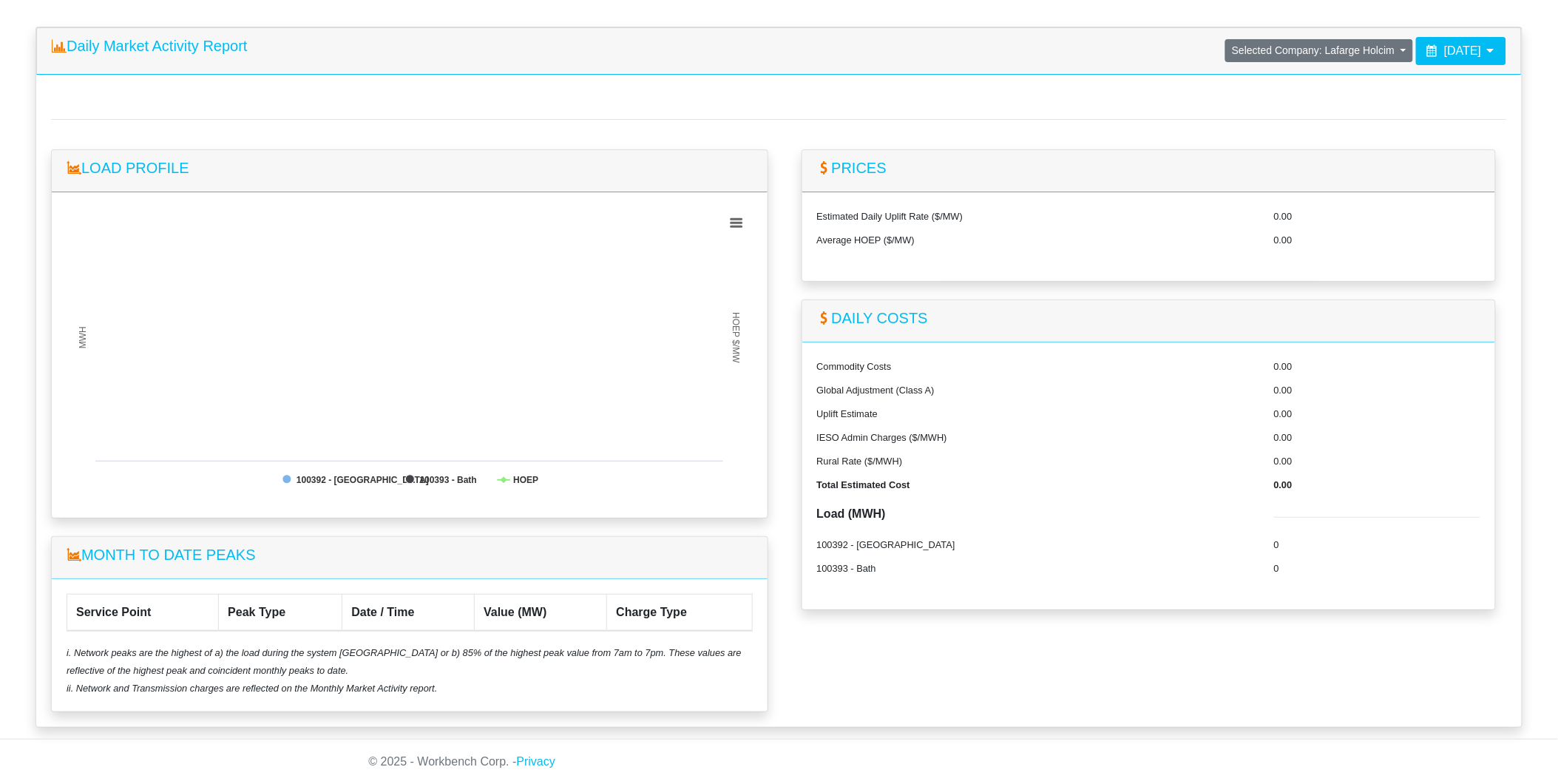
click at [902, 696] on div "Prices Estimated Daily Uplift Rate ($/MW) 0.00 Average HOEP ($/MW) 0.00 Daily C…" at bounding box center [1148, 431] width 740 height 563
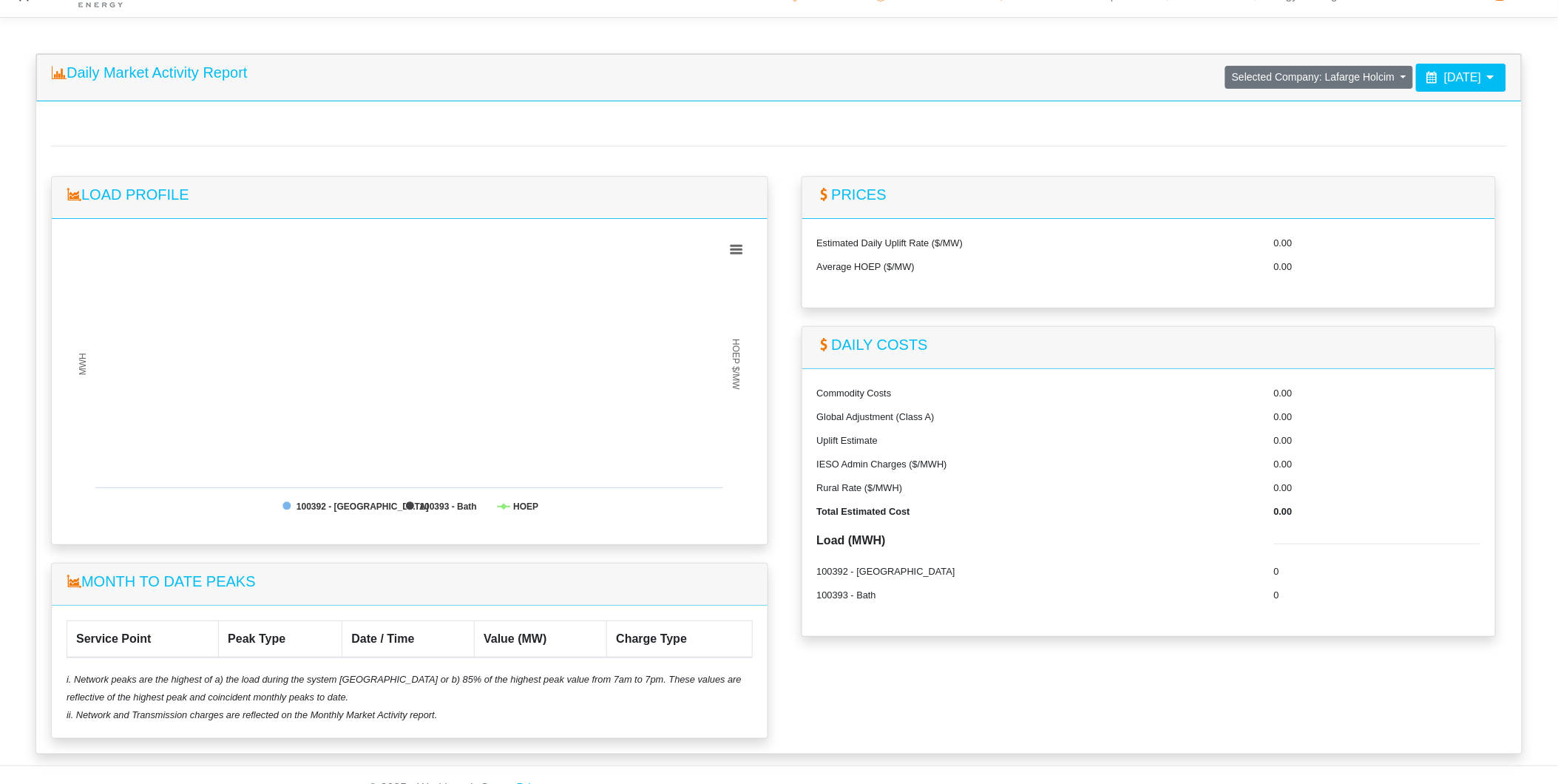
scroll to position [0, 0]
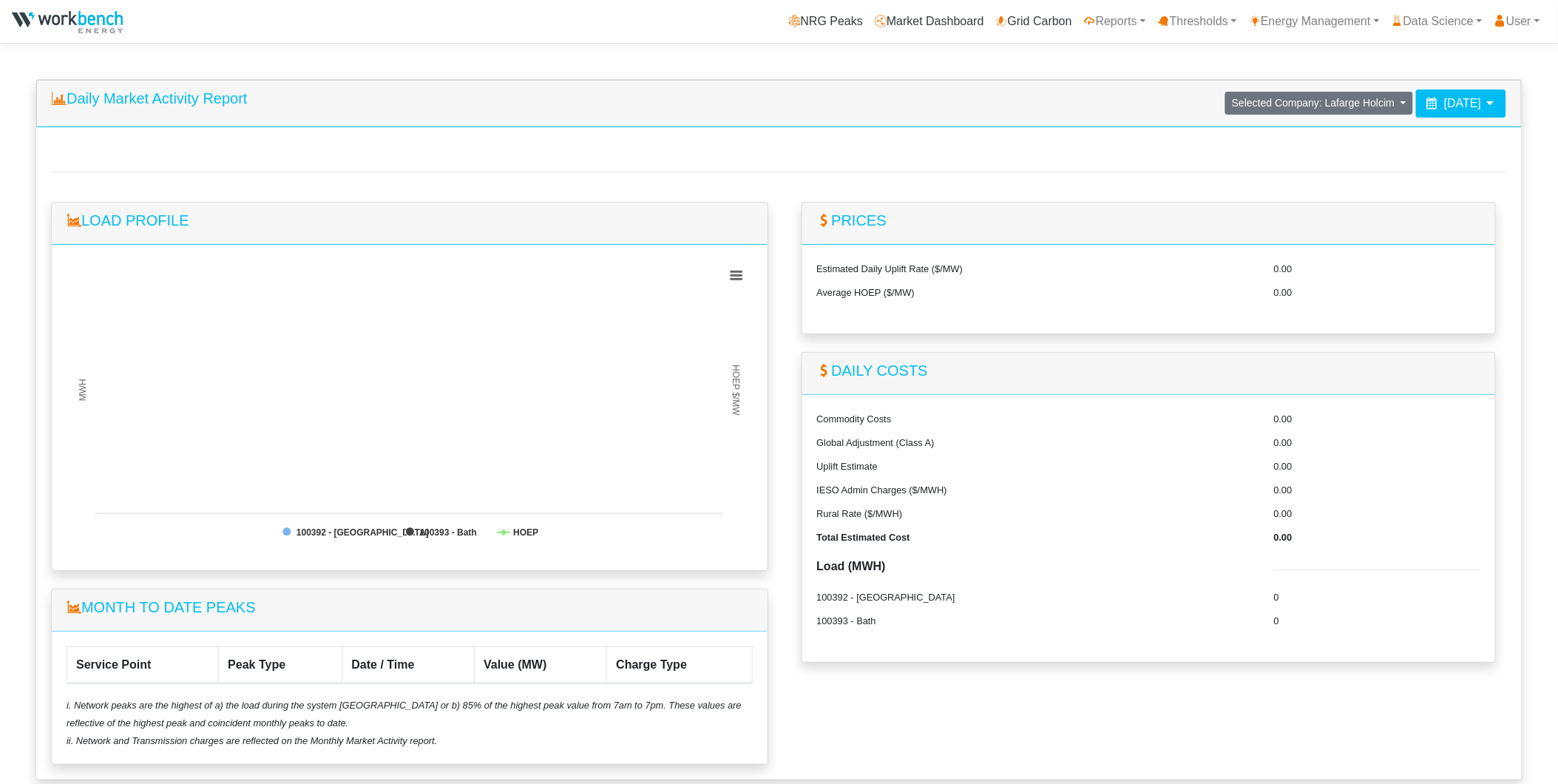
click at [1426, 101] on icon at bounding box center [1432, 103] width 12 height 12
click at [1128, 26] on link "Reports" at bounding box center [1115, 21] width 74 height 29
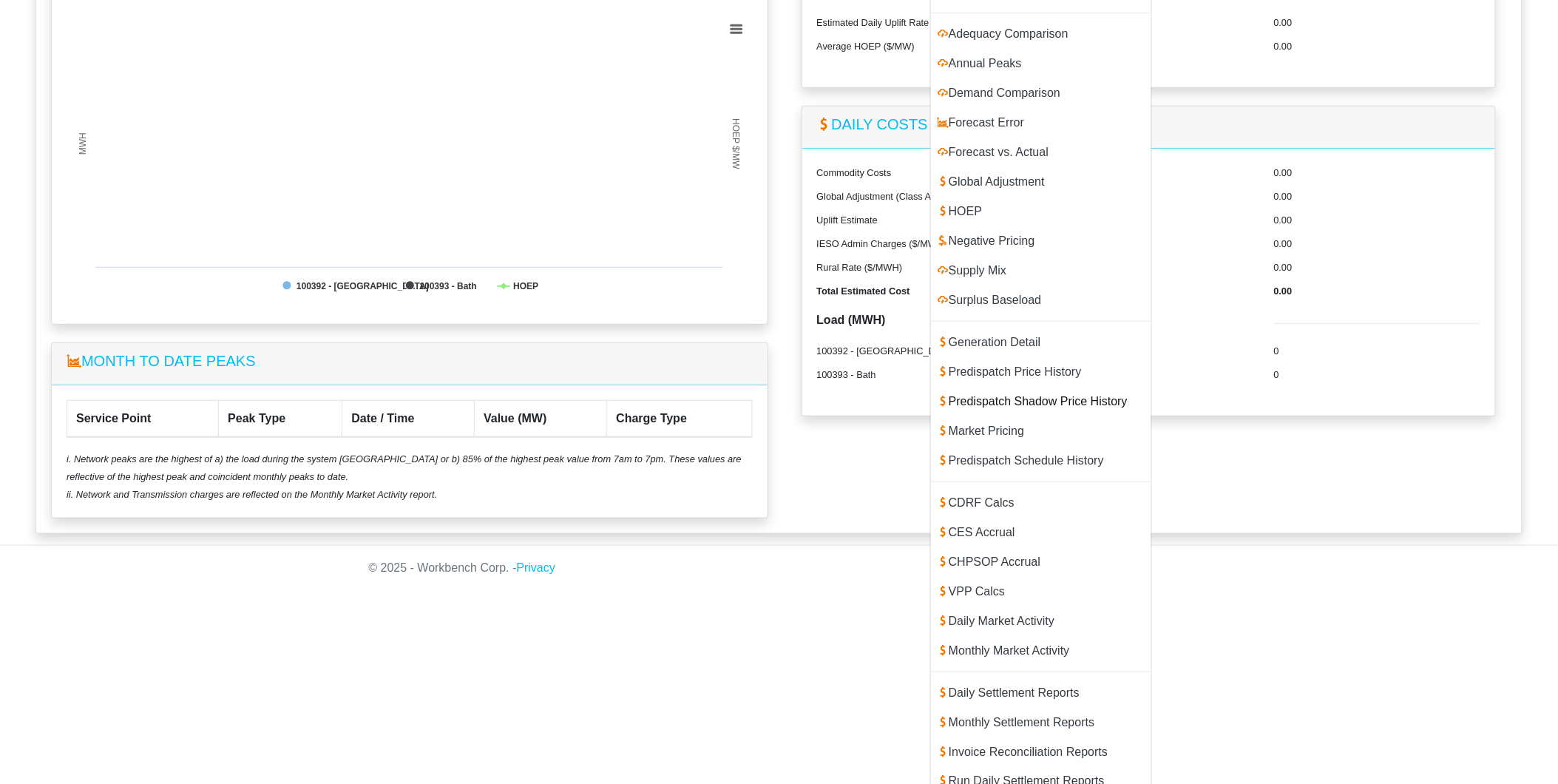
scroll to position [307, 0]
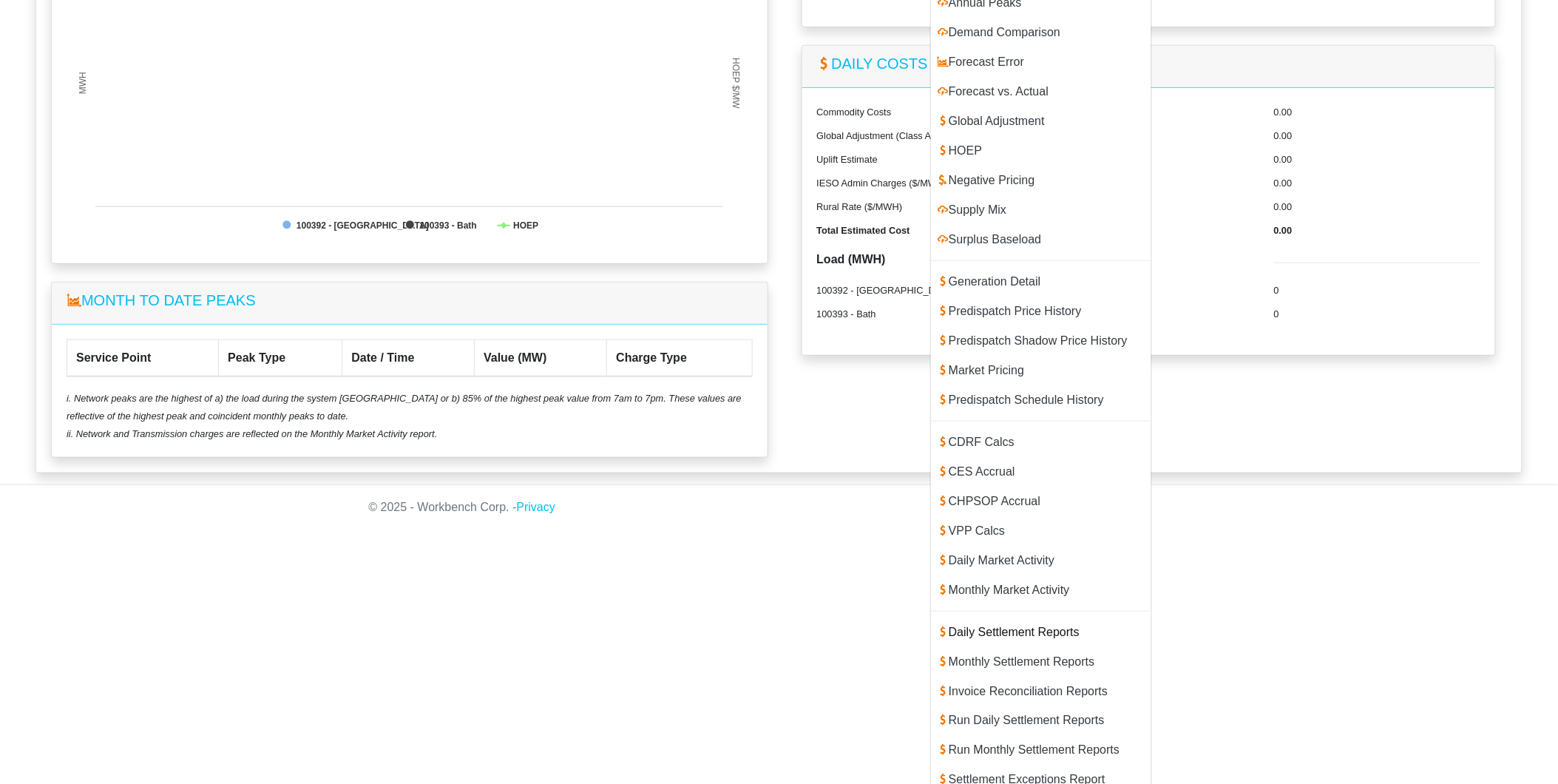
click at [1059, 617] on link "Daily Settlement Reports" at bounding box center [1040, 632] width 220 height 29
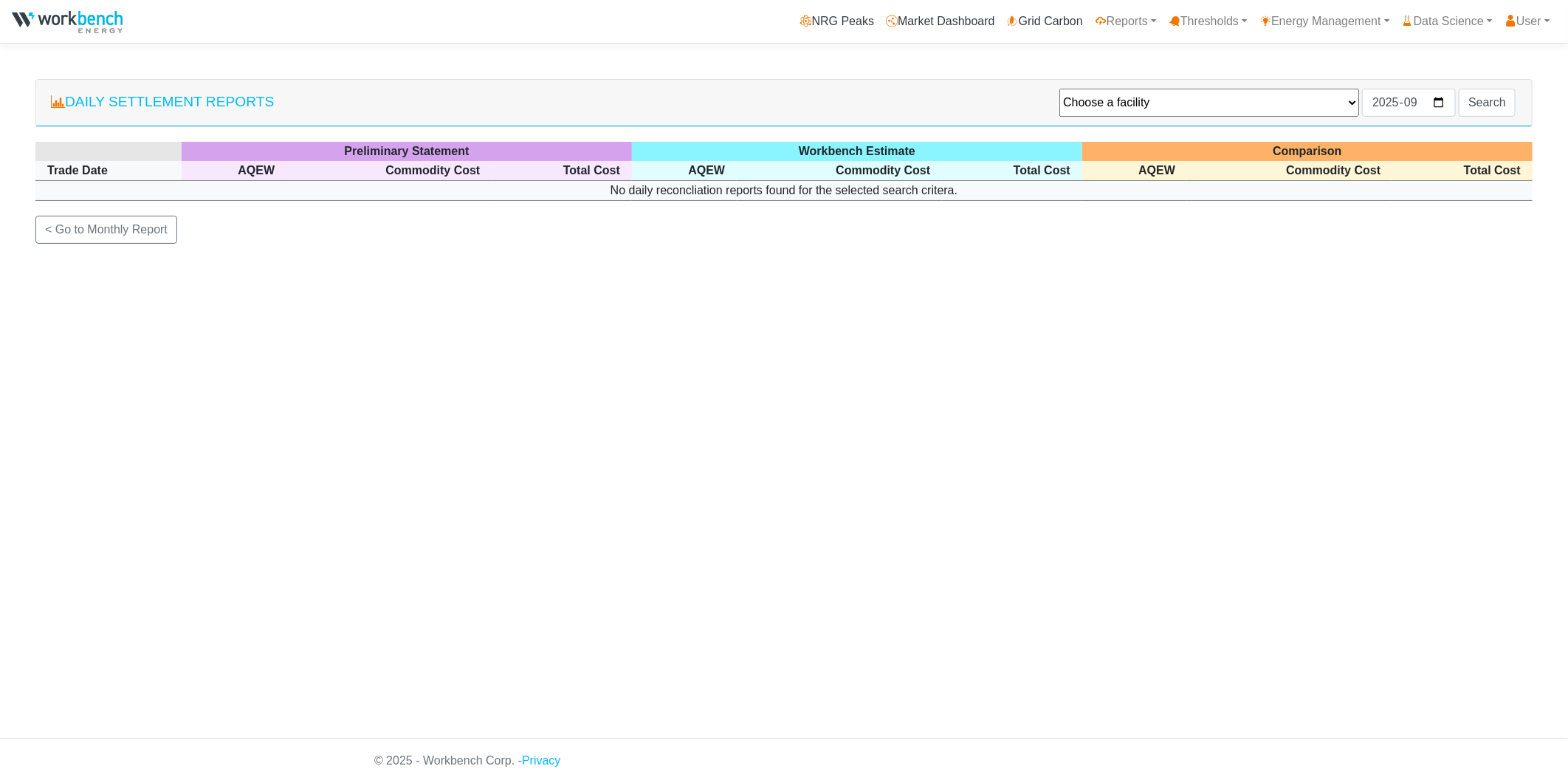
click at [1103, 98] on select "Choose a facility Agnico Eagle - [GEOGRAPHIC_DATA] - Macassa Arauco Ltd - Flake…" at bounding box center [1209, 103] width 299 height 28
select select "258"
click at [1060, 89] on select "Choose a facility Agnico Eagle - [GEOGRAPHIC_DATA] - Macassa Arauco Ltd - Flake…" at bounding box center [1209, 103] width 299 height 28
click at [1439, 100] on input "2025-09" at bounding box center [1409, 103] width 94 height 28
type input "2025-08"
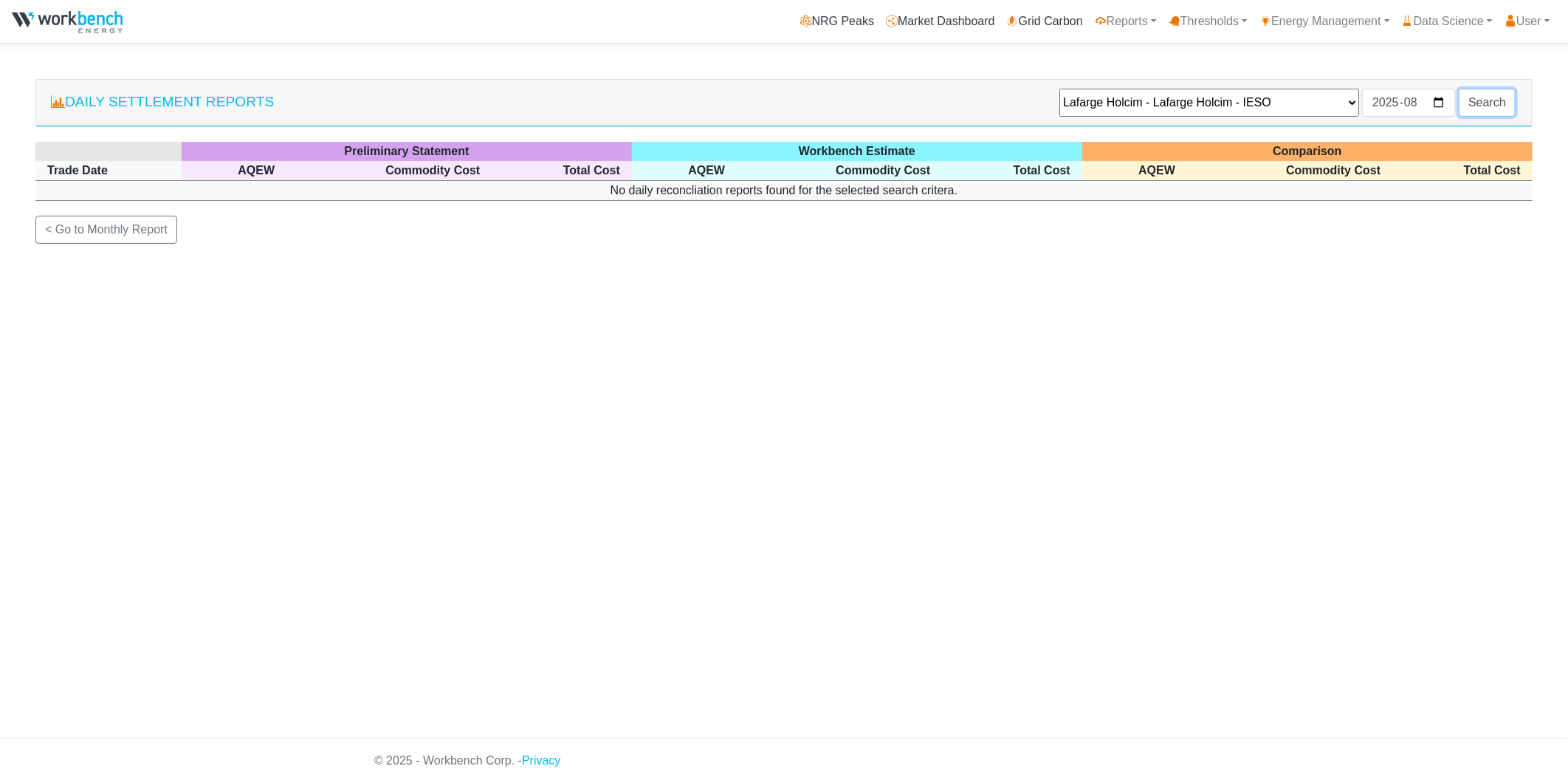
click at [1482, 105] on input "Search" at bounding box center [1487, 103] width 57 height 28
select select "258"
click at [1123, 85] on div "Daily Settlement Reports Choose a facility Agnico Eagle - Macassa - Macassa Ara…" at bounding box center [784, 103] width 1495 height 47
drag, startPoint x: 1134, startPoint y: 106, endPoint x: 1147, endPoint y: 120, distance: 19.1
click at [1134, 106] on select "Choose a facility Agnico Eagle - Macassa - Macassa Arauco Ltd - Flakeboard Deto…" at bounding box center [1209, 103] width 299 height 28
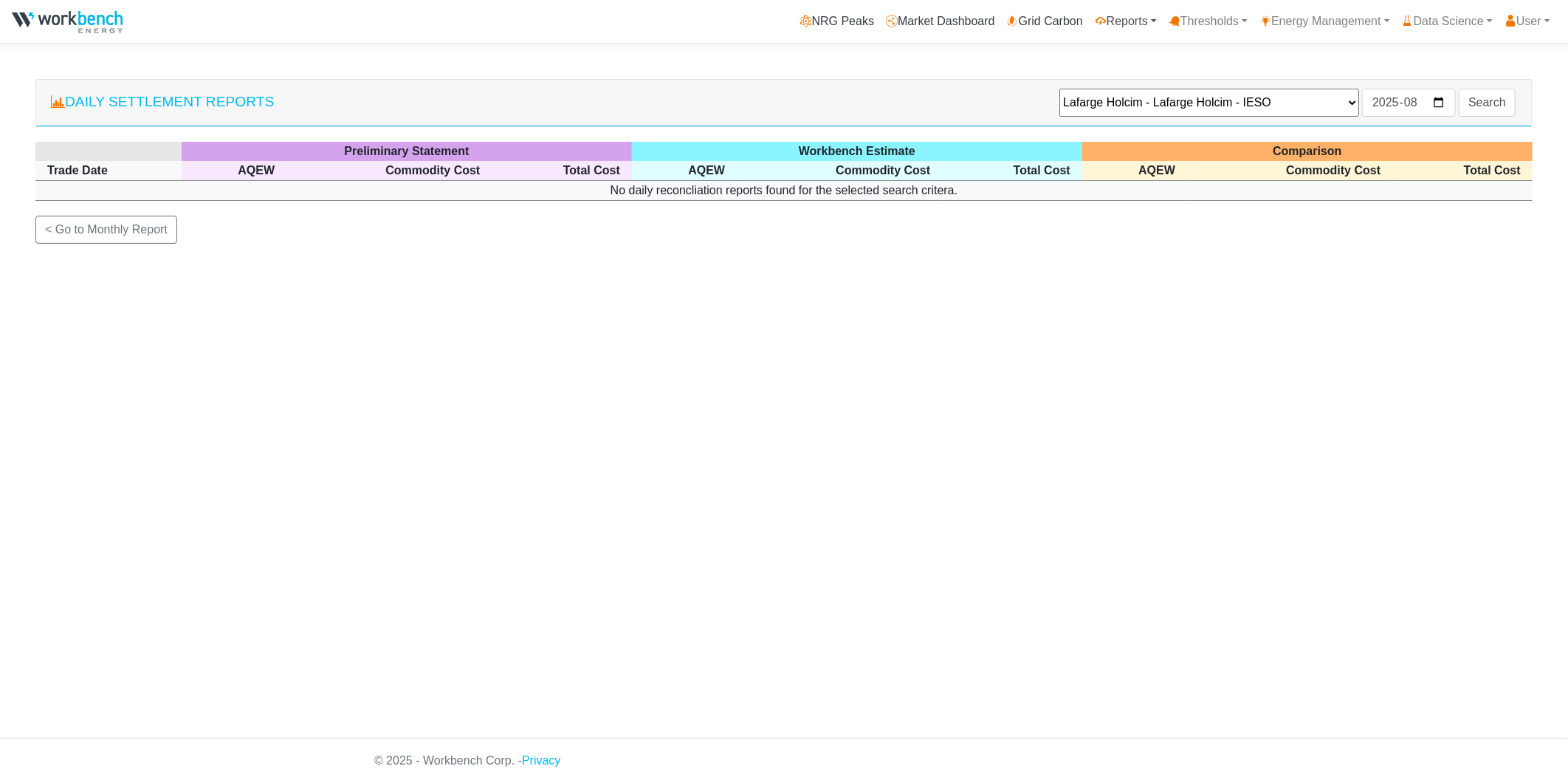
click at [1126, 27] on link "Reports" at bounding box center [1126, 21] width 74 height 29
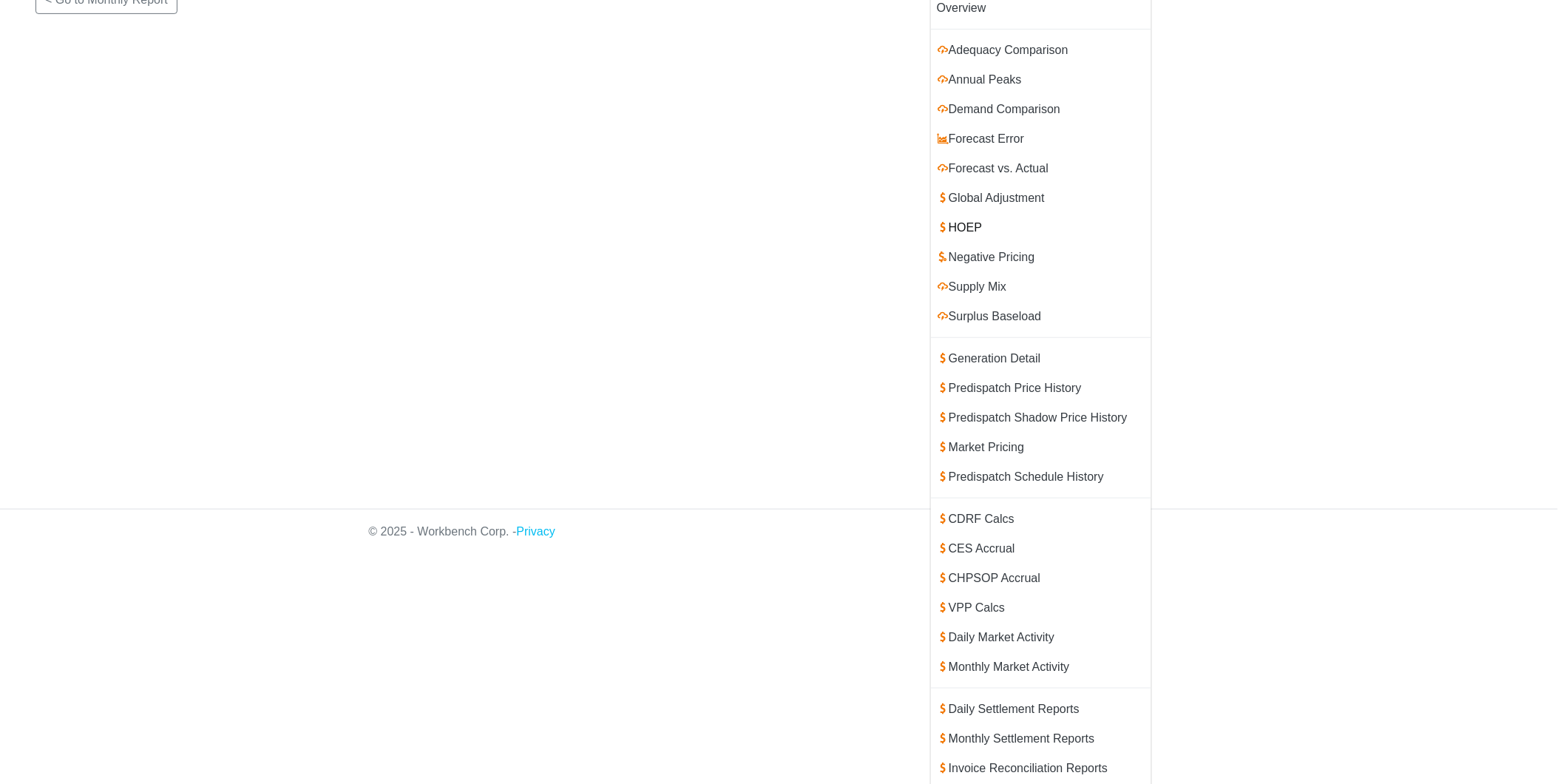
scroll to position [307, 0]
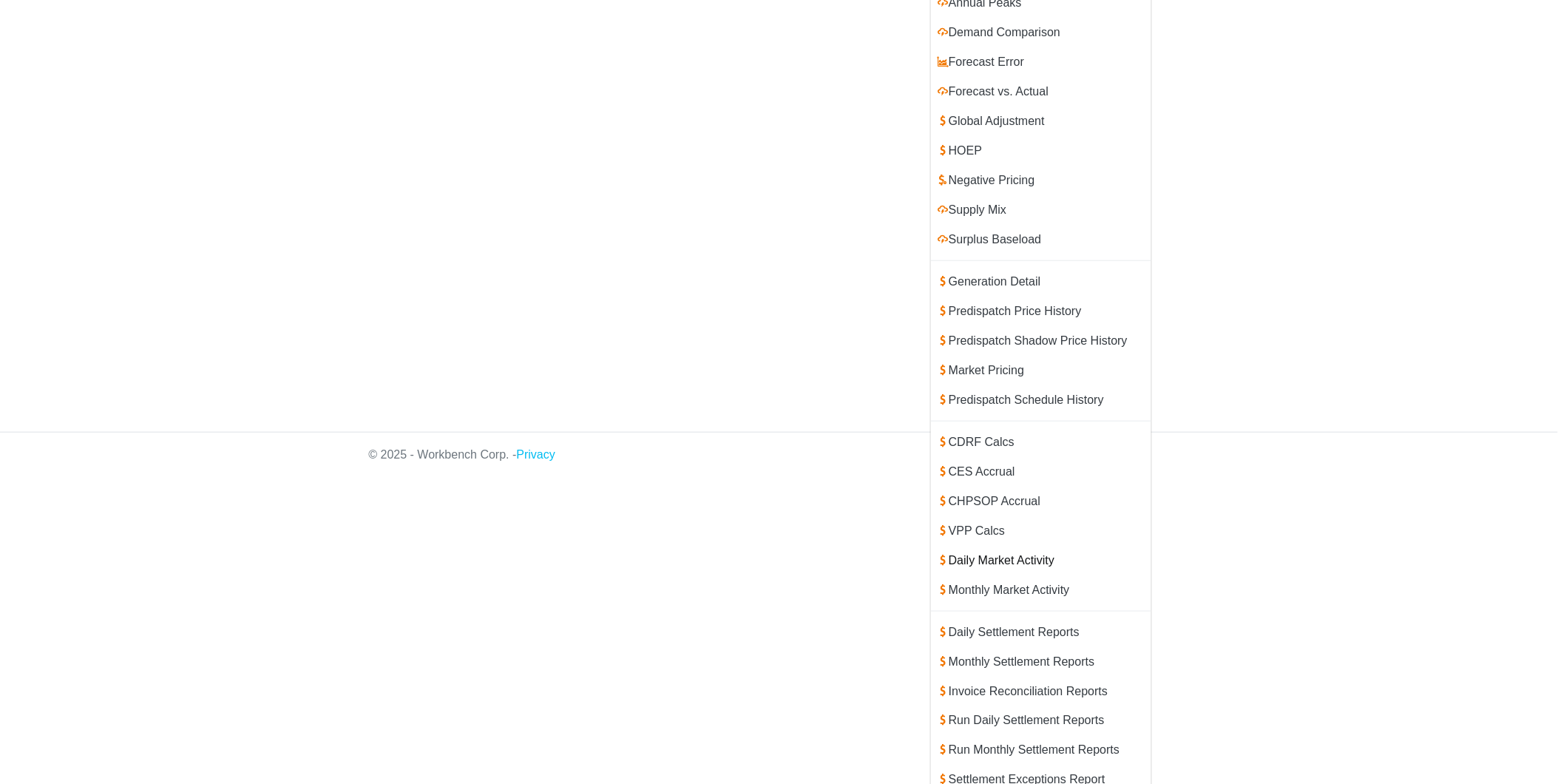
click at [993, 545] on link "Daily Market Activity" at bounding box center [1040, 560] width 220 height 29
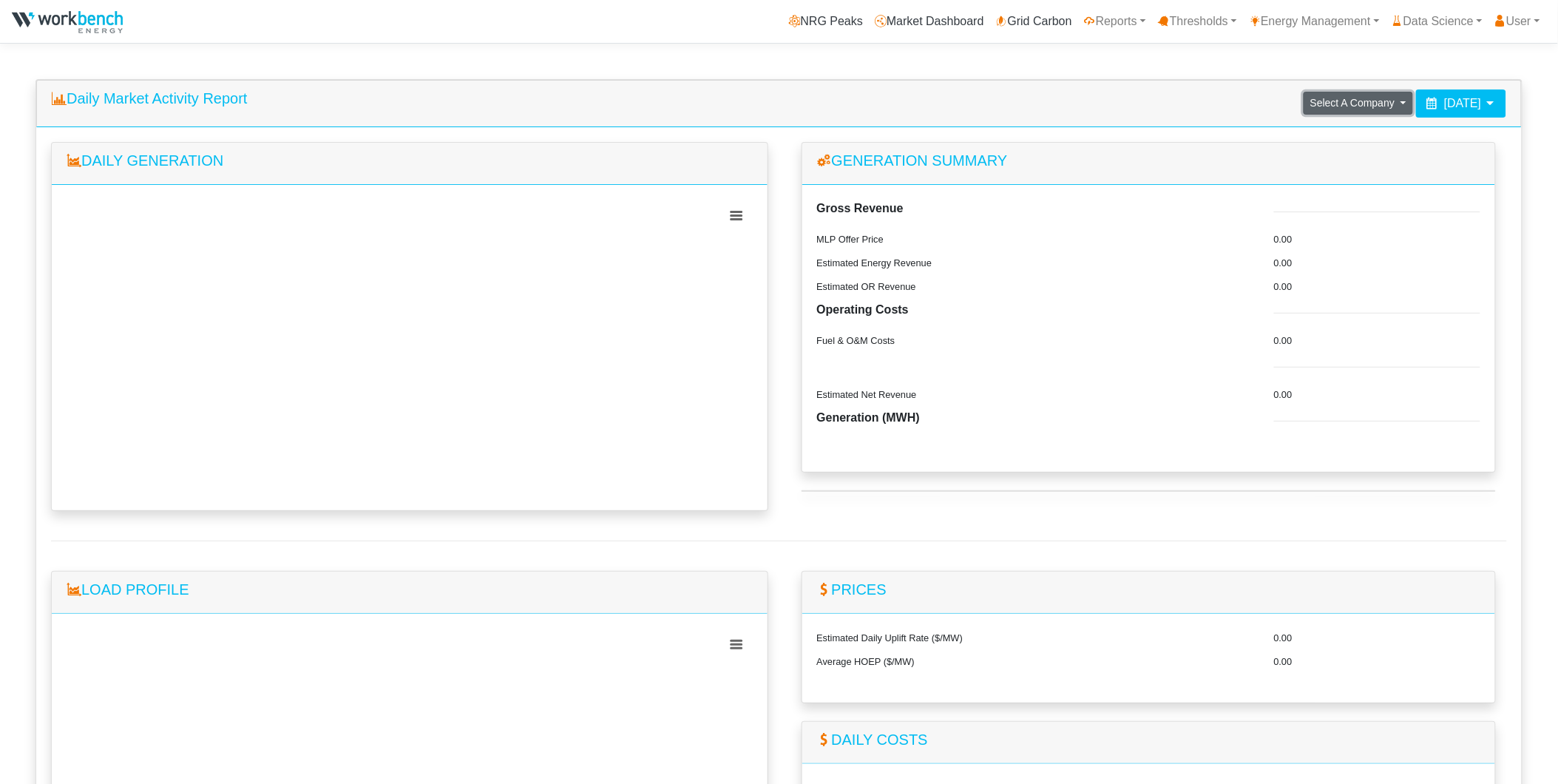
click at [1310, 109] on span "Select A Company" at bounding box center [1352, 103] width 85 height 12
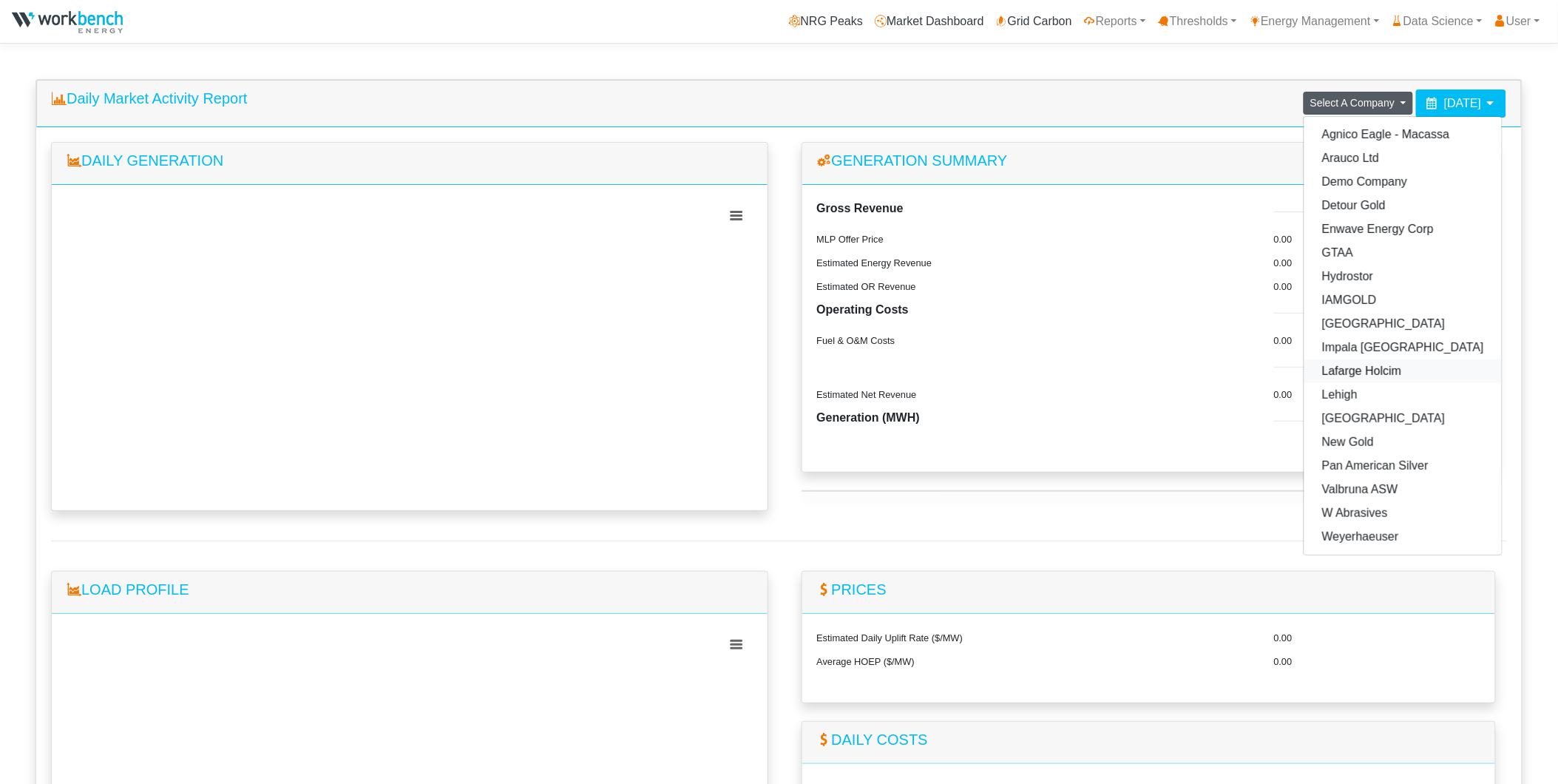
click at [1317, 373] on link "Lafarge Holcim" at bounding box center [1403, 371] width 198 height 23
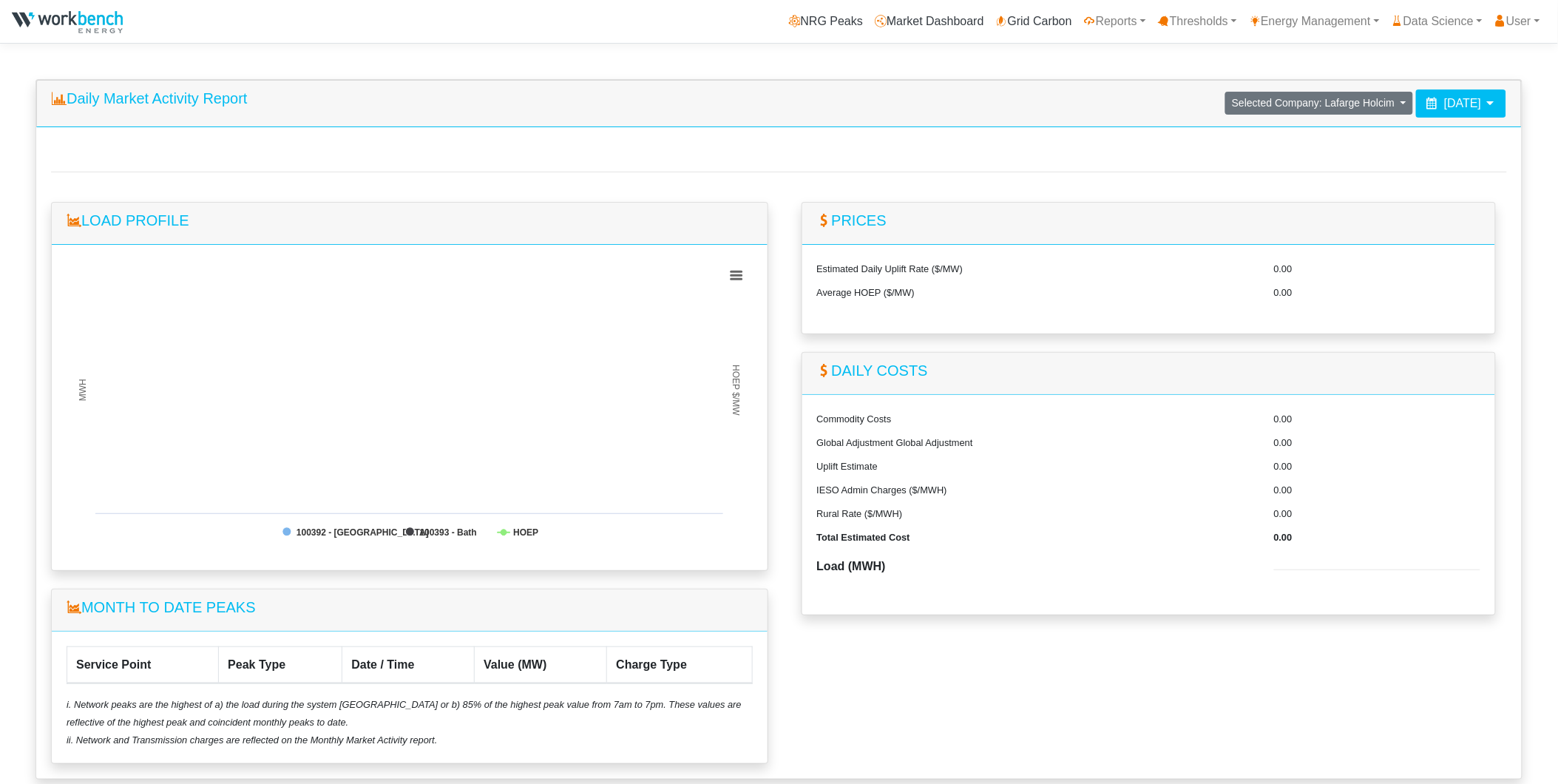
click at [1426, 102] on icon at bounding box center [1432, 103] width 12 height 12
